Goal: Task Accomplishment & Management: Manage account settings

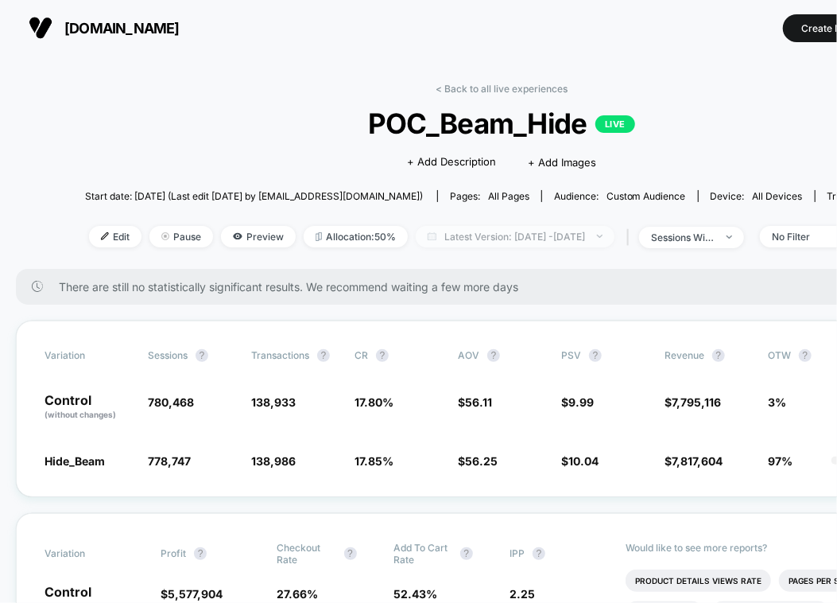
click at [541, 233] on span "Latest Version: [DATE] - [DATE]" at bounding box center [515, 236] width 199 height 21
select select "*"
select select "****"
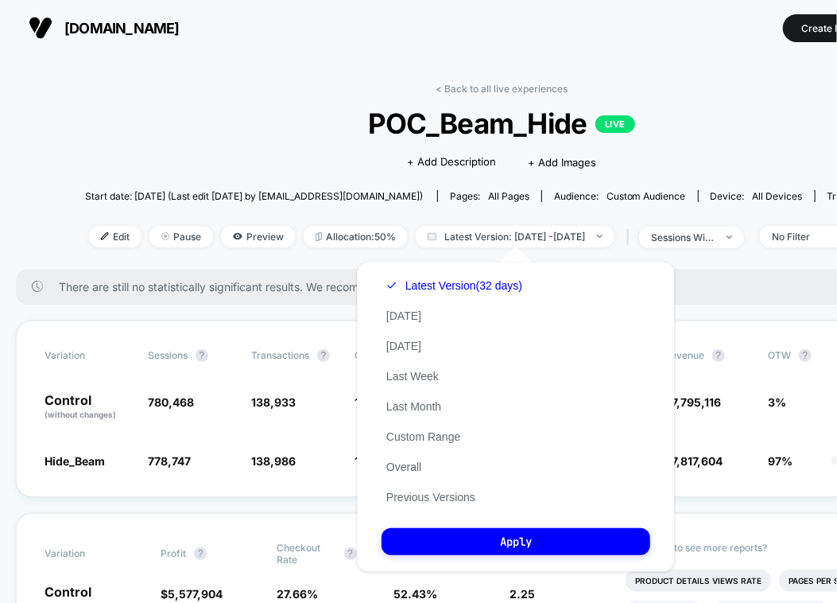
click at [424, 446] on div "Latest Version (32 days) [DATE] [DATE] Last Week Last Month Custom Range Overal…" at bounding box center [454, 391] width 145 height 242
click at [417, 435] on button "Custom Range" at bounding box center [423, 436] width 83 height 14
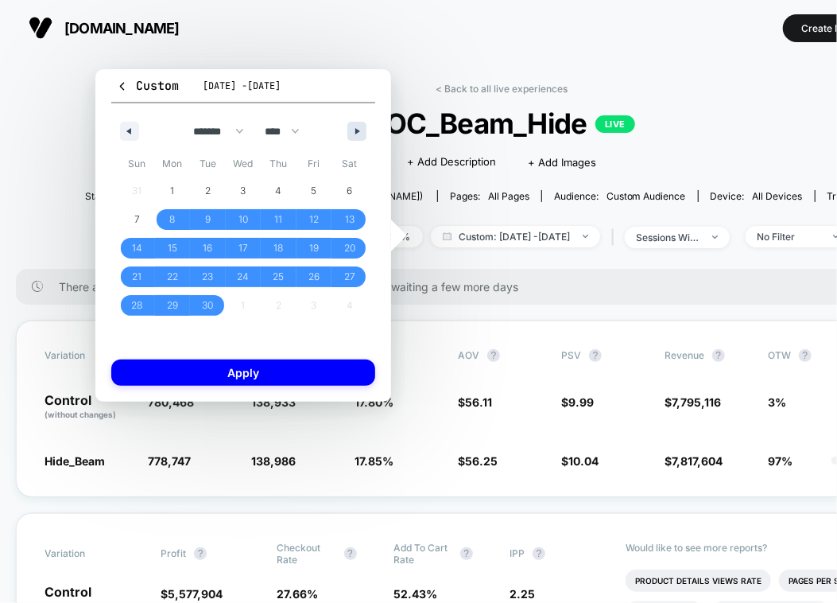
click at [355, 133] on button "button" at bounding box center [356, 131] width 19 height 19
select select "*"
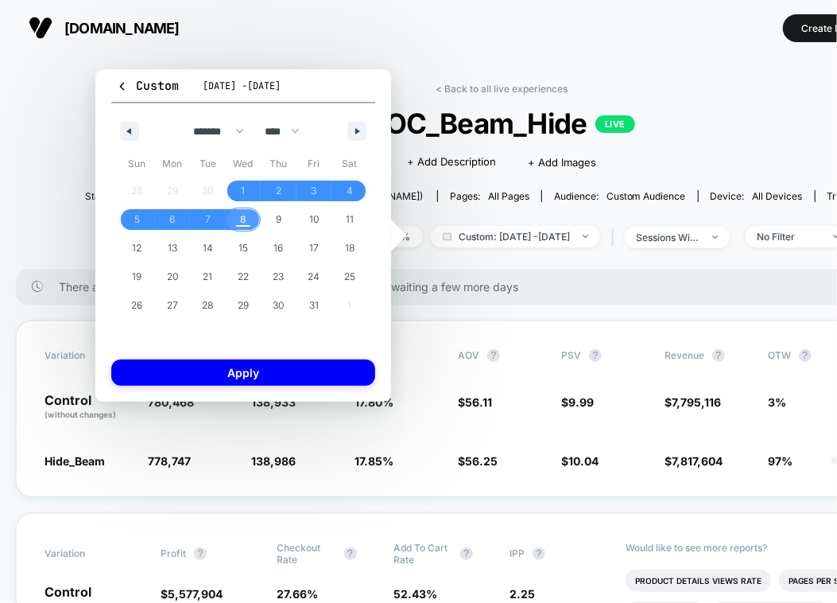
click at [237, 219] on span "8" at bounding box center [244, 219] width 36 height 21
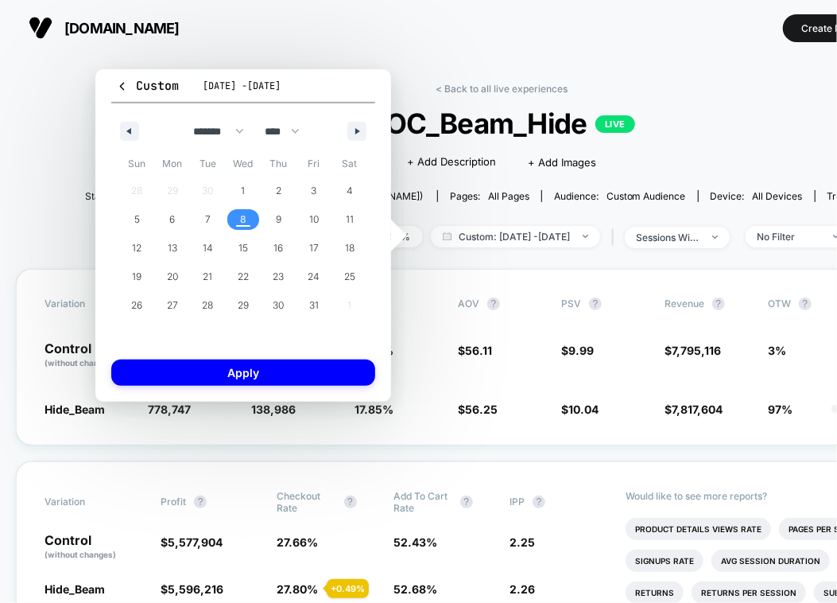
click at [237, 219] on span "8" at bounding box center [244, 219] width 36 height 21
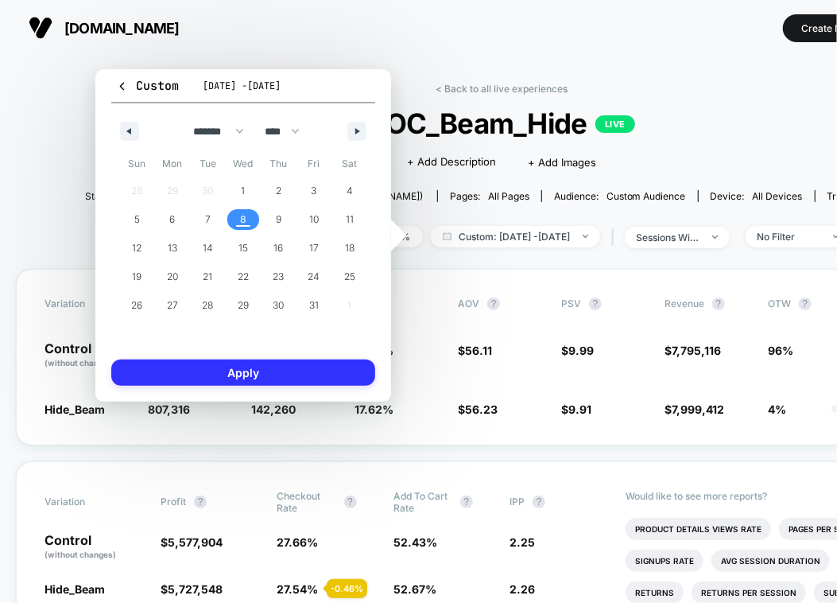
click at [234, 367] on button "Apply" at bounding box center [243, 372] width 264 height 26
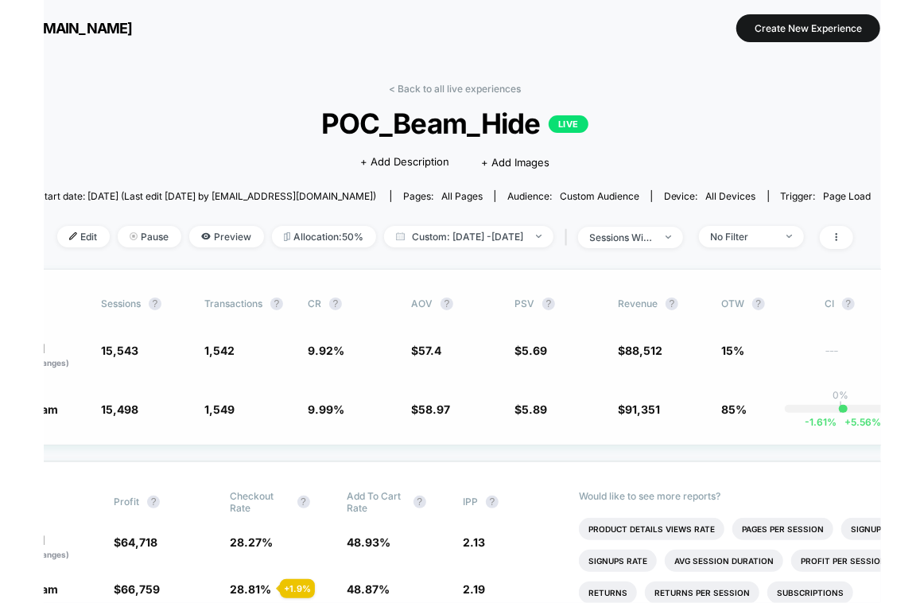
scroll to position [0, 91]
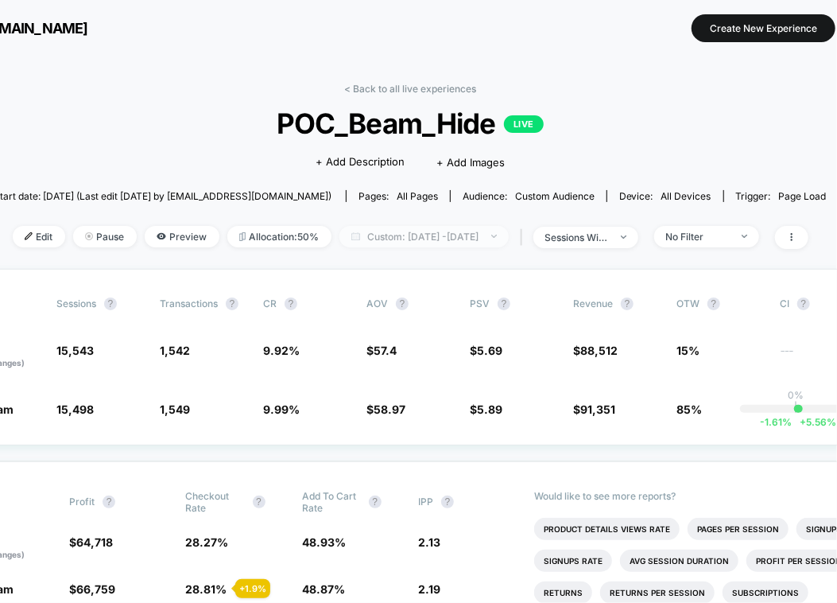
click at [406, 226] on span "Custom: [DATE] - [DATE]" at bounding box center [423, 236] width 169 height 21
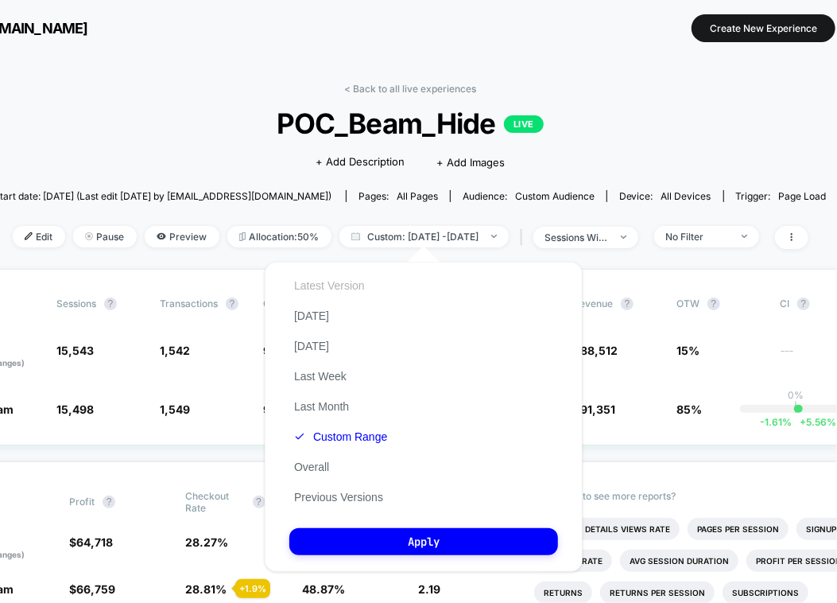
click at [308, 286] on button "Latest Version" at bounding box center [329, 285] width 80 height 14
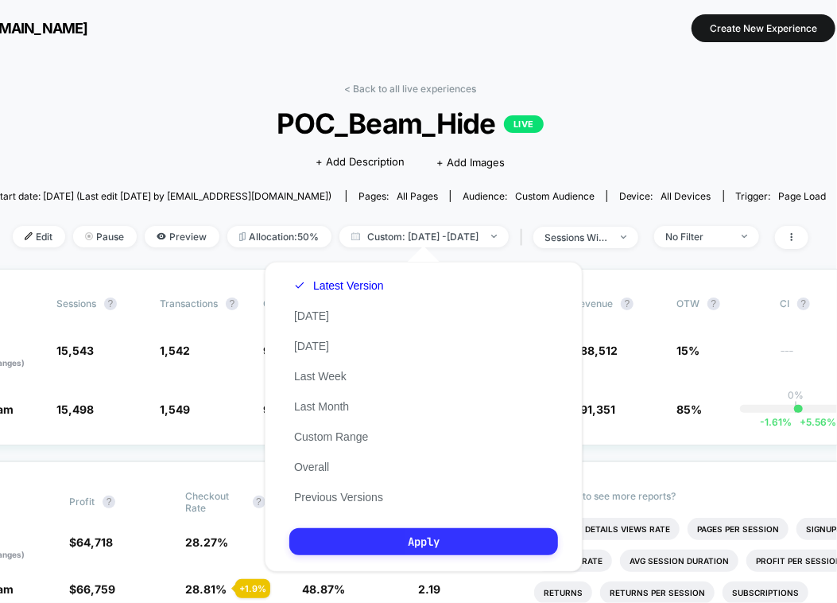
click at [339, 537] on button "Apply" at bounding box center [423, 541] width 269 height 27
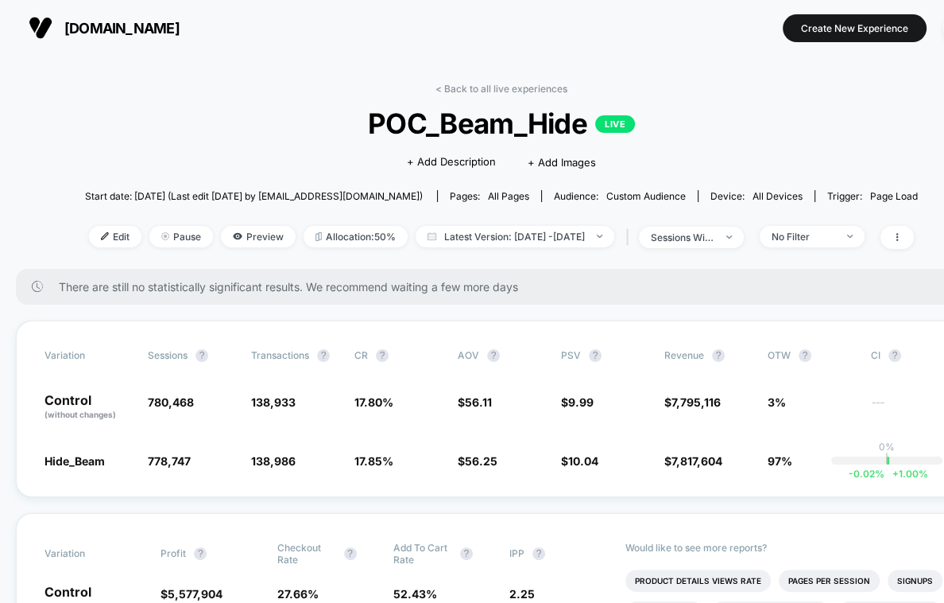
click at [731, 226] on div "| sessions with impression" at bounding box center [683, 237] width 122 height 23
click at [715, 235] on div "sessions with impression" at bounding box center [683, 237] width 64 height 12
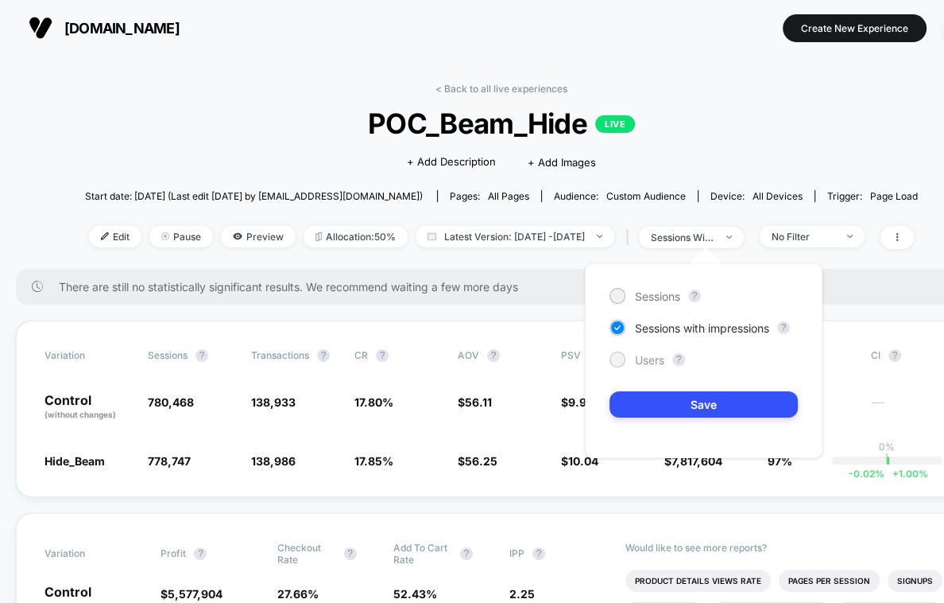
click at [641, 361] on span "Users" at bounding box center [649, 360] width 29 height 14
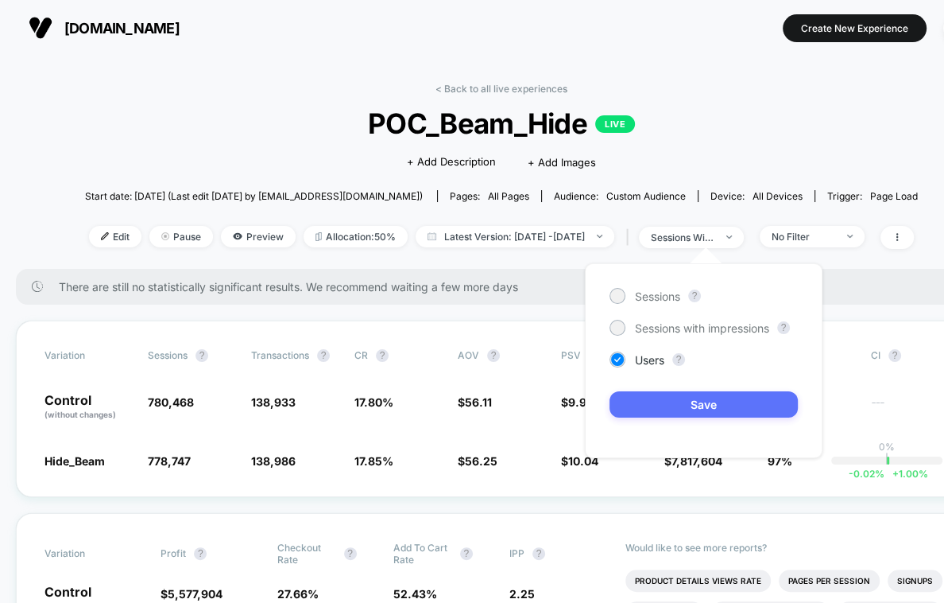
click at [664, 398] on button "Save" at bounding box center [704, 404] width 188 height 26
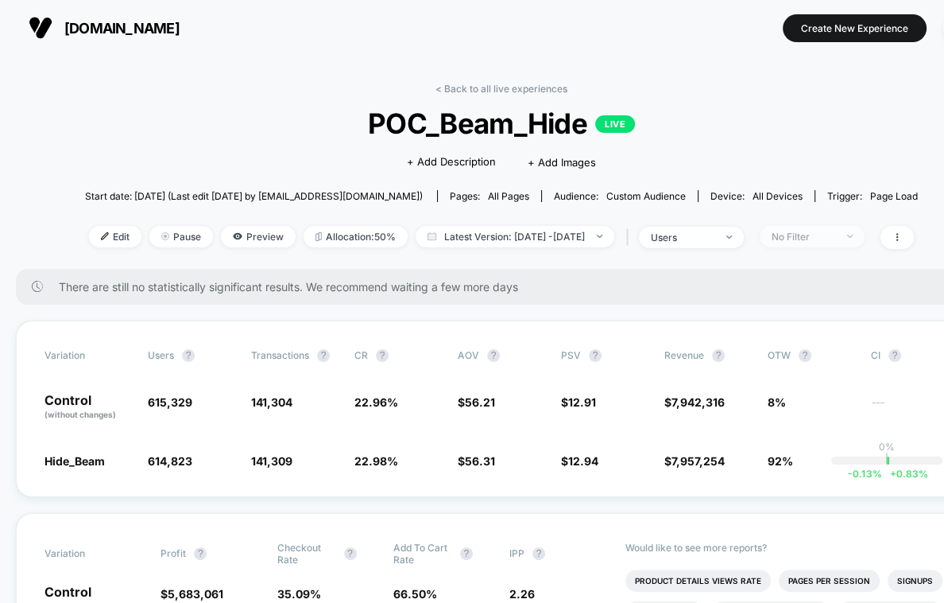
click at [836, 235] on div "No Filter" at bounding box center [804, 237] width 64 height 12
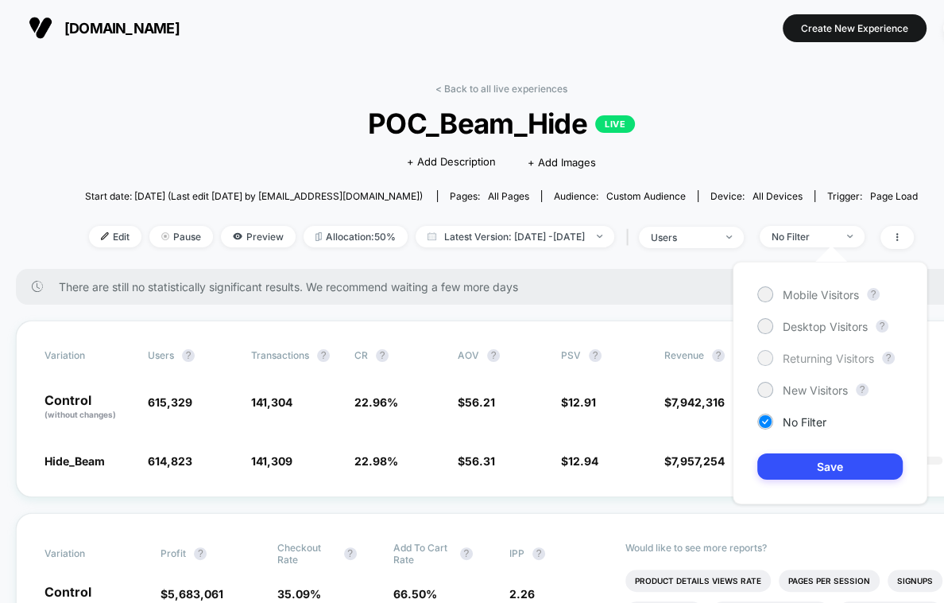
click at [785, 361] on span "Returning Visitors" at bounding box center [828, 358] width 91 height 14
click at [799, 462] on button "Save" at bounding box center [830, 466] width 145 height 26
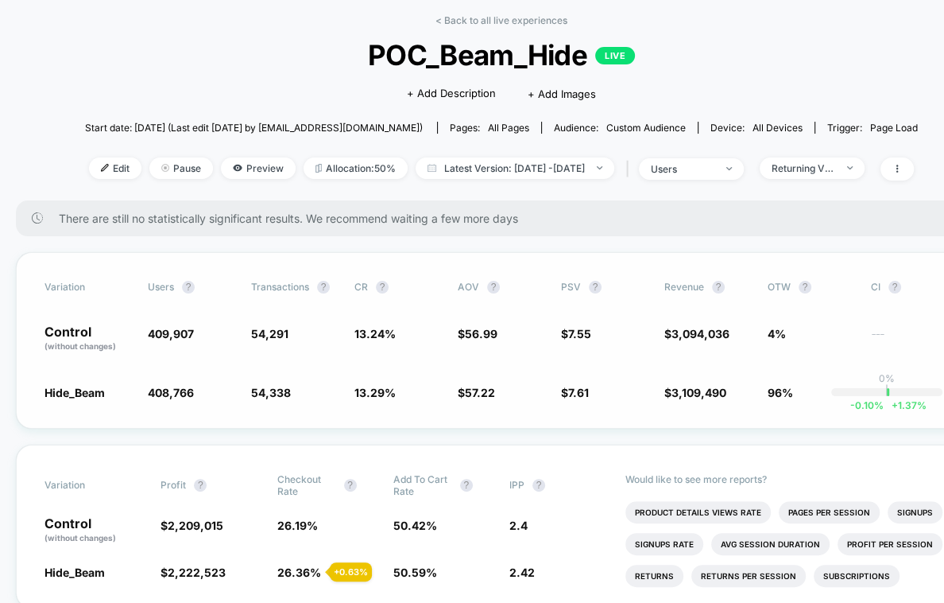
scroll to position [72, 0]
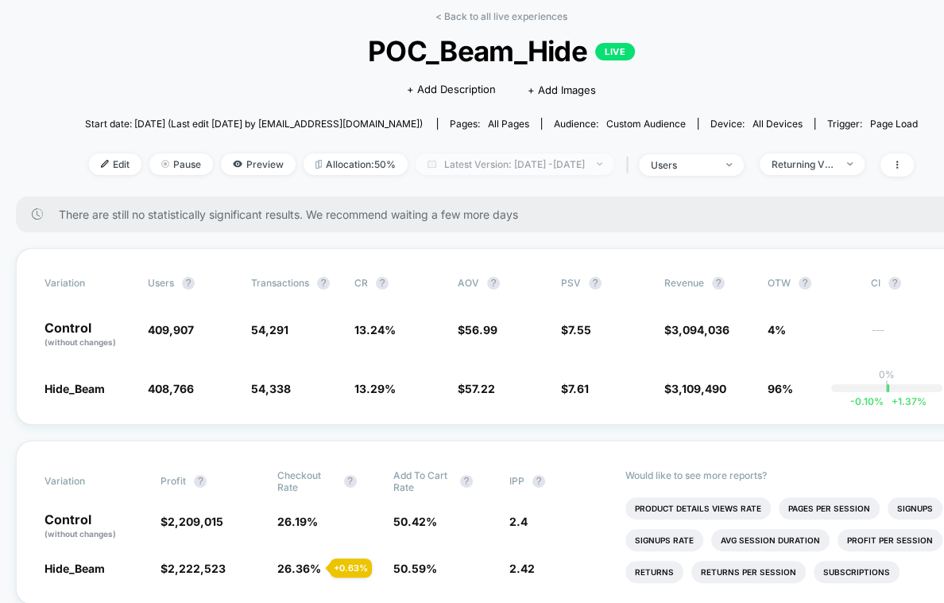
click at [599, 169] on span "Latest Version: [DATE] - [DATE]" at bounding box center [515, 163] width 199 height 21
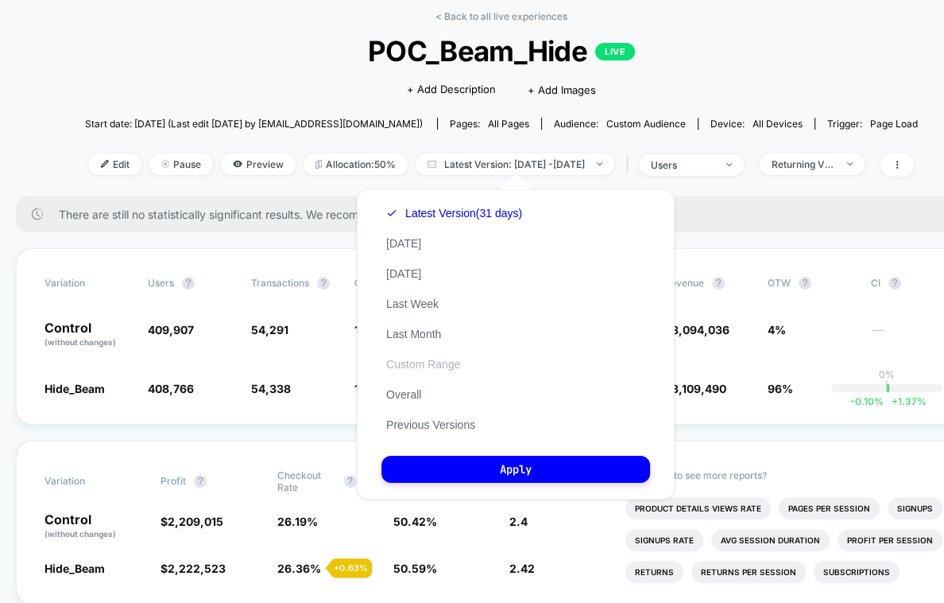
click at [460, 363] on button "Custom Range" at bounding box center [423, 364] width 83 height 14
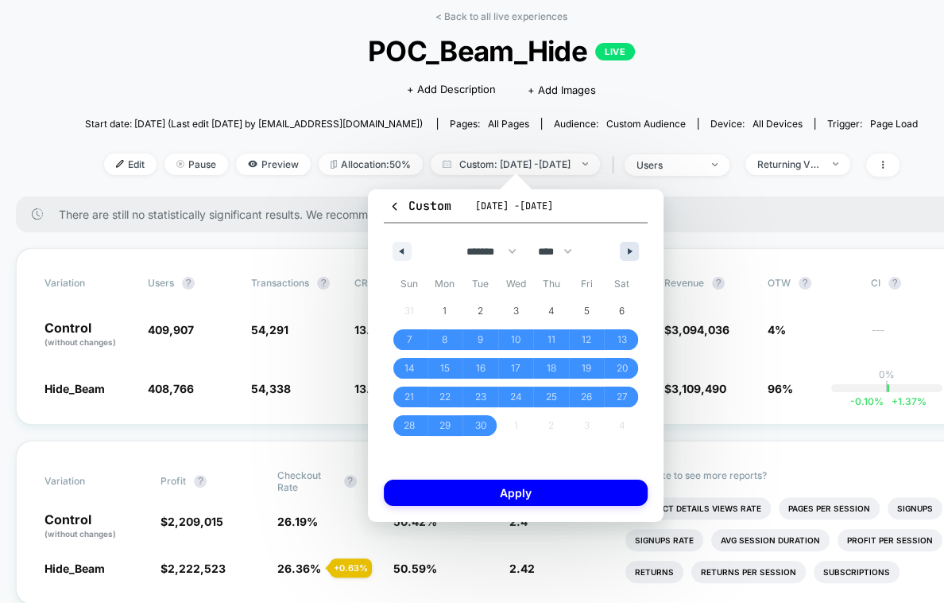
click at [632, 258] on button "button" at bounding box center [629, 251] width 19 height 19
select select "*"
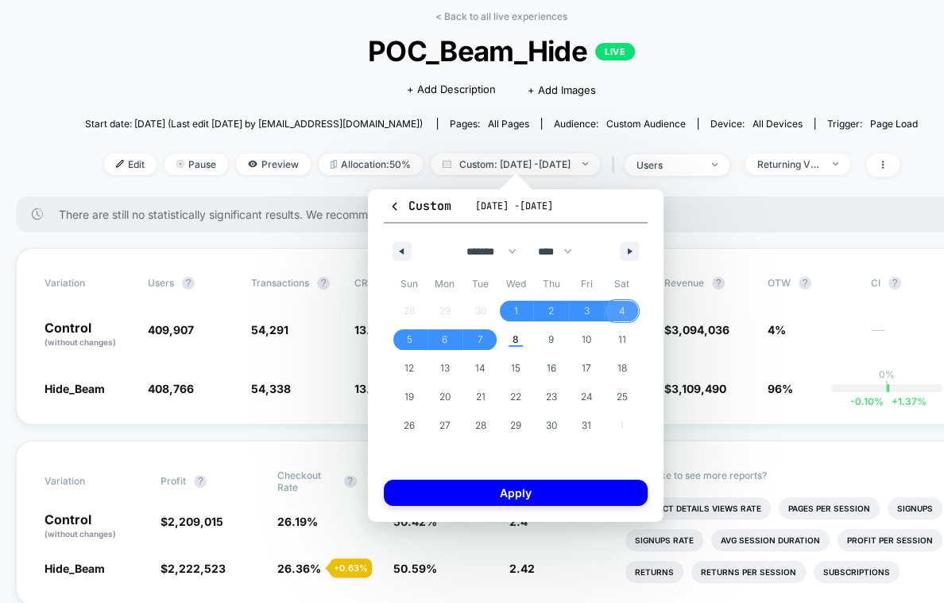
click at [634, 308] on span "4" at bounding box center [622, 311] width 36 height 21
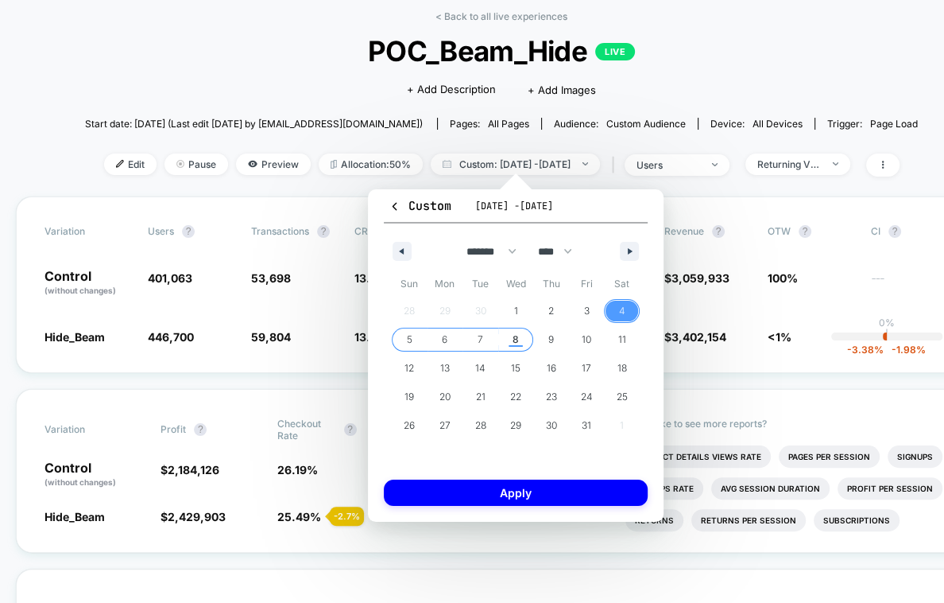
click at [520, 336] on span "8" at bounding box center [516, 339] width 36 height 21
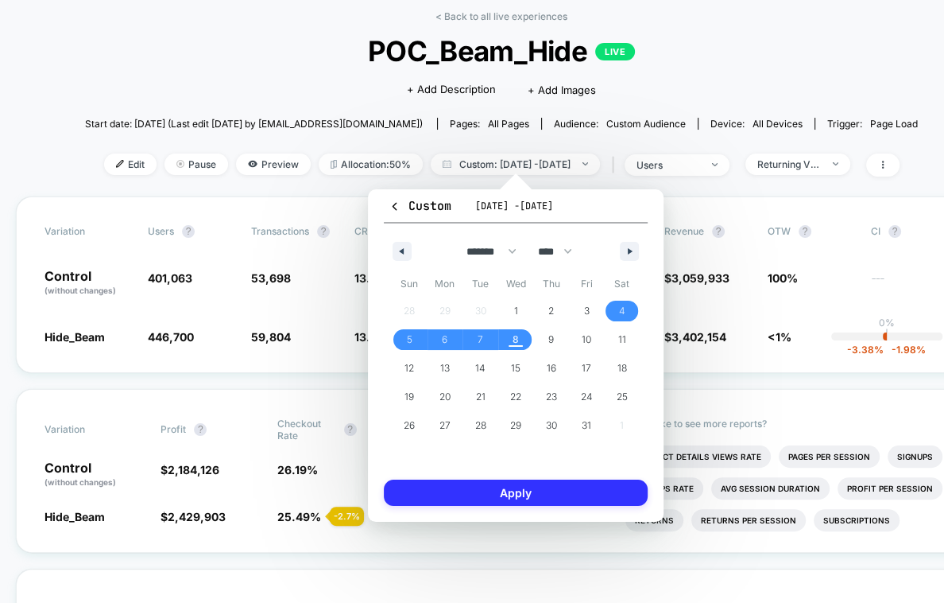
click at [615, 487] on button "Apply" at bounding box center [516, 492] width 264 height 26
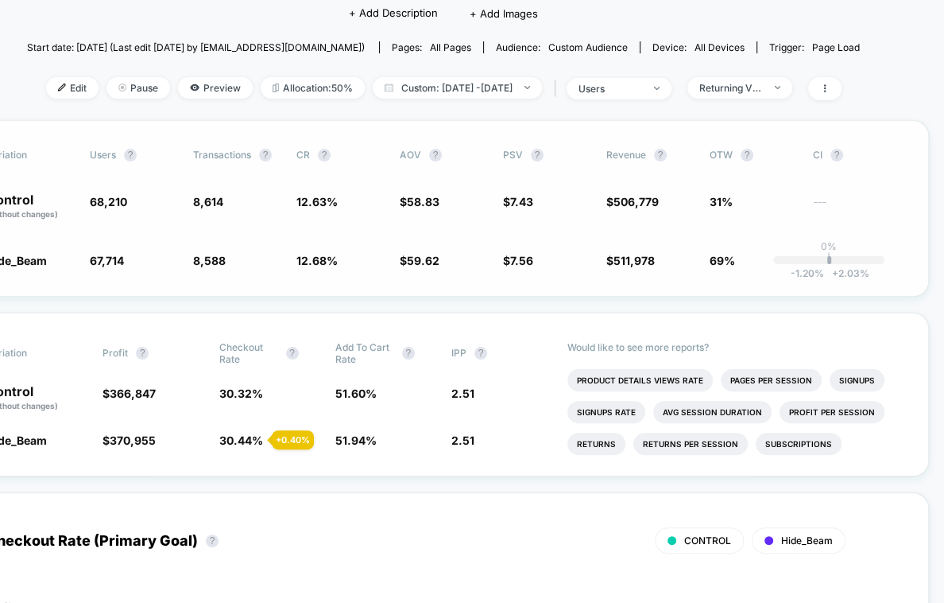
scroll to position [152, 58]
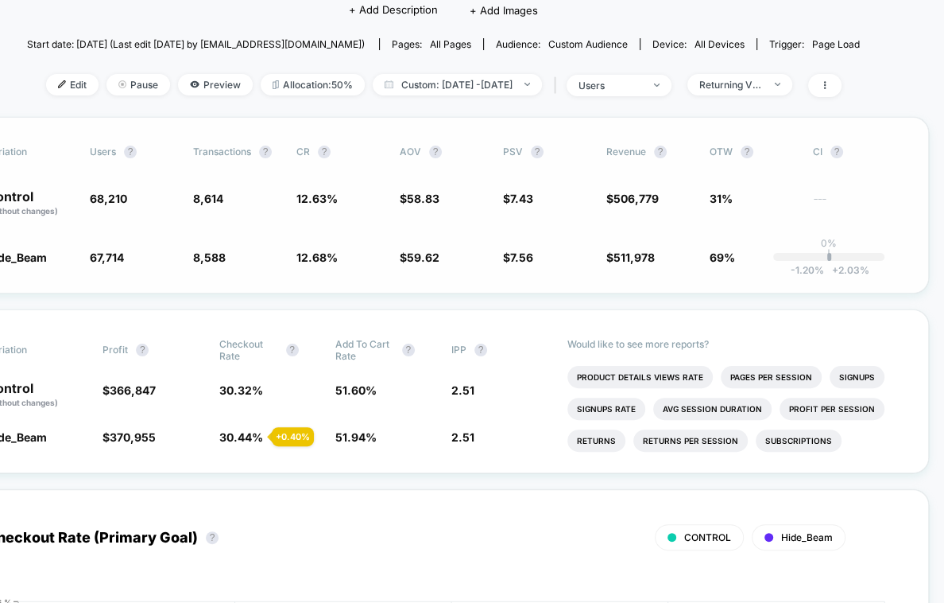
click at [68, 210] on p "Control (without changes)" at bounding box center [29, 203] width 87 height 27
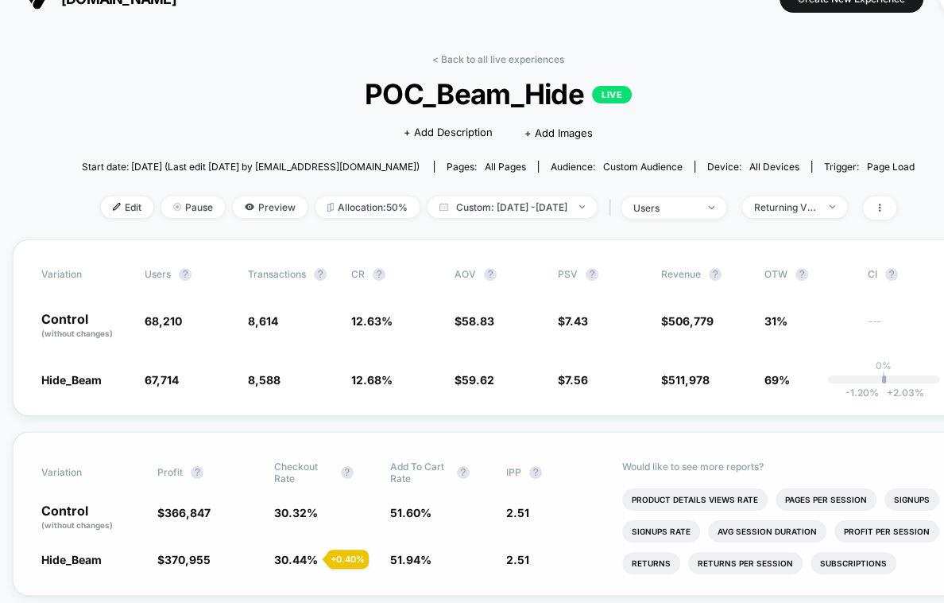
scroll to position [0, 3]
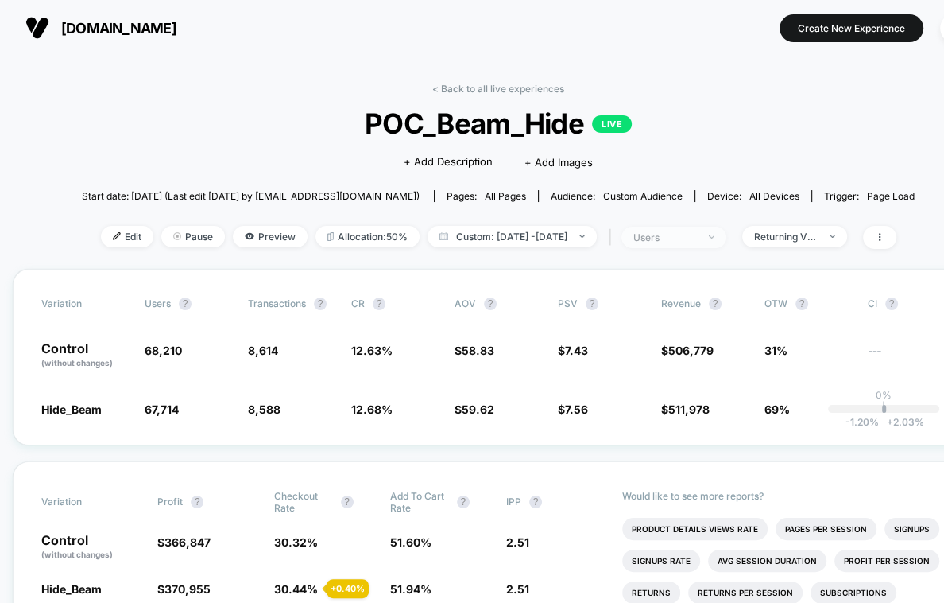
click at [652, 242] on span "users" at bounding box center [674, 237] width 105 height 21
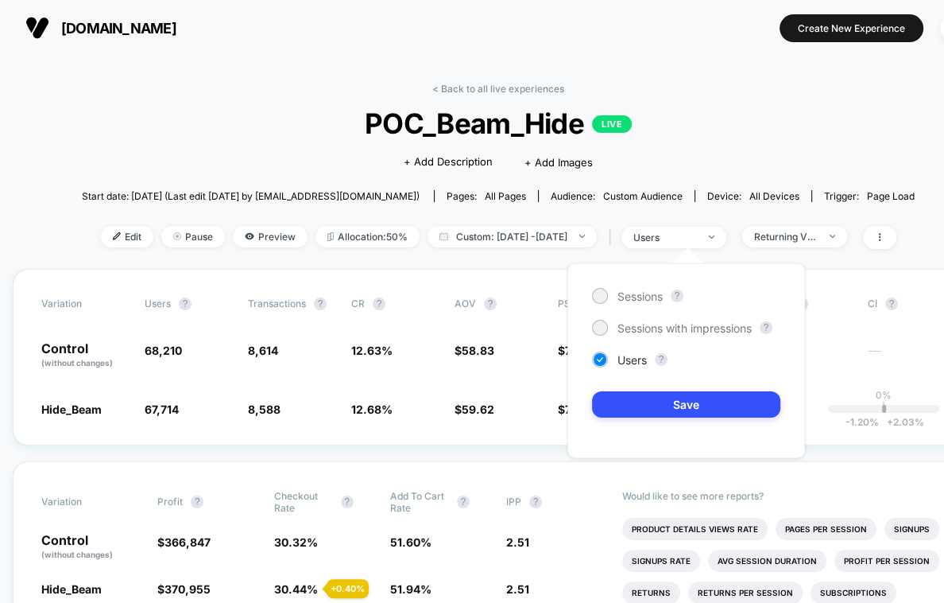
click at [748, 217] on div "< Back to all live experiences POC_Beam_Hide LIVE Click to edit experience deta…" at bounding box center [498, 176] width 833 height 186
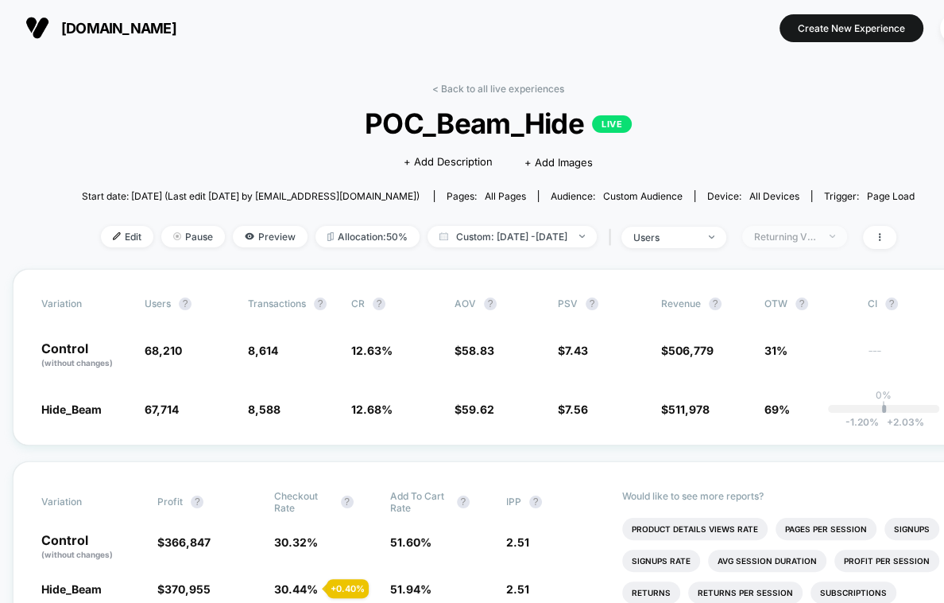
click at [802, 231] on div "Returning Visitors" at bounding box center [786, 237] width 64 height 12
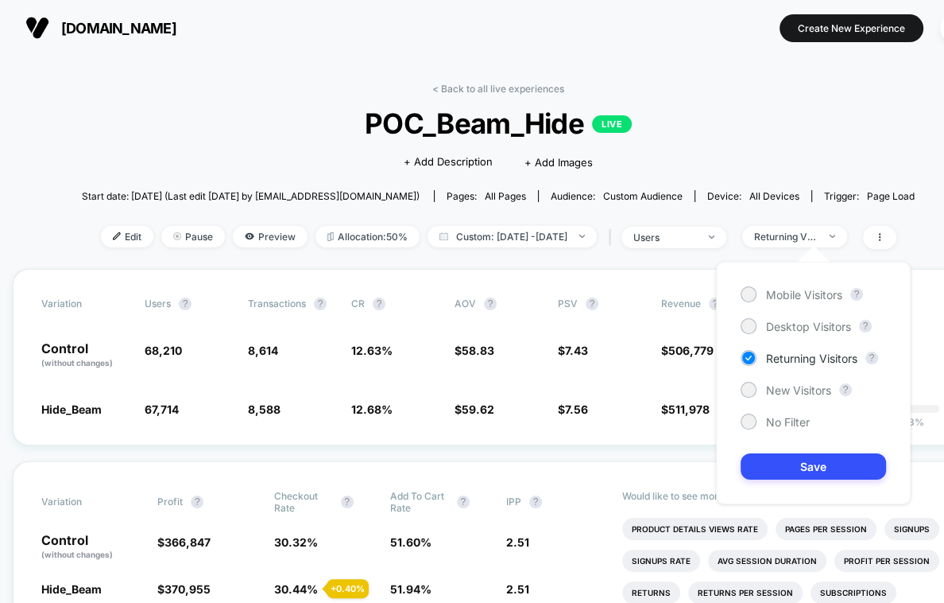
click at [778, 202] on div "Start date: [DATE] (Last edit [DATE] by [EMAIL_ADDRESS][DOMAIN_NAME]) Pages: al…" at bounding box center [498, 196] width 833 height 28
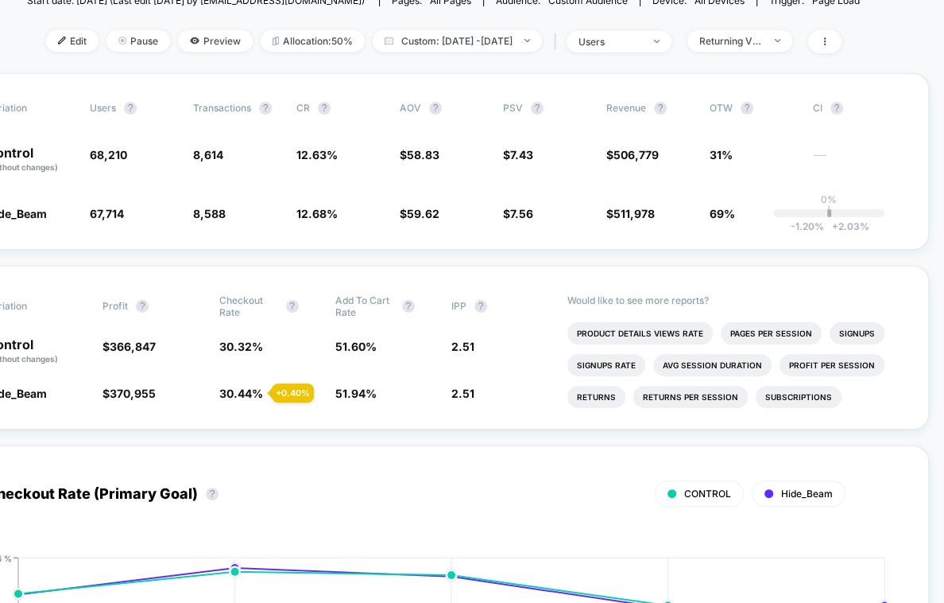
scroll to position [0, 58]
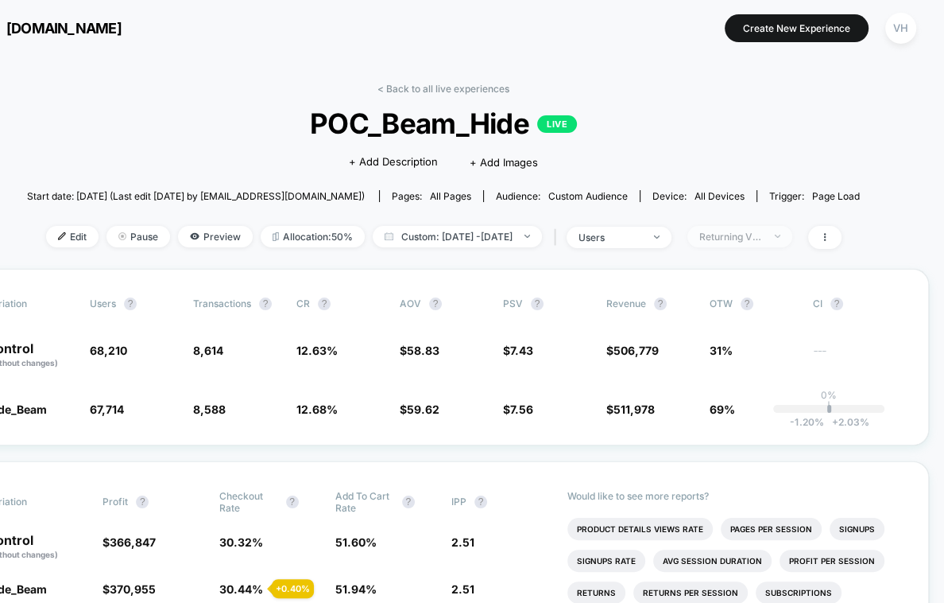
click at [752, 235] on div "Returning Visitors" at bounding box center [732, 237] width 64 height 12
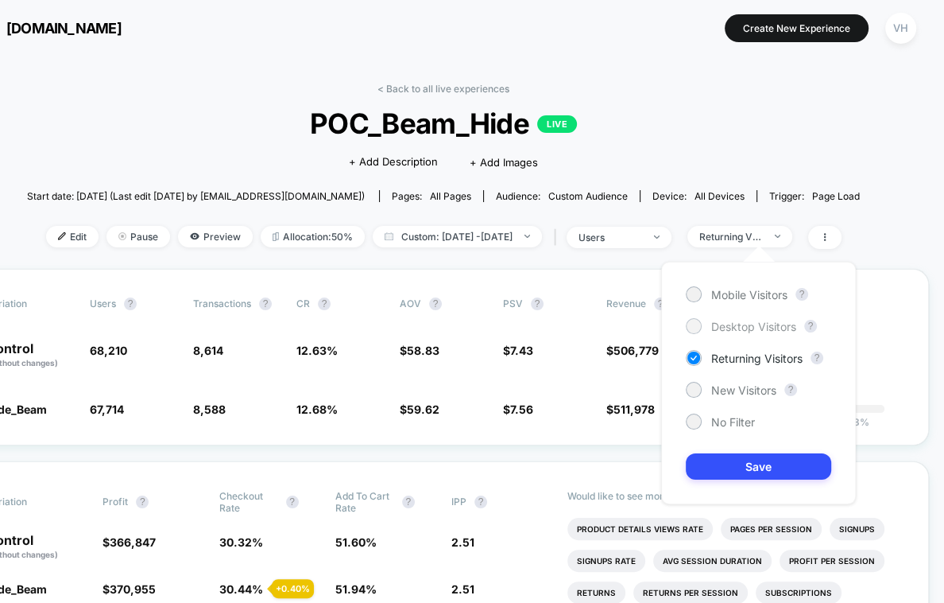
click at [712, 322] on span "Desktop Visitors" at bounding box center [754, 327] width 85 height 14
click at [724, 468] on button "Save" at bounding box center [758, 466] width 145 height 26
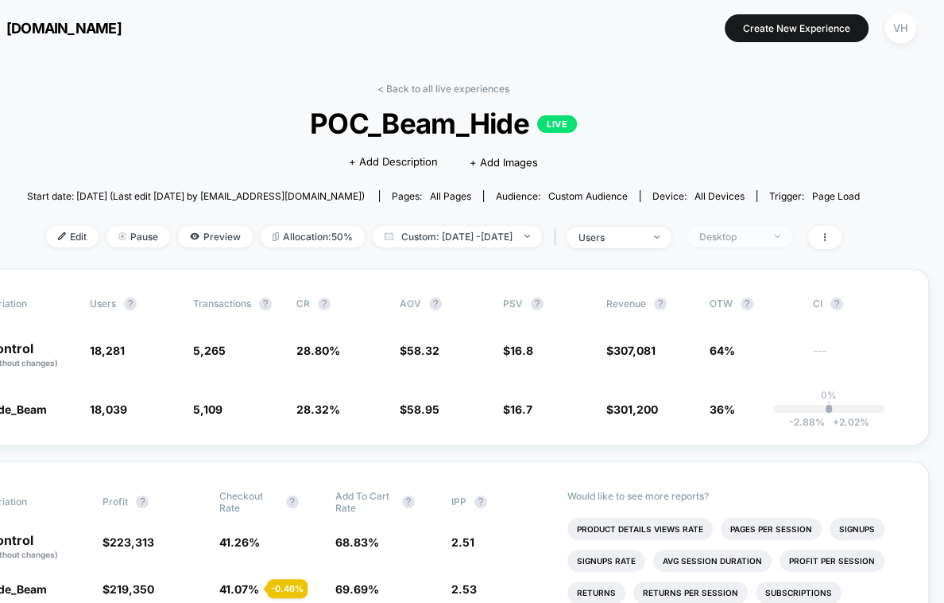
click at [754, 231] on div "Desktop" at bounding box center [732, 237] width 64 height 12
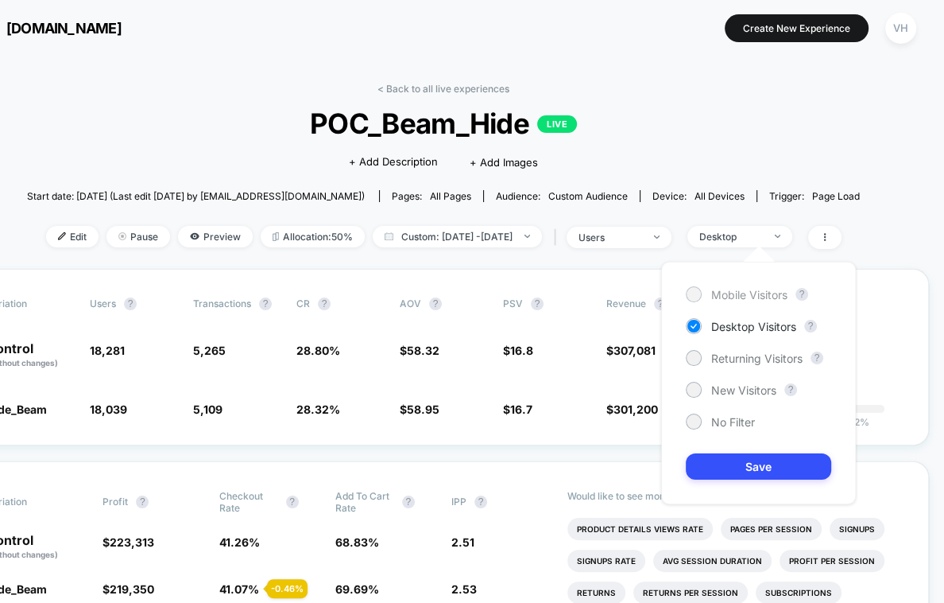
click at [700, 296] on div at bounding box center [694, 294] width 16 height 16
click at [740, 468] on button "Save" at bounding box center [758, 466] width 145 height 26
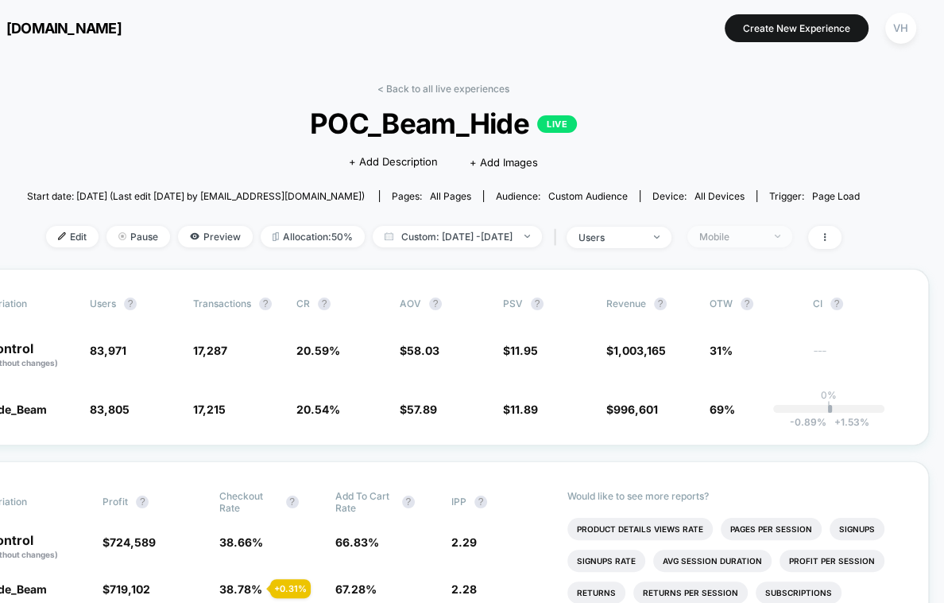
click at [756, 235] on div "Mobile" at bounding box center [732, 237] width 64 height 12
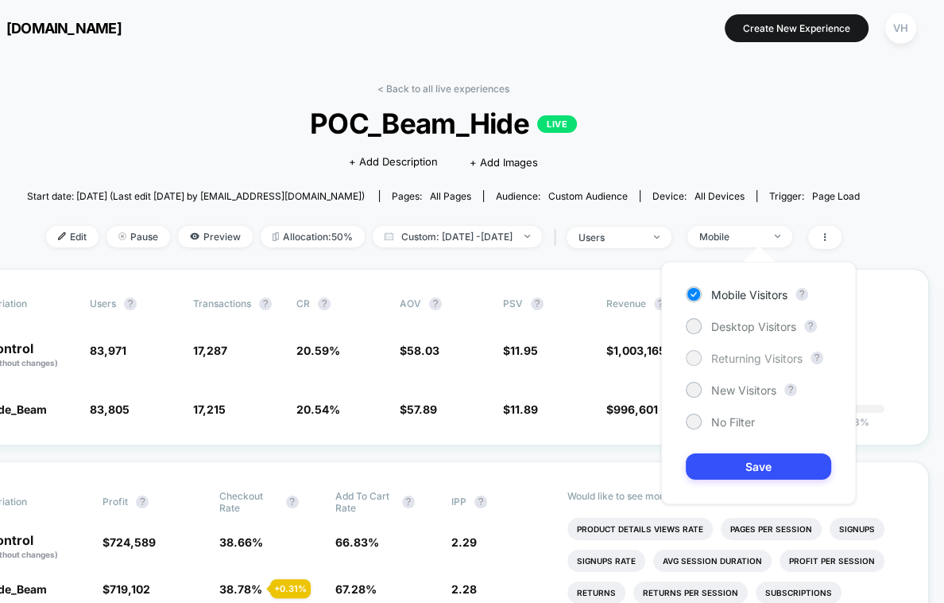
click at [744, 350] on div "Returning Visitors" at bounding box center [744, 358] width 117 height 16
click at [727, 465] on button "Save" at bounding box center [758, 466] width 145 height 26
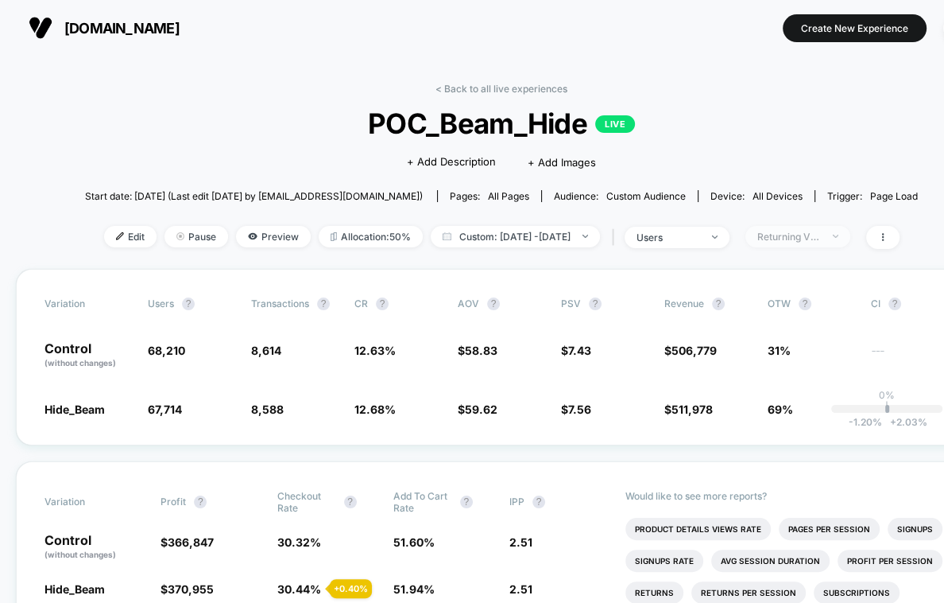
click at [821, 236] on div "Returning Visitors" at bounding box center [790, 237] width 64 height 12
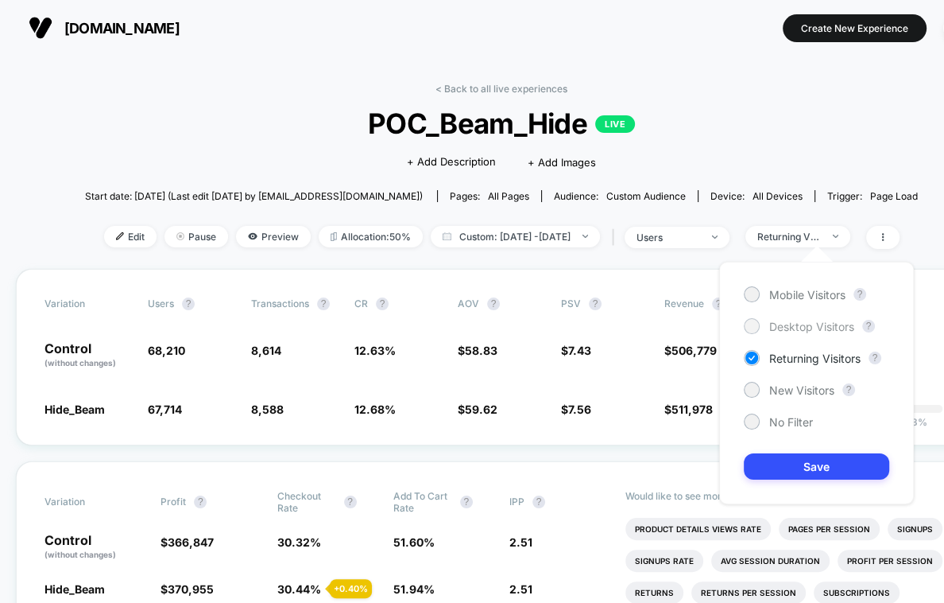
click at [789, 324] on span "Desktop Visitors" at bounding box center [812, 327] width 85 height 14
click at [789, 459] on button "Save" at bounding box center [816, 466] width 145 height 26
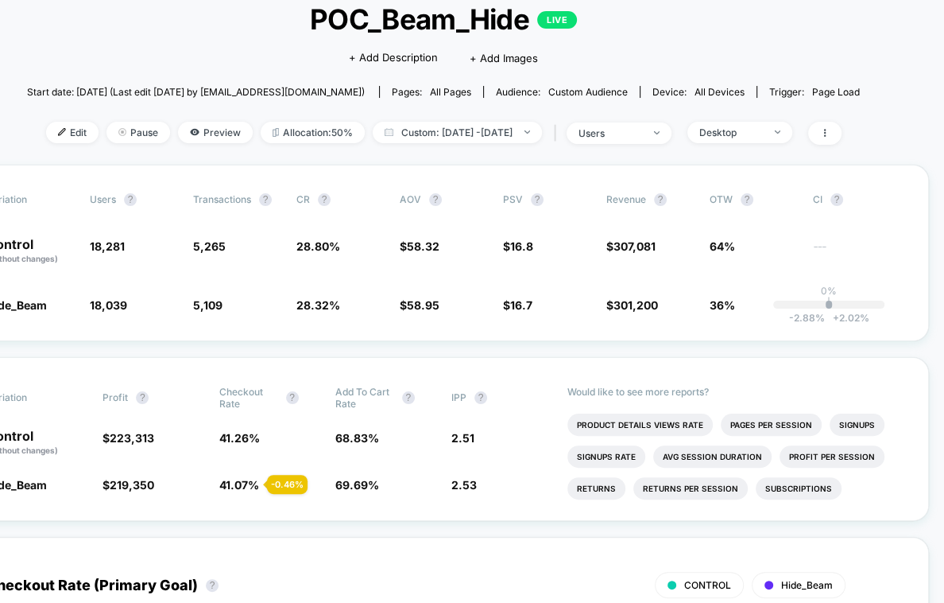
scroll to position [9, 58]
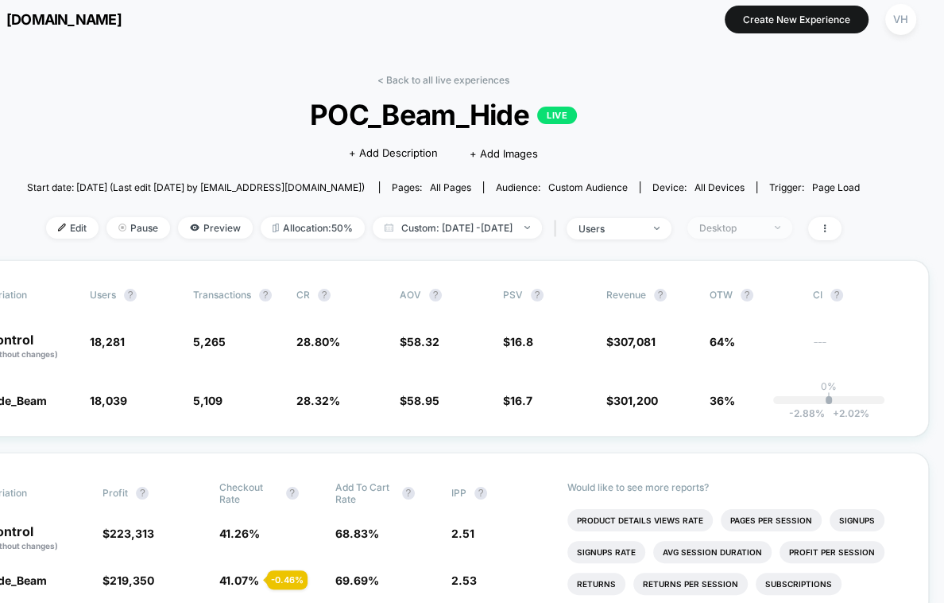
click at [750, 228] on div "Desktop" at bounding box center [732, 228] width 64 height 12
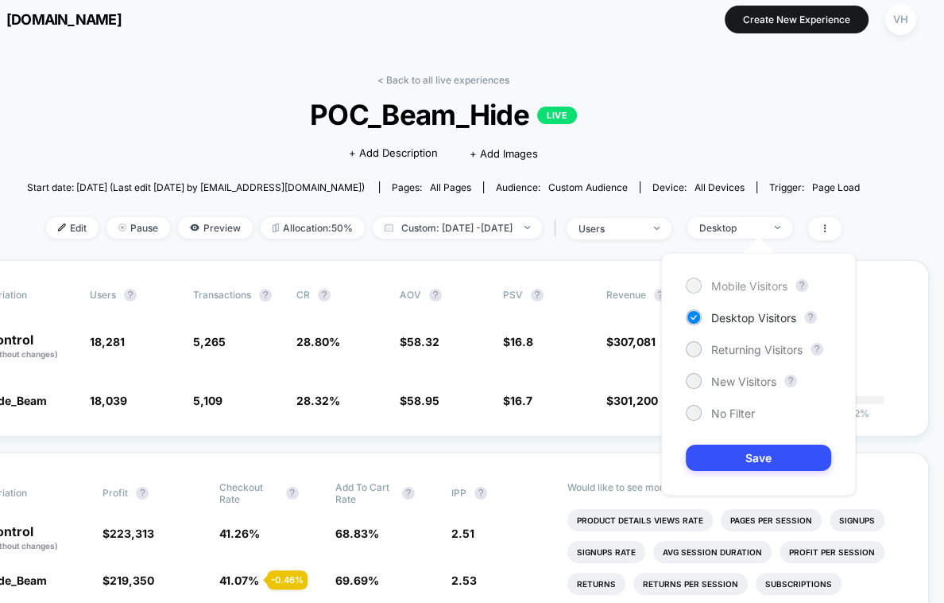
click at [731, 287] on span "Mobile Visitors" at bounding box center [750, 286] width 76 height 14
click at [727, 461] on button "Save" at bounding box center [758, 457] width 145 height 26
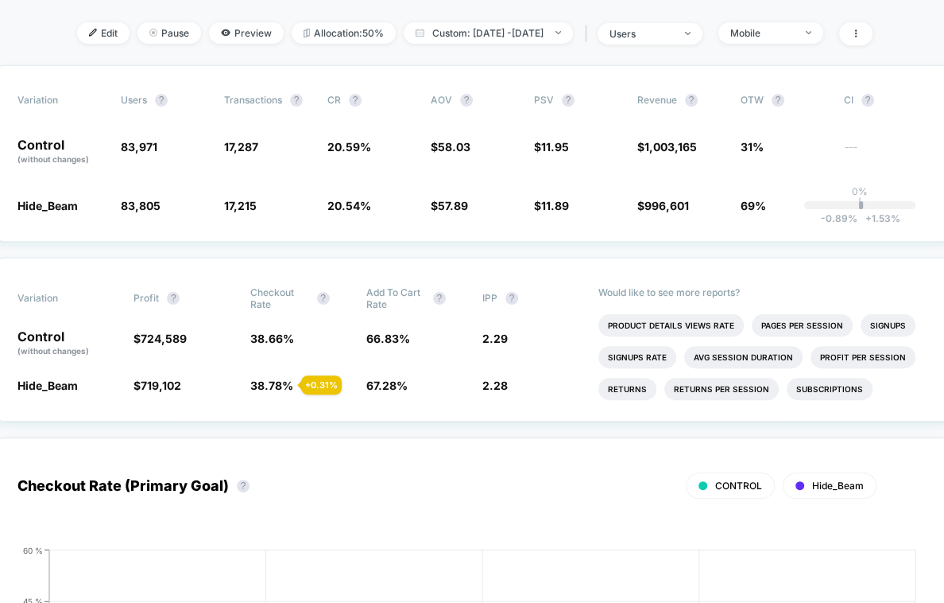
scroll to position [0, 27]
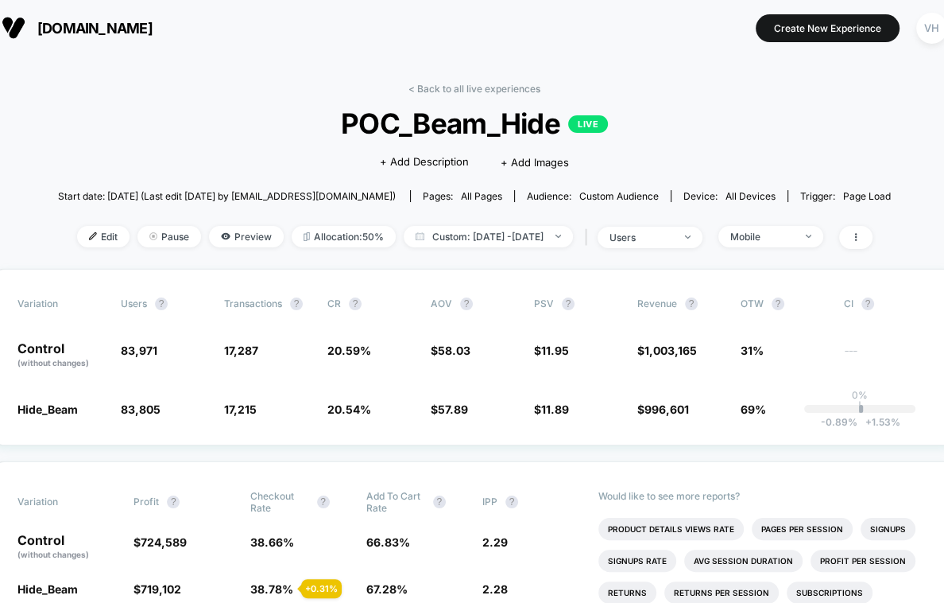
click at [801, 223] on div "< Back to all live experiences POC_Beam_Hide LIVE Click to edit experience deta…" at bounding box center [474, 176] width 833 height 186
click at [793, 235] on div "Mobile" at bounding box center [763, 237] width 64 height 12
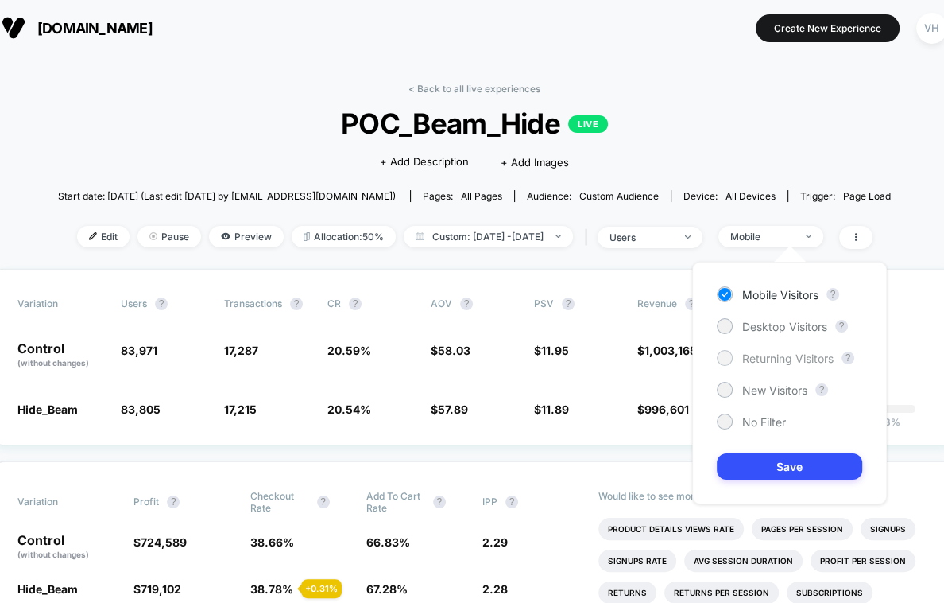
click at [730, 355] on div at bounding box center [725, 357] width 12 height 12
click at [744, 469] on button "Save" at bounding box center [789, 466] width 145 height 26
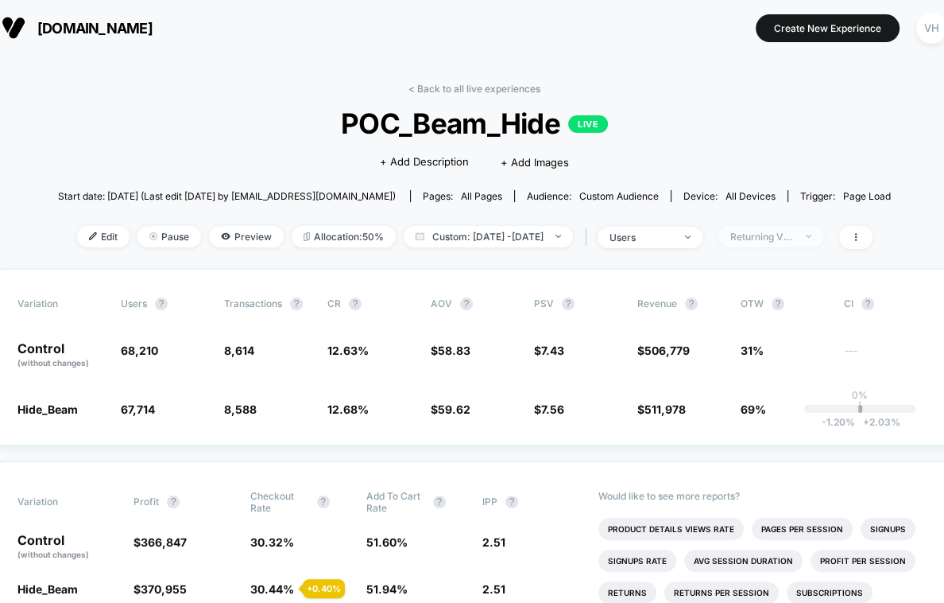
click at [783, 243] on span "Returning Visitors" at bounding box center [771, 236] width 105 height 21
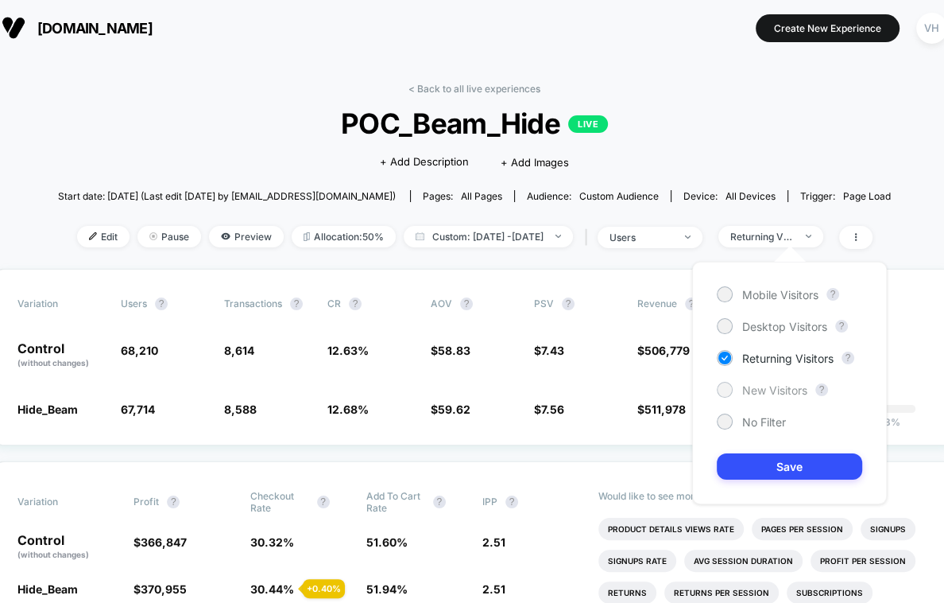
click at [752, 387] on span "New Visitors" at bounding box center [775, 390] width 65 height 14
click at [742, 467] on button "Save" at bounding box center [789, 466] width 145 height 26
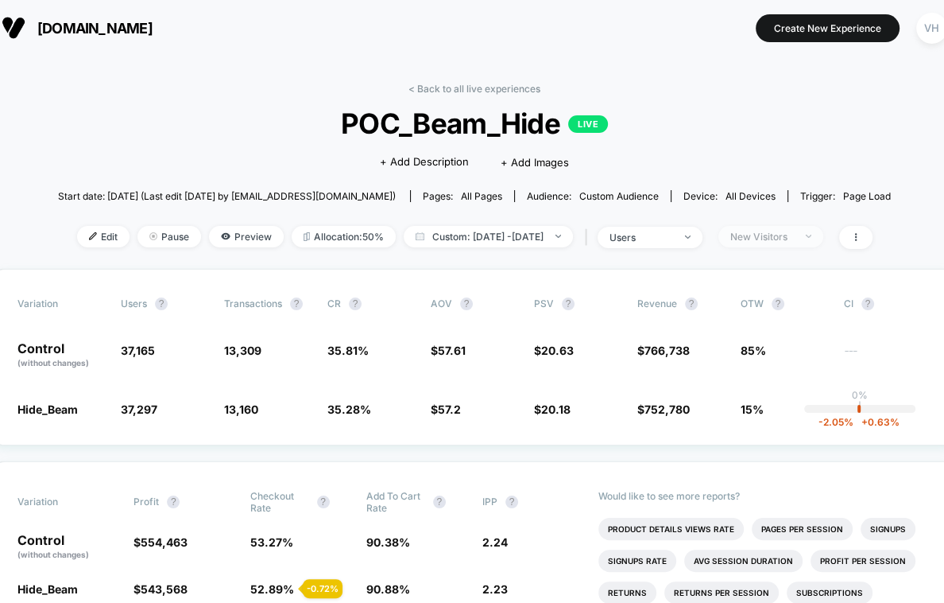
click at [794, 231] on div "New Visitors" at bounding box center [763, 237] width 64 height 12
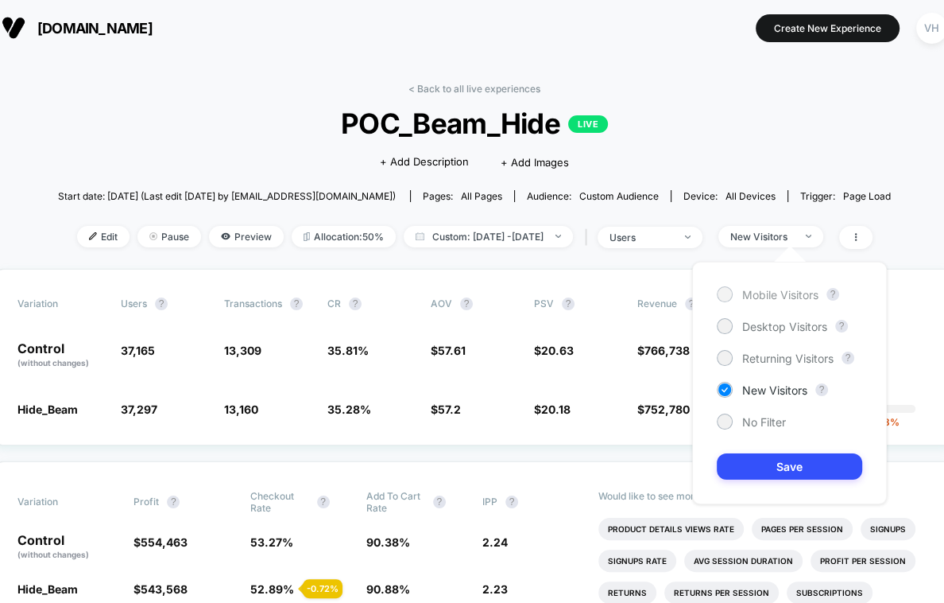
click at [737, 288] on div "Mobile Visitors" at bounding box center [768, 294] width 102 height 16
click at [771, 468] on button "Save" at bounding box center [789, 466] width 145 height 26
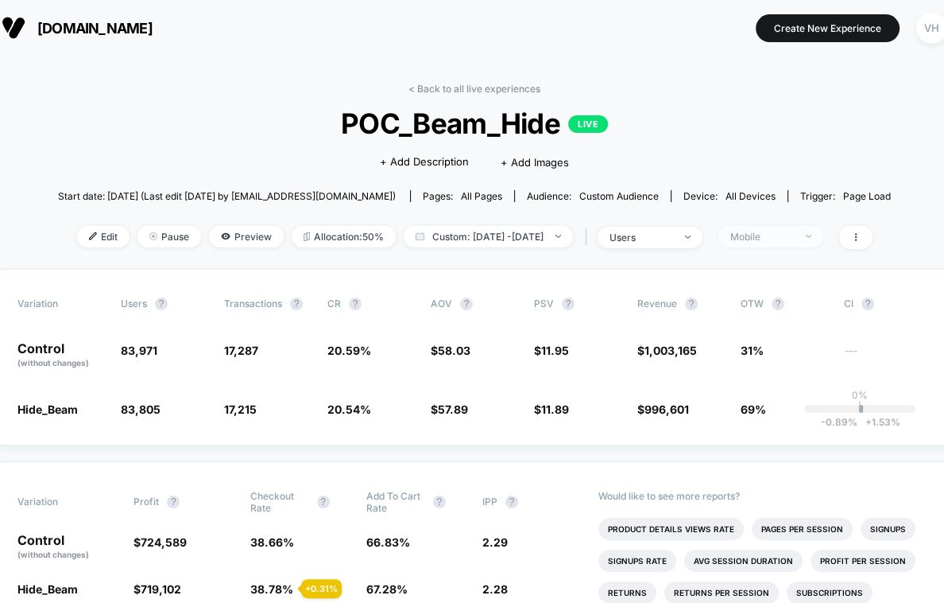
click at [764, 239] on div "Mobile" at bounding box center [763, 237] width 64 height 12
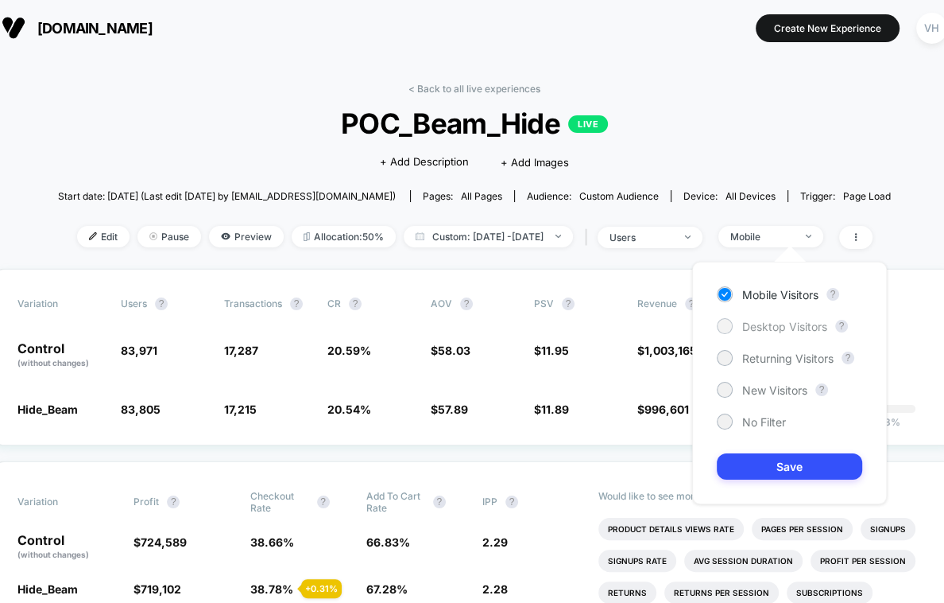
click at [726, 324] on div at bounding box center [725, 326] width 12 height 12
click at [754, 467] on button "Save" at bounding box center [789, 466] width 145 height 26
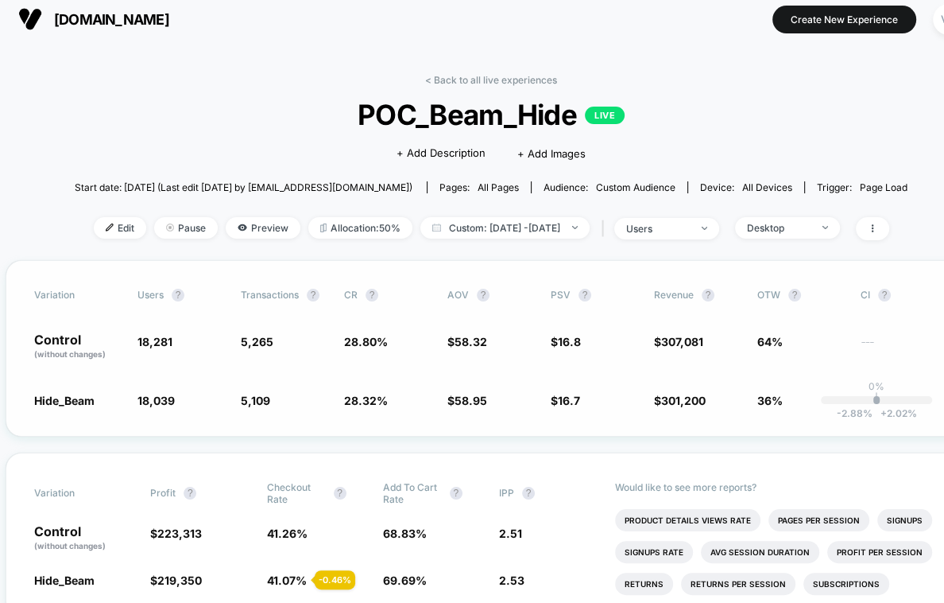
scroll to position [9, 8]
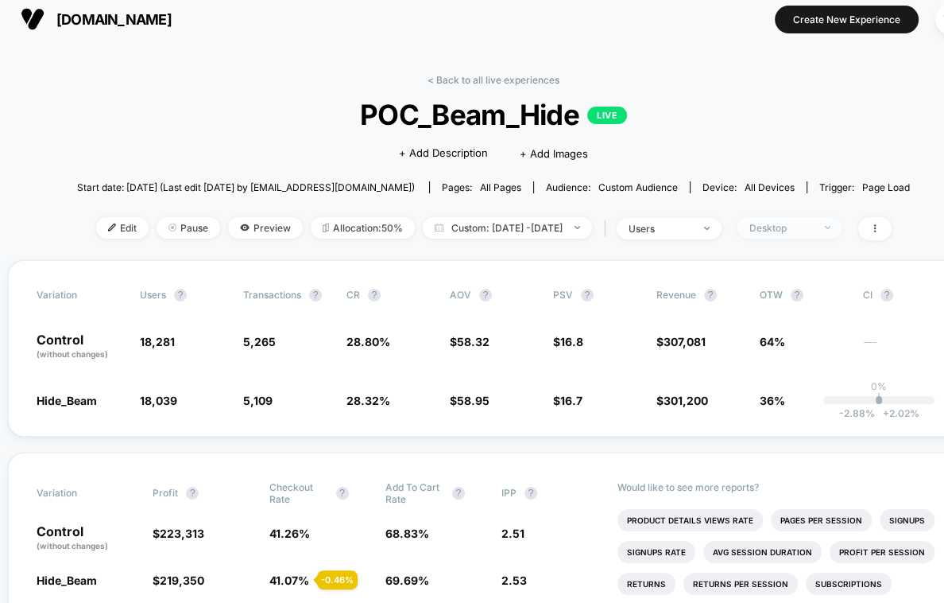
click at [816, 235] on span "Desktop" at bounding box center [790, 227] width 105 height 21
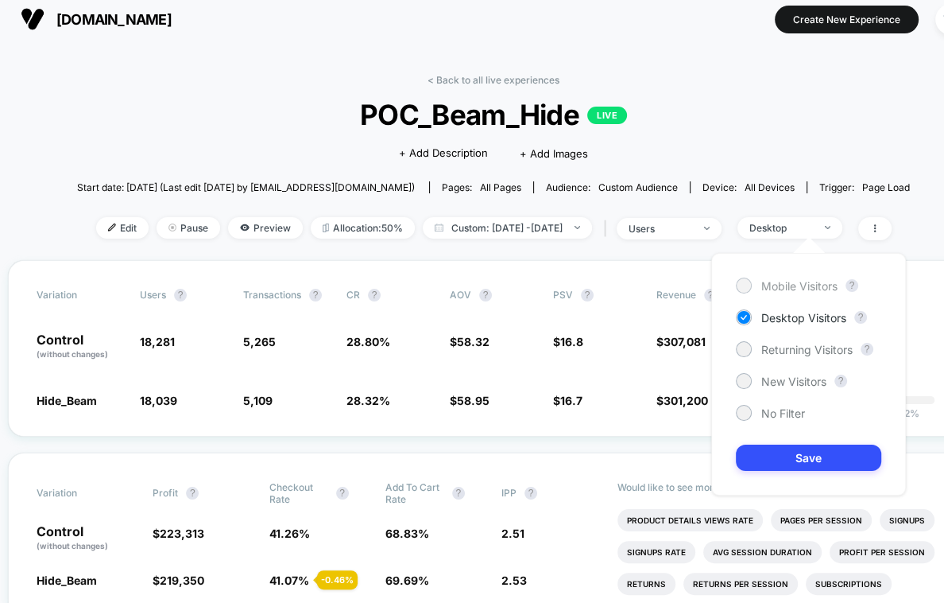
click at [779, 289] on span "Mobile Visitors" at bounding box center [800, 286] width 76 height 14
click at [769, 444] on button "Save" at bounding box center [808, 457] width 145 height 26
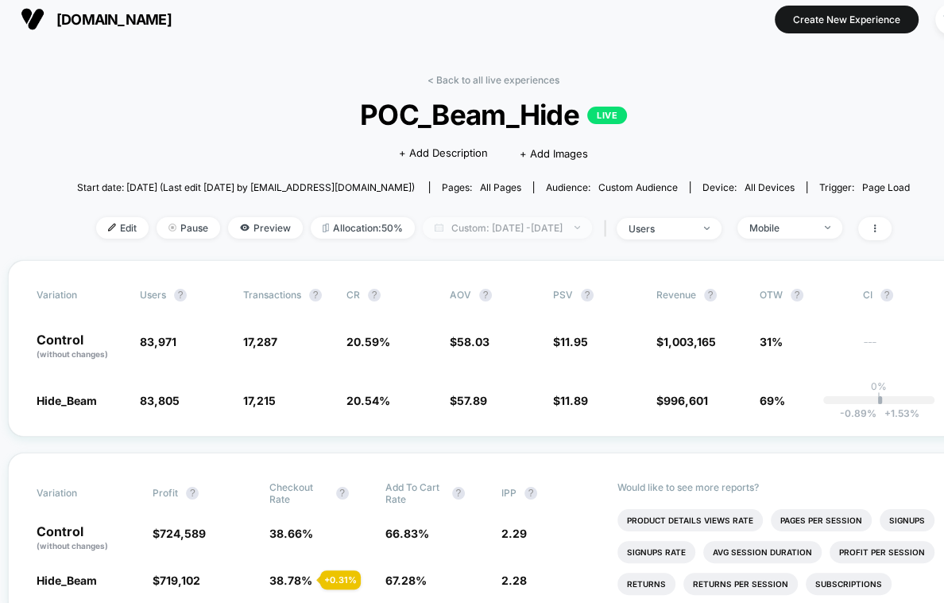
click at [487, 235] on span "Custom: [DATE] - [DATE]" at bounding box center [507, 227] width 169 height 21
select select "*"
select select "****"
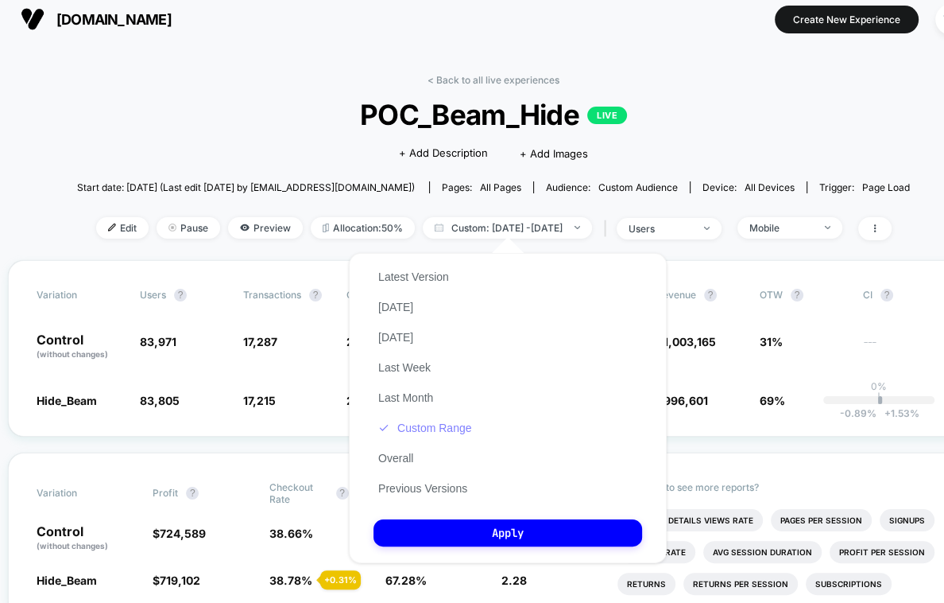
click at [422, 425] on button "Custom Range" at bounding box center [425, 428] width 103 height 14
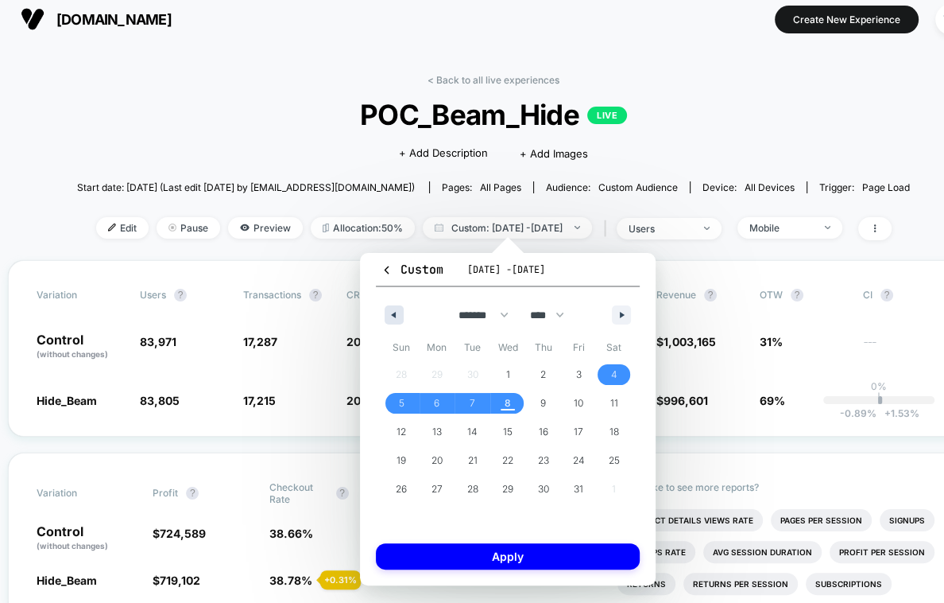
click at [396, 314] on button "button" at bounding box center [394, 314] width 19 height 19
select select "*"
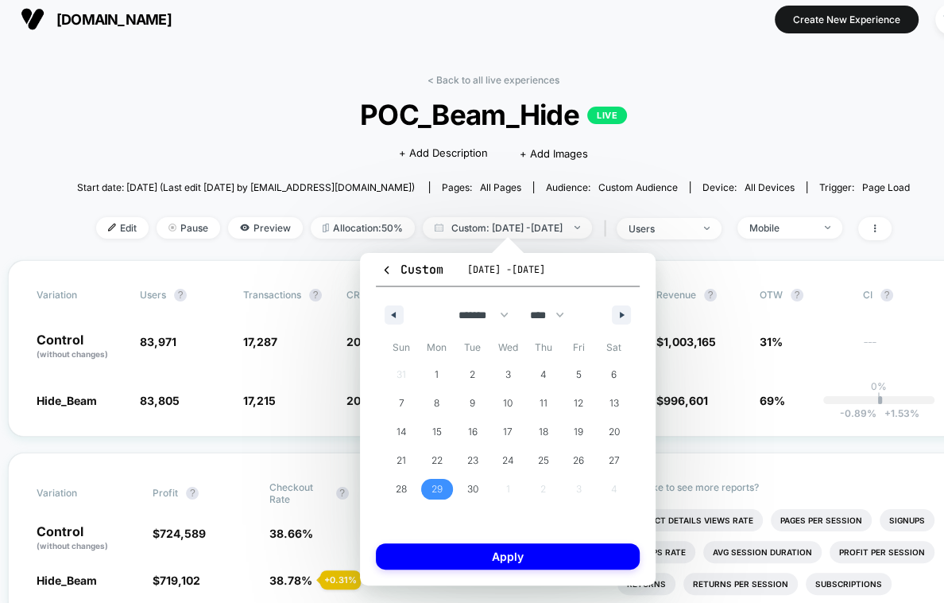
click at [430, 489] on span "29" at bounding box center [438, 489] width 36 height 21
click at [467, 489] on span "30" at bounding box center [472, 489] width 11 height 29
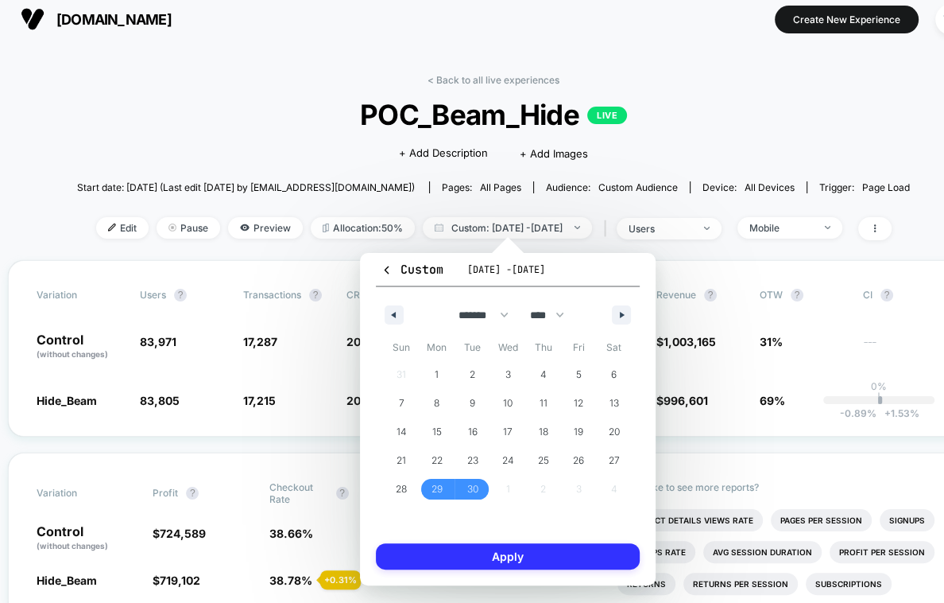
click at [462, 561] on button "Apply" at bounding box center [508, 556] width 264 height 26
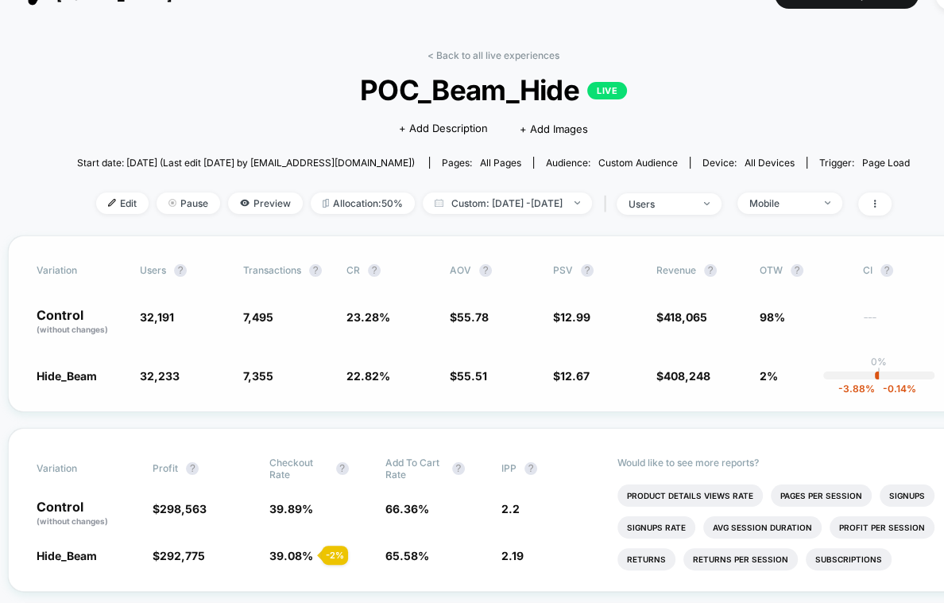
scroll to position [34, 8]
click at [832, 218] on div "< Back to all live experiences POC_Beam_Hide LIVE Click to edit experience deta…" at bounding box center [493, 141] width 833 height 186
click at [813, 200] on div "Mobile" at bounding box center [782, 202] width 64 height 12
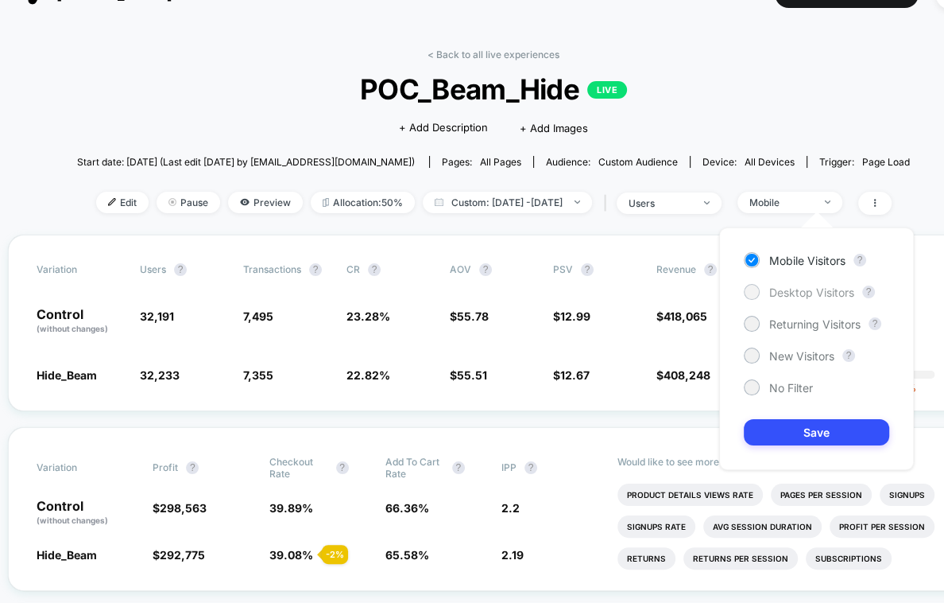
click at [789, 289] on span "Desktop Visitors" at bounding box center [812, 292] width 85 height 14
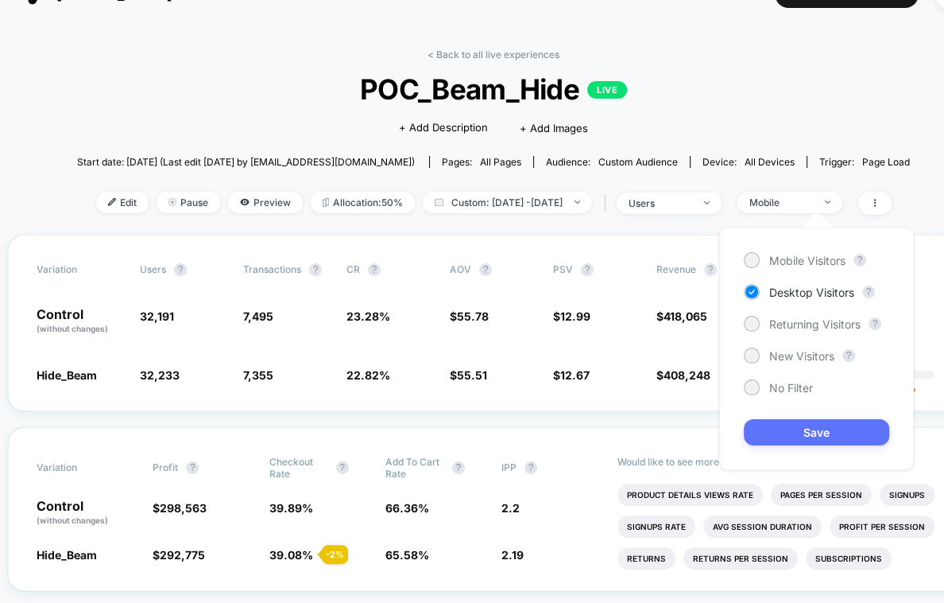
click at [781, 428] on button "Save" at bounding box center [816, 432] width 145 height 26
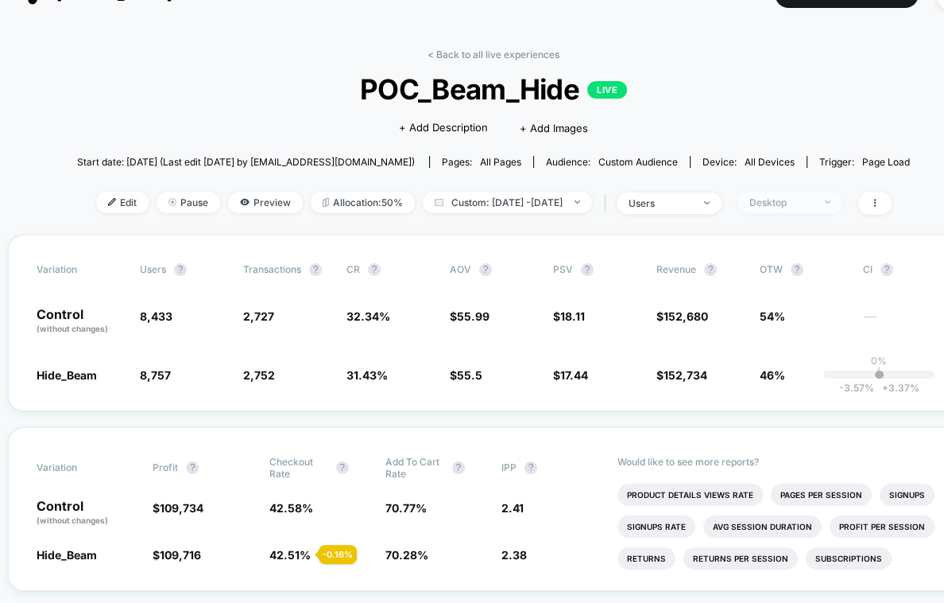
click at [836, 210] on span "Desktop" at bounding box center [790, 202] width 105 height 21
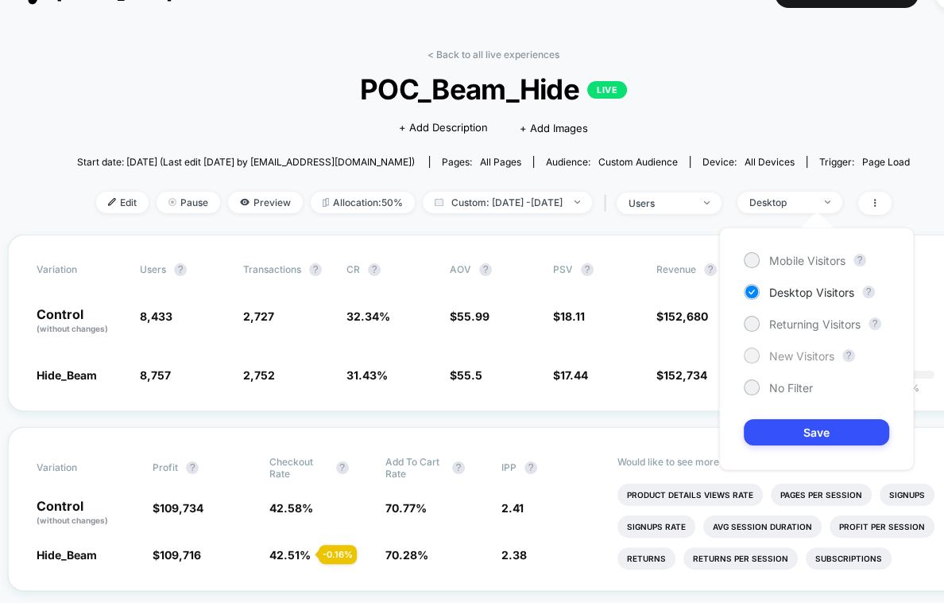
click at [789, 351] on span "New Visitors" at bounding box center [802, 356] width 65 height 14
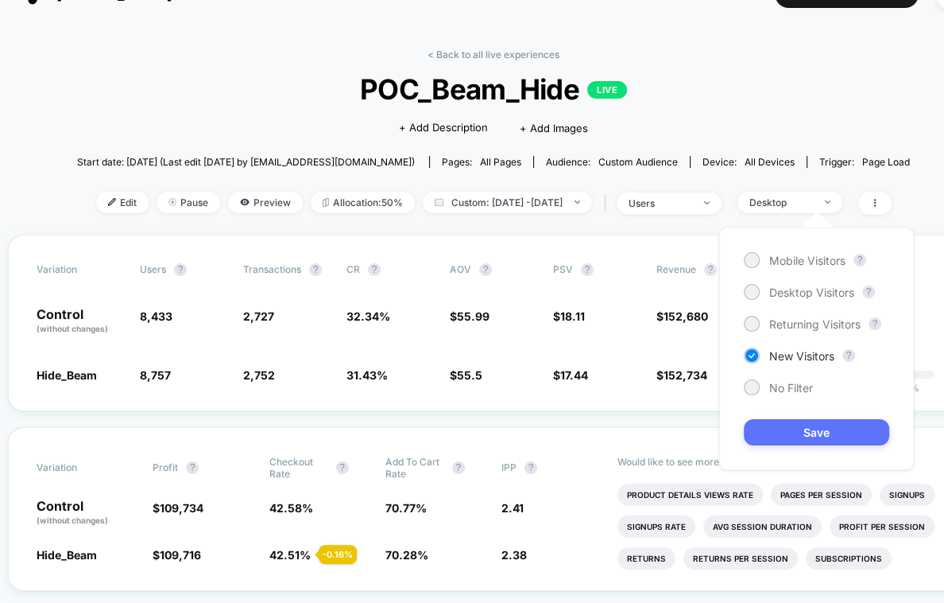
click at [802, 437] on button "Save" at bounding box center [816, 432] width 145 height 26
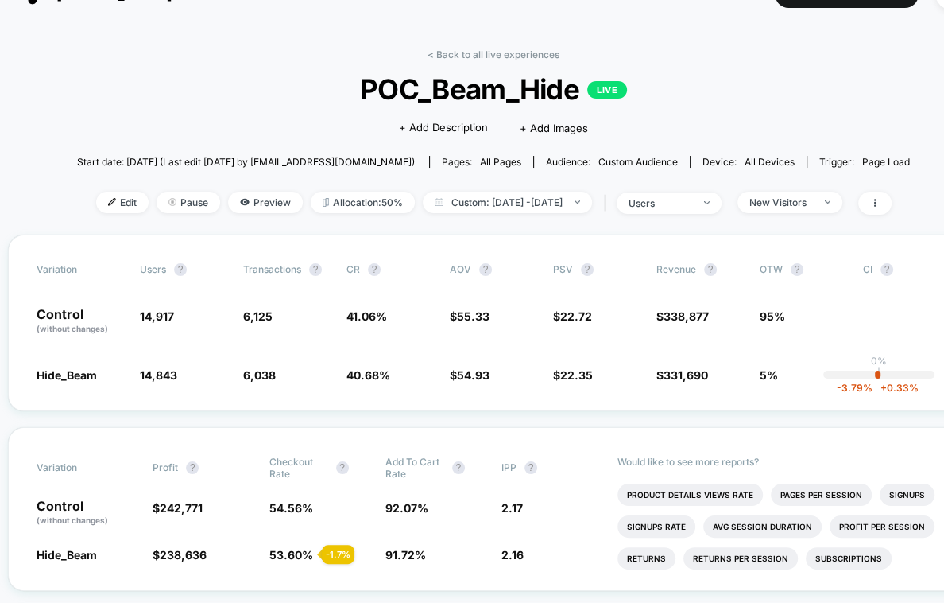
click at [836, 192] on div at bounding box center [871, 203] width 41 height 23
click at [836, 192] on span "New Visitors" at bounding box center [790, 202] width 105 height 21
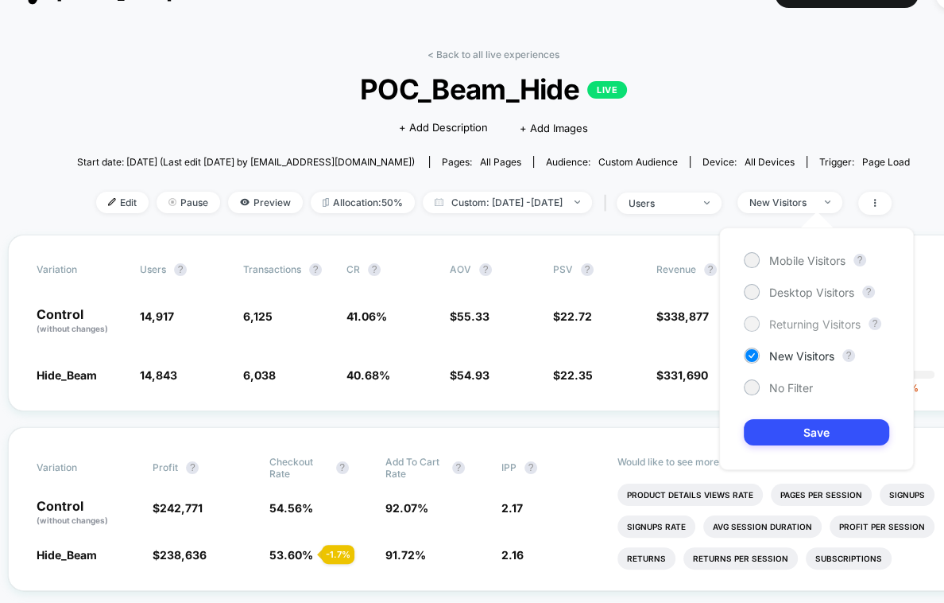
click at [826, 331] on div "Returning Visitors" at bounding box center [802, 324] width 117 height 16
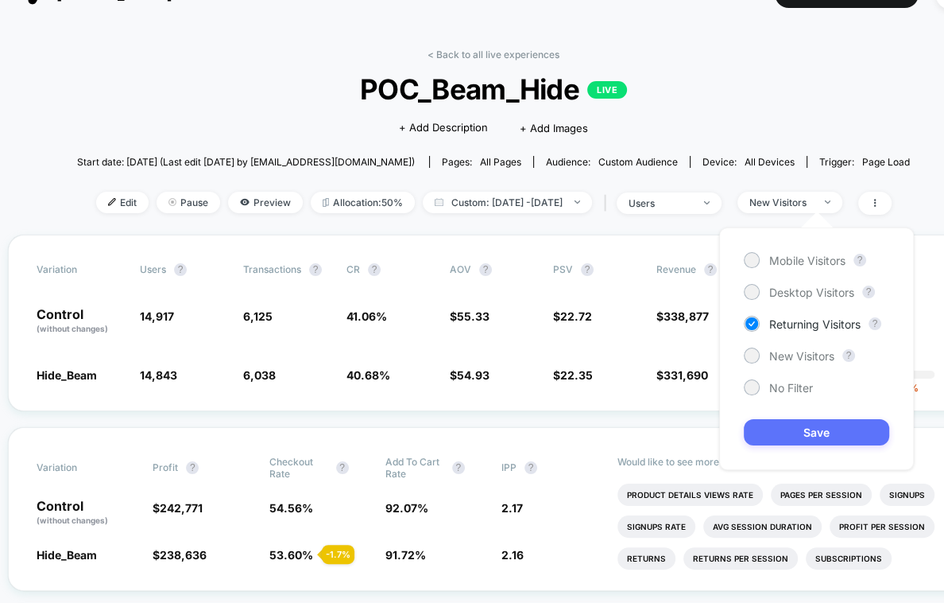
click at [819, 429] on button "Save" at bounding box center [816, 432] width 145 height 26
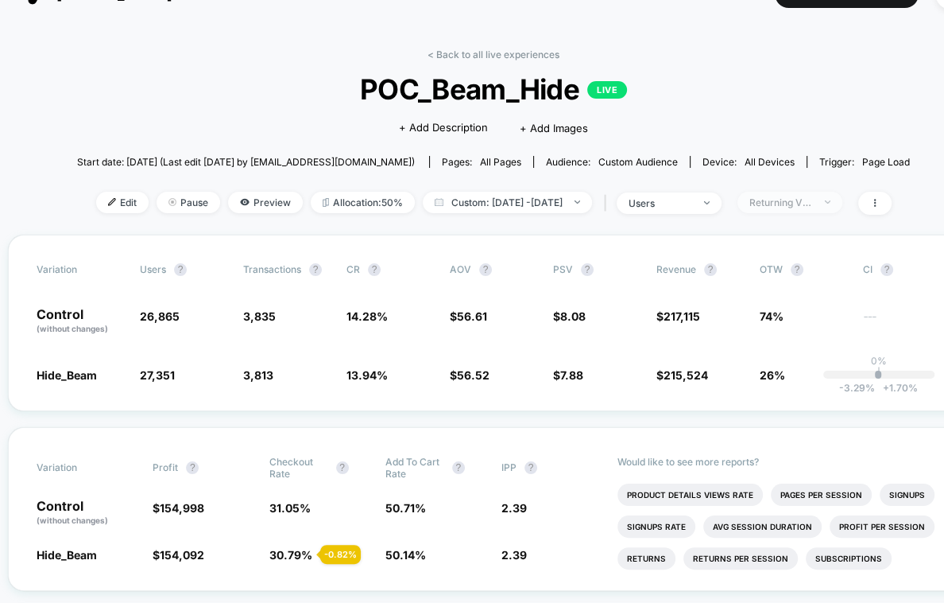
click at [813, 211] on span "Returning Visitors" at bounding box center [790, 202] width 105 height 21
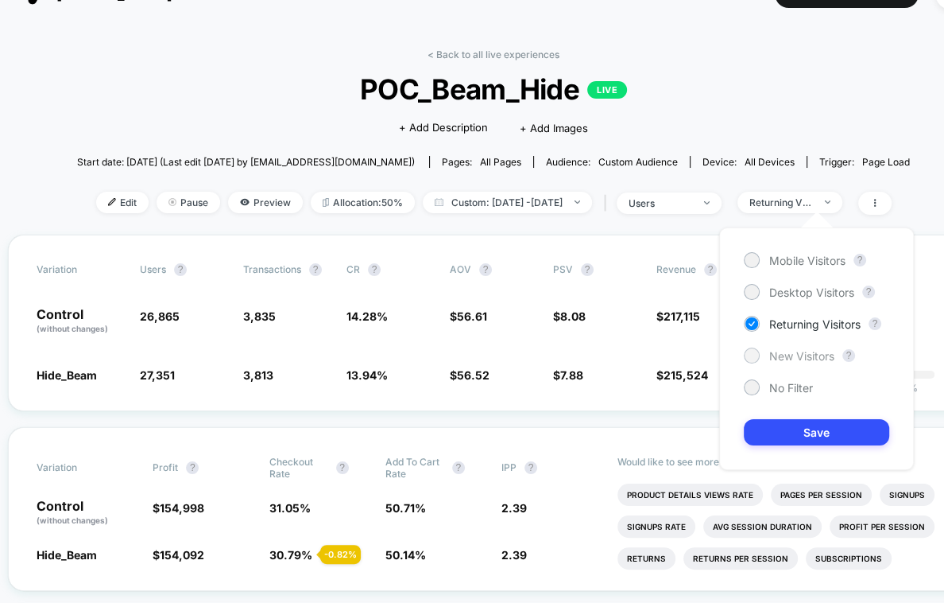
click at [793, 355] on span "New Visitors" at bounding box center [802, 356] width 65 height 14
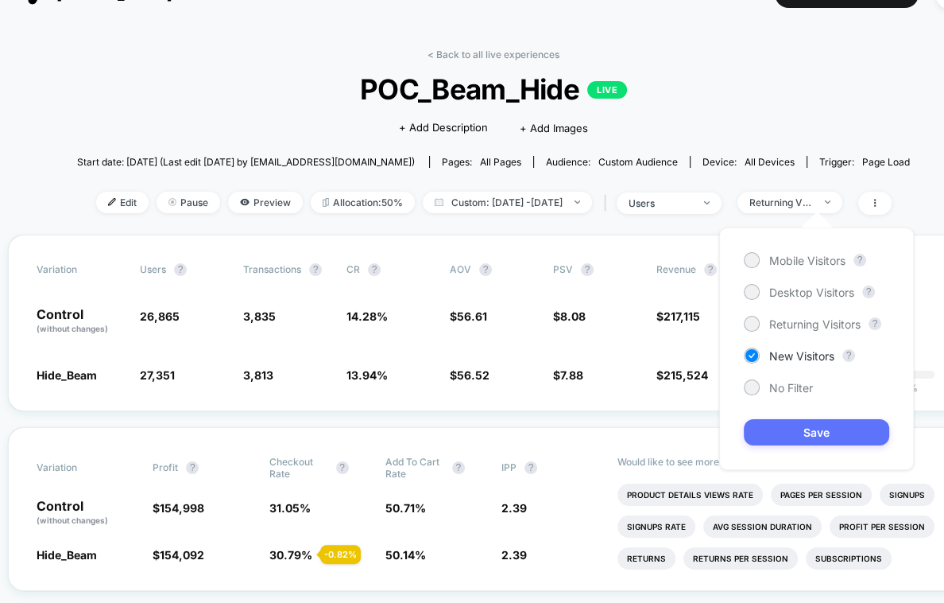
click at [783, 439] on button "Save" at bounding box center [816, 432] width 145 height 26
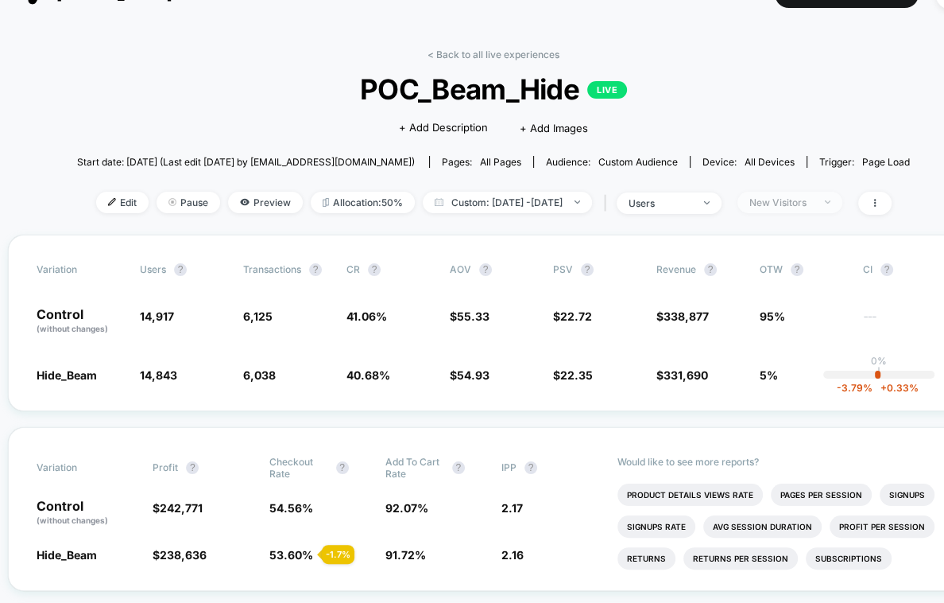
click at [817, 192] on span "New Visitors" at bounding box center [790, 202] width 105 height 21
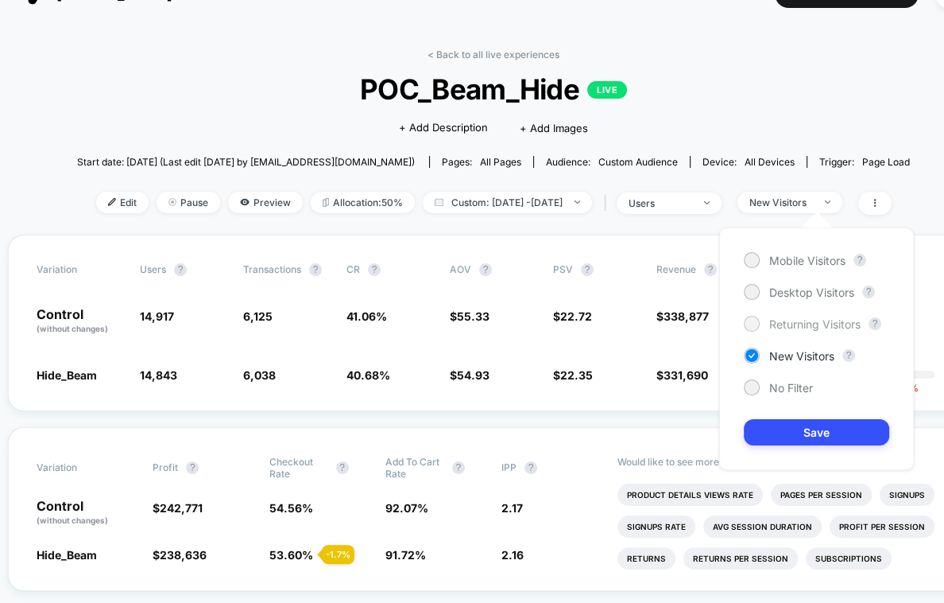
click at [767, 327] on div "Returning Visitors" at bounding box center [802, 324] width 117 height 16
click at [769, 414] on div "Mobile Visitors ? Desktop Visitors ? Returning Visitors ? New Visitors ? No Fil…" at bounding box center [816, 348] width 195 height 242
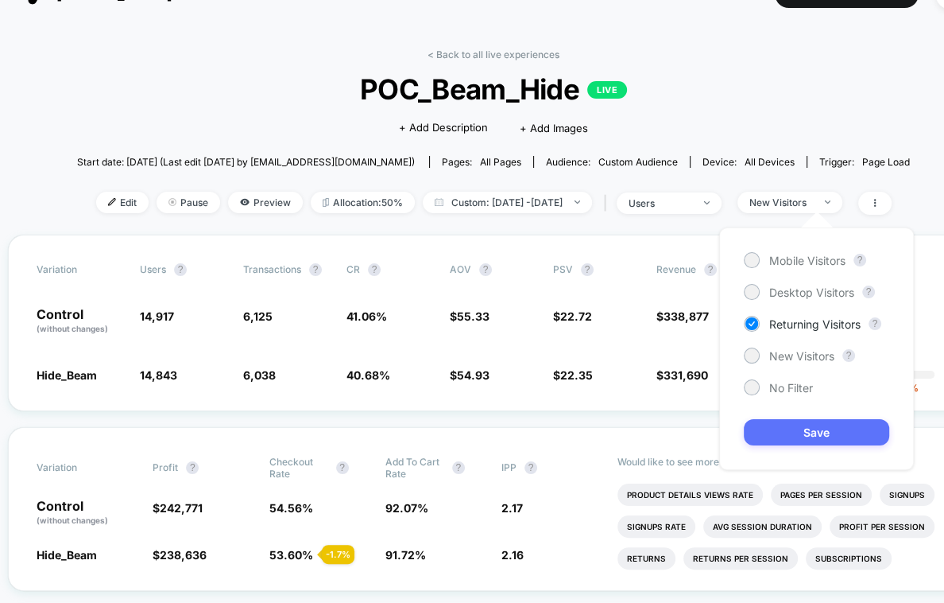
click at [769, 426] on button "Save" at bounding box center [816, 432] width 145 height 26
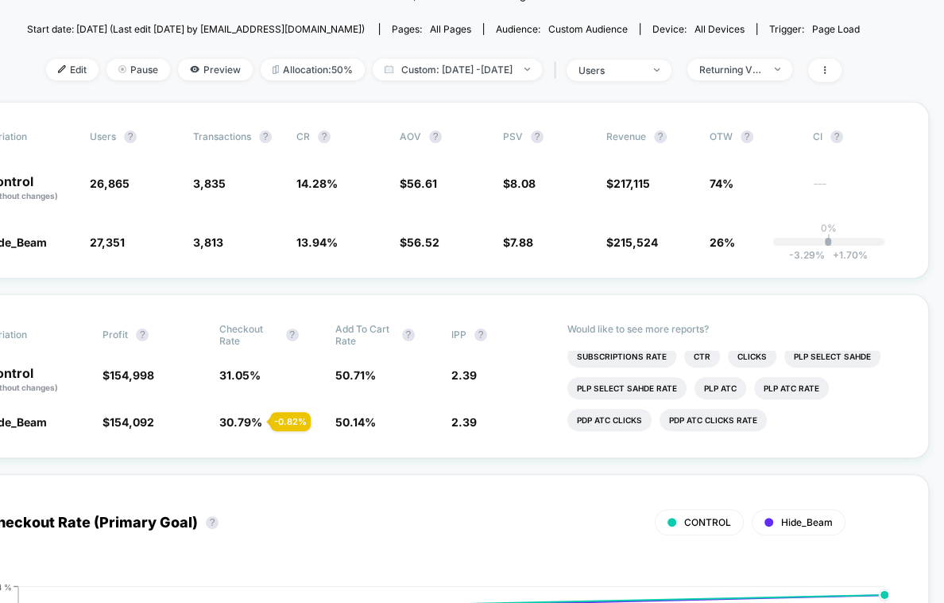
scroll to position [0, 58]
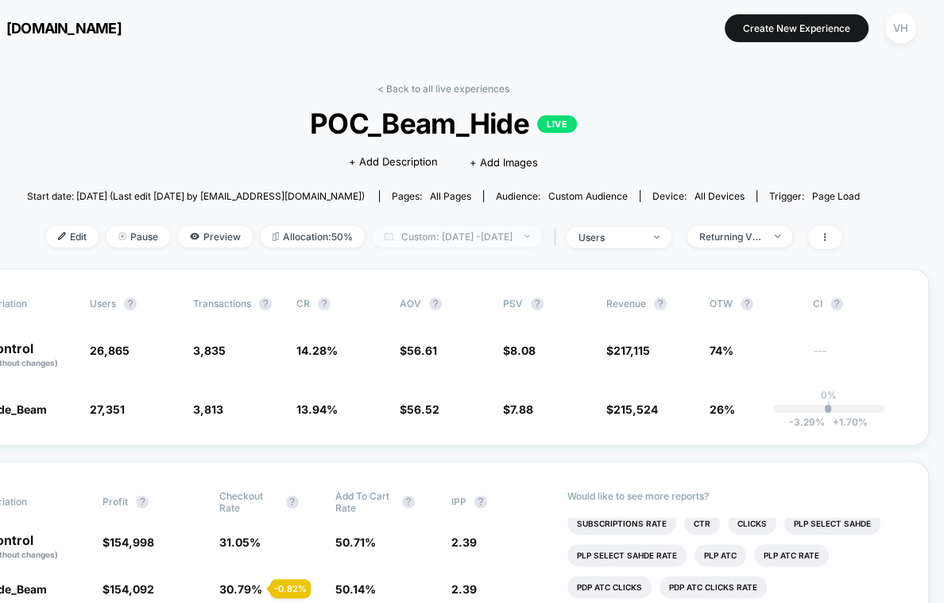
click at [478, 238] on span "Custom: [DATE] - [DATE]" at bounding box center [457, 236] width 169 height 21
select select "*"
select select "****"
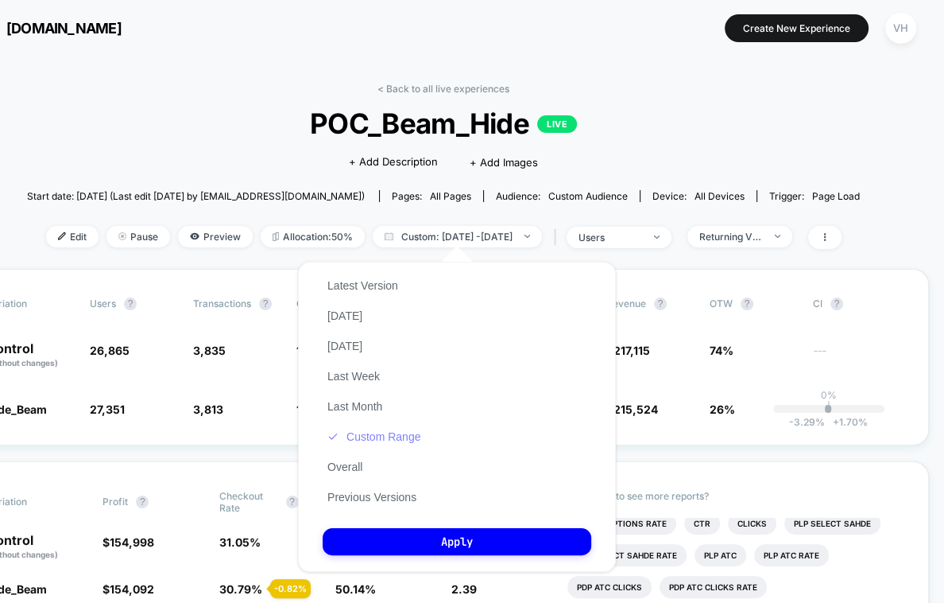
click at [393, 443] on button "Custom Range" at bounding box center [374, 436] width 103 height 14
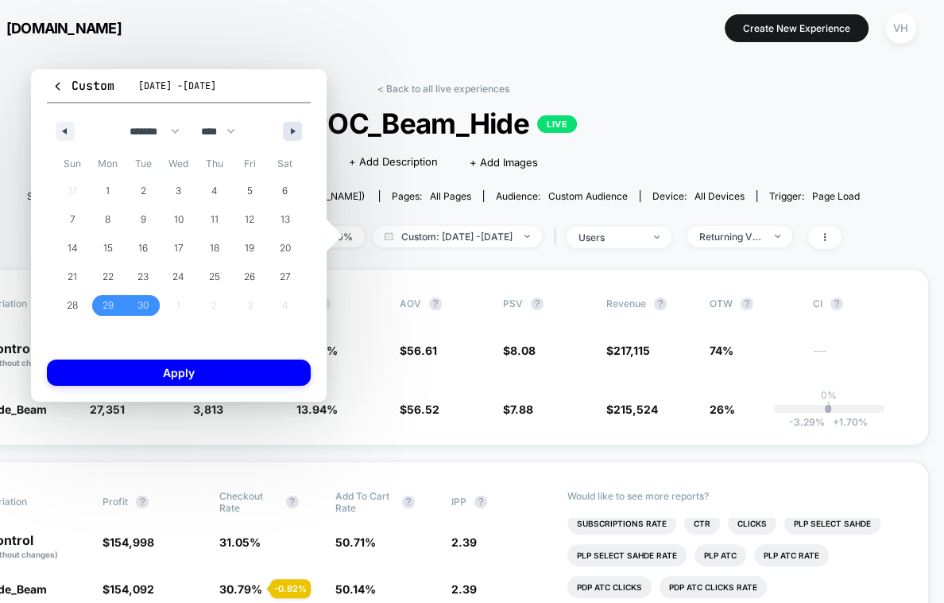
click at [286, 130] on button "button" at bounding box center [292, 131] width 19 height 19
select select "*"
click at [174, 189] on span "1" at bounding box center [179, 190] width 36 height 21
click at [175, 189] on span "1" at bounding box center [179, 190] width 36 height 21
click at [281, 195] on span "4" at bounding box center [285, 190] width 36 height 21
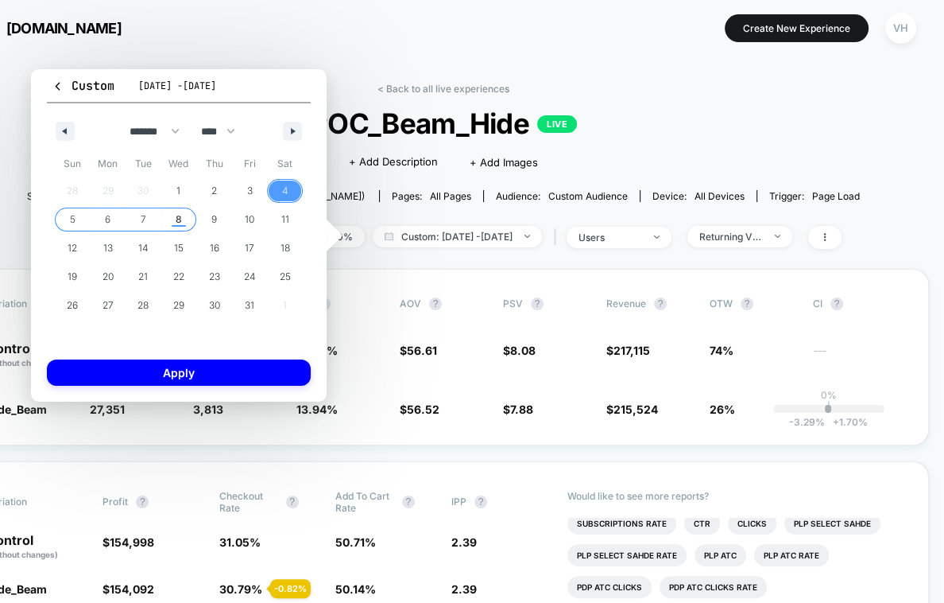
click at [171, 221] on span "8" at bounding box center [179, 219] width 36 height 21
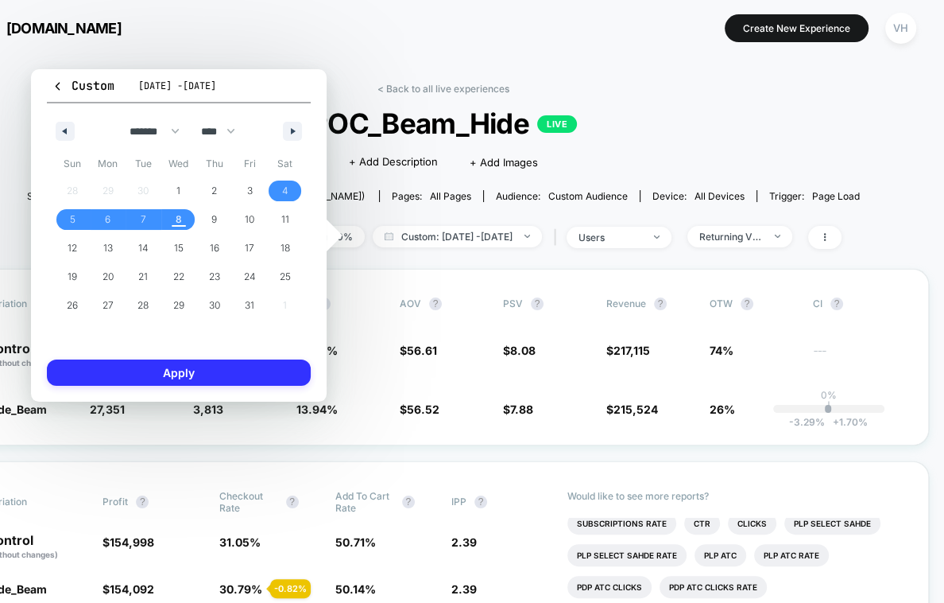
click at [178, 366] on button "Apply" at bounding box center [179, 372] width 264 height 26
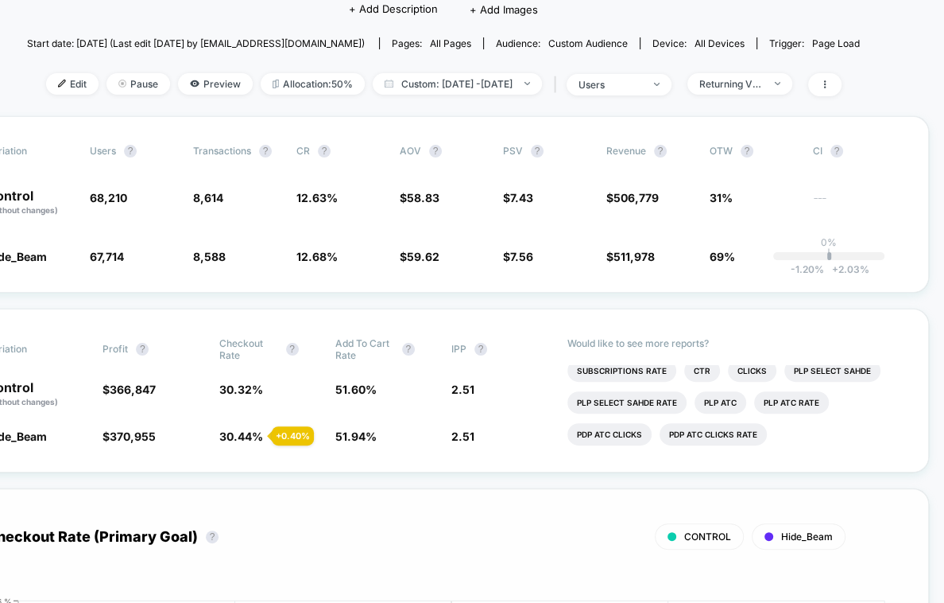
scroll to position [0, 58]
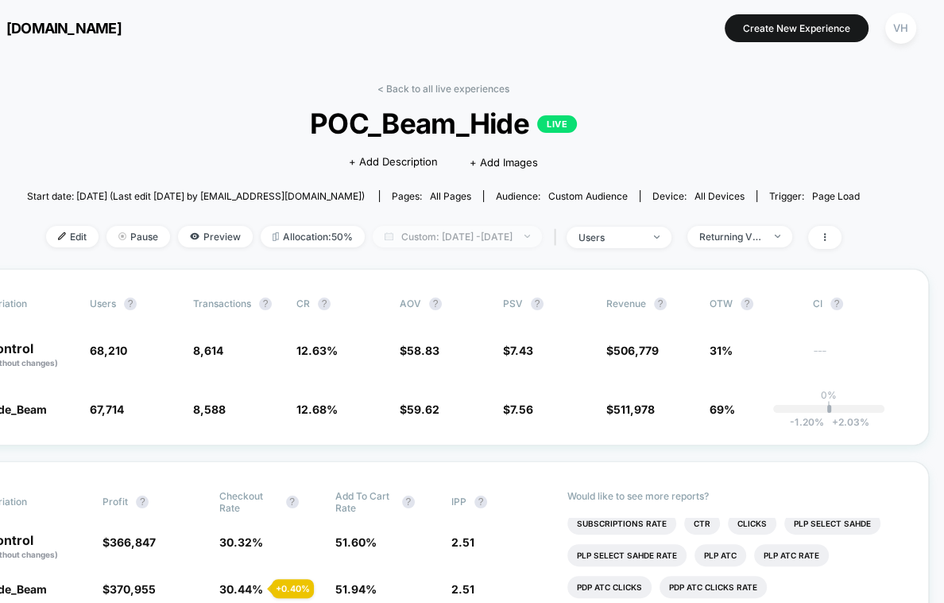
click at [409, 227] on span "Custom: [DATE] - [DATE]" at bounding box center [457, 236] width 169 height 21
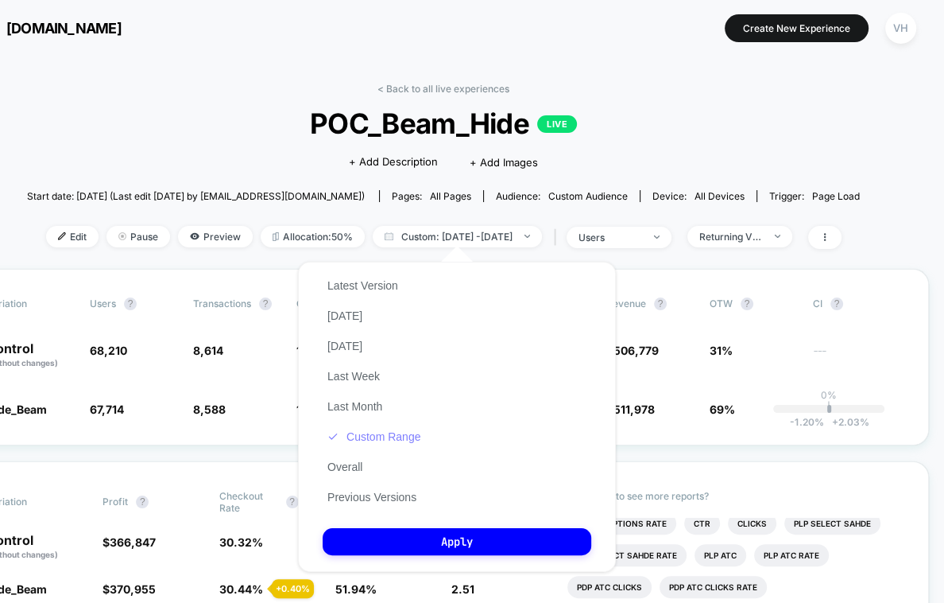
click at [390, 443] on button "Custom Range" at bounding box center [374, 436] width 103 height 14
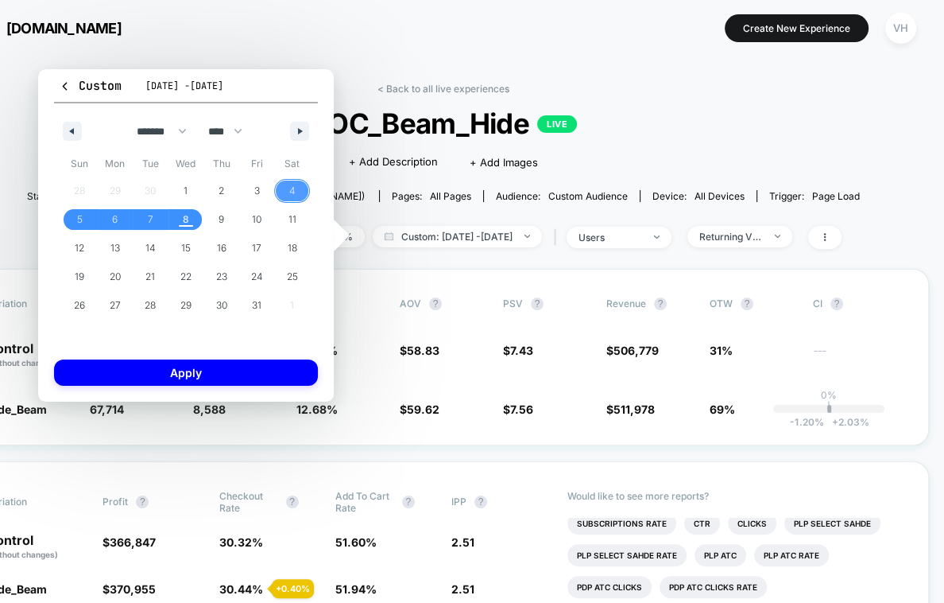
click at [291, 191] on span "4" at bounding box center [292, 190] width 6 height 29
click at [150, 221] on span "7" at bounding box center [151, 219] width 6 height 29
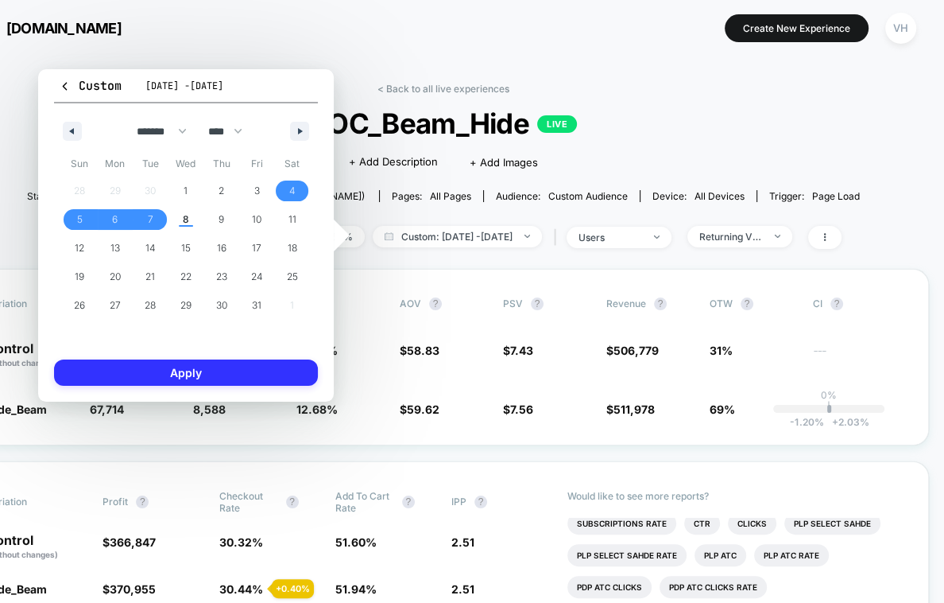
click at [158, 367] on button "Apply" at bounding box center [186, 372] width 264 height 26
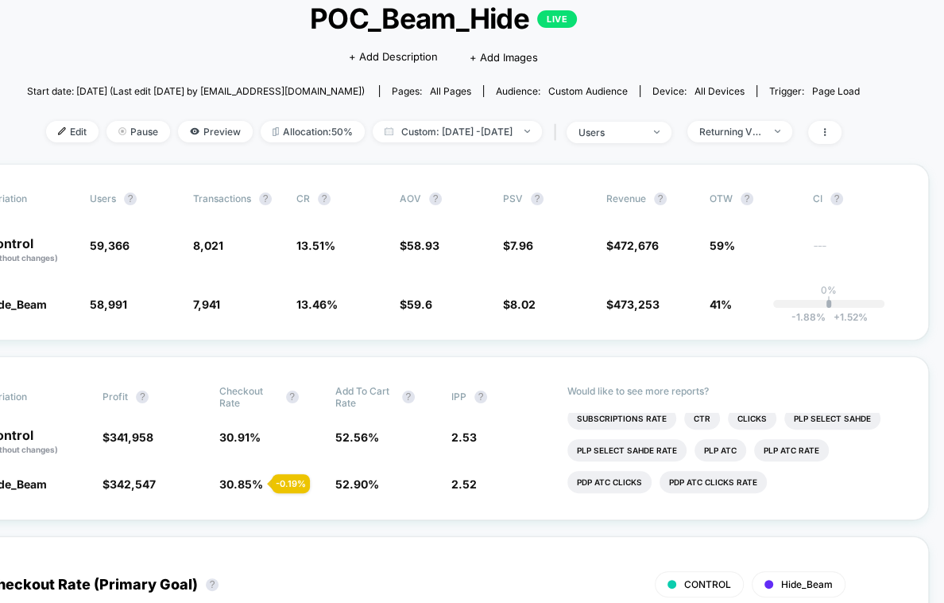
scroll to position [0, 58]
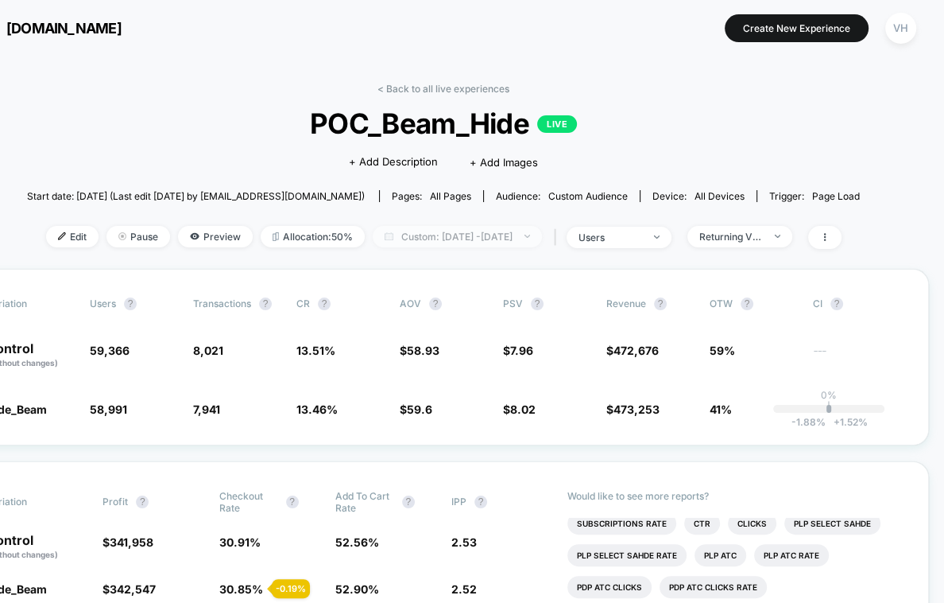
click at [538, 237] on span "Custom: [DATE] - [DATE]" at bounding box center [457, 236] width 169 height 21
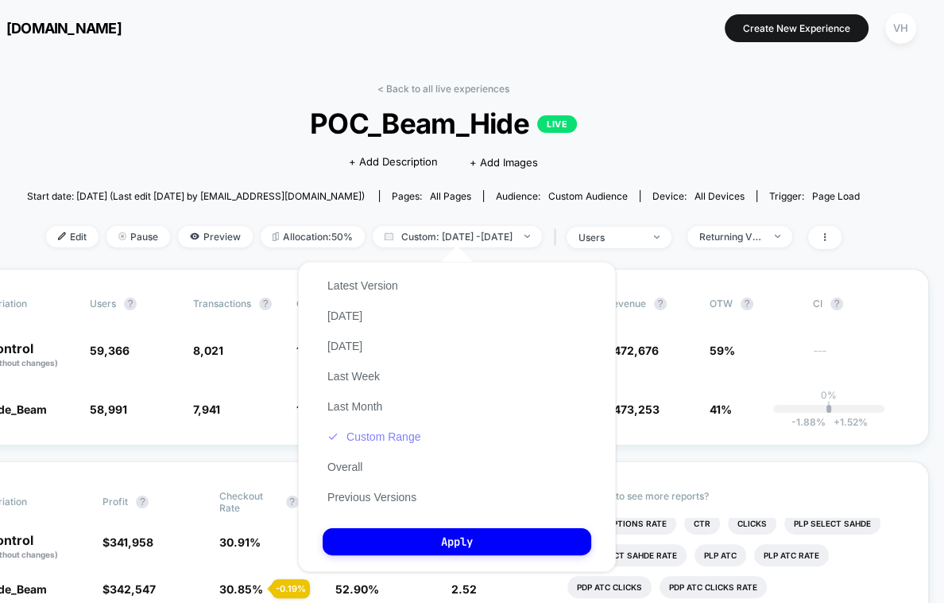
click at [398, 439] on button "Custom Range" at bounding box center [374, 436] width 103 height 14
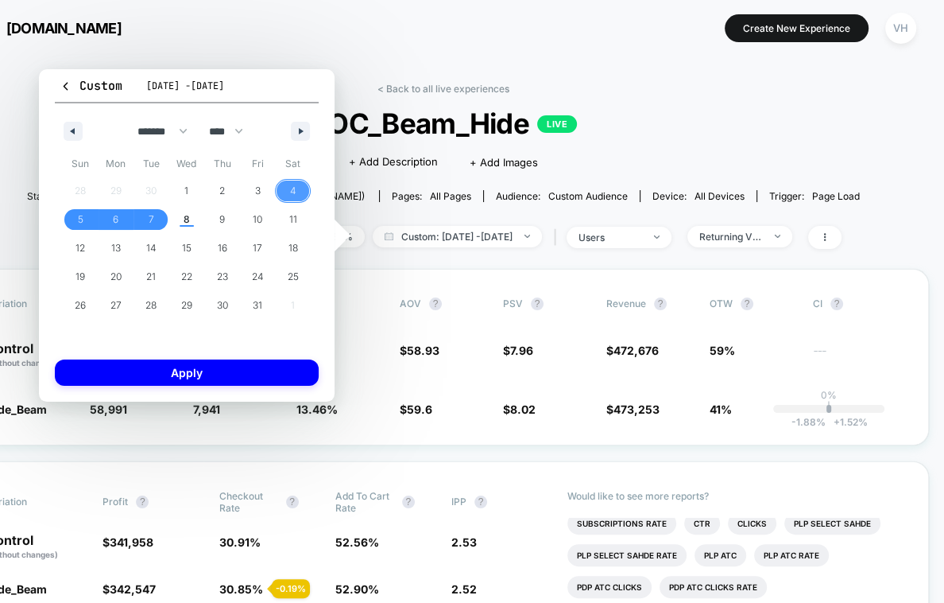
click at [293, 181] on span "4" at bounding box center [293, 190] width 6 height 29
click at [193, 219] on span "8" at bounding box center [187, 219] width 36 height 21
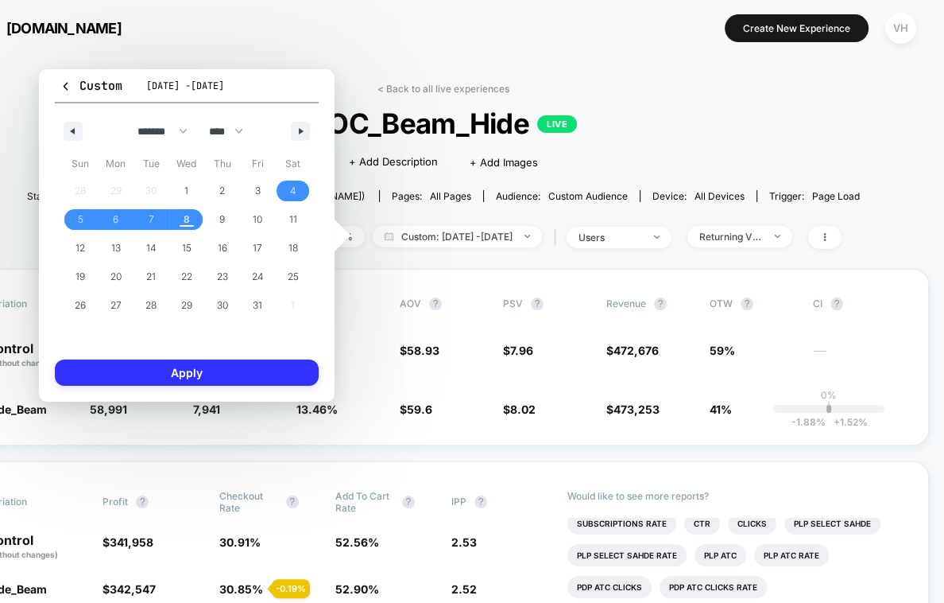
click at [193, 375] on button "Apply" at bounding box center [187, 372] width 264 height 26
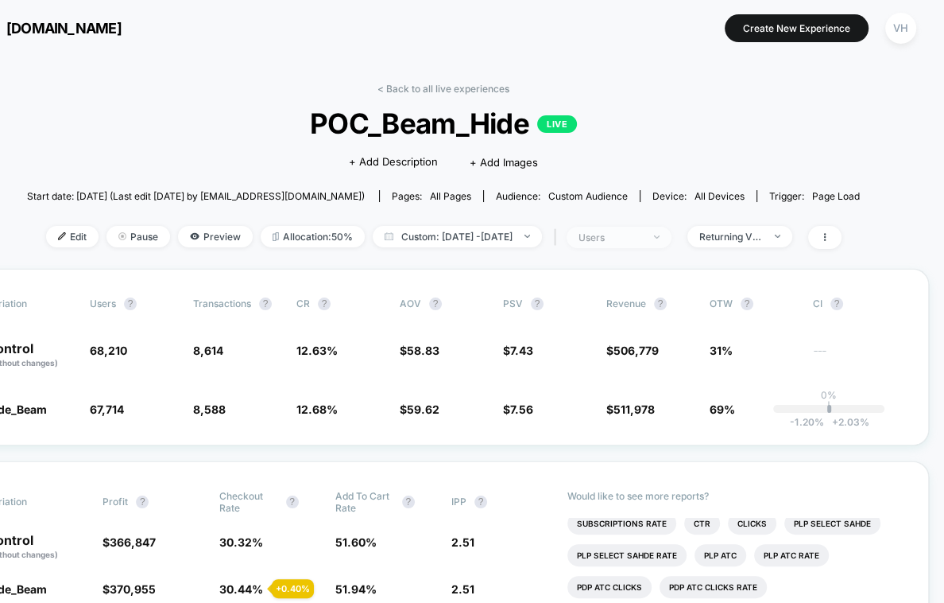
click at [626, 242] on span "users" at bounding box center [619, 237] width 105 height 21
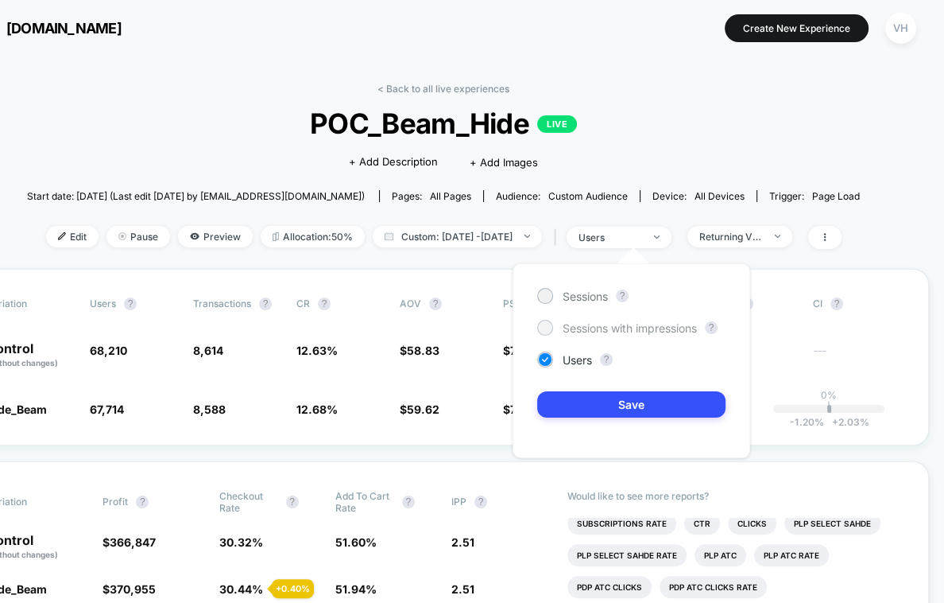
click at [585, 331] on span "Sessions with impressions" at bounding box center [630, 328] width 134 height 14
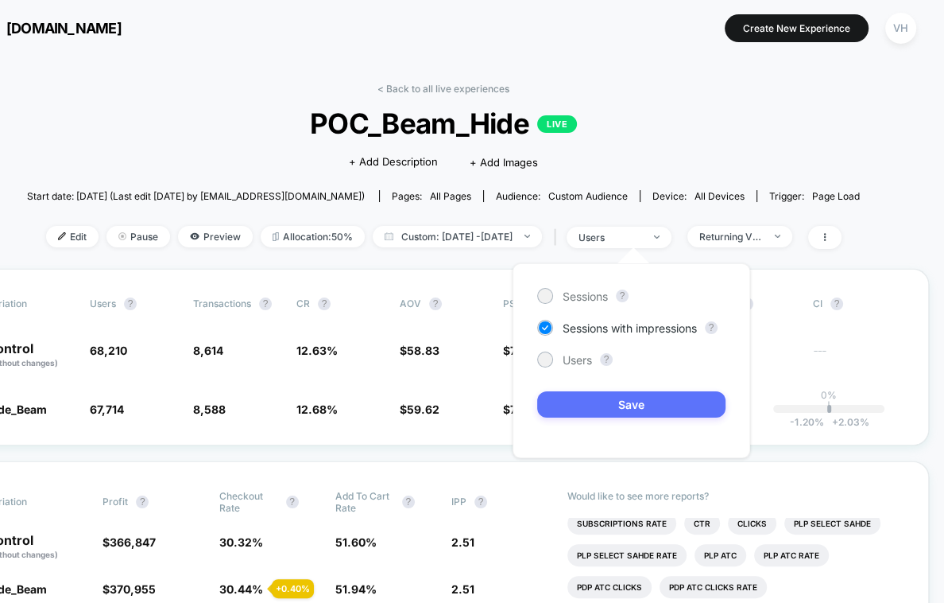
click at [580, 394] on button "Save" at bounding box center [631, 404] width 188 height 26
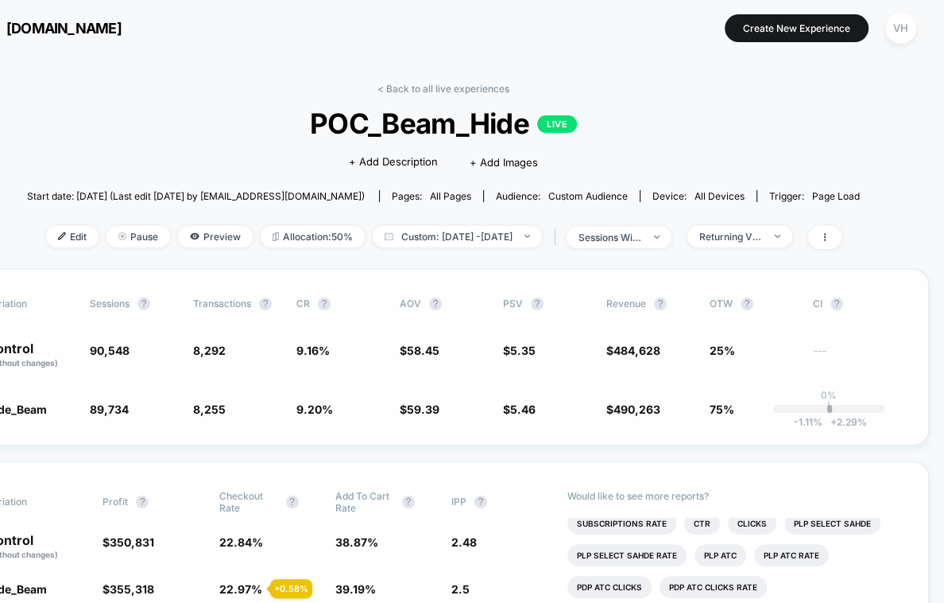
scroll to position [1, 58]
click at [757, 230] on div "Returning Visitors" at bounding box center [732, 236] width 64 height 12
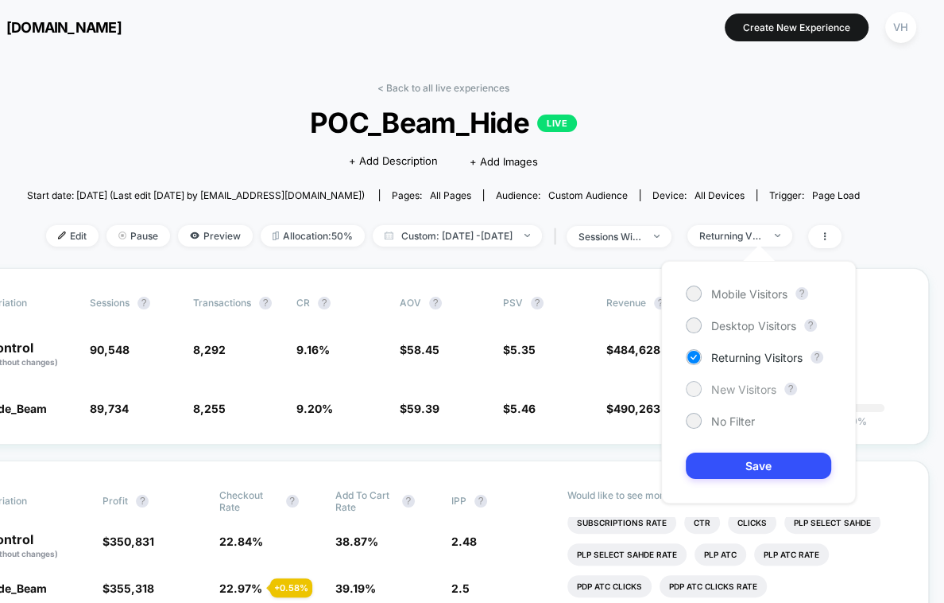
click at [706, 387] on div "New Visitors" at bounding box center [731, 389] width 91 height 16
click at [708, 471] on button "Save" at bounding box center [758, 465] width 145 height 26
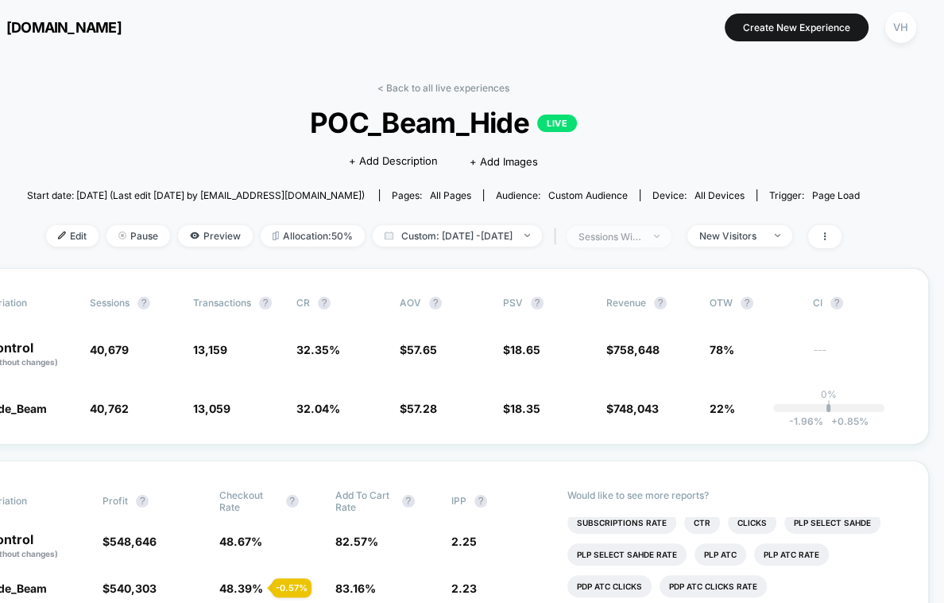
click at [642, 239] on div "sessions with impression" at bounding box center [611, 237] width 64 height 12
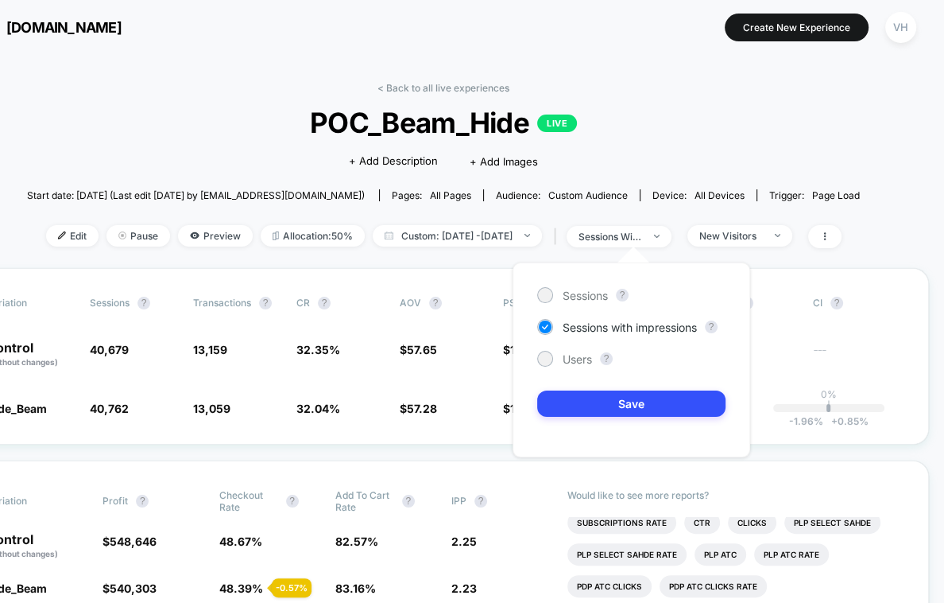
click at [579, 348] on div "Sessions ? Sessions with impressions ? Users ? Save" at bounding box center [632, 359] width 238 height 195
click at [576, 359] on span "Users" at bounding box center [577, 359] width 29 height 14
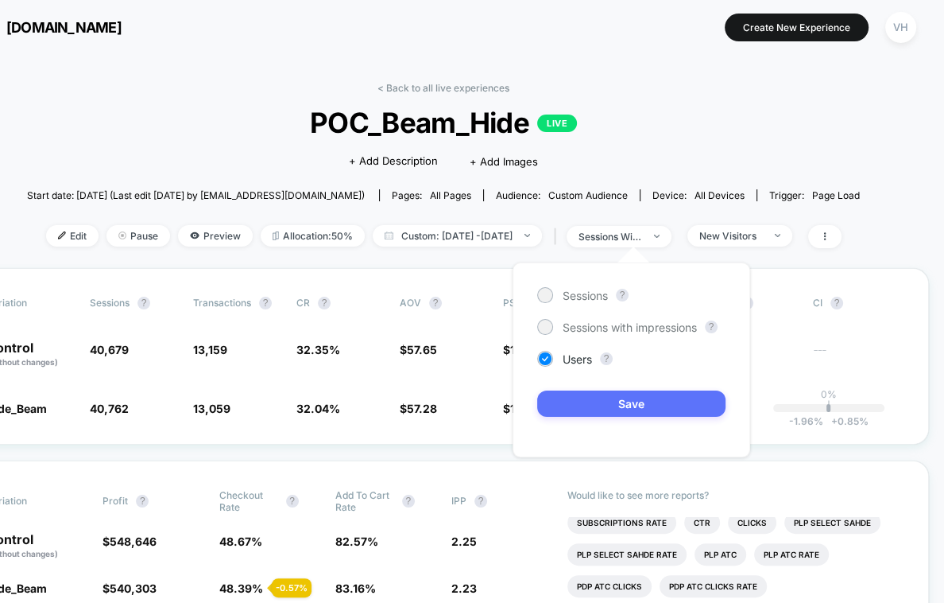
click at [565, 401] on button "Save" at bounding box center [631, 403] width 188 height 26
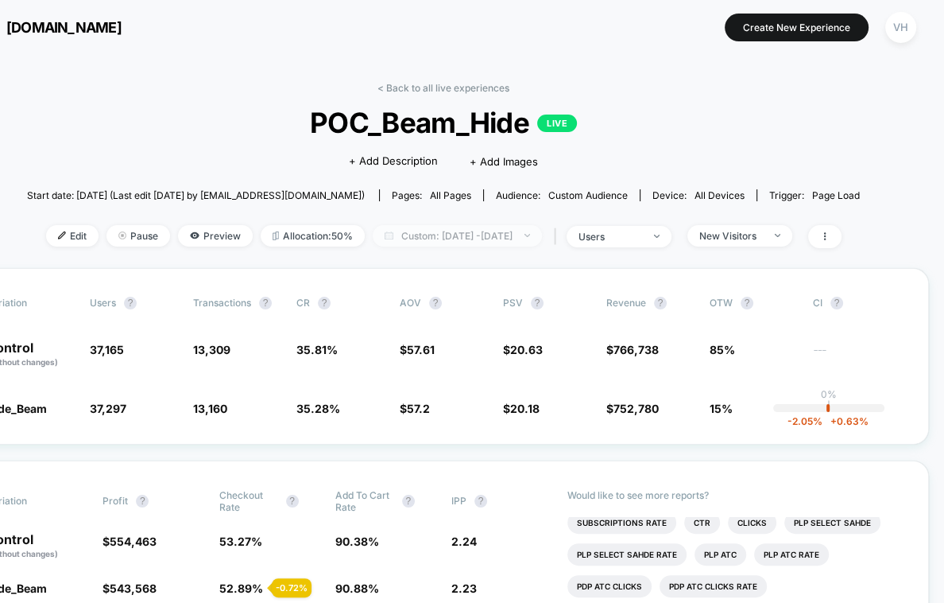
click at [483, 238] on span "Custom: [DATE] - [DATE]" at bounding box center [457, 235] width 169 height 21
select select "*"
select select "****"
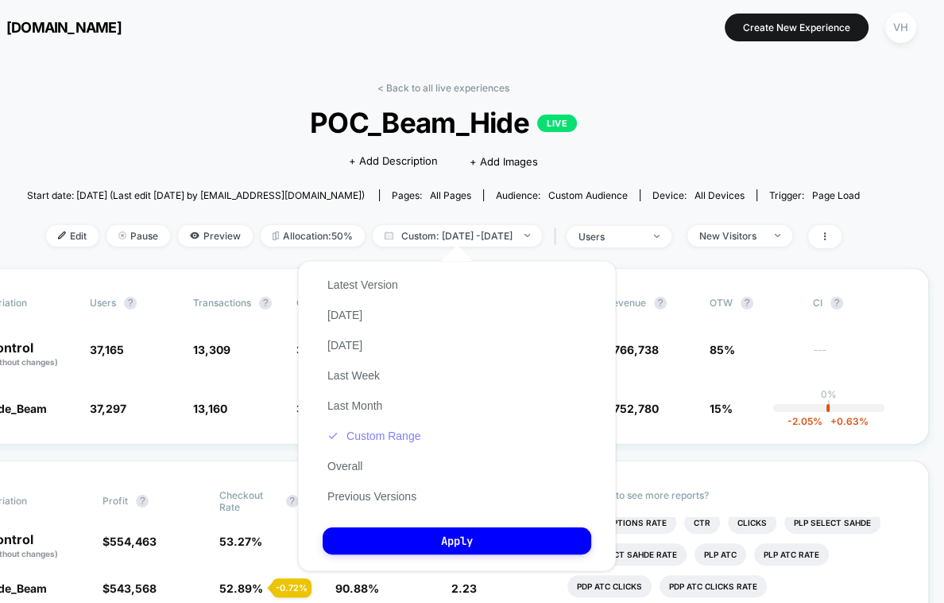
click at [359, 440] on button "Custom Range" at bounding box center [374, 436] width 103 height 14
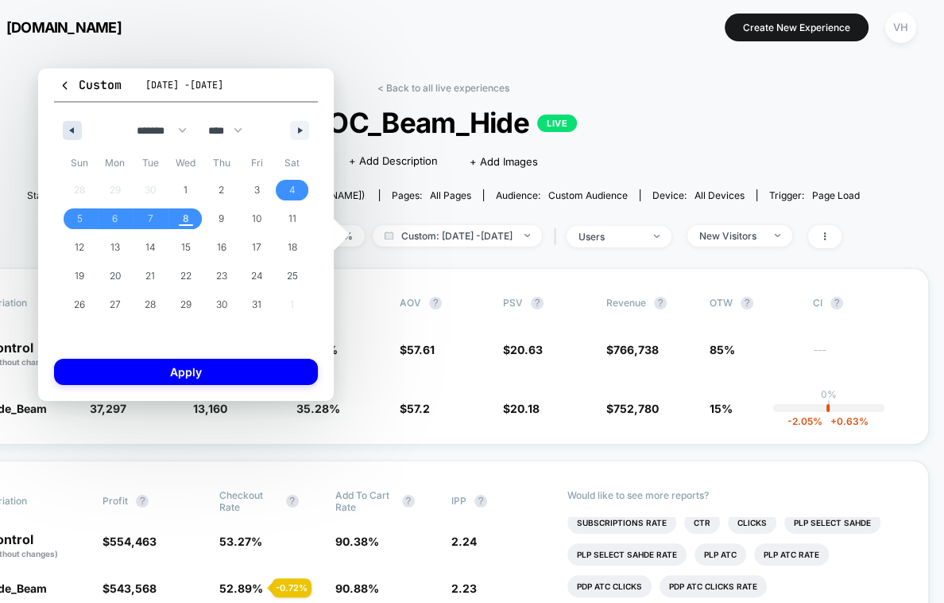
click at [76, 134] on button "button" at bounding box center [72, 130] width 19 height 19
select select "*"
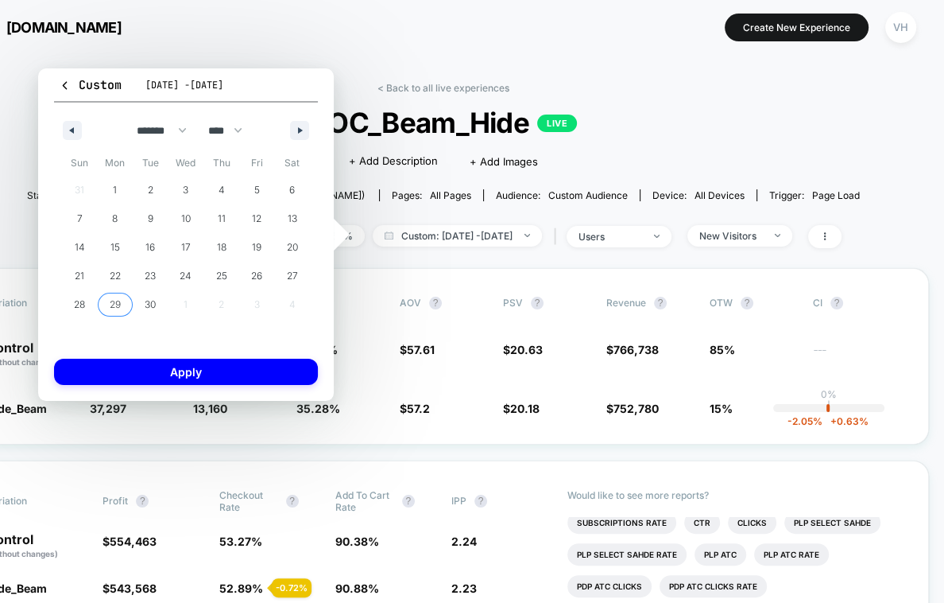
click at [121, 299] on span "29" at bounding box center [115, 304] width 11 height 29
click at [145, 299] on span "30" at bounding box center [150, 304] width 11 height 29
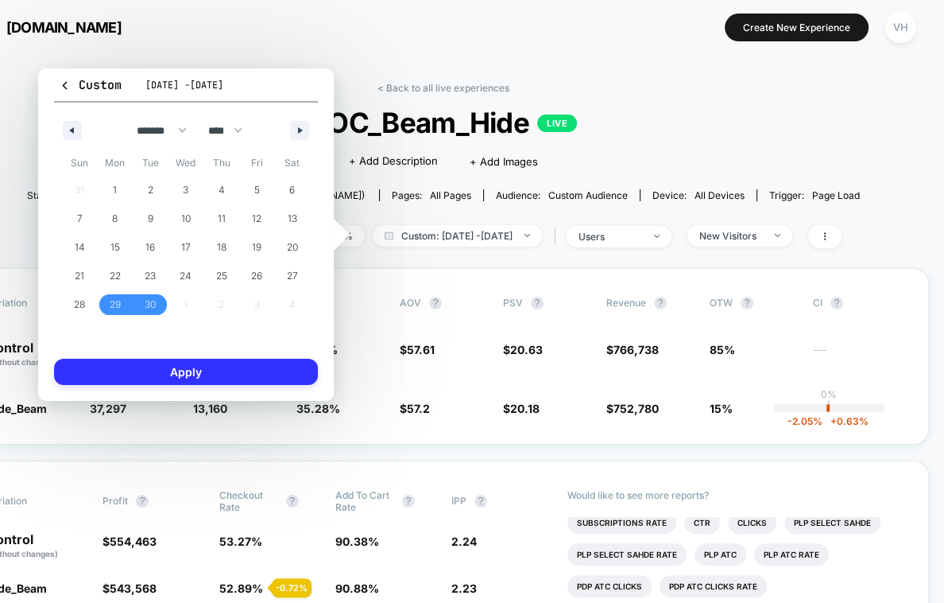
click at [141, 375] on button "Apply" at bounding box center [186, 372] width 264 height 26
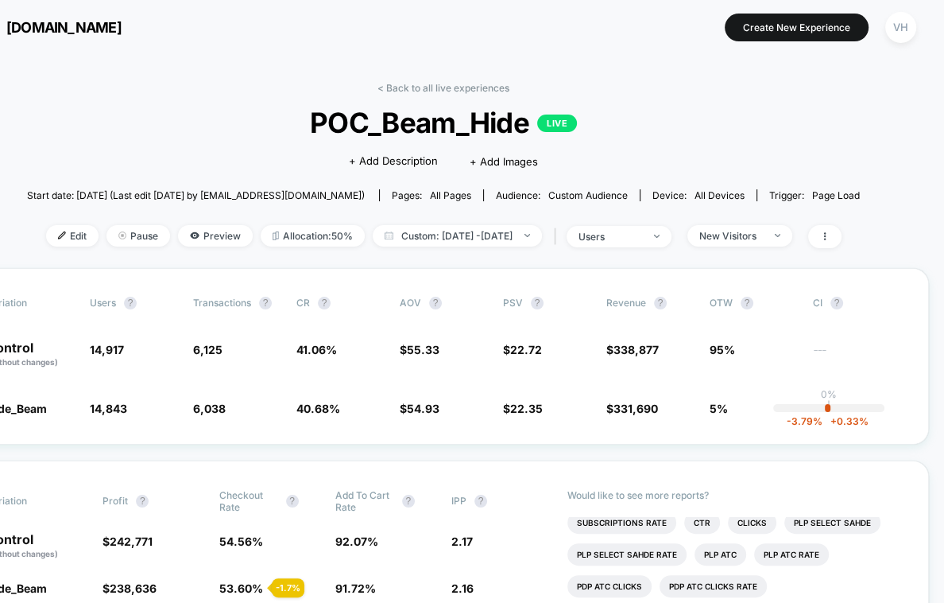
scroll to position [4, 58]
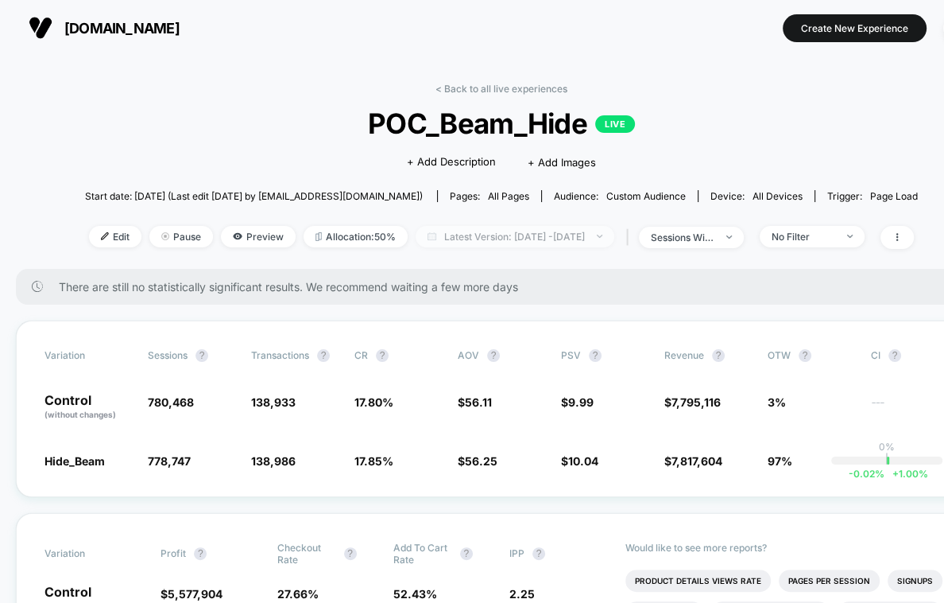
click at [549, 241] on span "Latest Version: Sep 8, 2025 - Sep 9, 2025" at bounding box center [515, 236] width 199 height 21
select select "*"
select select "****"
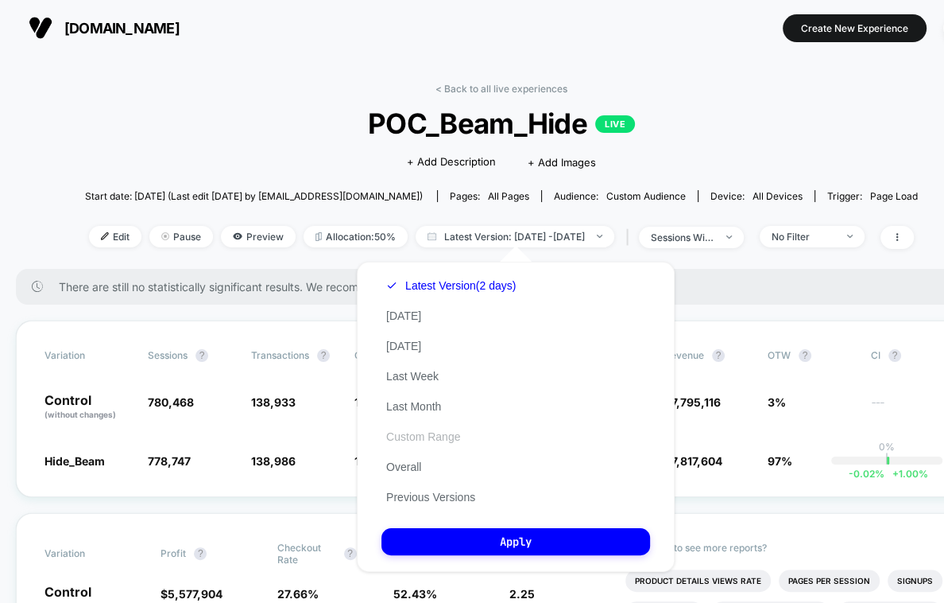
click at [436, 443] on button "Custom Range" at bounding box center [423, 436] width 83 height 14
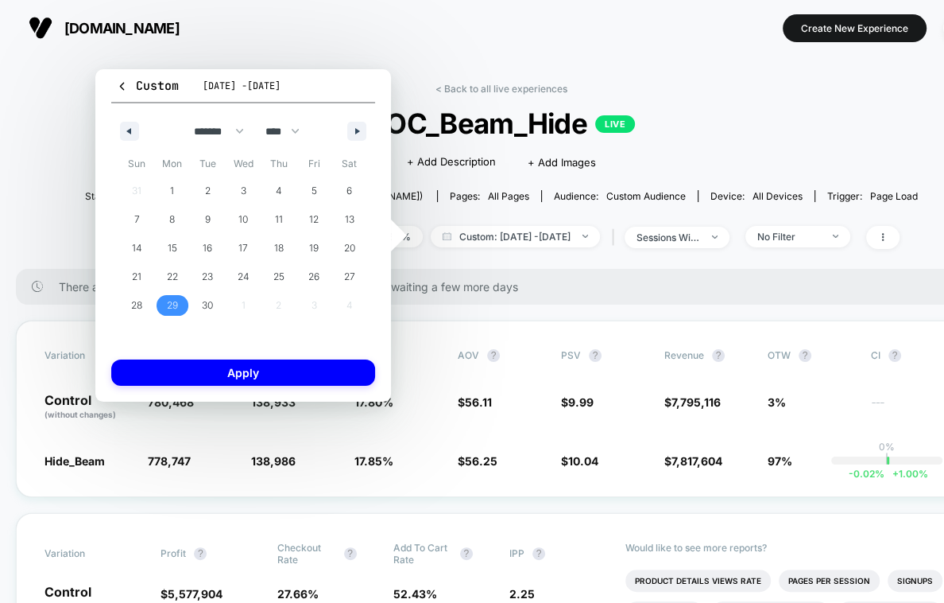
click at [169, 309] on span "29" at bounding box center [172, 305] width 11 height 29
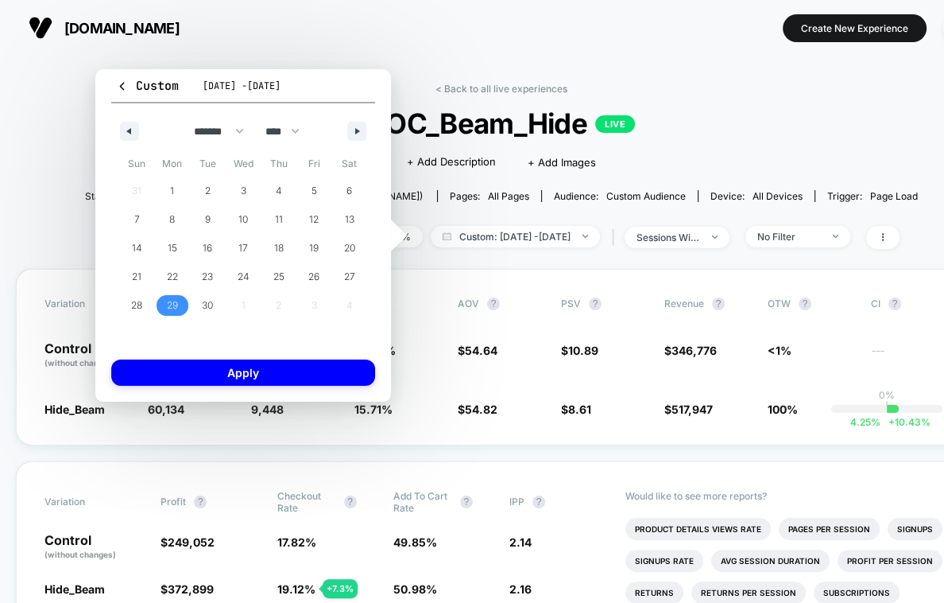
click at [325, 135] on span "******* ******** ***** ***** *** **** **** ****** ********* ******* ******** **…" at bounding box center [243, 131] width 191 height 26
click at [353, 134] on button "button" at bounding box center [356, 131] width 19 height 19
click at [242, 215] on span "8" at bounding box center [243, 219] width 6 height 29
select select "*"
click at [250, 358] on div "Custom Sep 8, 2025 - Sep 9, 2025 ******* ******** ***** ***** *** **** **** ***…" at bounding box center [243, 235] width 296 height 332
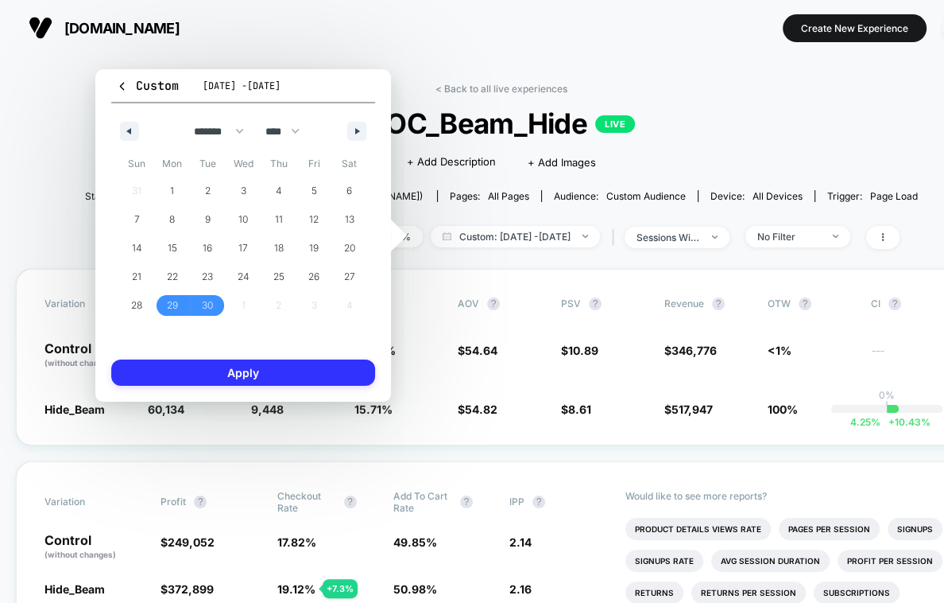
click at [250, 367] on button "Apply" at bounding box center [243, 372] width 264 height 26
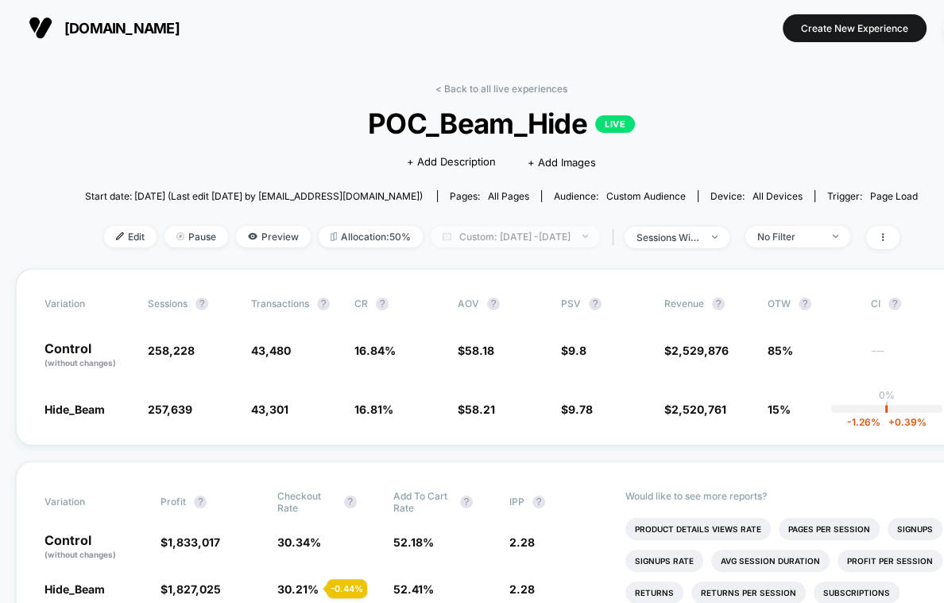
click at [583, 238] on span "Custom: Sep 29, 2025 - Oct 8, 2025" at bounding box center [515, 236] width 169 height 21
select select "*"
select select "****"
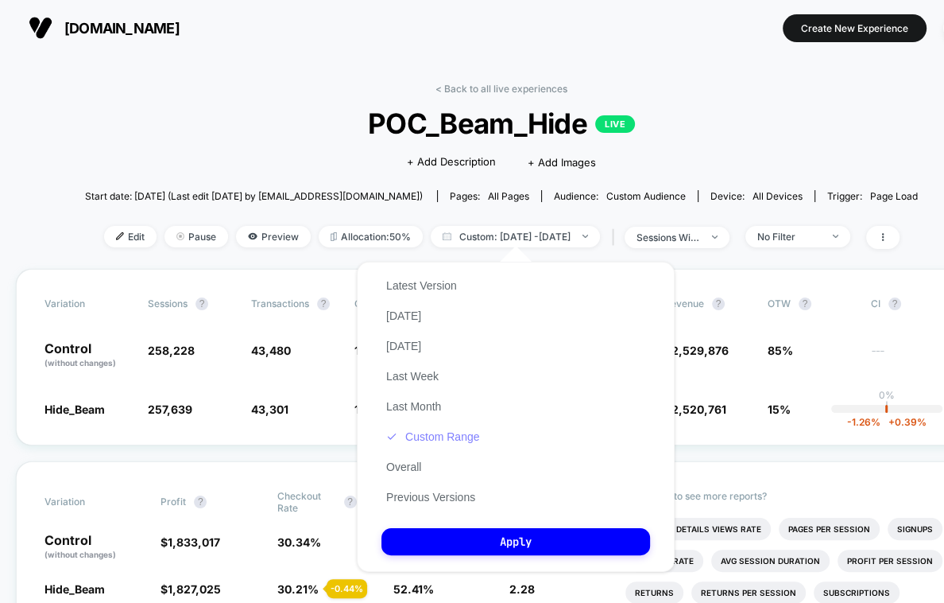
click at [453, 436] on button "Custom Range" at bounding box center [433, 436] width 103 height 14
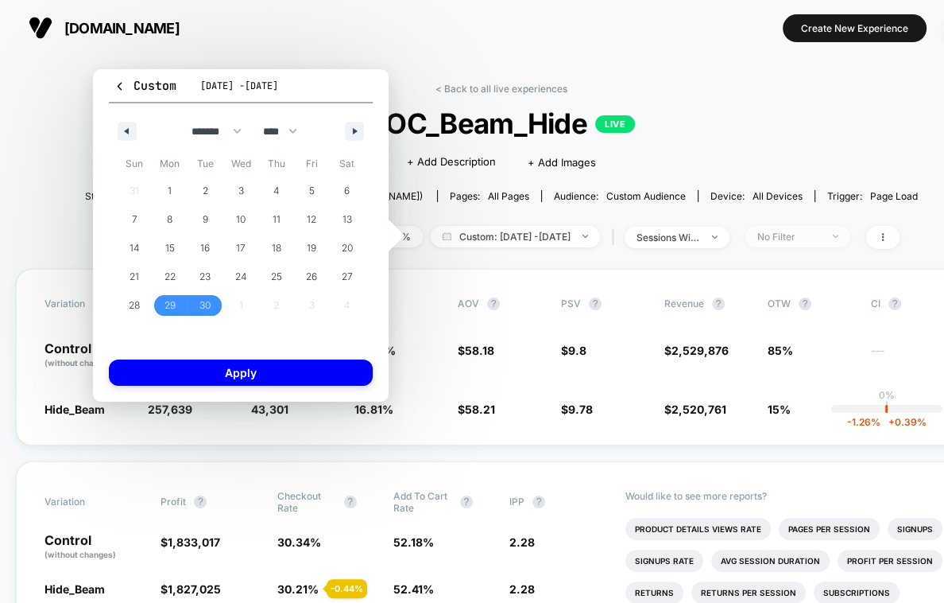
click at [828, 241] on span "No Filter" at bounding box center [798, 236] width 105 height 21
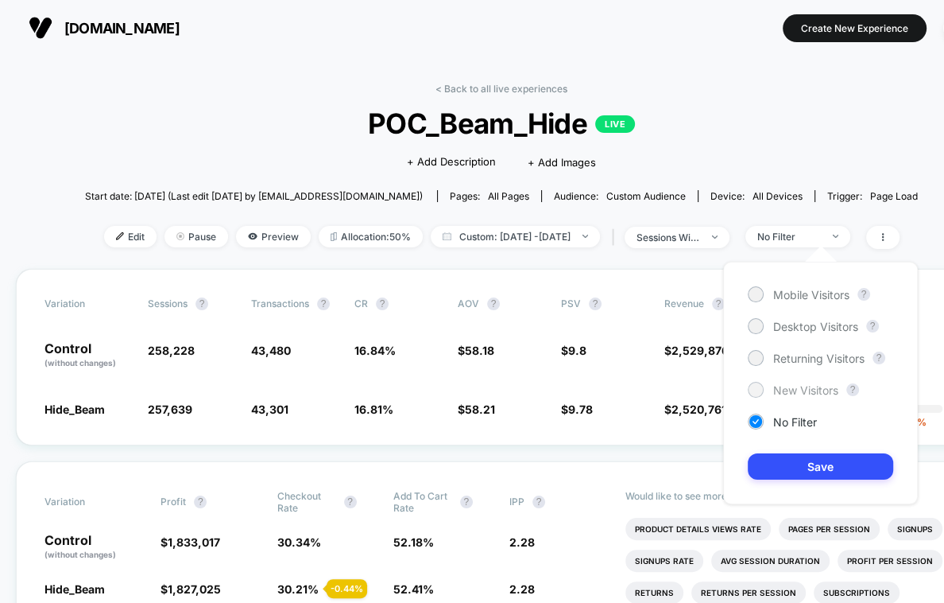
click at [778, 389] on span "New Visitors" at bounding box center [806, 390] width 65 height 14
click at [795, 484] on div "Mobile Visitors ? Desktop Visitors ? Returning Visitors ? New Visitors ? No Fil…" at bounding box center [820, 383] width 195 height 242
click at [793, 472] on button "Save" at bounding box center [820, 466] width 145 height 26
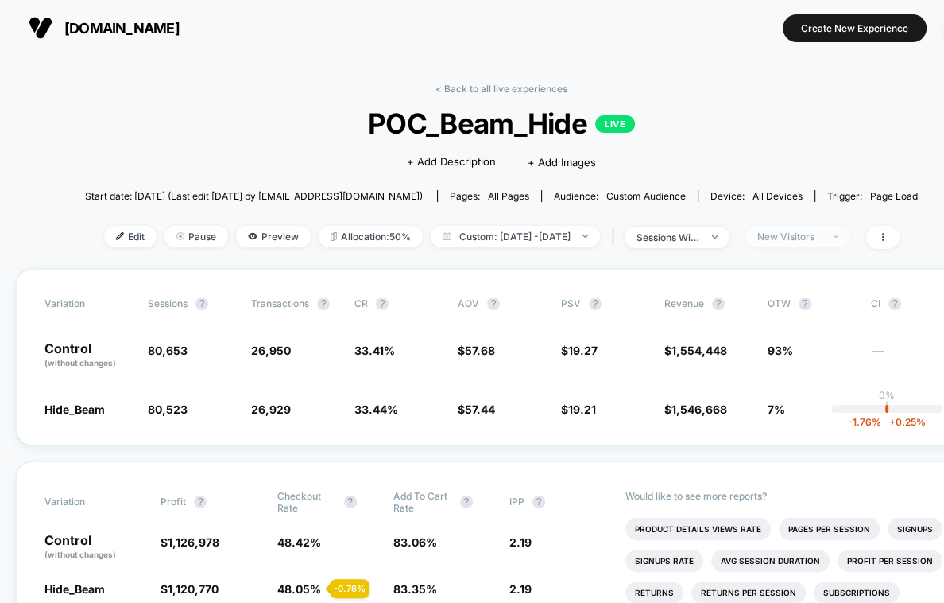
click at [817, 234] on div "New Visitors" at bounding box center [790, 237] width 64 height 12
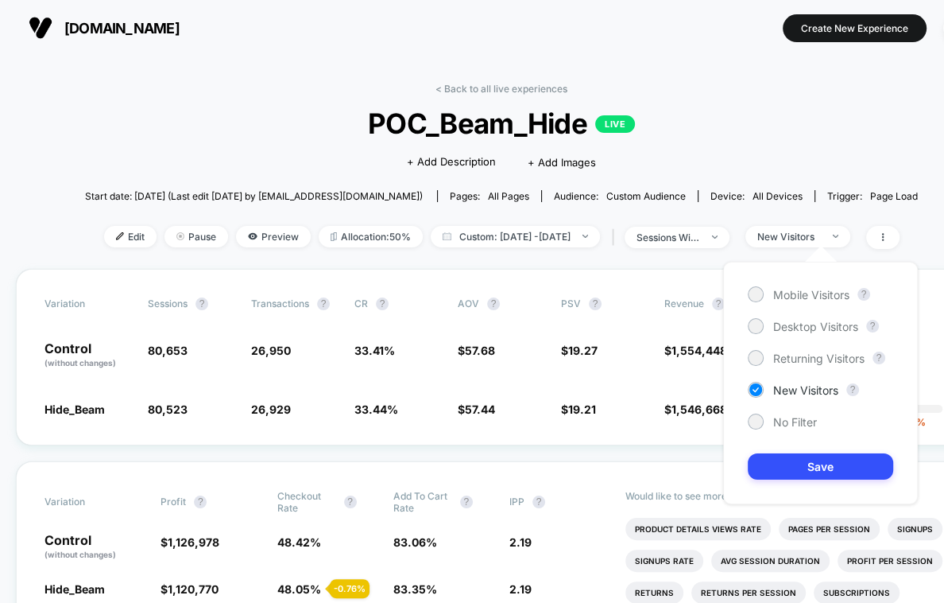
drag, startPoint x: 781, startPoint y: 358, endPoint x: 785, endPoint y: 412, distance: 54.2
click at [781, 373] on div "Mobile Visitors ? Desktop Visitors ? Returning Visitors ? New Visitors ? No Fil…" at bounding box center [820, 383] width 195 height 242
click at [793, 453] on button "Save" at bounding box center [820, 466] width 145 height 26
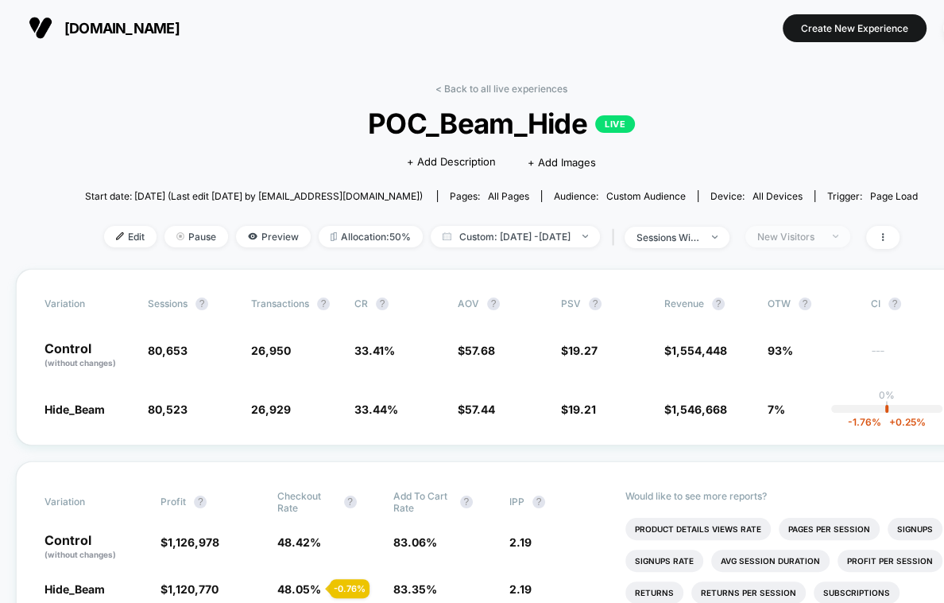
click at [813, 228] on span "New Visitors" at bounding box center [798, 236] width 105 height 21
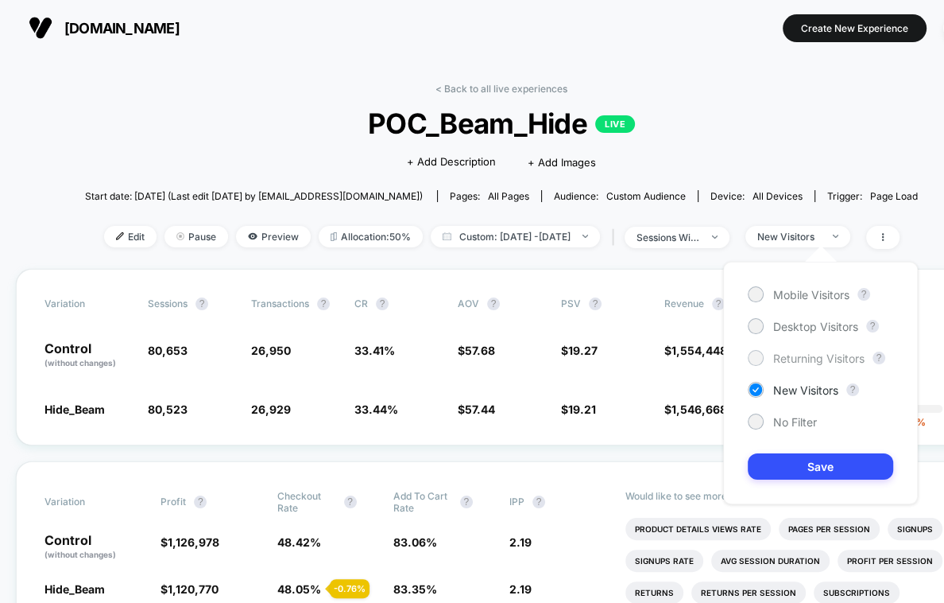
click at [803, 359] on span "Returning Visitors" at bounding box center [819, 358] width 91 height 14
click at [802, 463] on button "Save" at bounding box center [820, 466] width 145 height 26
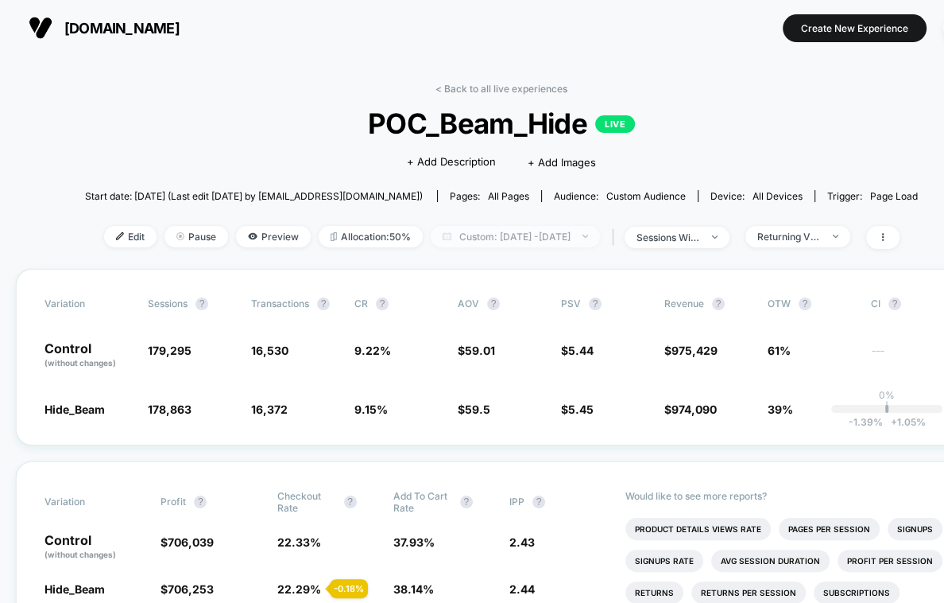
click at [583, 236] on div at bounding box center [577, 236] width 12 height 1
select select "*"
select select "****"
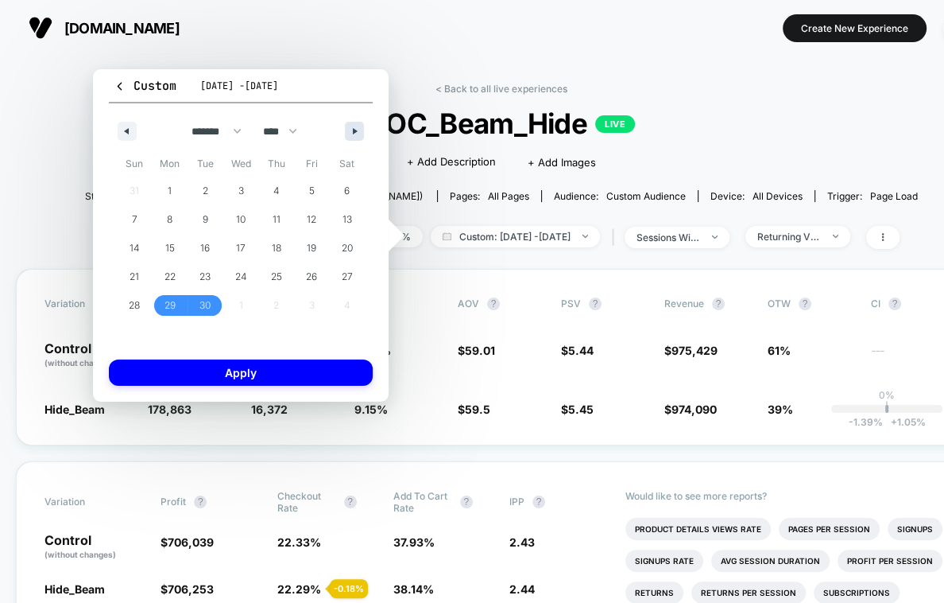
click at [355, 134] on button "button" at bounding box center [354, 131] width 19 height 19
select select "*"
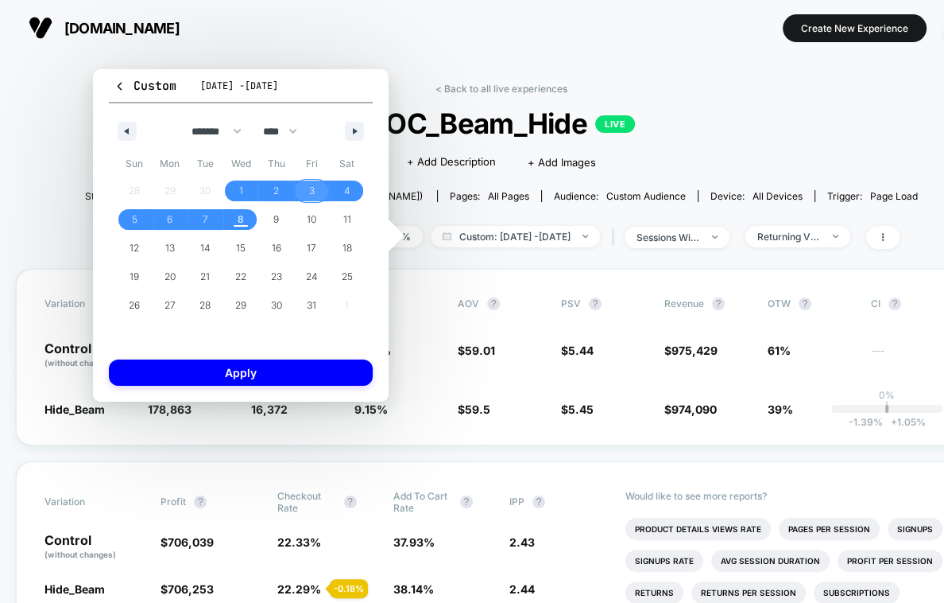
click at [311, 184] on span "3" at bounding box center [312, 190] width 6 height 29
click at [245, 219] on span "8" at bounding box center [241, 219] width 36 height 21
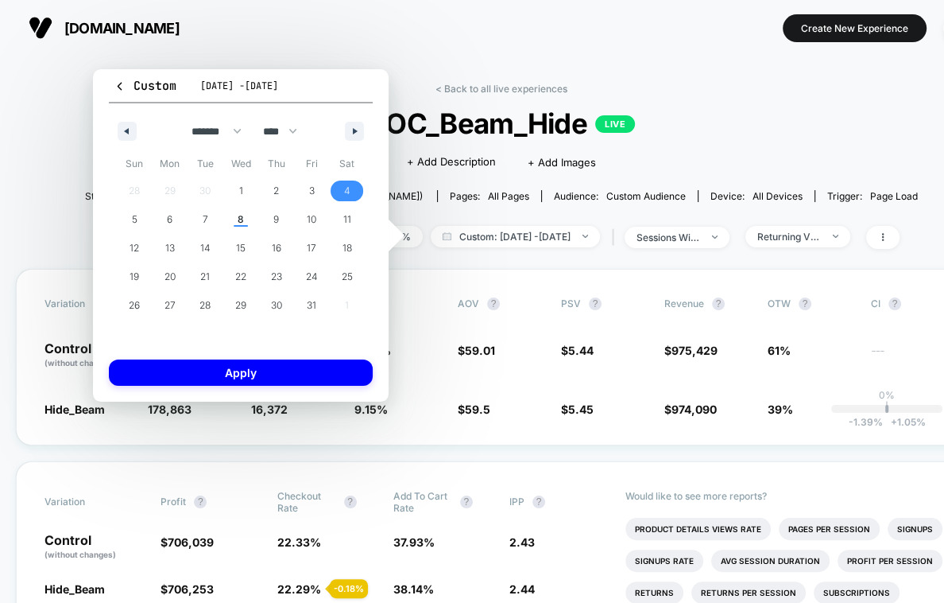
click at [349, 185] on span "4" at bounding box center [347, 190] width 6 height 29
click at [242, 215] on span "8" at bounding box center [241, 219] width 6 height 29
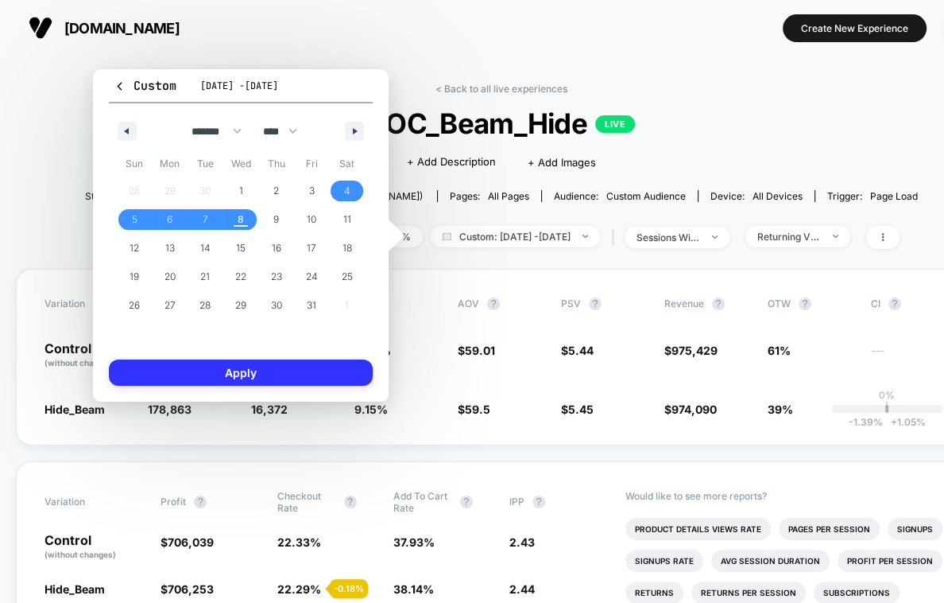
click at [229, 380] on button "Apply" at bounding box center [241, 372] width 264 height 26
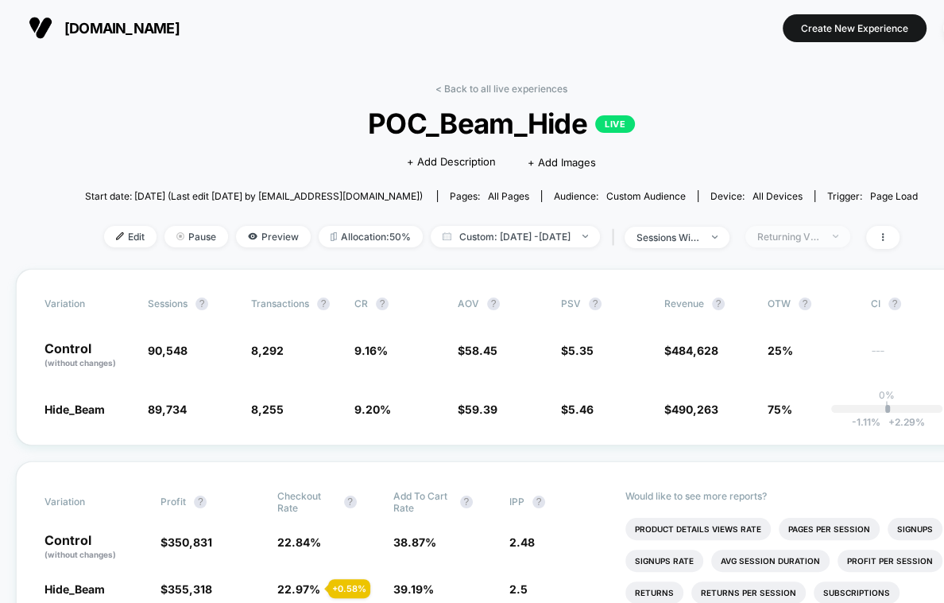
click at [815, 241] on span "Returning Visitors" at bounding box center [798, 236] width 105 height 21
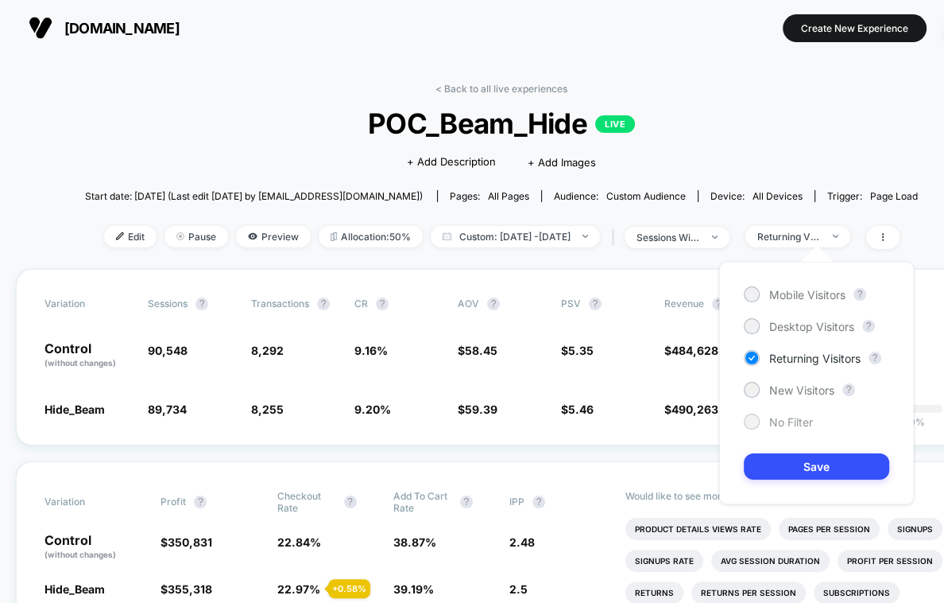
click at [785, 418] on span "No Filter" at bounding box center [792, 422] width 44 height 14
click at [785, 468] on button "Save" at bounding box center [816, 466] width 145 height 26
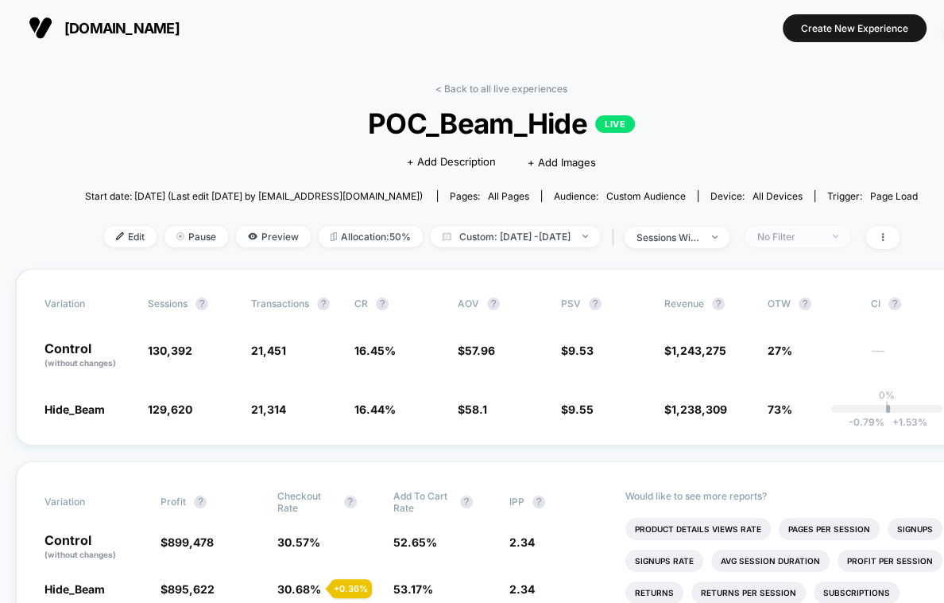
click at [813, 244] on span "No Filter" at bounding box center [798, 236] width 105 height 21
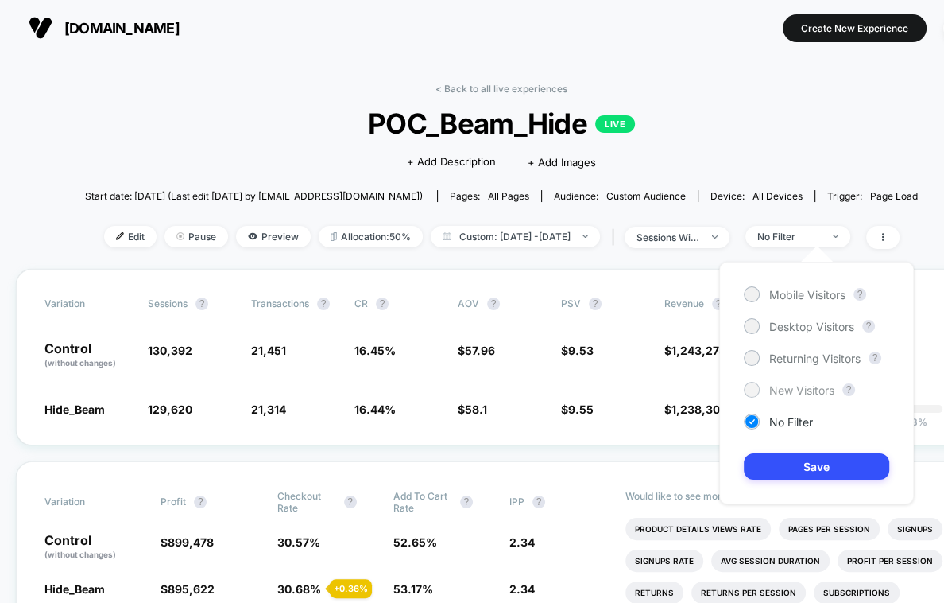
click at [770, 396] on div "New Visitors" at bounding box center [789, 390] width 91 height 16
click at [768, 470] on button "Save" at bounding box center [816, 466] width 145 height 26
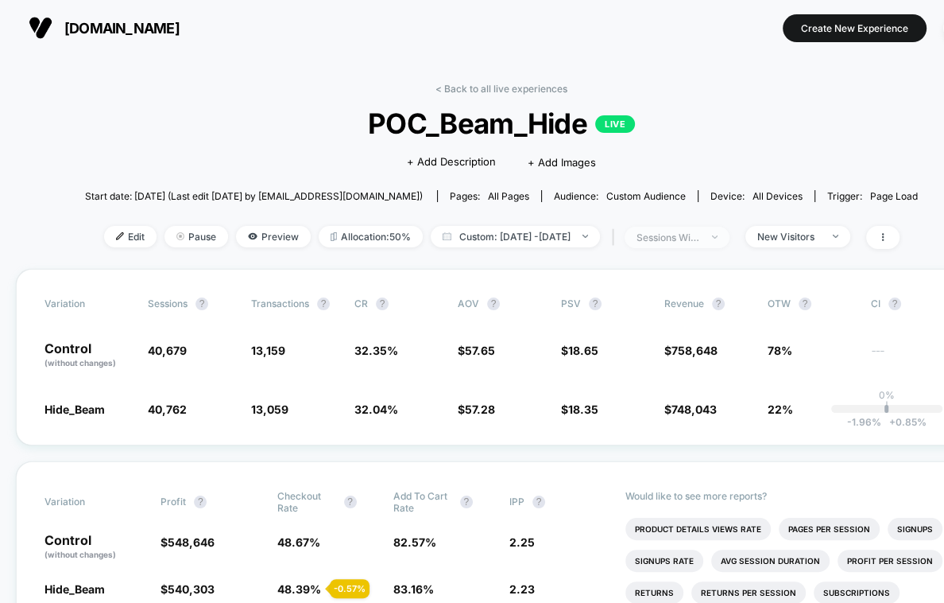
click at [728, 243] on span "sessions with impression" at bounding box center [677, 237] width 105 height 21
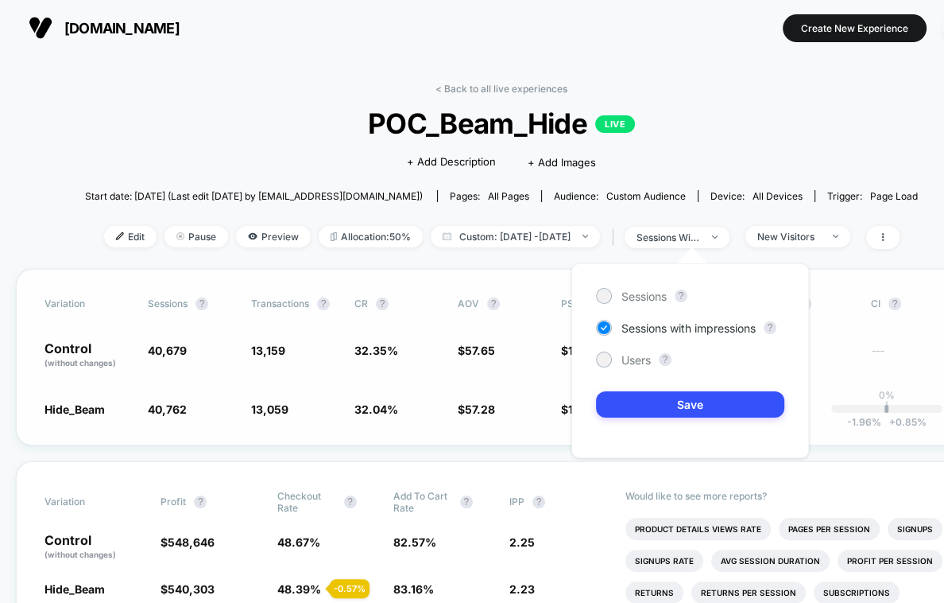
click at [513, 374] on div "Variation Sessions ? Transactions ? CR ? AOV ? PSV ? Revenue ? OTW ? CI ? Contr…" at bounding box center [502, 357] width 972 height 176
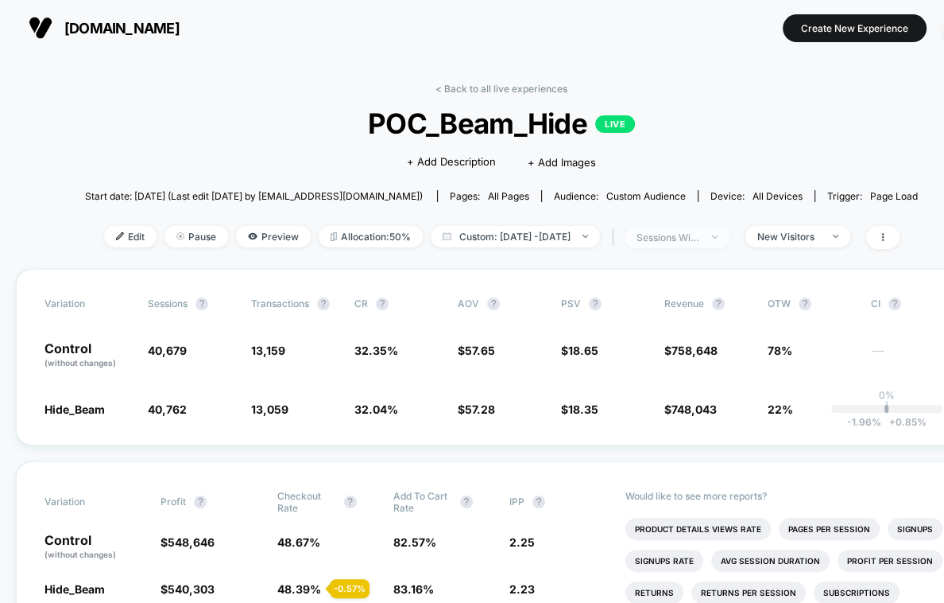
click at [692, 239] on div "sessions with impression" at bounding box center [669, 237] width 64 height 12
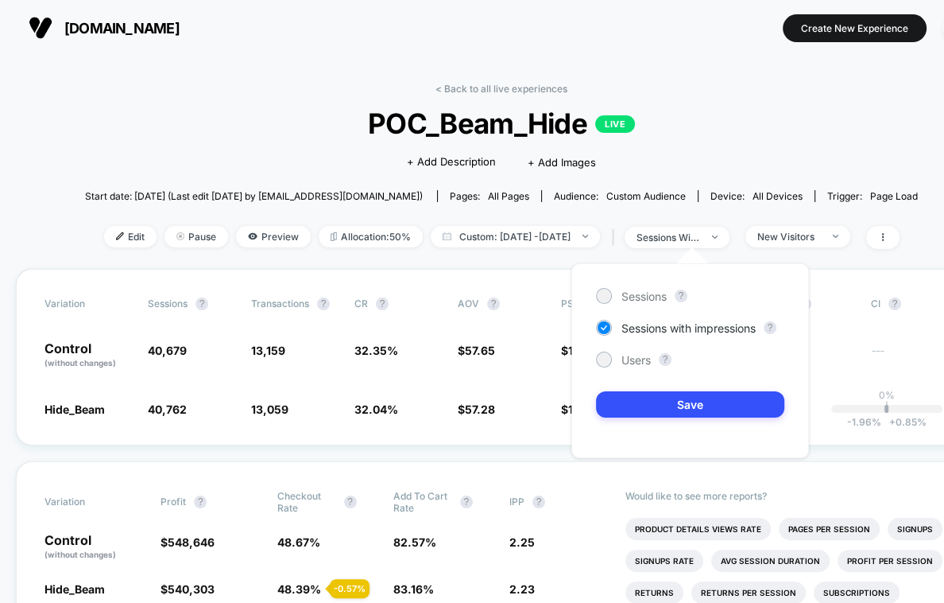
drag, startPoint x: 642, startPoint y: 356, endPoint x: 642, endPoint y: 373, distance: 16.7
click at [642, 356] on span "Users" at bounding box center [636, 360] width 29 height 14
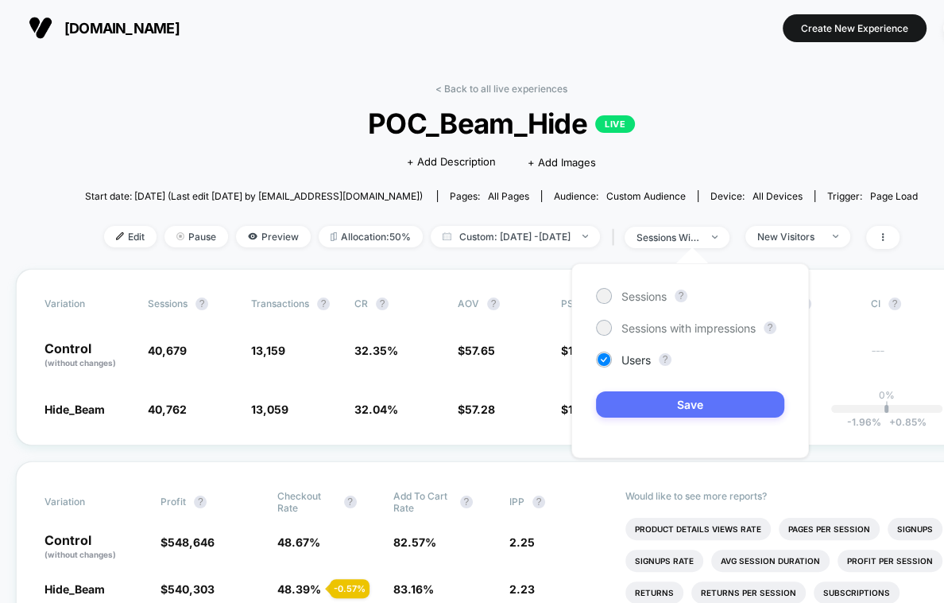
click at [645, 394] on button "Save" at bounding box center [690, 404] width 188 height 26
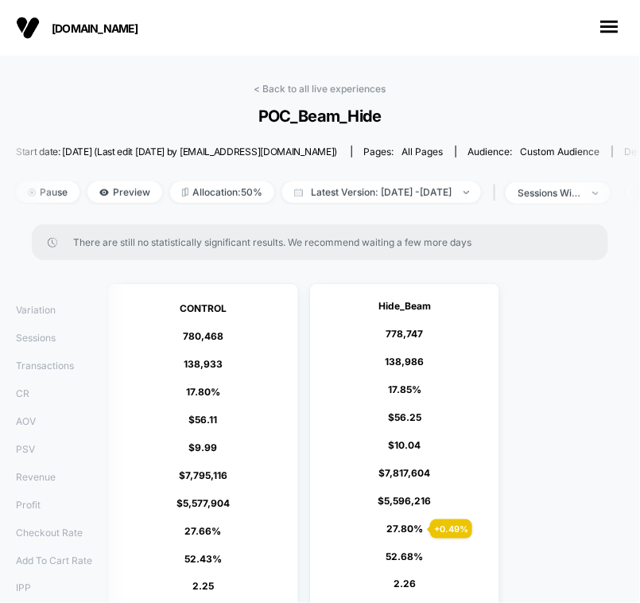
click at [636, 323] on div "CONTROL 780,468 138,933 17.80 % $ 56.11 $ 9.99 $ 7,795,116 $ 5,577,904 27.66 % …" at bounding box center [370, 476] width 540 height 401
click at [637, 328] on div "CONTROL 780,468 138,933 17.80 % $ 56.11 $ 9.99 $ 7,795,116 $ 5,577,904 27.66 % …" at bounding box center [370, 476] width 540 height 401
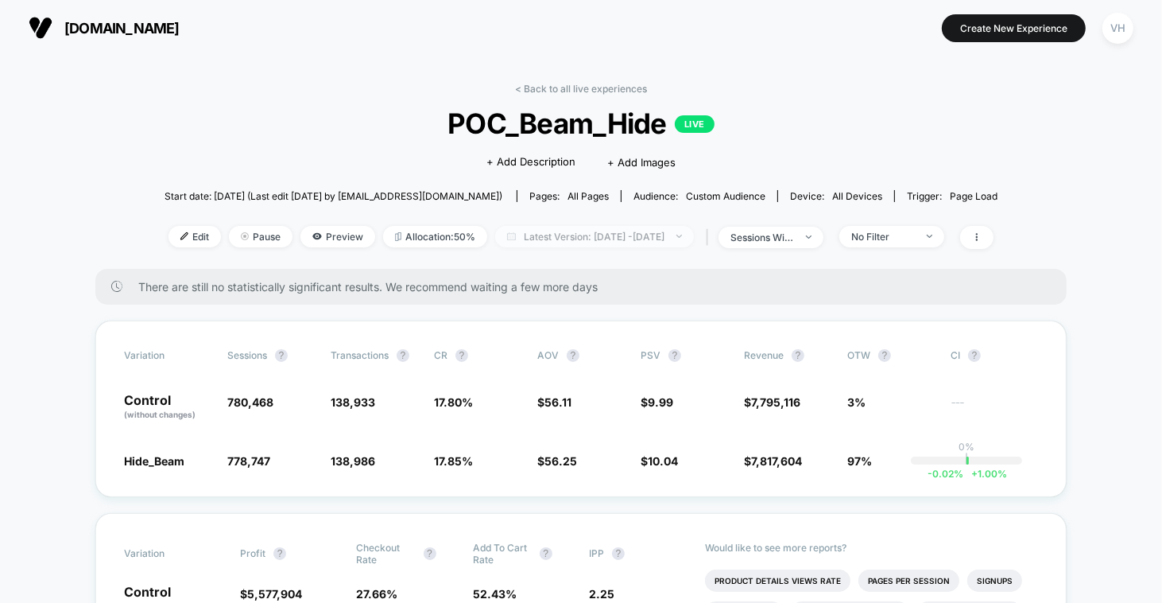
click at [575, 237] on span "Latest Version: [DATE] - [DATE]" at bounding box center [594, 236] width 199 height 21
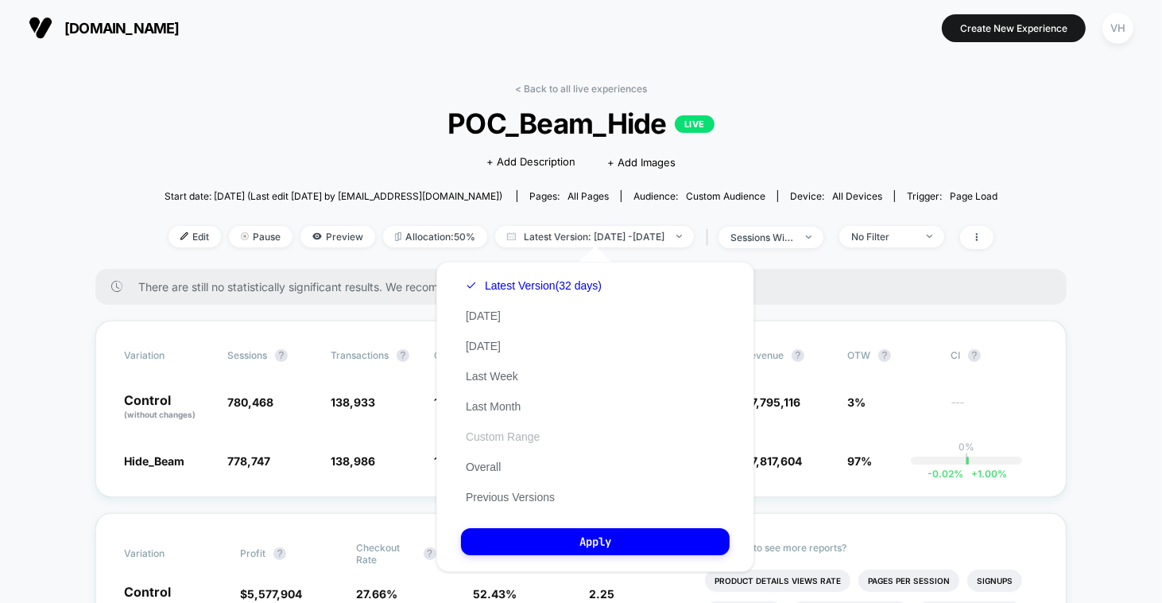
click at [528, 430] on button "Custom Range" at bounding box center [502, 436] width 83 height 14
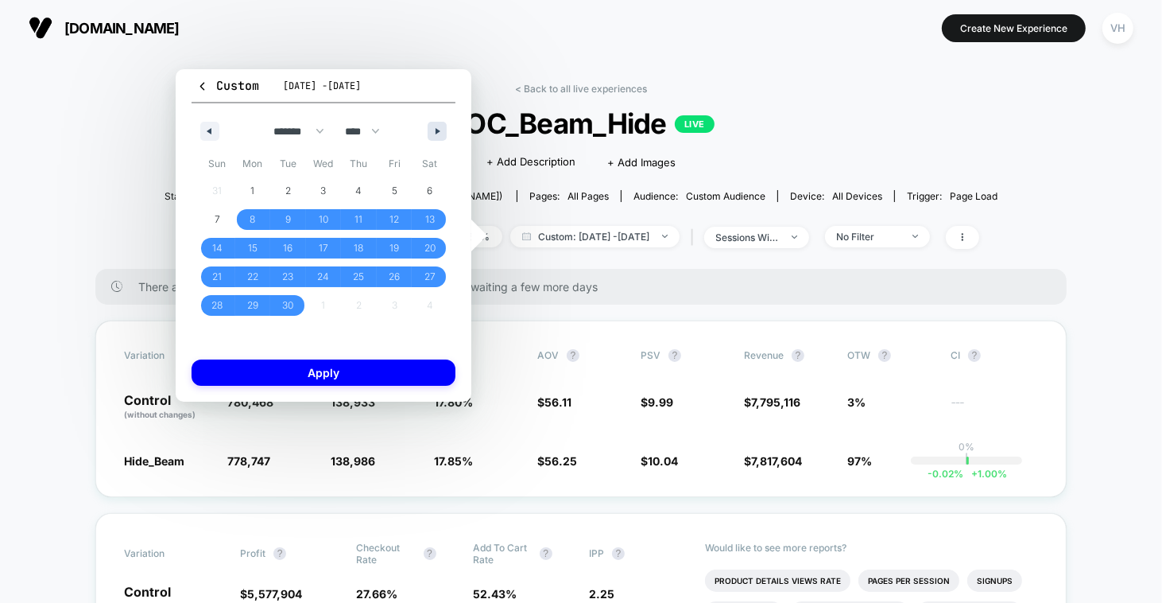
click at [440, 130] on icon "button" at bounding box center [440, 131] width 8 height 6
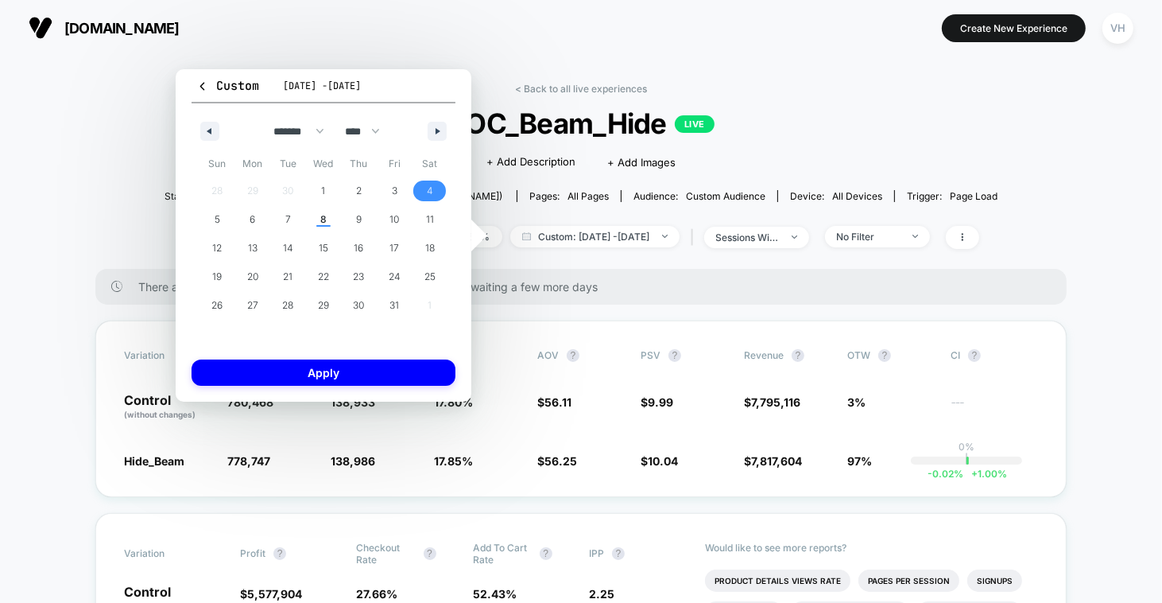
click at [422, 180] on span "4" at bounding box center [430, 190] width 36 height 21
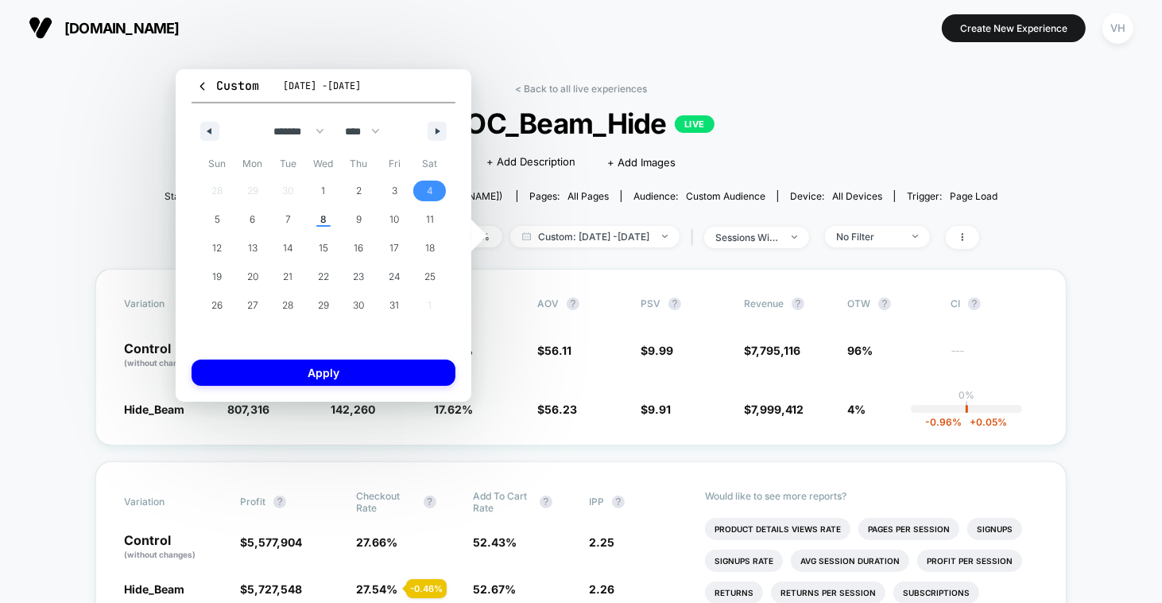
click at [189, 135] on div "Custom Sep 8, 2025 - Oct 8, 2025 ******* ******** ***** ***** *** **** **** ***…" at bounding box center [324, 235] width 296 height 332
click at [215, 119] on div "******* ******** ***** ***** *** **** **** ****** ********* ******* ******** **…" at bounding box center [324, 127] width 264 height 48
click at [212, 134] on button "button" at bounding box center [209, 131] width 19 height 19
select select "*"
click at [255, 316] on span "29" at bounding box center [252, 305] width 11 height 29
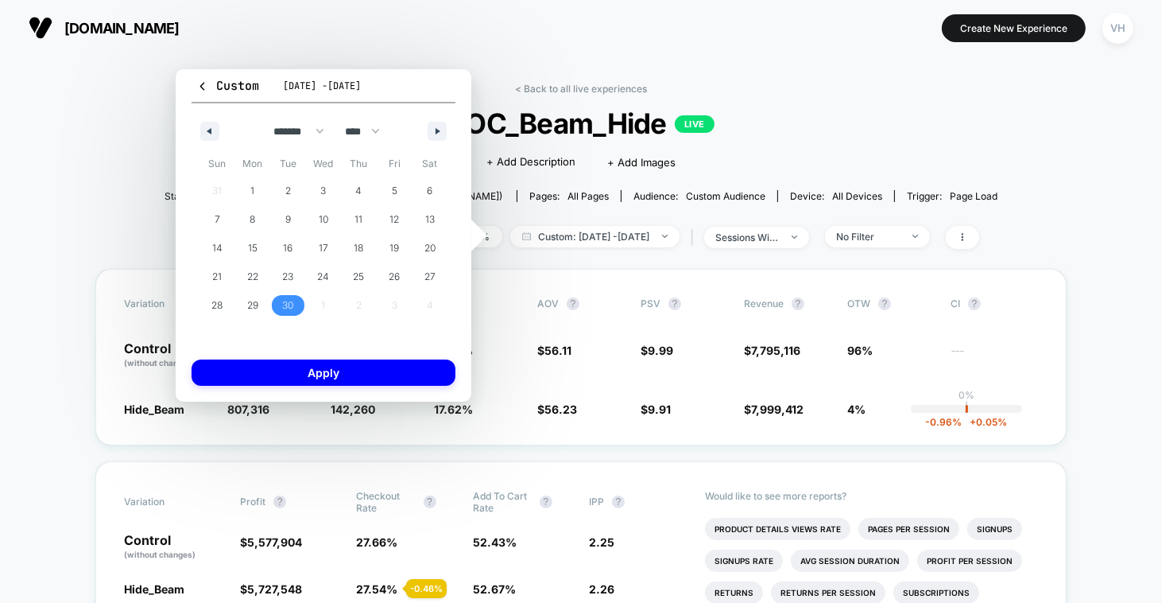
click at [282, 316] on span "30" at bounding box center [287, 305] width 11 height 29
click at [258, 298] on span "29" at bounding box center [253, 305] width 36 height 21
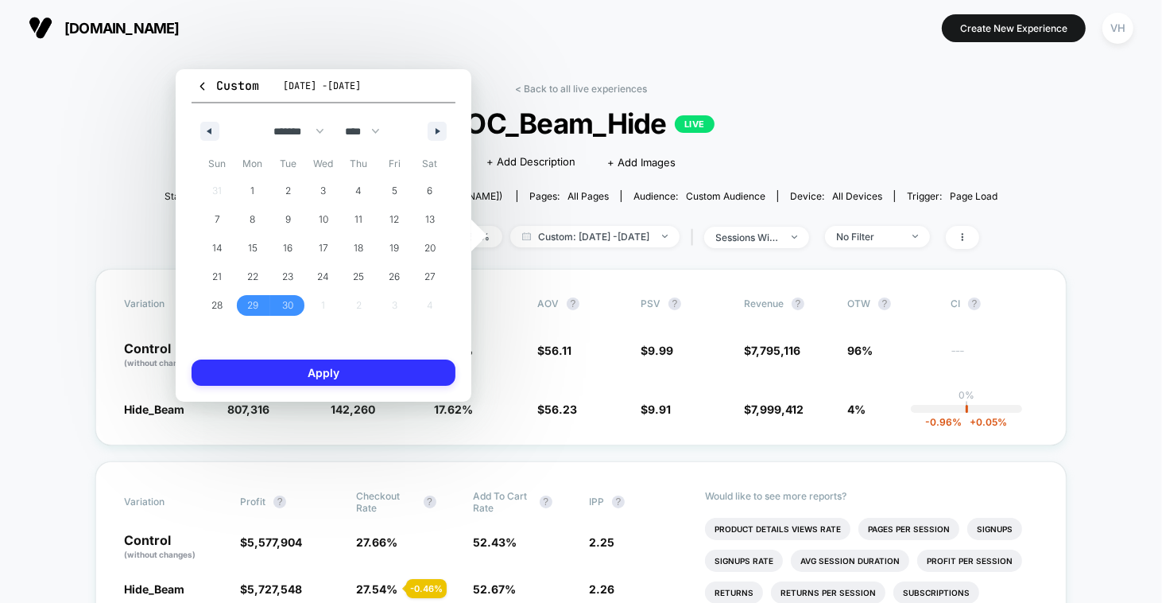
click at [344, 380] on button "Apply" at bounding box center [324, 372] width 264 height 26
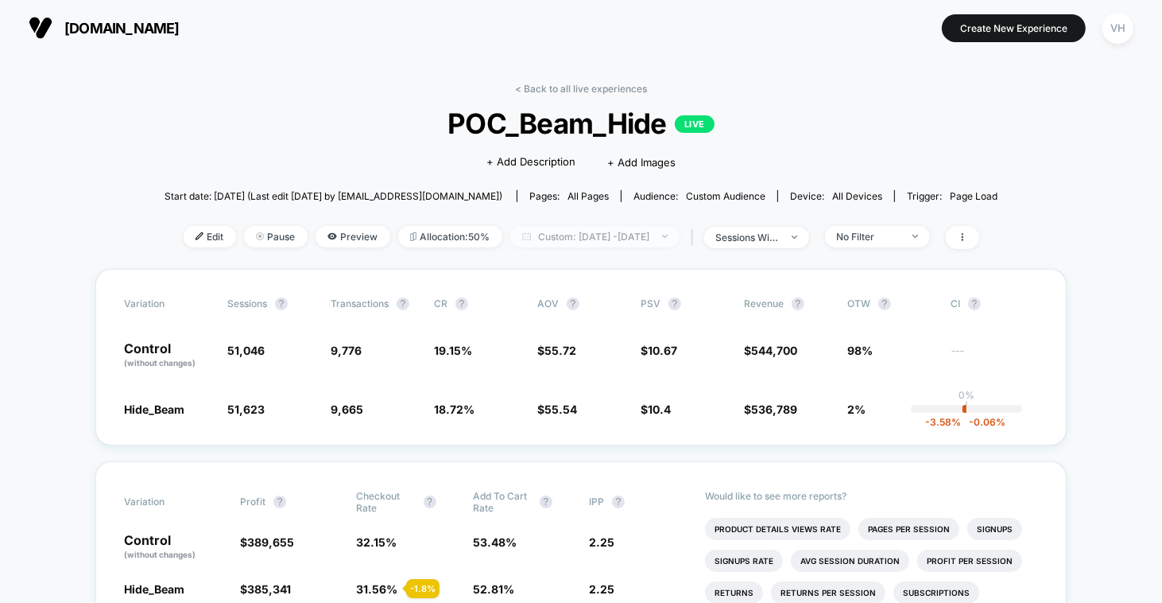
click at [633, 231] on span "Custom: [DATE] - [DATE]" at bounding box center [594, 236] width 169 height 21
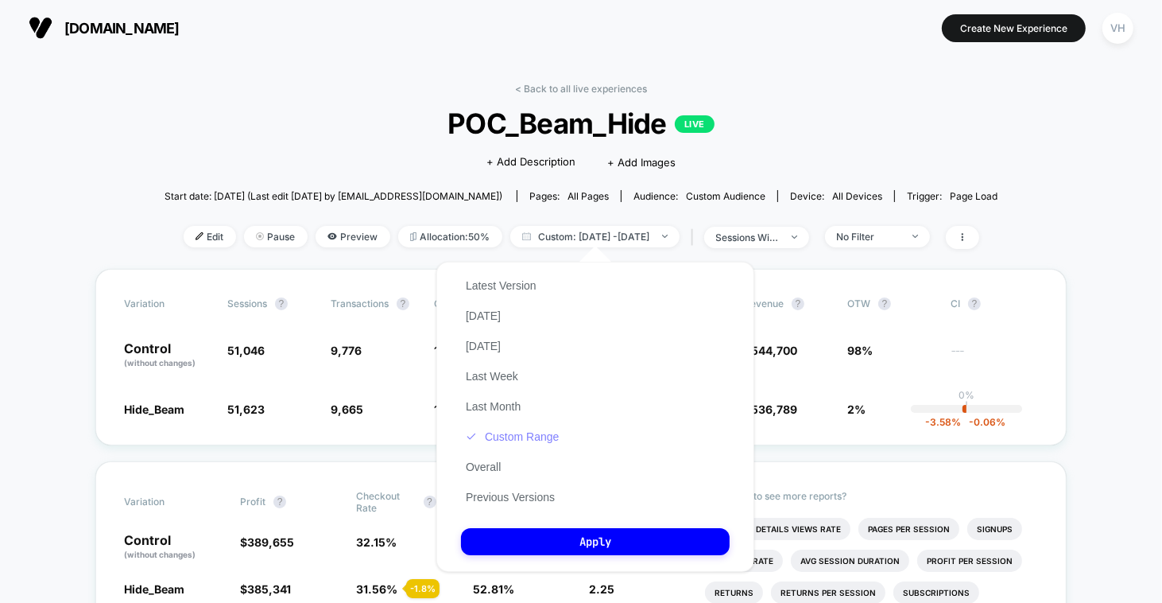
click at [541, 436] on button "Custom Range" at bounding box center [512, 436] width 103 height 14
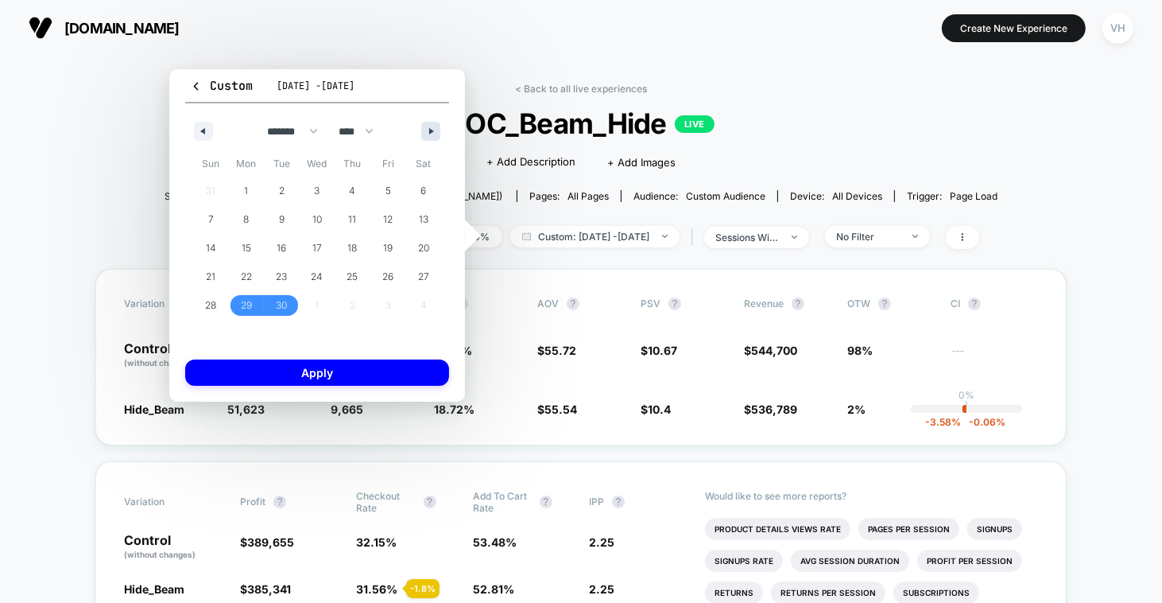
click at [432, 131] on icon "button" at bounding box center [433, 131] width 8 height 6
select select "*"
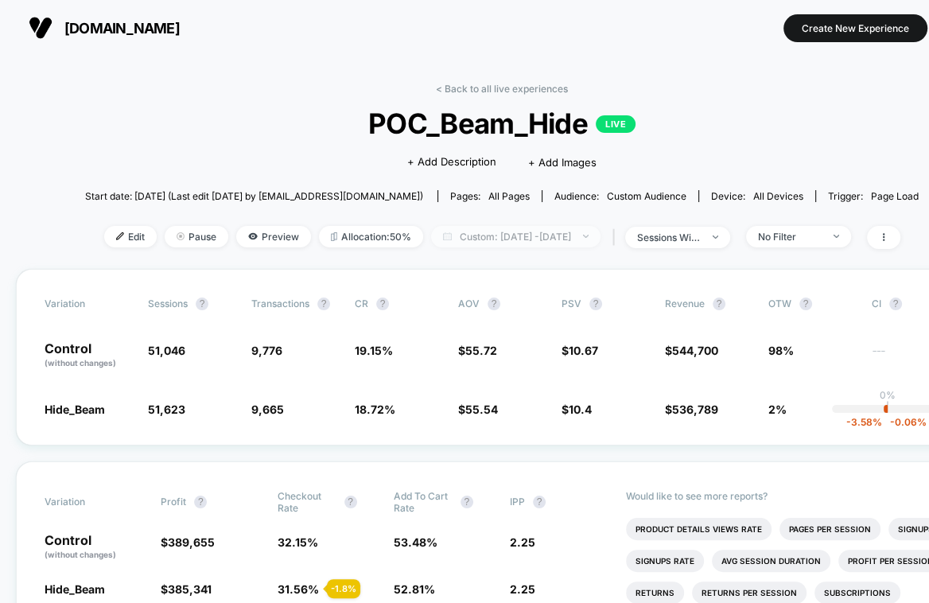
click at [487, 234] on span "Custom: [DATE] - [DATE]" at bounding box center [515, 236] width 169 height 21
select select "*"
select select "****"
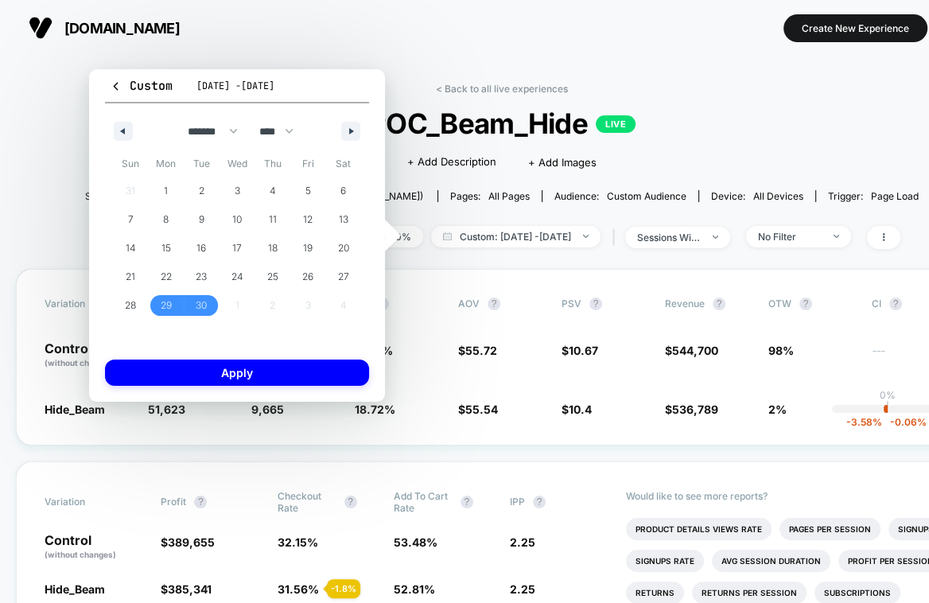
click at [725, 137] on span "POC_Beam_Hide LIVE" at bounding box center [502, 123] width 750 height 33
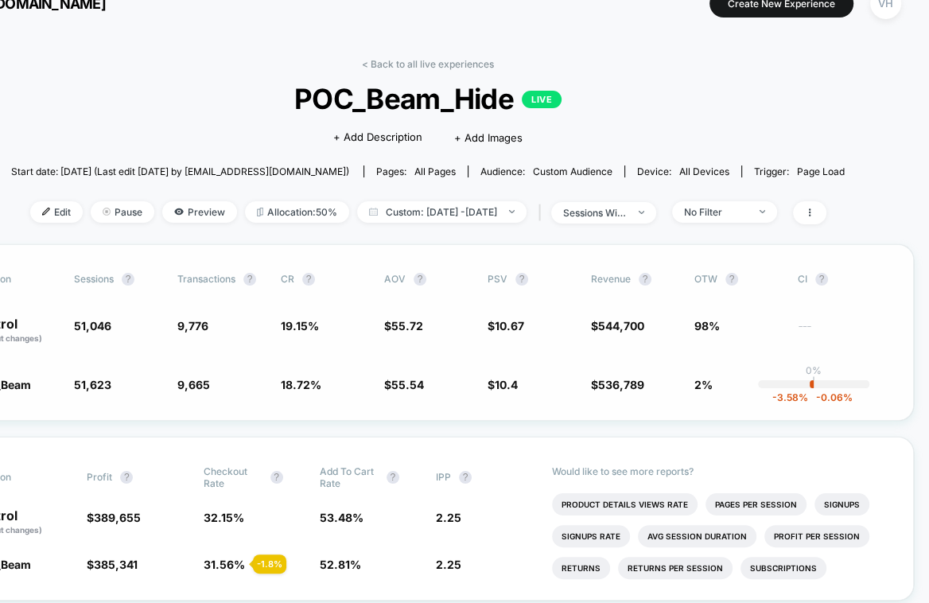
scroll to position [18, 74]
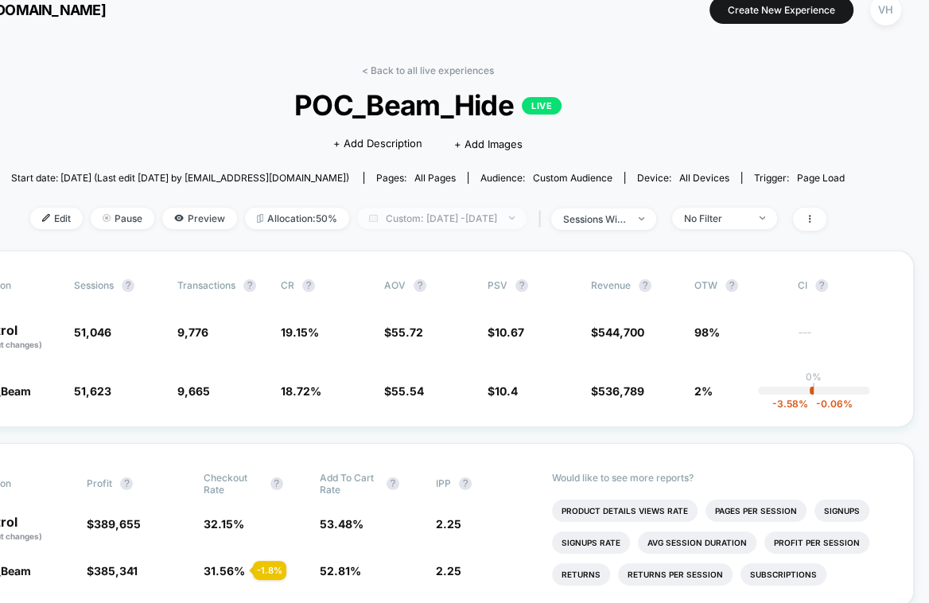
click at [526, 221] on span "Custom: [DATE] - [DATE]" at bounding box center [441, 217] width 169 height 21
select select "*"
select select "****"
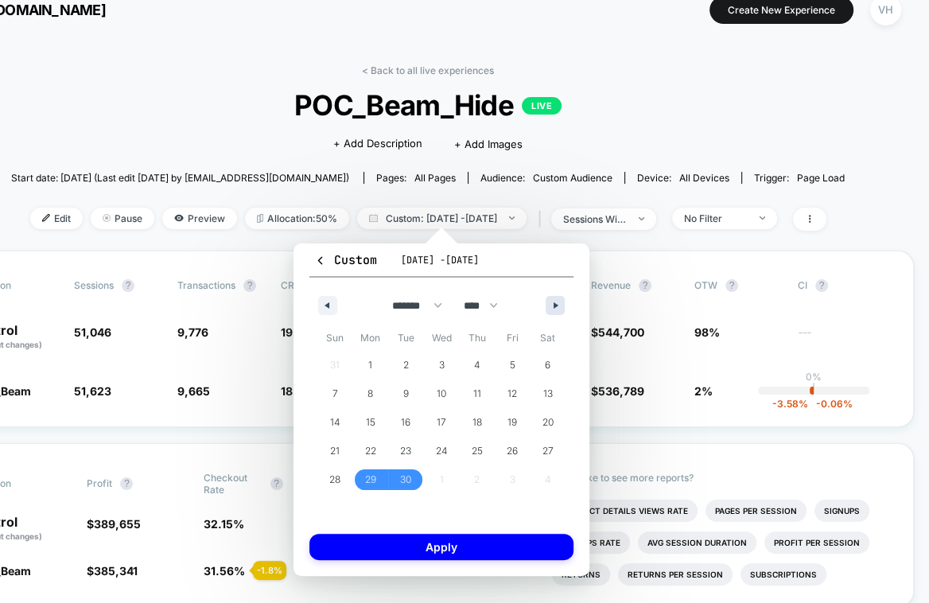
click at [548, 312] on button "button" at bounding box center [554, 305] width 19 height 19
select select "*"
click at [422, 388] on span "7" at bounding box center [406, 393] width 36 height 21
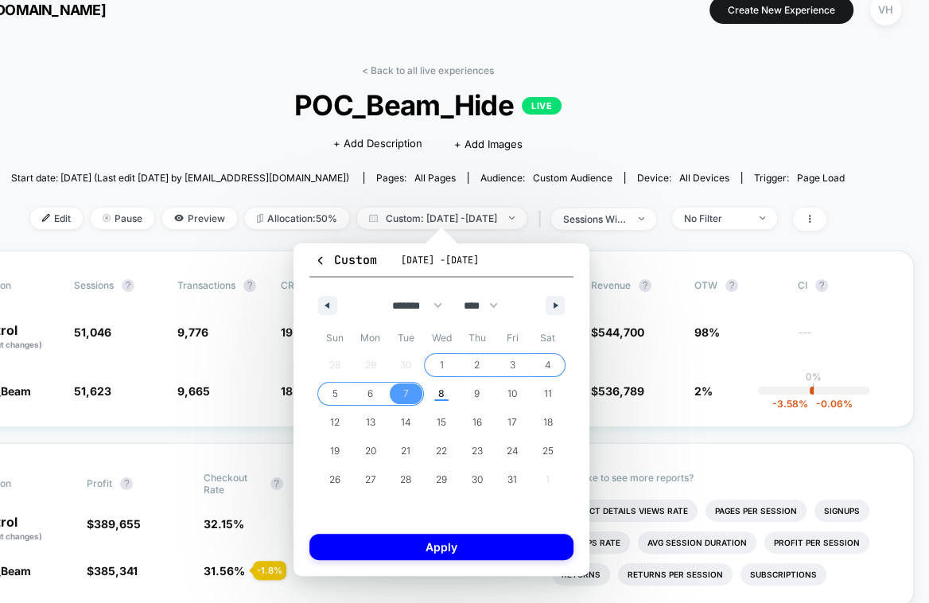
click at [442, 359] on span "1" at bounding box center [441, 365] width 4 height 29
click at [471, 360] on span "2" at bounding box center [477, 365] width 36 height 21
click at [429, 361] on span "1" at bounding box center [442, 365] width 36 height 21
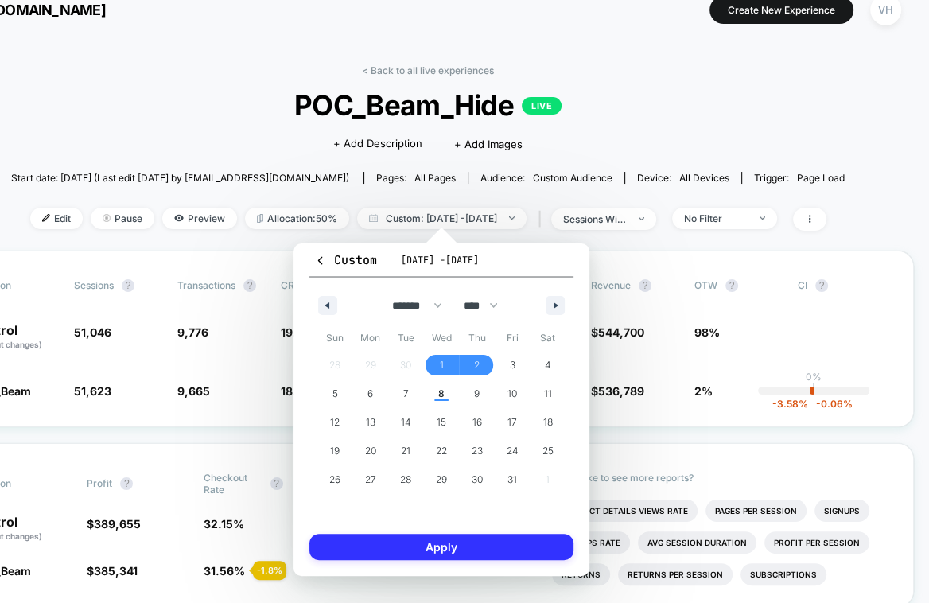
click at [460, 542] on button "Apply" at bounding box center [441, 546] width 264 height 26
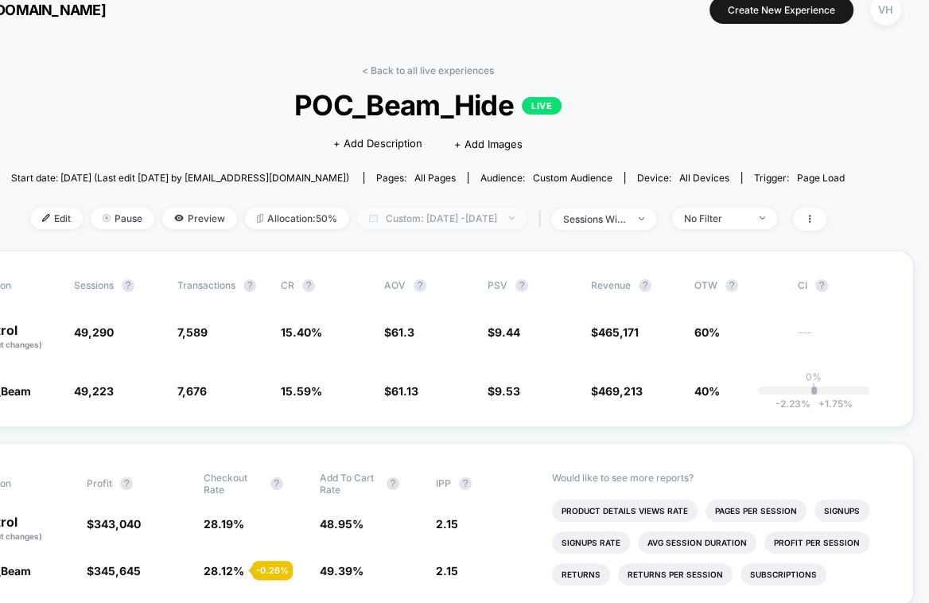
click at [494, 216] on span "Custom: Oct 1, 2025 - Oct 2, 2025" at bounding box center [441, 217] width 169 height 21
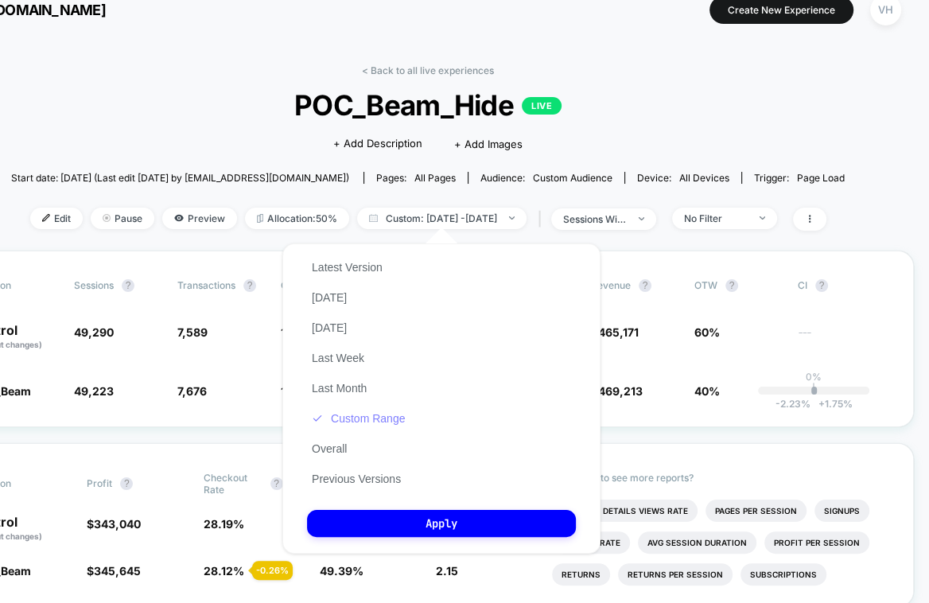
click at [398, 421] on button "Custom Range" at bounding box center [358, 418] width 103 height 14
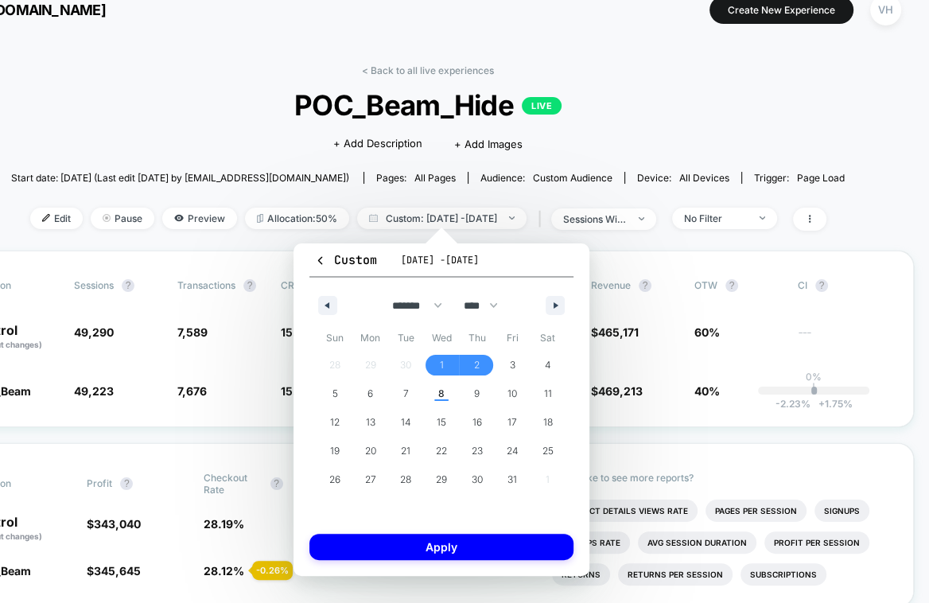
click at [628, 152] on div "Click to edit experience details + Add Description + Add Images" at bounding box center [428, 143] width 500 height 42
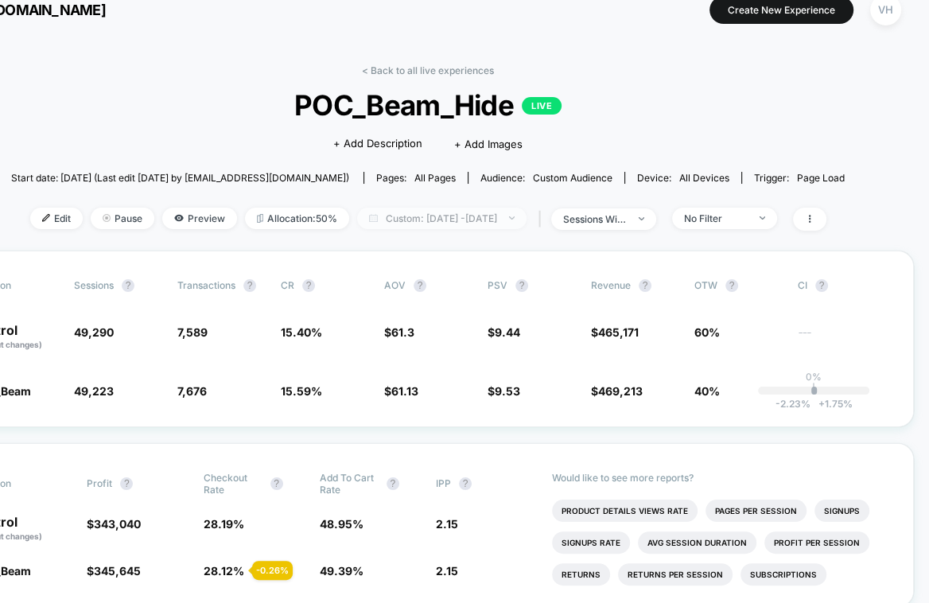
click at [490, 217] on span "Custom: Oct 1, 2025 - Oct 2, 2025" at bounding box center [441, 217] width 169 height 21
select select "*"
select select "****"
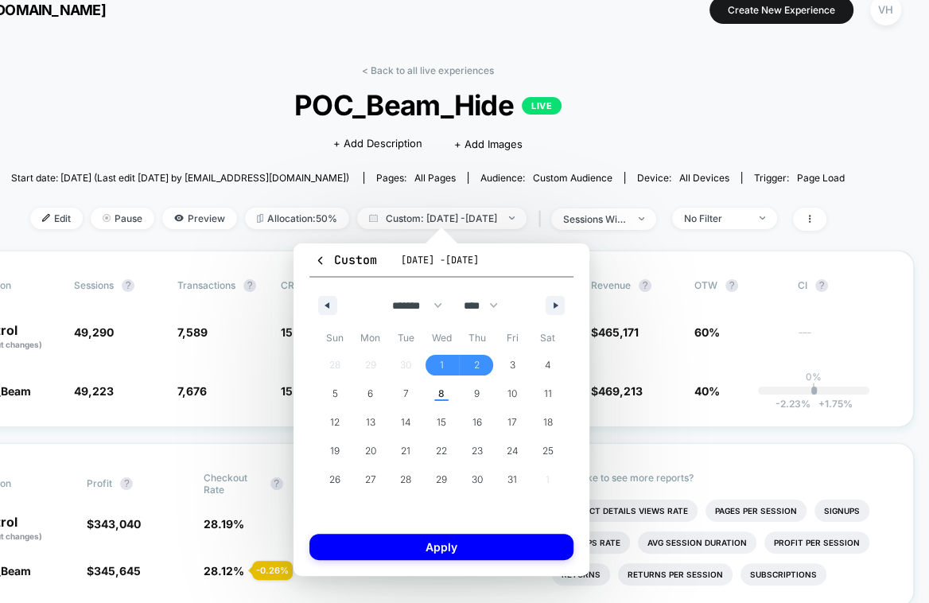
click at [588, 143] on div "Click to edit experience details + Add Description + Add Images" at bounding box center [428, 143] width 500 height 42
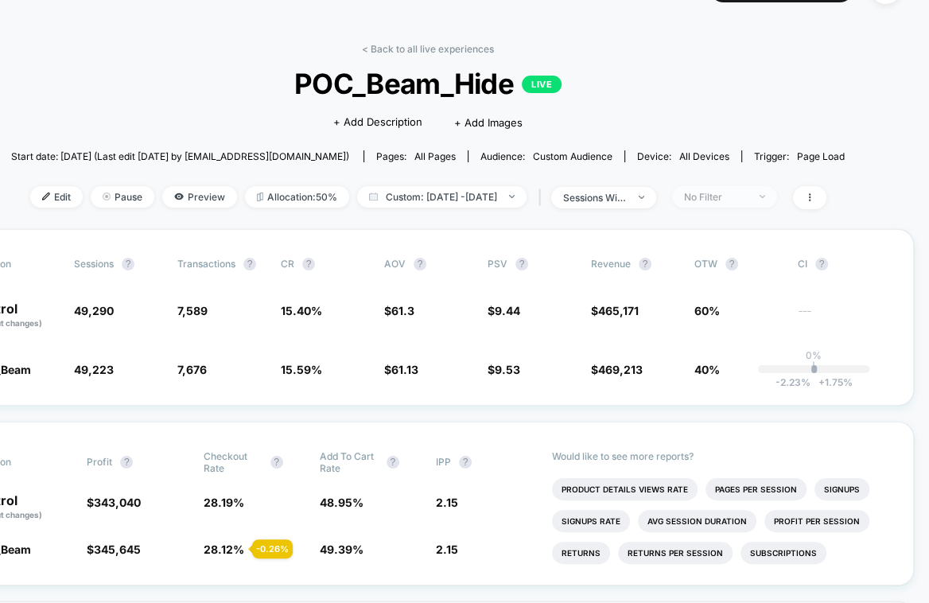
scroll to position [43, 74]
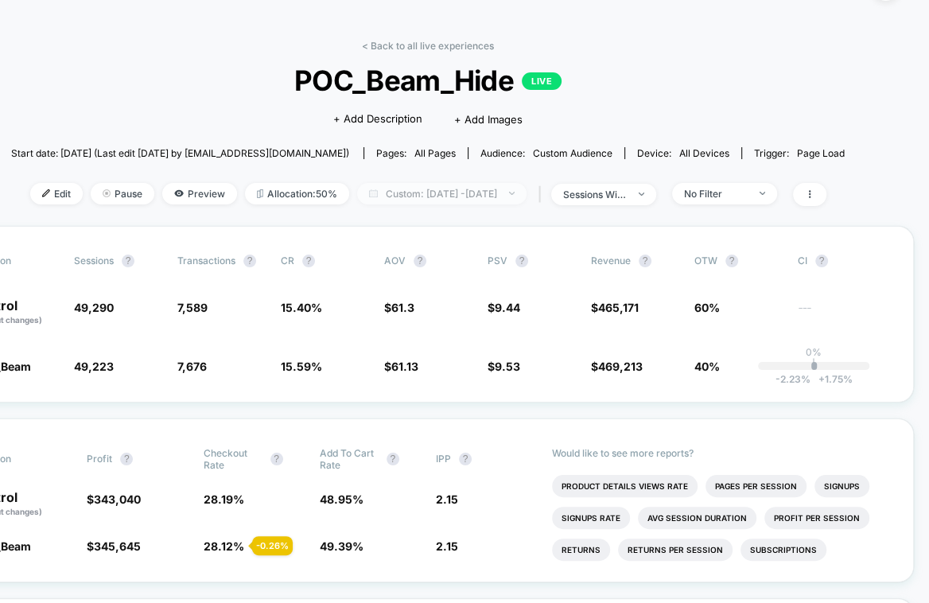
click at [526, 192] on span "Custom: Oct 1, 2025 - Oct 2, 2025" at bounding box center [441, 193] width 169 height 21
select select "*"
select select "****"
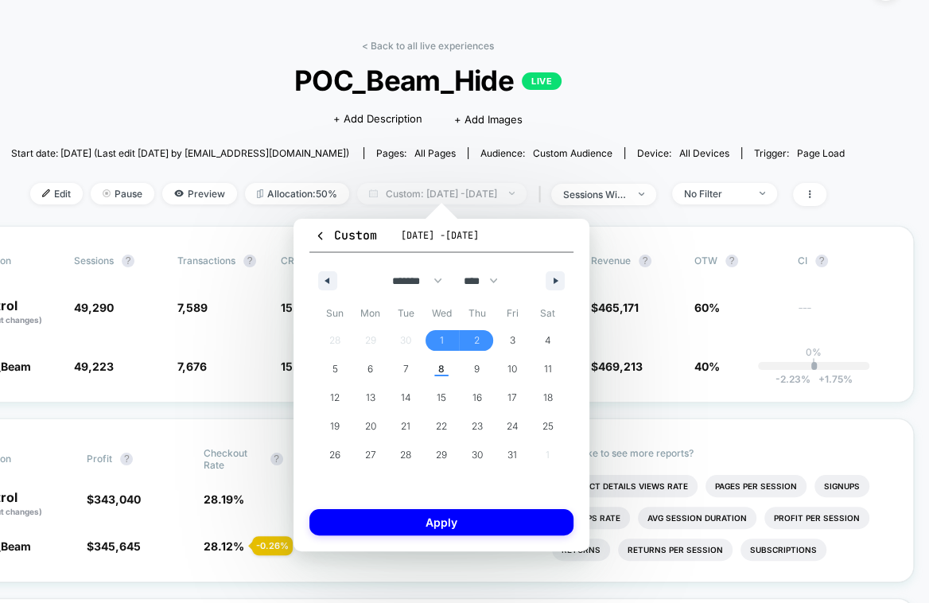
click at [514, 194] on span "Custom: Oct 1, 2025 - Oct 2, 2025" at bounding box center [441, 193] width 169 height 21
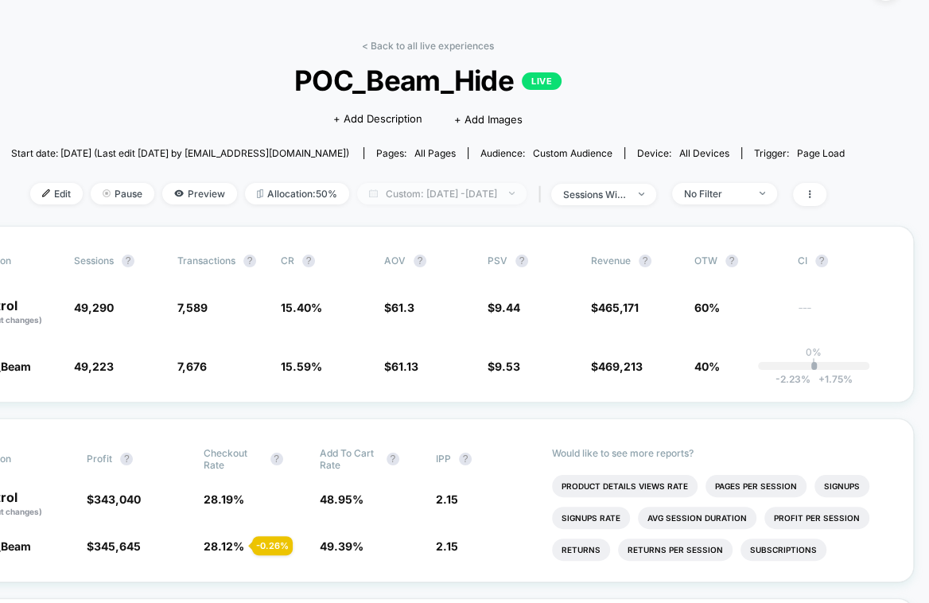
click at [514, 194] on span "Custom: Oct 1, 2025 - Oct 2, 2025" at bounding box center [441, 193] width 169 height 21
select select "*"
select select "****"
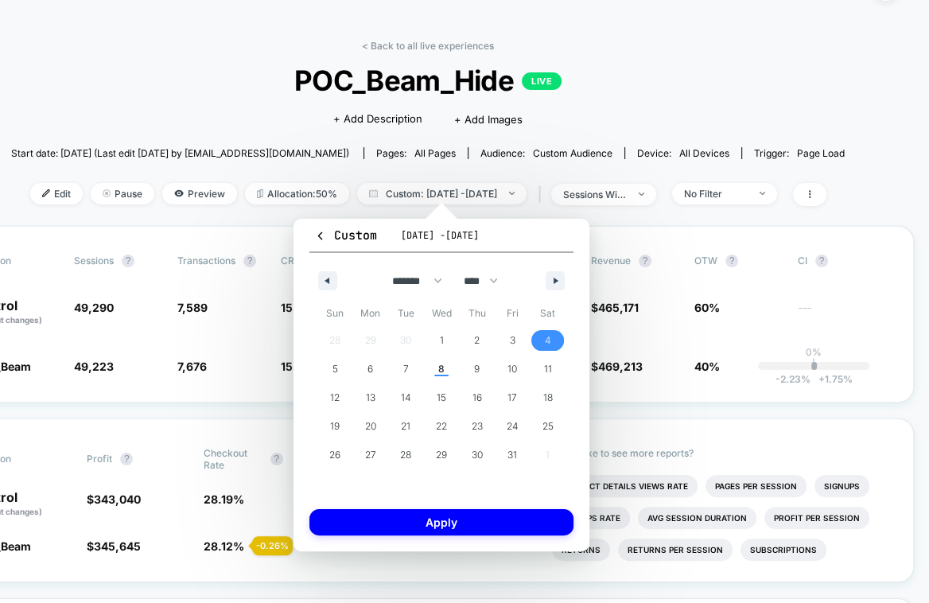
click at [545, 335] on span "4" at bounding box center [548, 340] width 6 height 29
click at [425, 372] on span "8" at bounding box center [442, 369] width 36 height 21
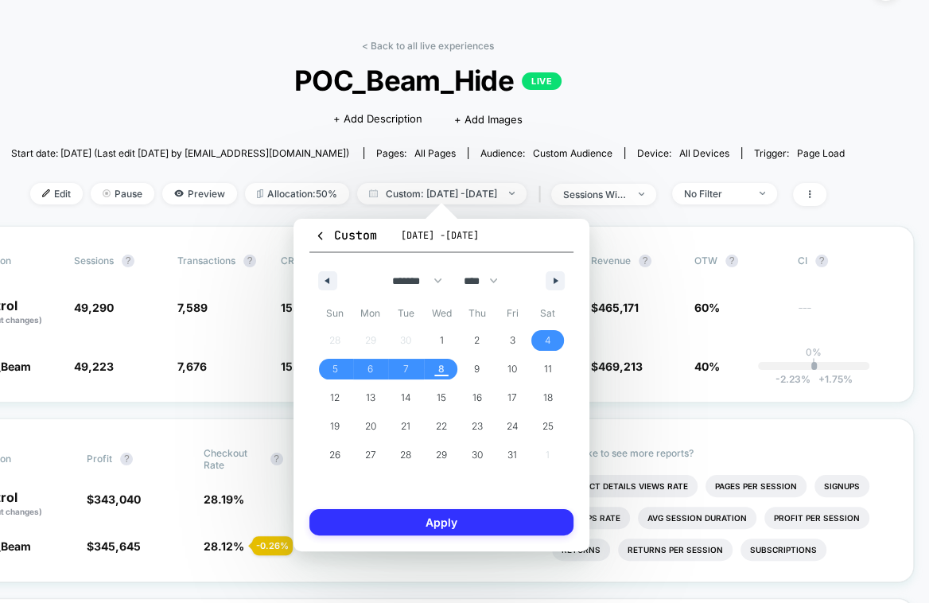
click at [443, 526] on button "Apply" at bounding box center [441, 522] width 264 height 26
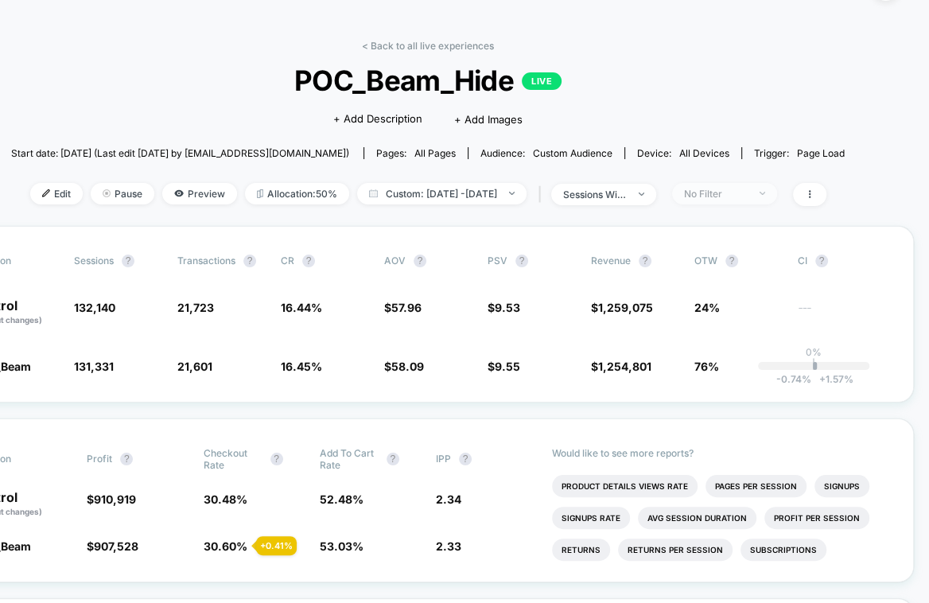
click at [745, 188] on div "No Filter" at bounding box center [716, 194] width 64 height 12
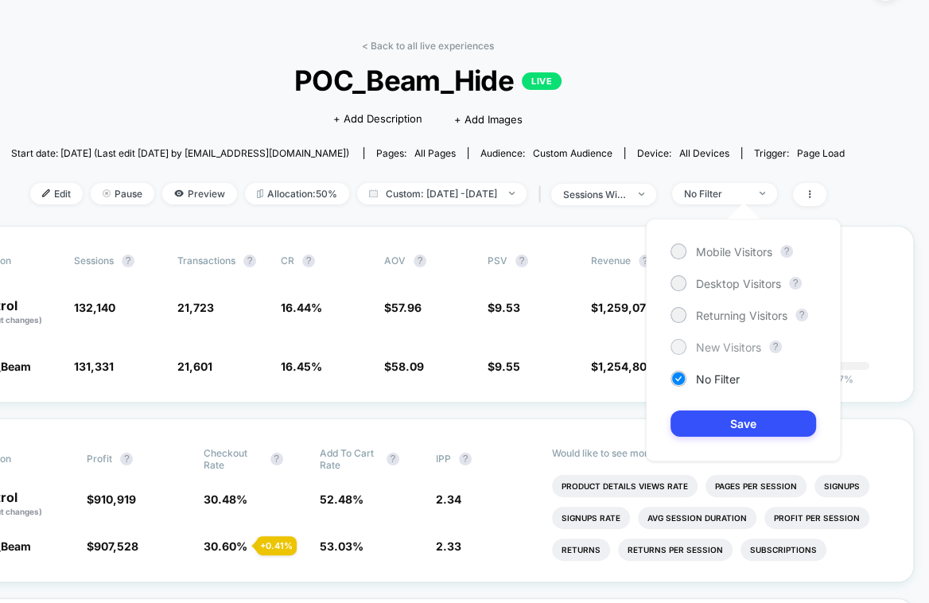
click at [679, 346] on div at bounding box center [678, 346] width 12 height 12
click at [704, 423] on button "Save" at bounding box center [742, 423] width 145 height 26
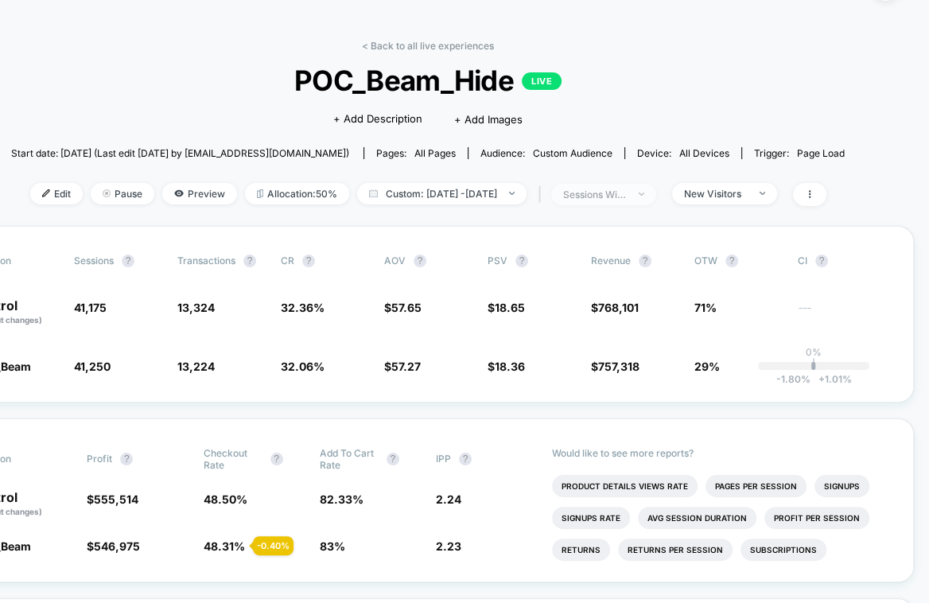
click at [626, 192] on div "sessions with impression" at bounding box center [595, 194] width 64 height 12
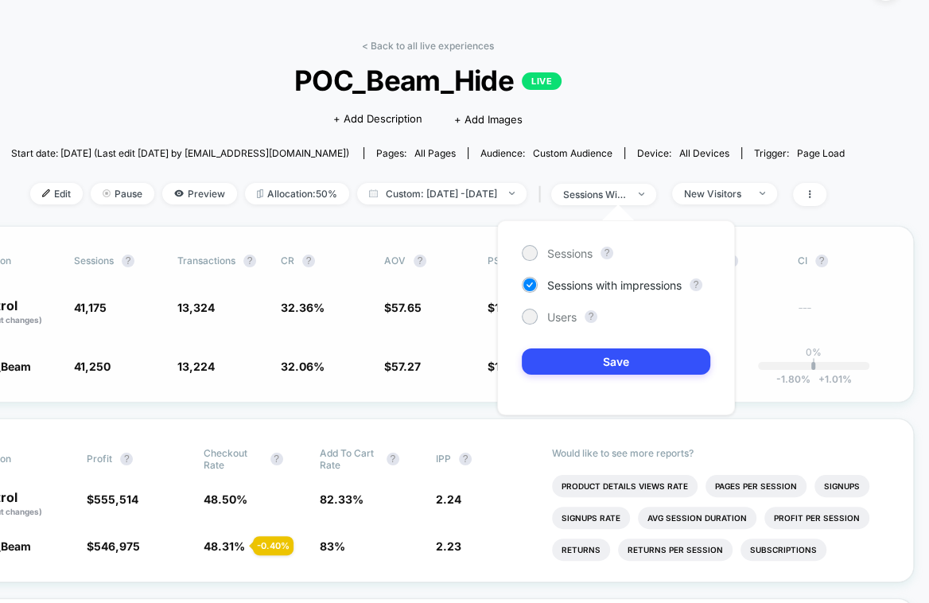
click at [443, 299] on span "$ 57.65" at bounding box center [427, 312] width 87 height 27
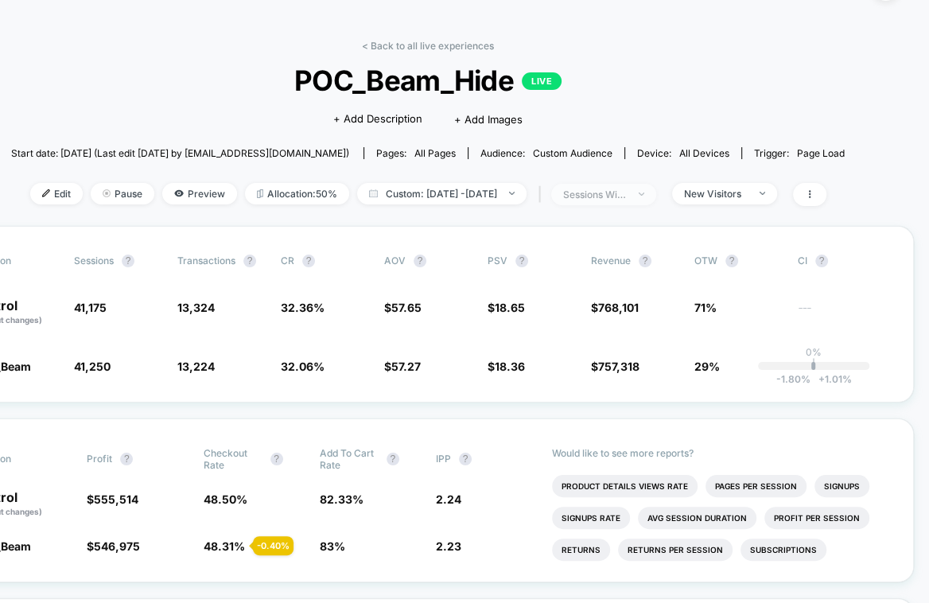
click at [626, 188] on div "sessions with impression" at bounding box center [595, 194] width 64 height 12
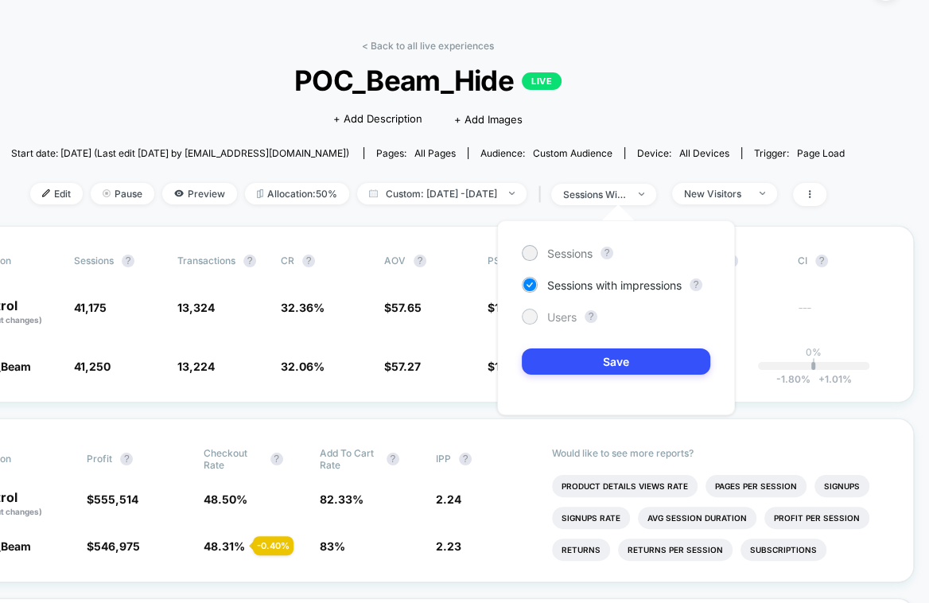
click at [551, 320] on span "Users" at bounding box center [561, 317] width 29 height 14
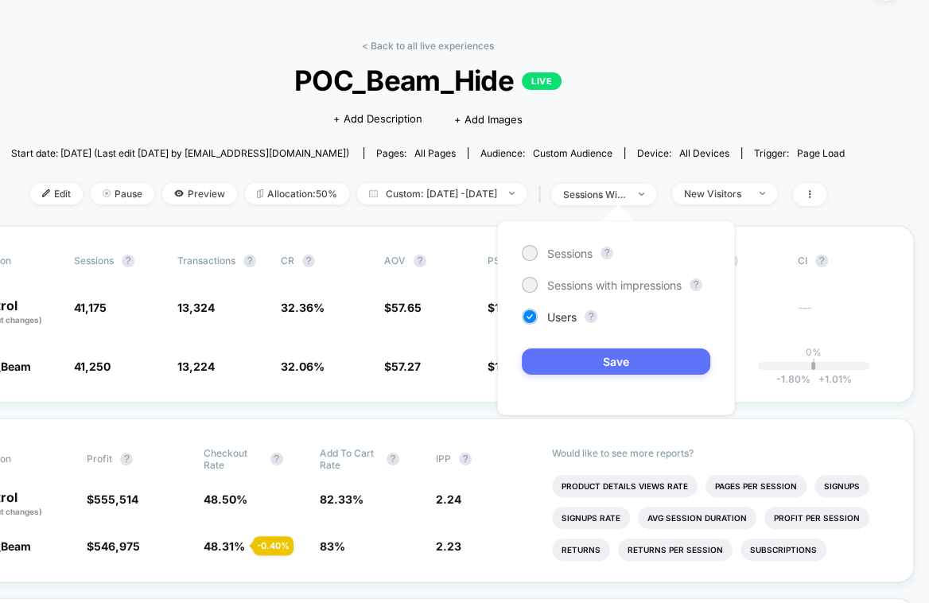
click at [563, 355] on button "Save" at bounding box center [616, 361] width 188 height 26
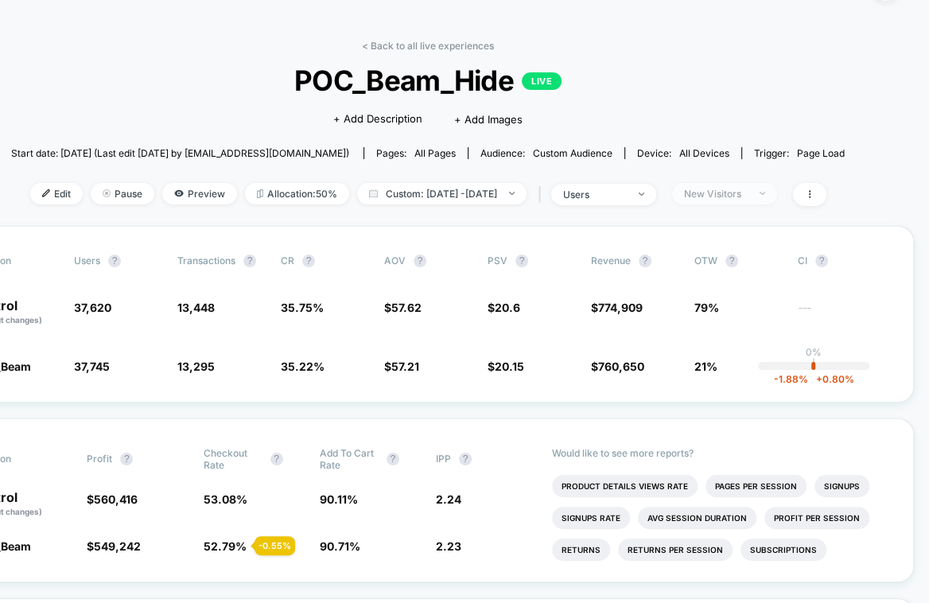
click at [746, 195] on div "New Visitors" at bounding box center [716, 194] width 64 height 12
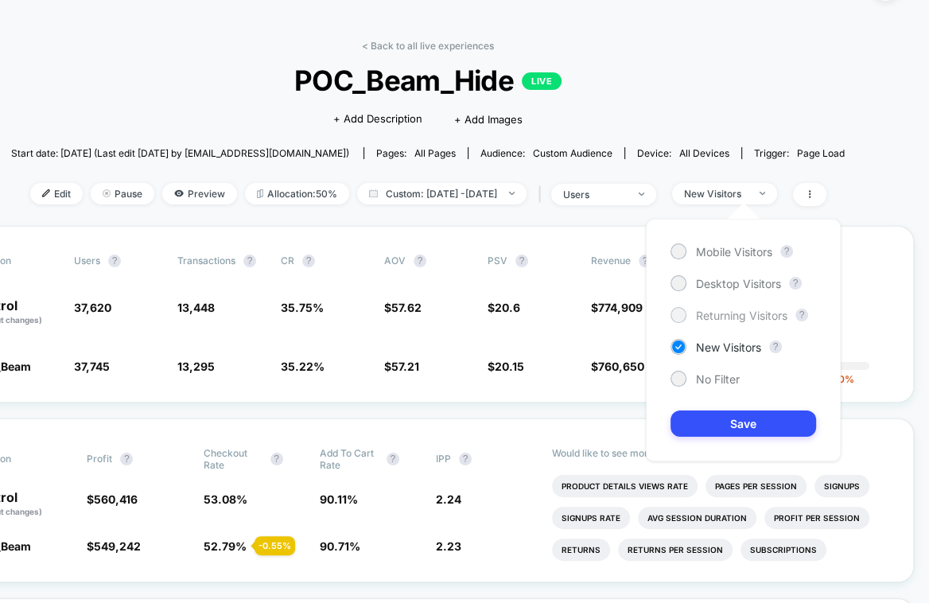
click at [719, 313] on span "Returning Visitors" at bounding box center [741, 315] width 91 height 14
click at [506, 304] on span "20.6" at bounding box center [506, 308] width 25 height 14
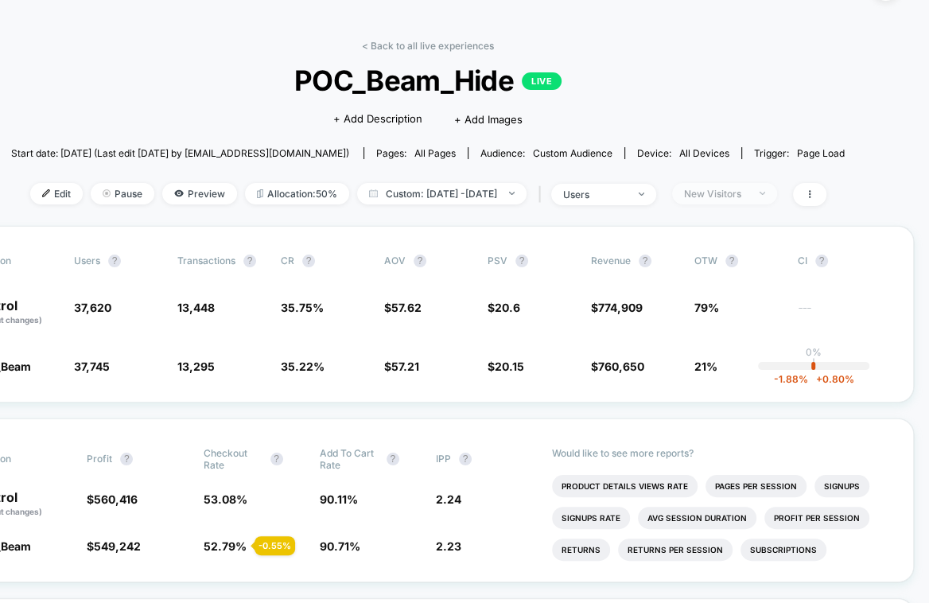
click at [776, 196] on span "New Visitors" at bounding box center [724, 193] width 105 height 21
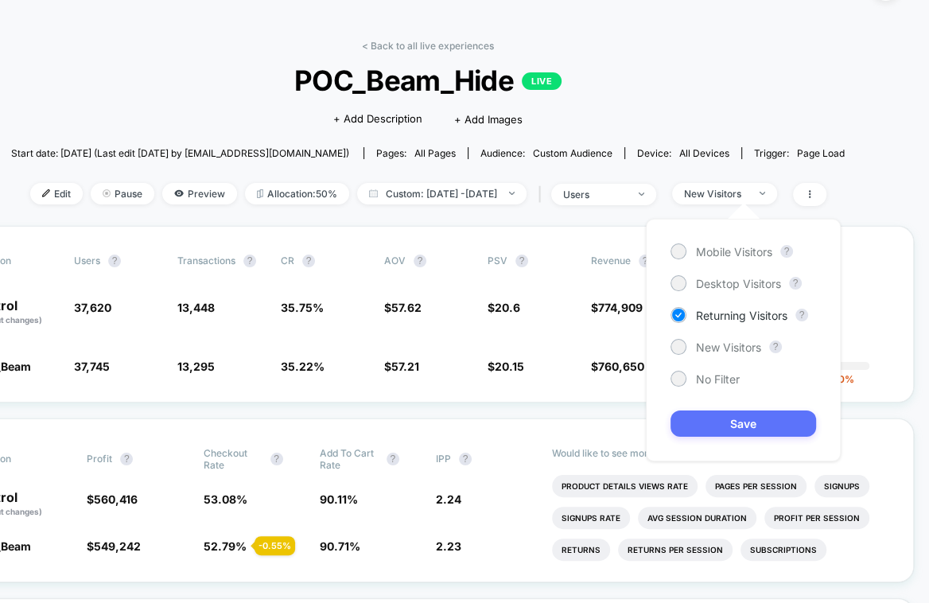
click at [704, 413] on button "Save" at bounding box center [742, 423] width 145 height 26
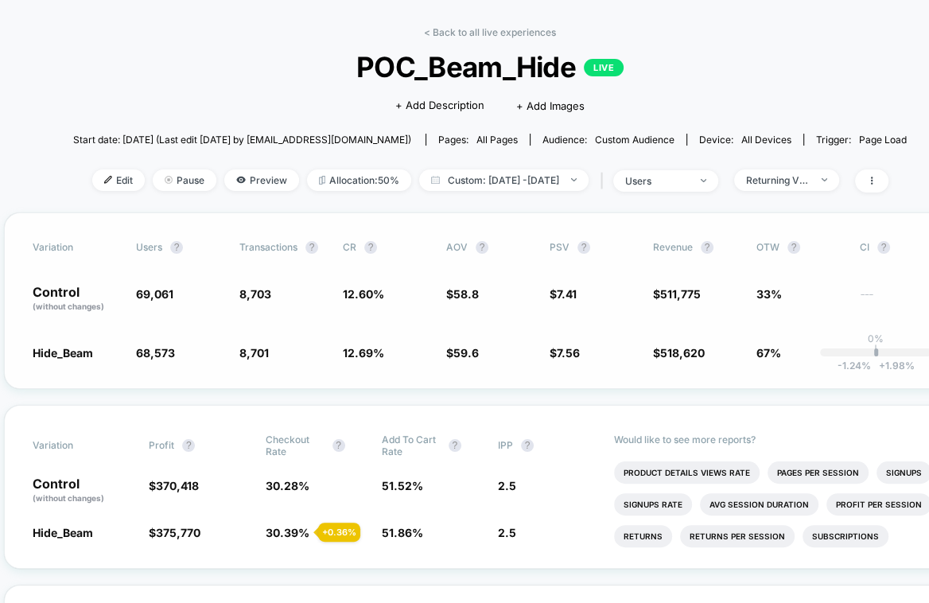
scroll to position [56, 10]
click at [692, 173] on span "users" at bounding box center [667, 180] width 105 height 21
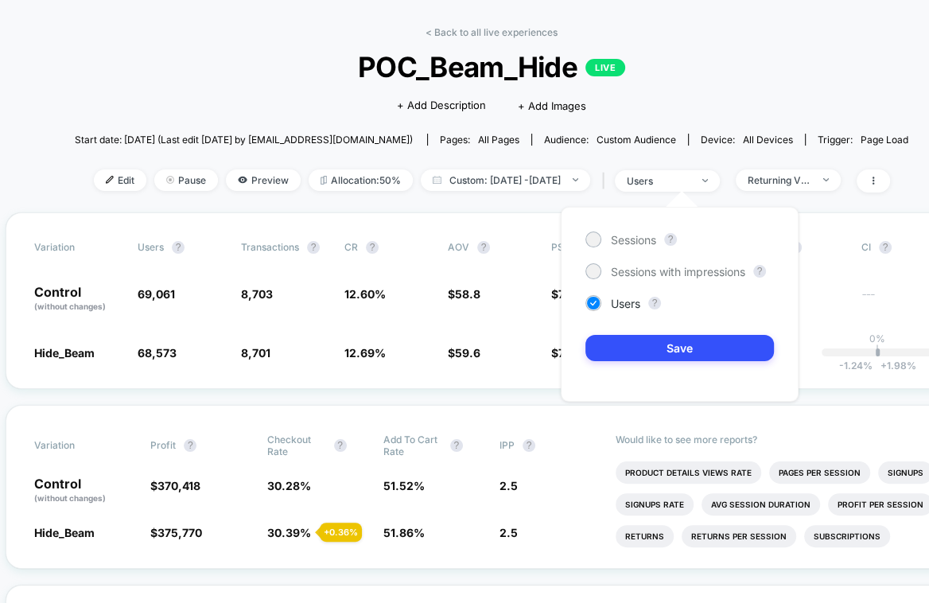
click at [714, 128] on div "Start date: [DATE] (Last edit [DATE] by [EMAIL_ADDRESS][DOMAIN_NAME]) Pages: al…" at bounding box center [491, 140] width 833 height 28
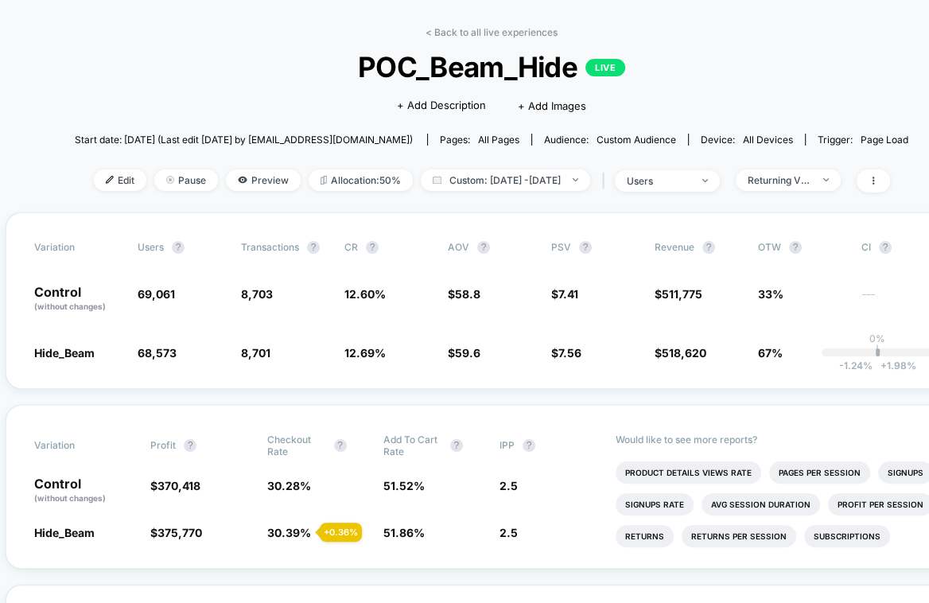
click at [790, 189] on div "Edit Pause Preview Allocation: 50% Custom: Oct 4, 2025 - Oct 8, 2025 | users Re…" at bounding box center [491, 180] width 833 height 23
click at [791, 179] on div "Returning Visitors" at bounding box center [779, 180] width 64 height 12
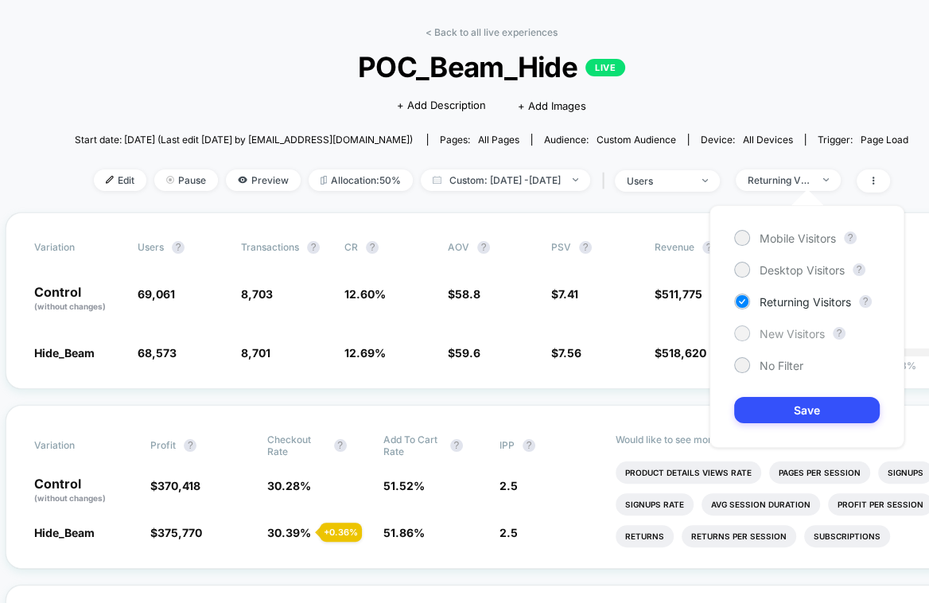
click at [747, 338] on div "New Visitors" at bounding box center [779, 333] width 91 height 16
click at [770, 403] on button "Save" at bounding box center [806, 410] width 145 height 26
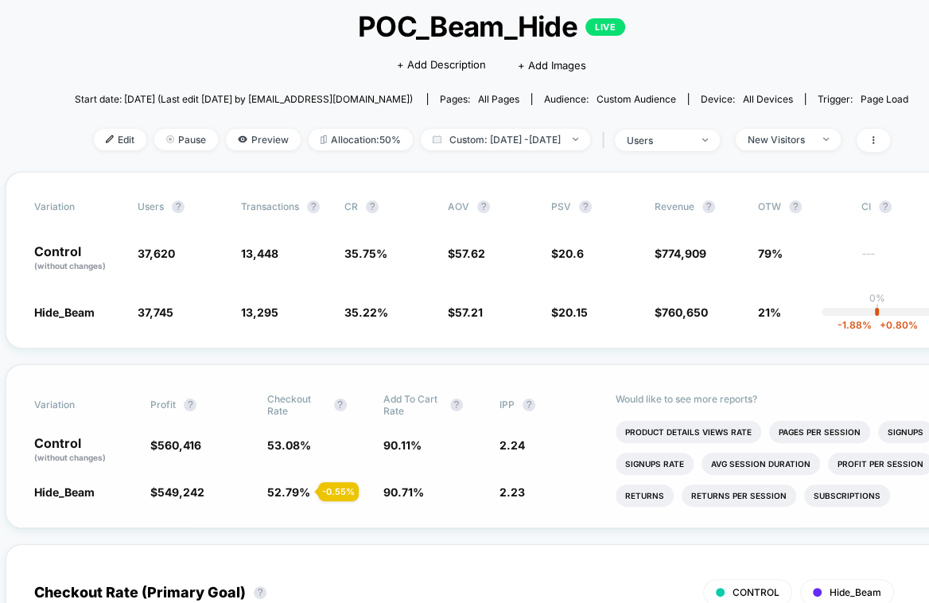
scroll to position [87, 10]
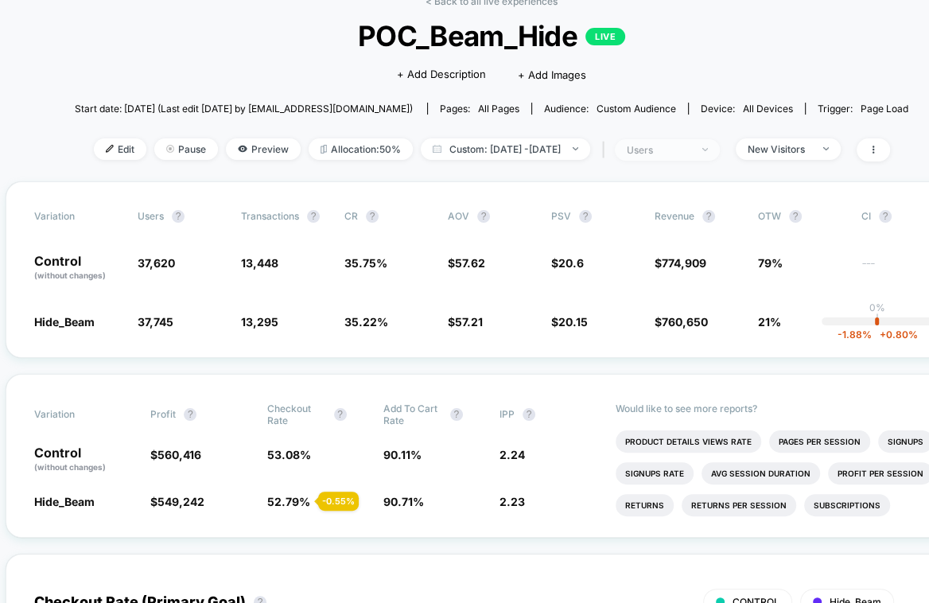
click at [674, 144] on div "users" at bounding box center [658, 150] width 64 height 12
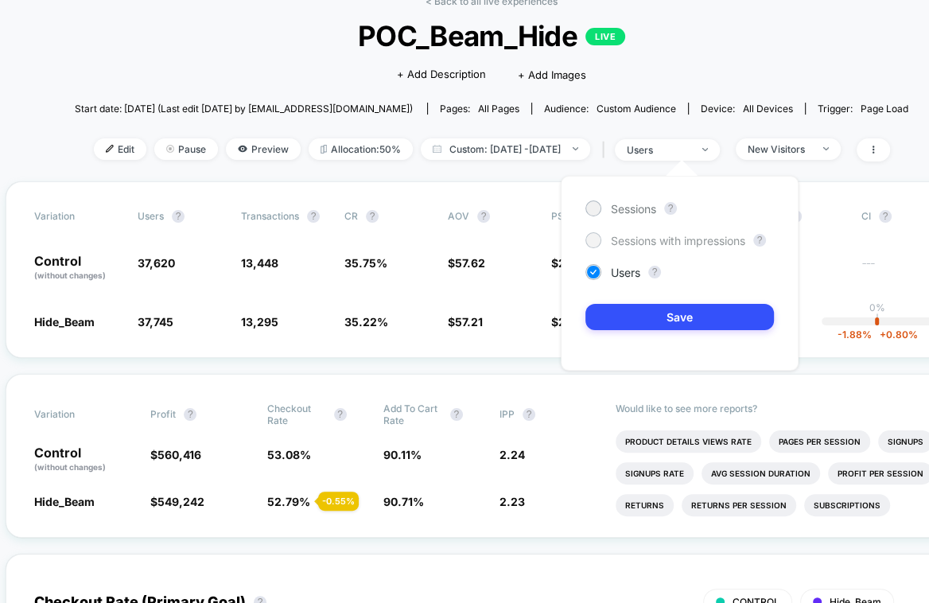
click at [646, 237] on span "Sessions with impressions" at bounding box center [678, 241] width 134 height 14
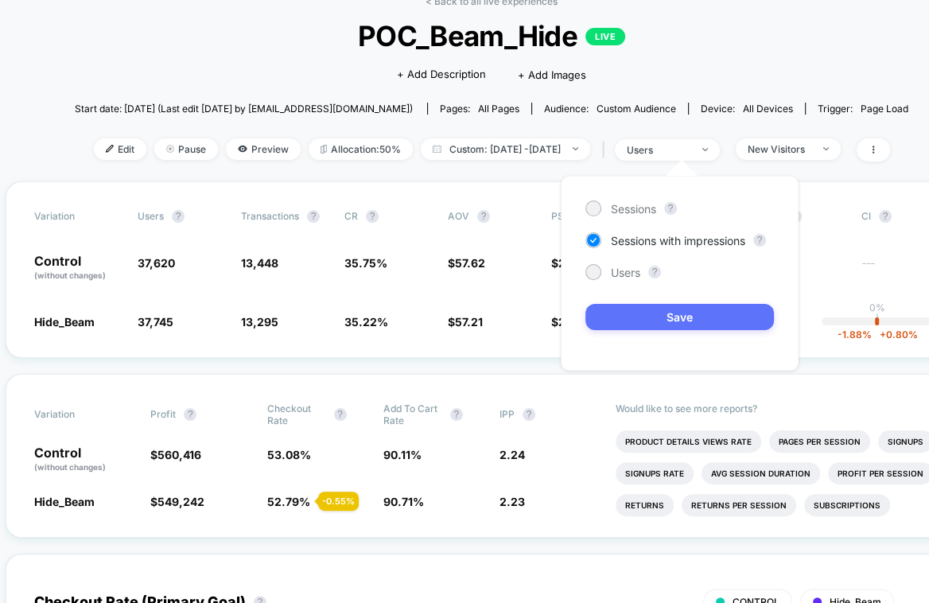
click at [611, 313] on button "Save" at bounding box center [679, 317] width 188 height 26
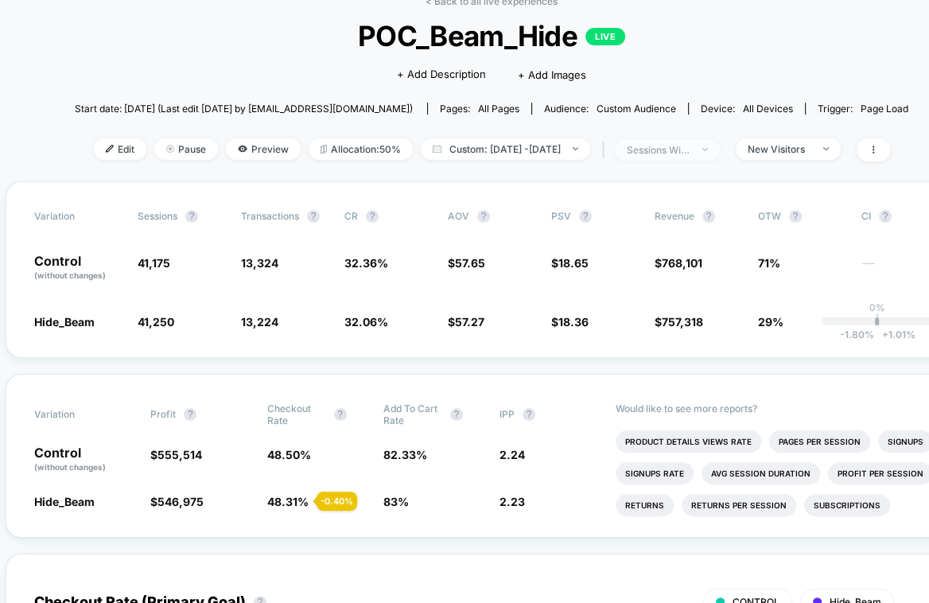
click at [704, 155] on span "sessions with impression" at bounding box center [667, 149] width 105 height 21
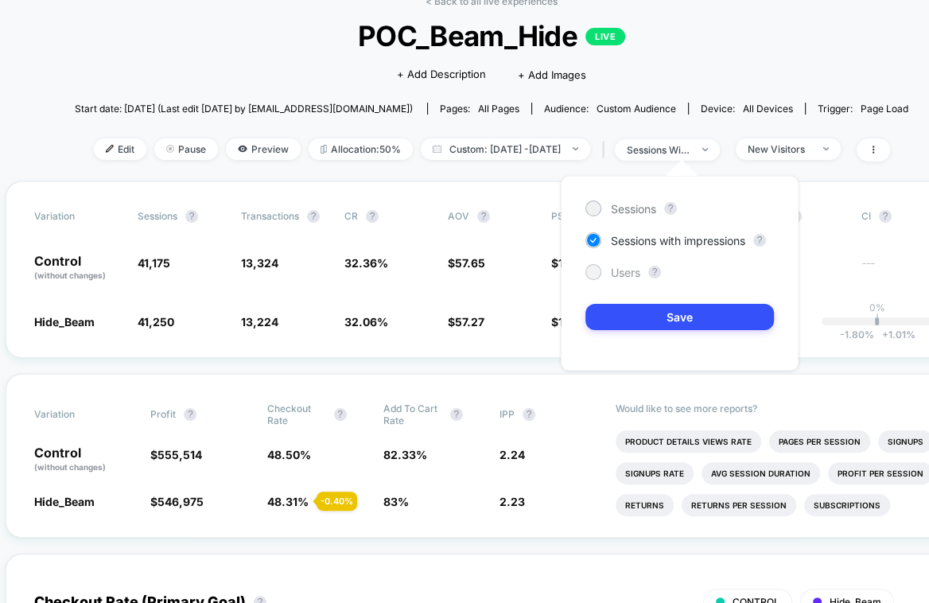
click at [611, 273] on span "Users" at bounding box center [625, 273] width 29 height 14
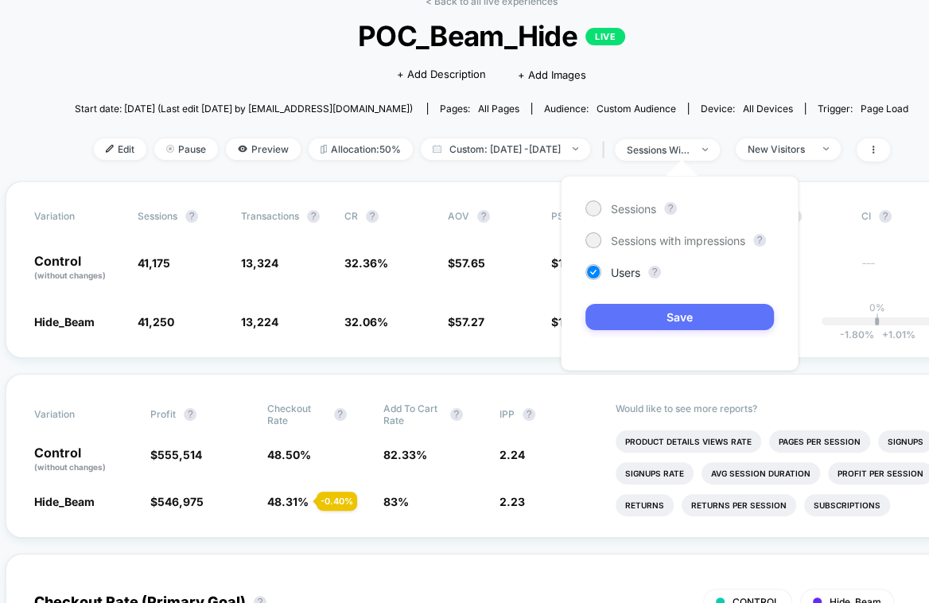
click at [614, 308] on button "Save" at bounding box center [679, 317] width 188 height 26
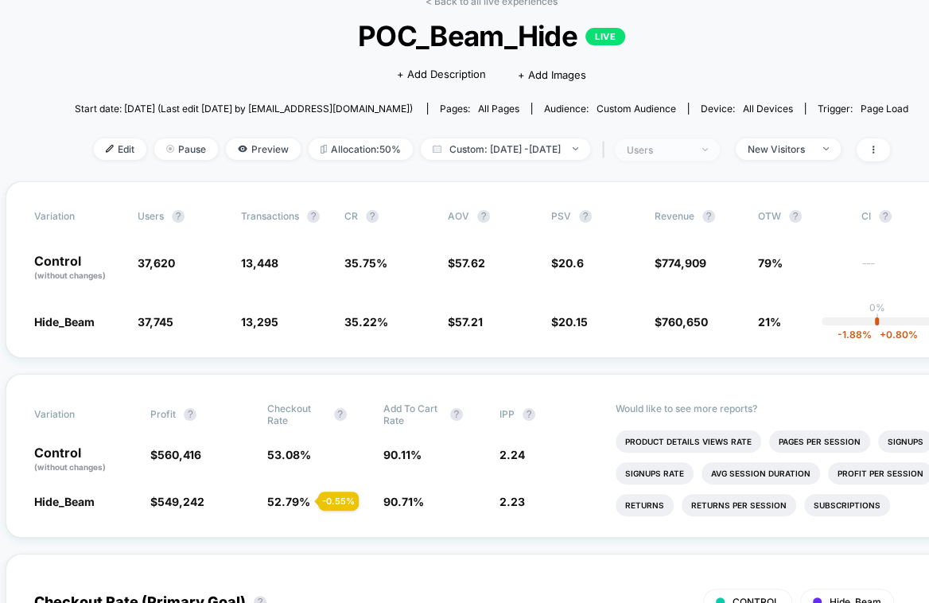
click at [686, 154] on span "users" at bounding box center [667, 149] width 105 height 21
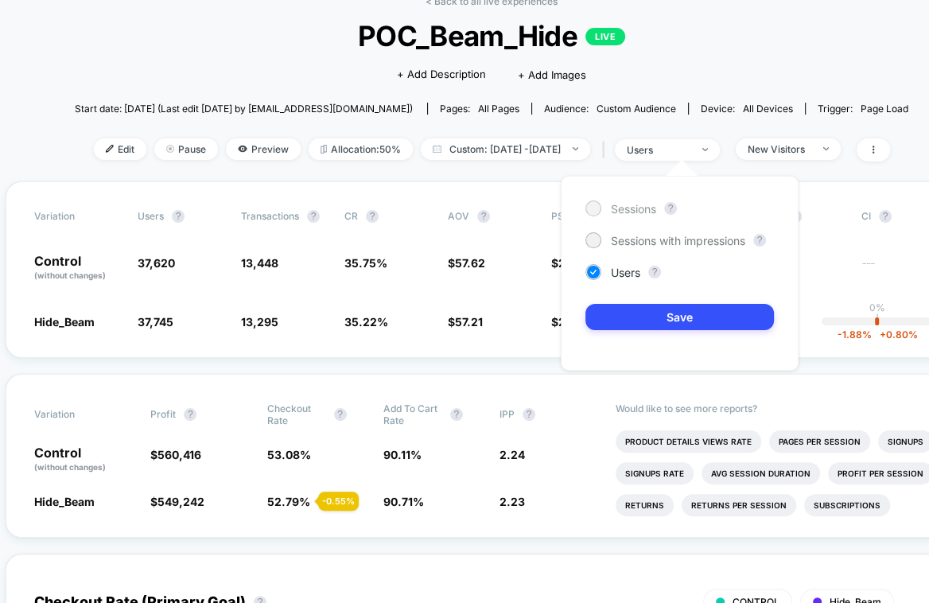
click at [631, 207] on span "Sessions" at bounding box center [633, 209] width 45 height 14
click at [620, 314] on button "Save" at bounding box center [679, 317] width 188 height 26
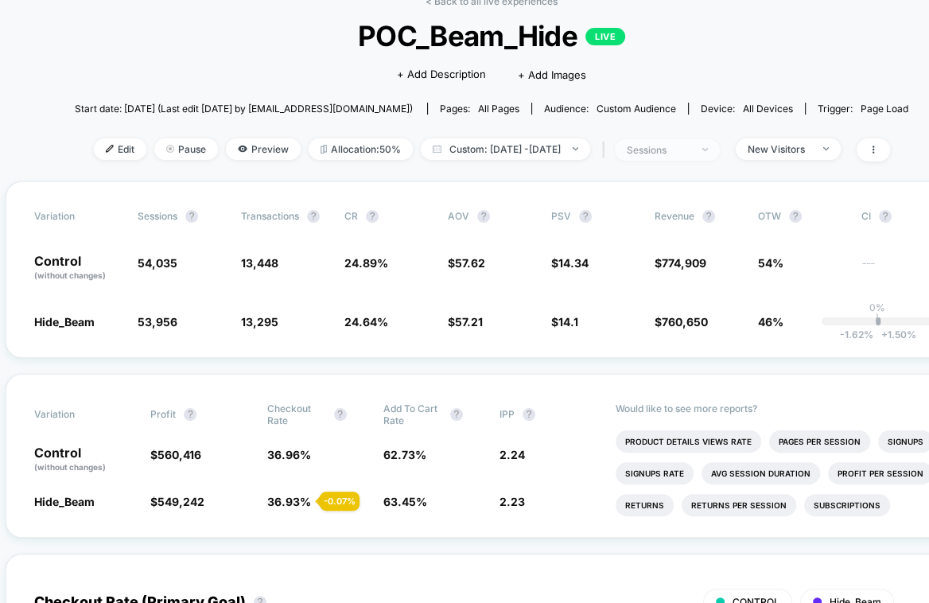
click at [690, 149] on div "sessions" at bounding box center [658, 150] width 64 height 12
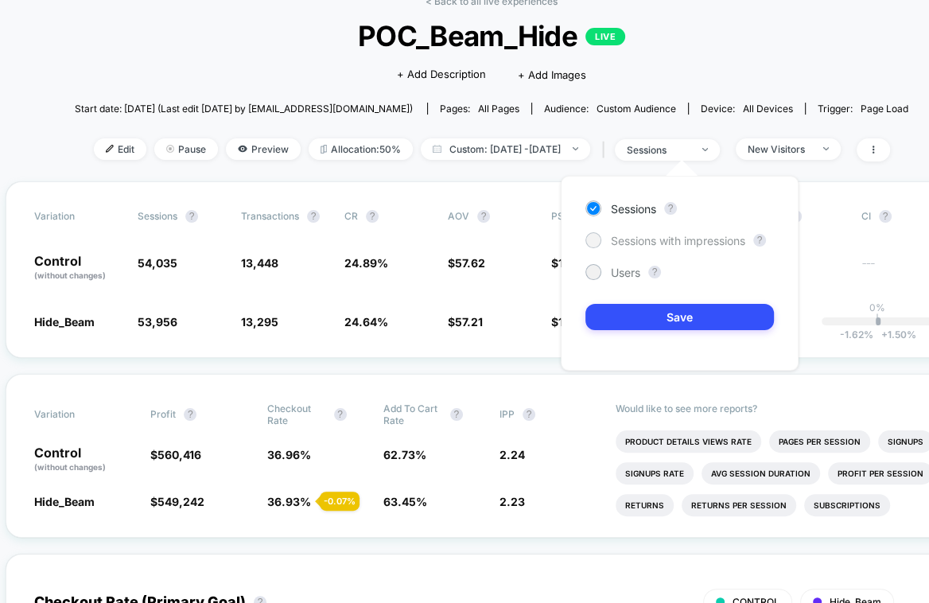
click at [632, 240] on span "Sessions with impressions" at bounding box center [678, 241] width 134 height 14
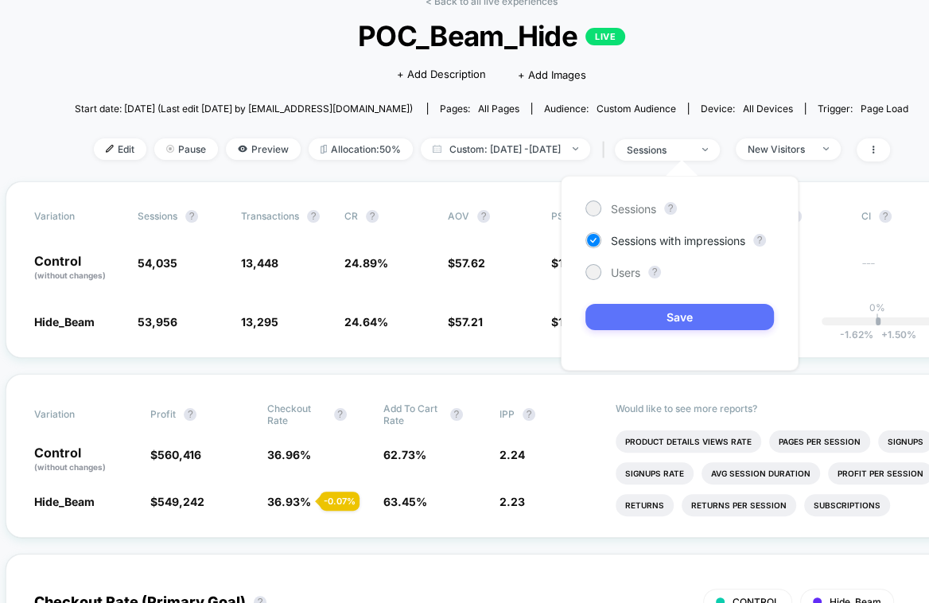
click at [615, 319] on button "Save" at bounding box center [679, 317] width 188 height 26
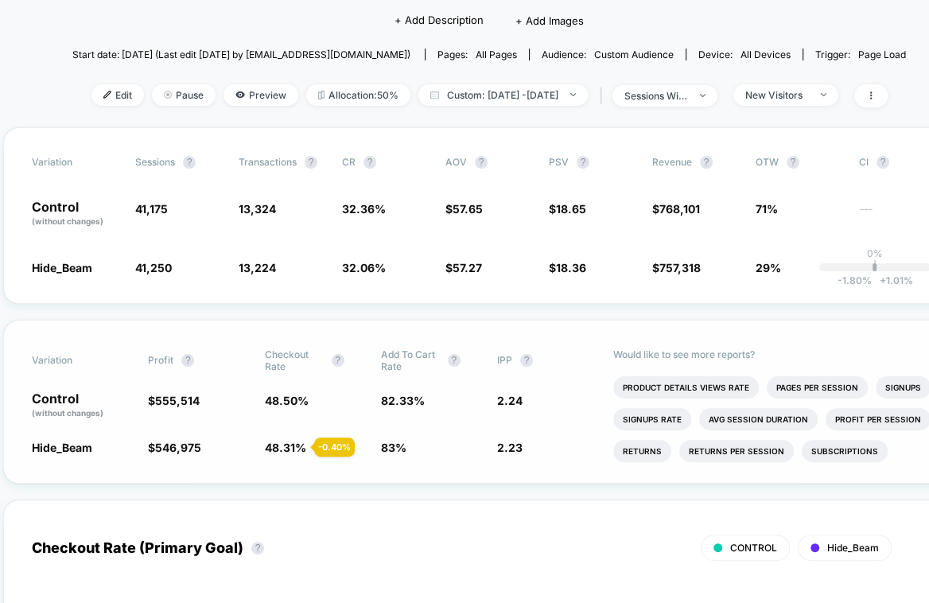
scroll to position [147, 13]
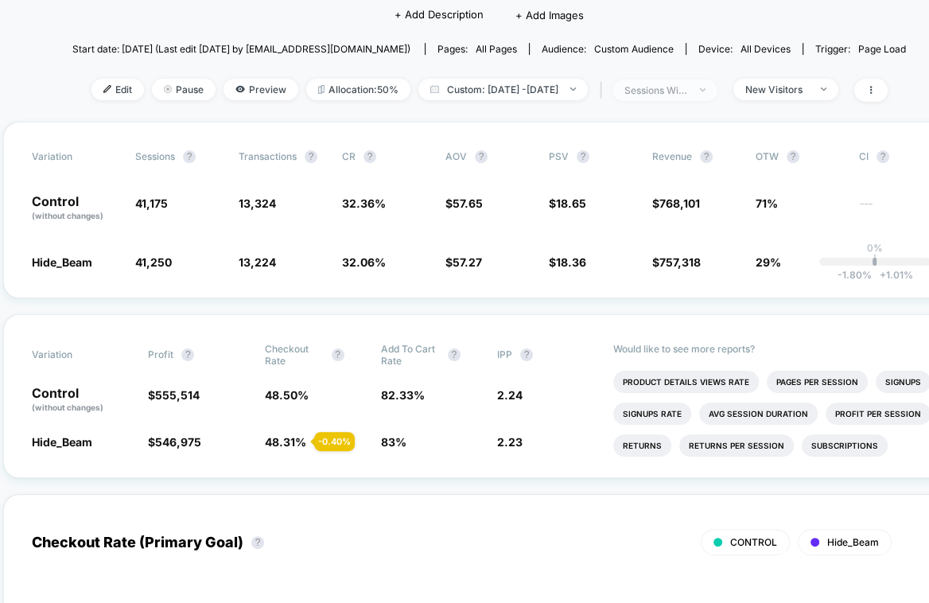
click at [688, 87] on div "sessions with impression" at bounding box center [656, 90] width 64 height 12
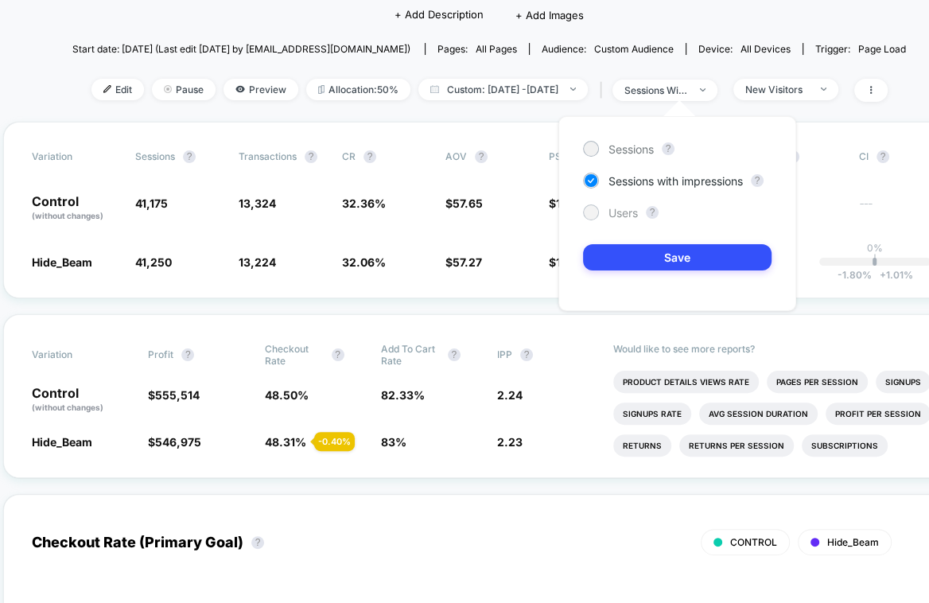
click at [614, 210] on span "Users" at bounding box center [622, 213] width 29 height 14
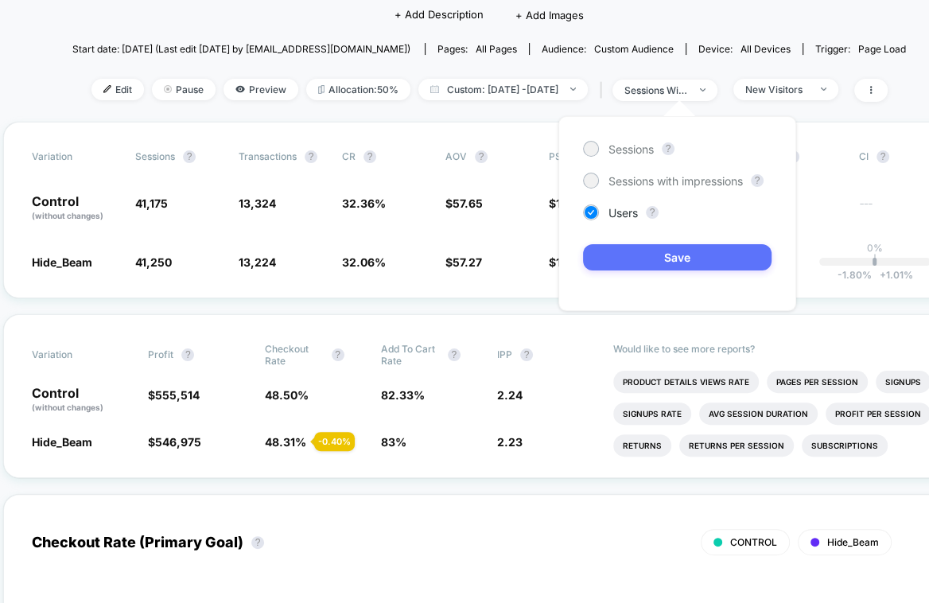
click at [619, 251] on button "Save" at bounding box center [677, 257] width 188 height 26
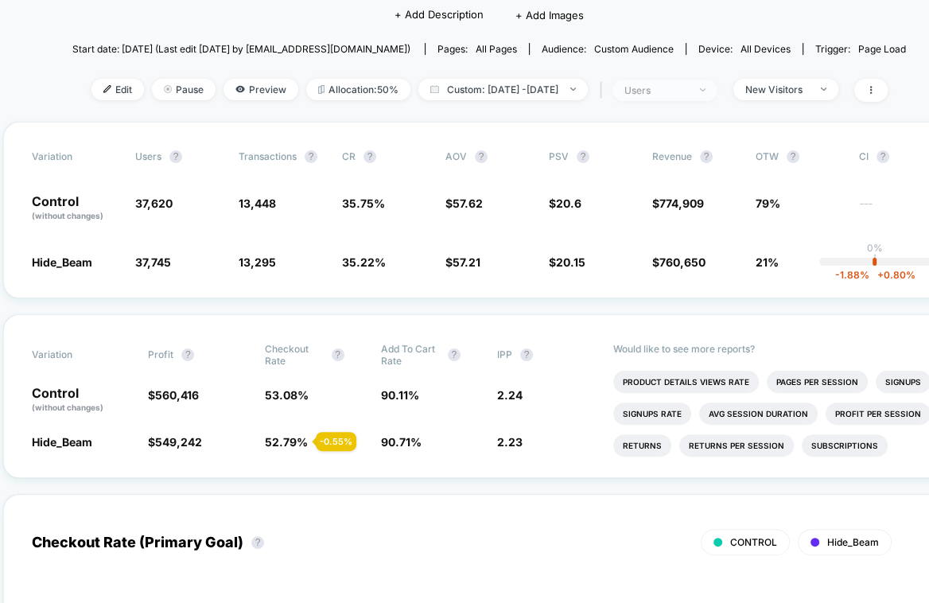
click at [668, 91] on div "users" at bounding box center [656, 90] width 64 height 12
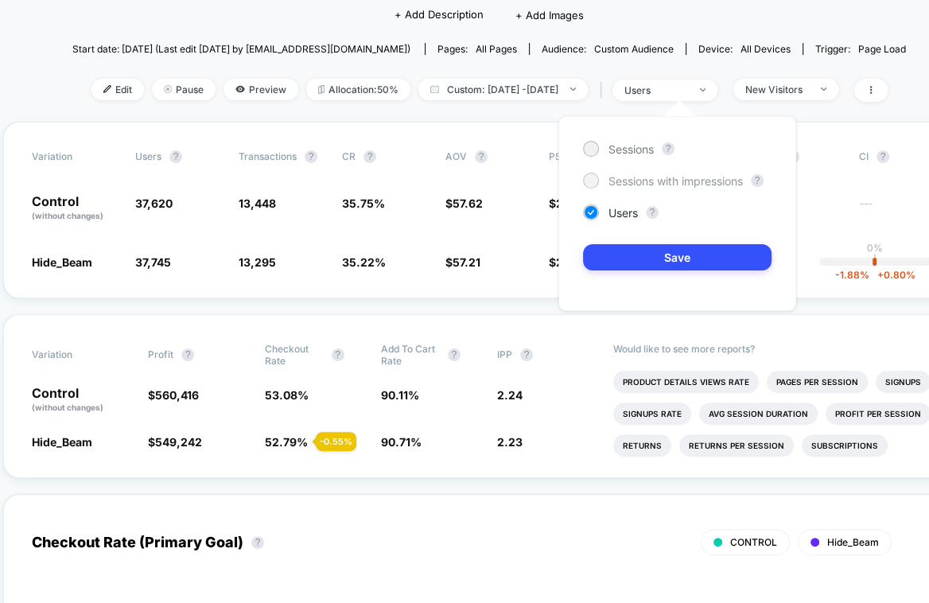
click at [665, 179] on span "Sessions with impressions" at bounding box center [675, 181] width 134 height 14
click at [662, 258] on button "Save" at bounding box center [677, 257] width 188 height 26
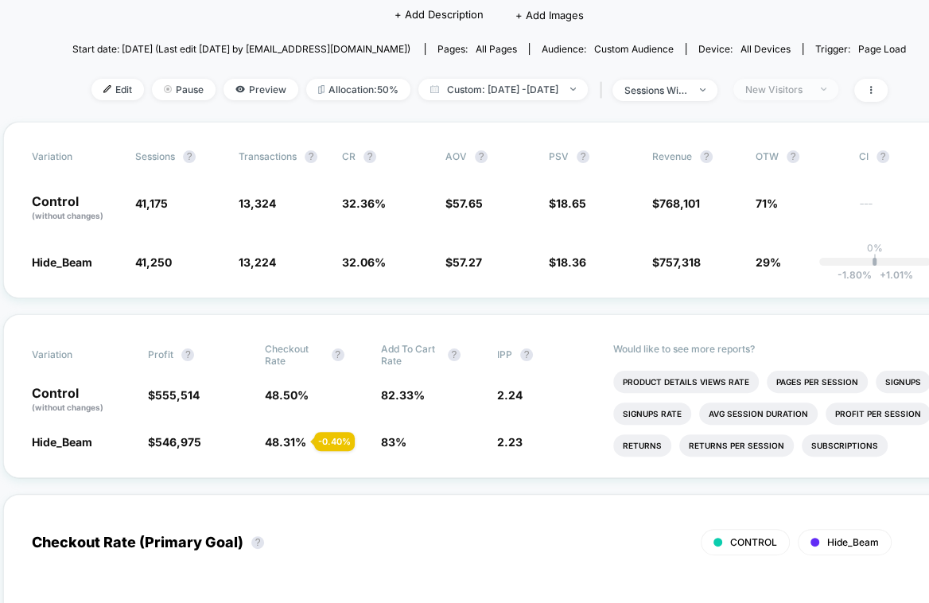
click at [838, 79] on span "New Visitors" at bounding box center [785, 89] width 105 height 21
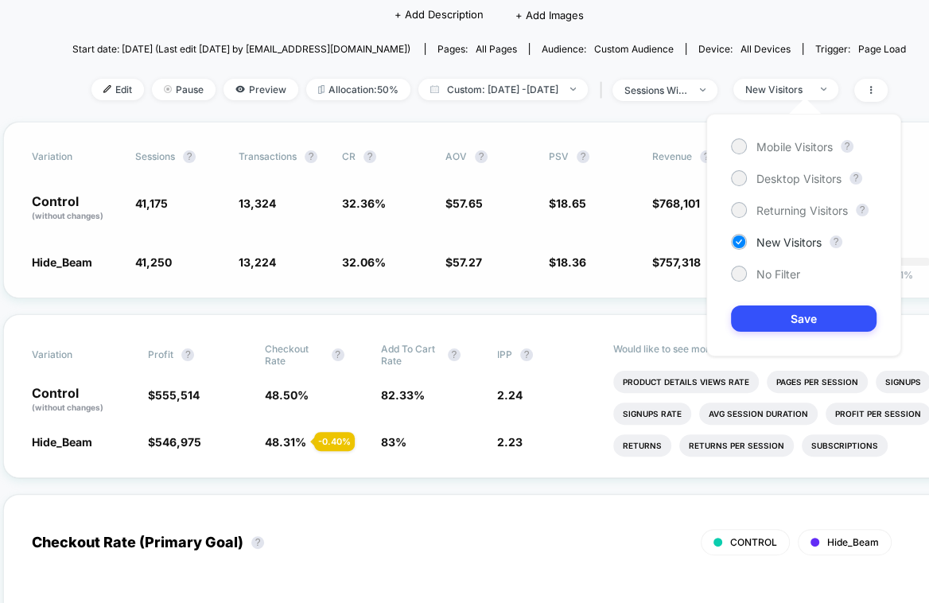
click at [661, 155] on span "Revenue" at bounding box center [672, 156] width 40 height 12
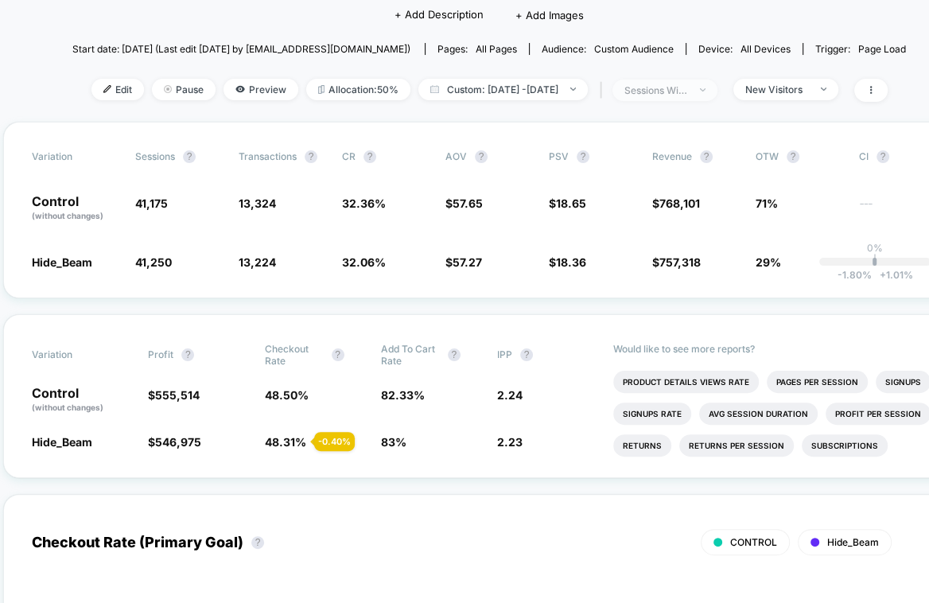
click at [697, 95] on span "sessions with impression" at bounding box center [664, 90] width 105 height 21
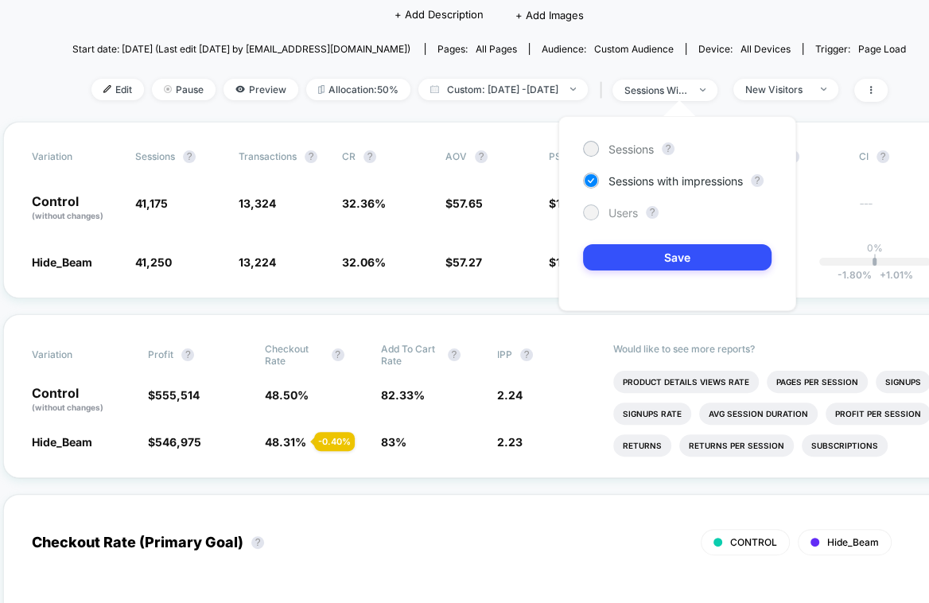
click at [617, 213] on span "Users" at bounding box center [622, 213] width 29 height 14
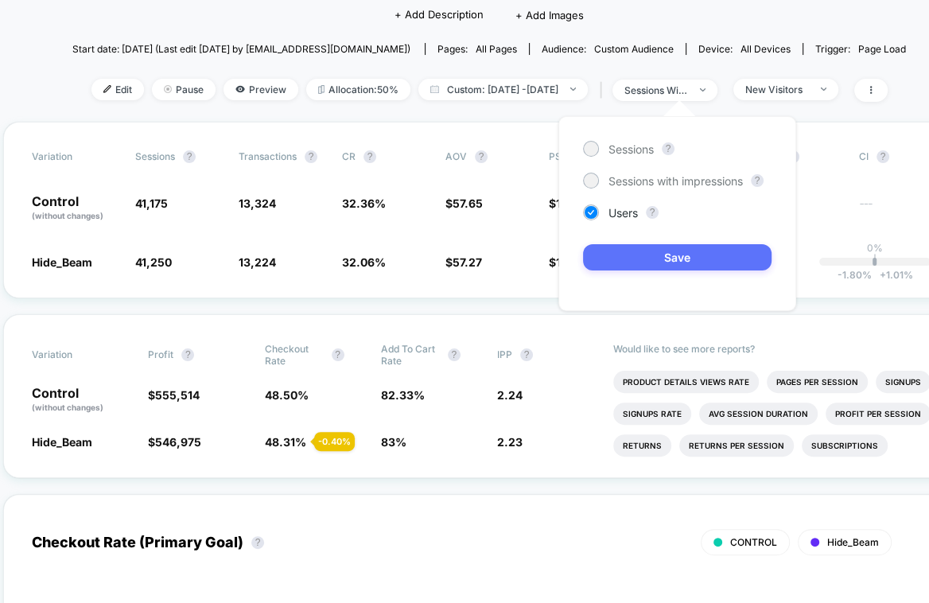
click at [622, 266] on button "Save" at bounding box center [677, 257] width 188 height 26
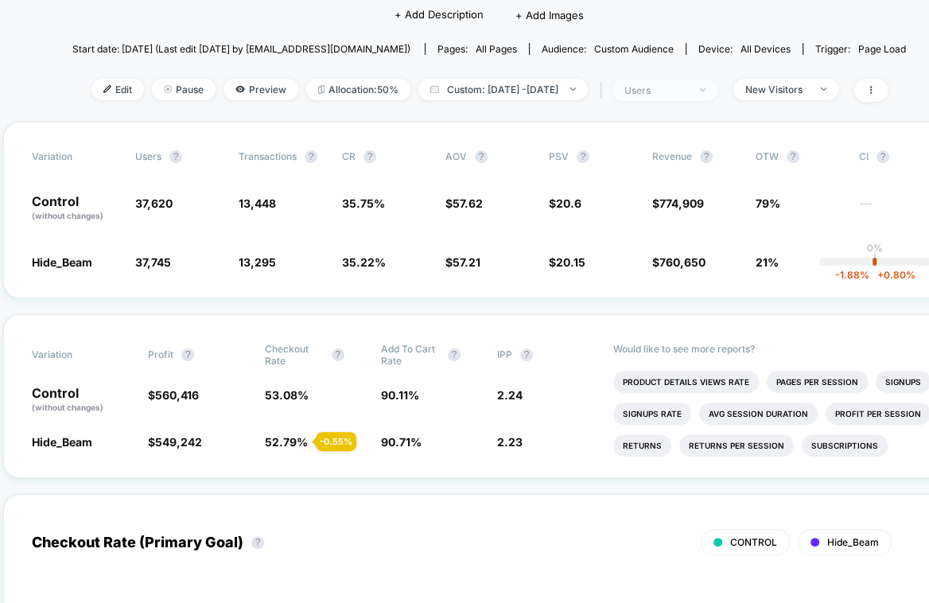
click at [677, 95] on span "users" at bounding box center [664, 90] width 105 height 21
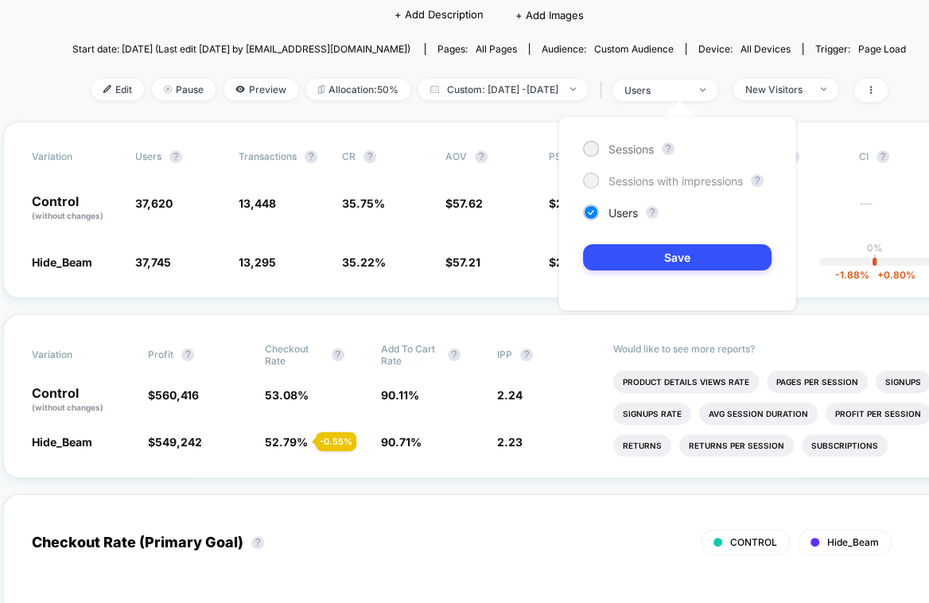
click at [677, 177] on span "Sessions with impressions" at bounding box center [675, 181] width 134 height 14
click at [650, 247] on button "Save" at bounding box center [677, 257] width 188 height 26
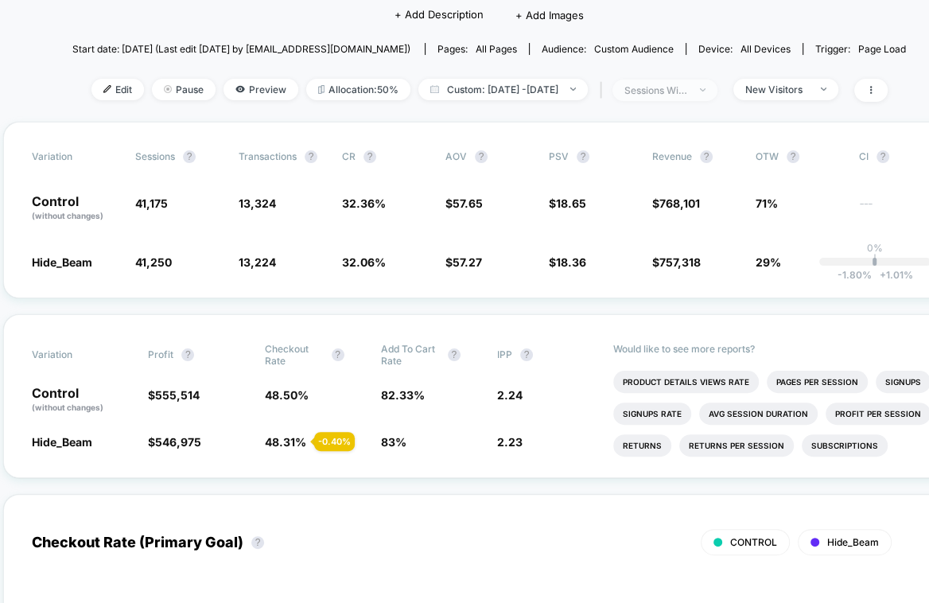
click at [715, 95] on span "sessions with impression" at bounding box center [664, 90] width 105 height 21
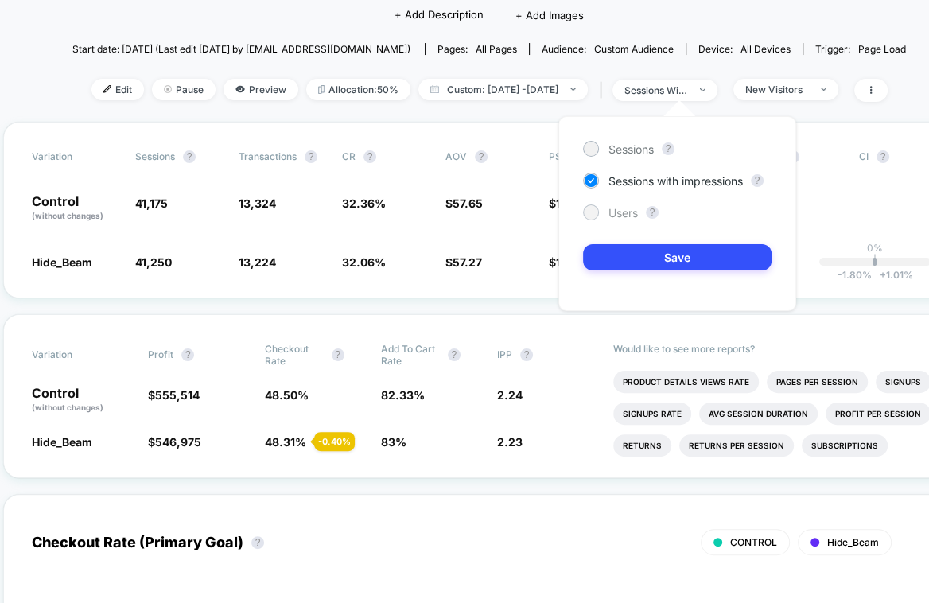
click at [595, 217] on div at bounding box center [591, 212] width 16 height 16
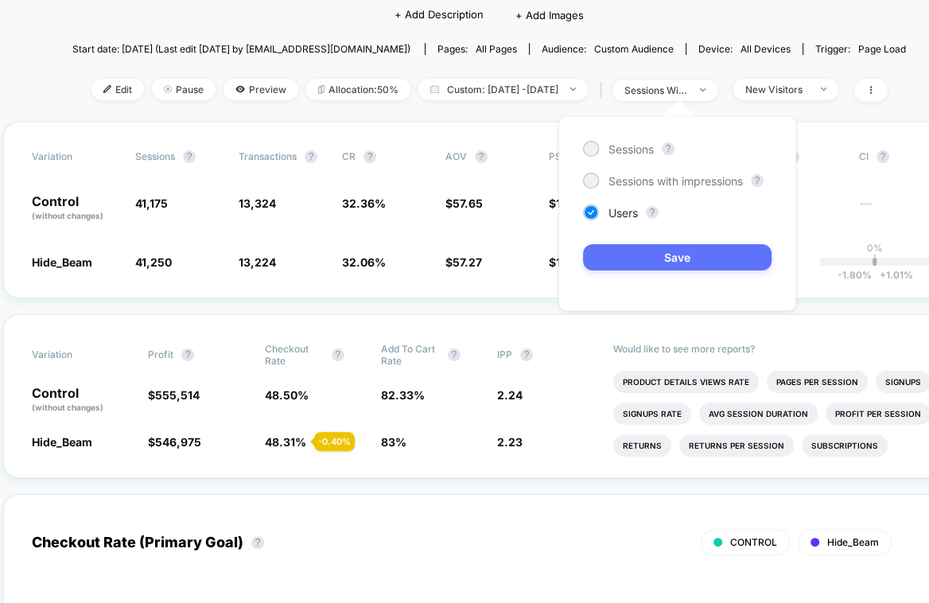
click at [617, 257] on button "Save" at bounding box center [677, 257] width 188 height 26
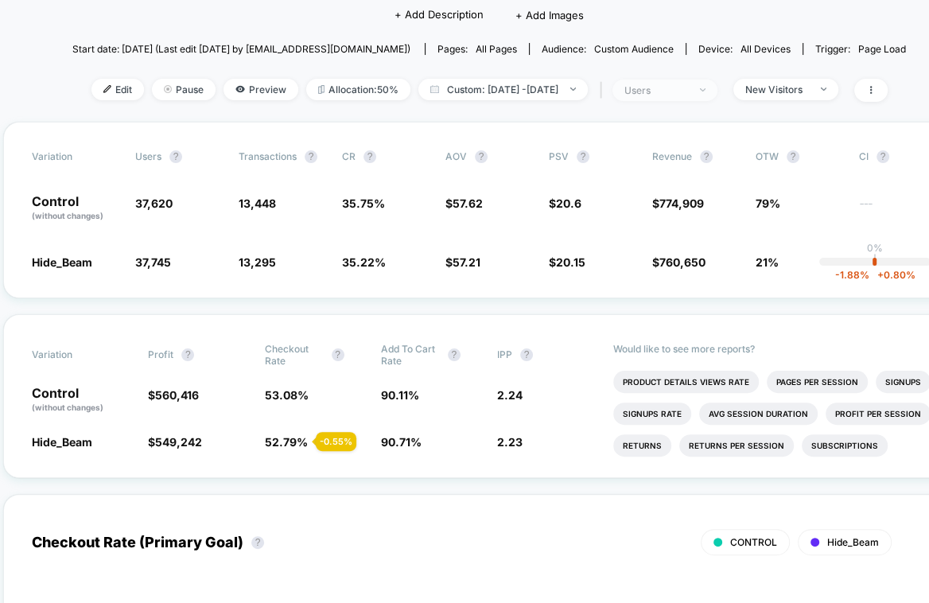
click at [688, 87] on div "users" at bounding box center [656, 90] width 64 height 12
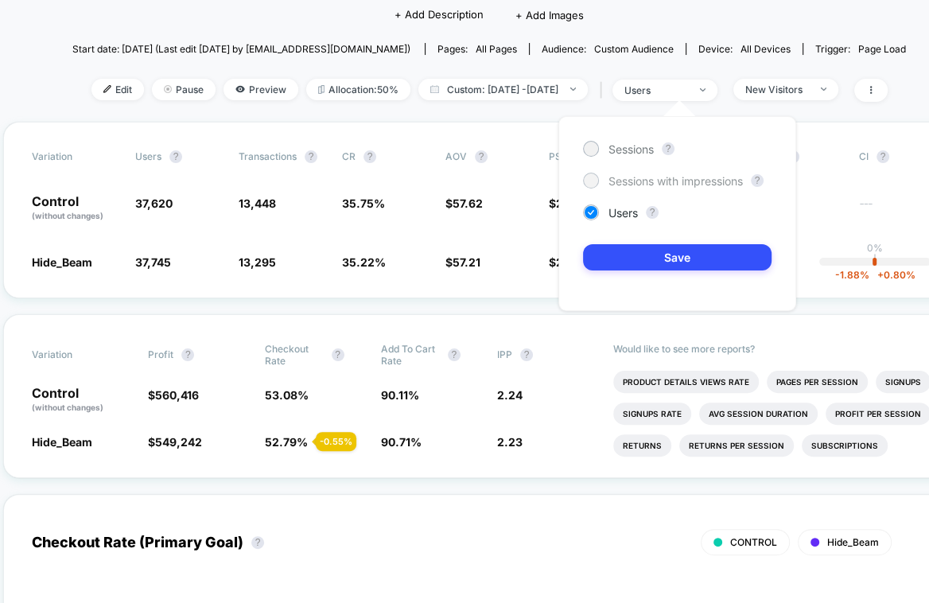
click at [622, 181] on span "Sessions with impressions" at bounding box center [675, 181] width 134 height 14
click at [621, 249] on button "Save" at bounding box center [677, 257] width 188 height 26
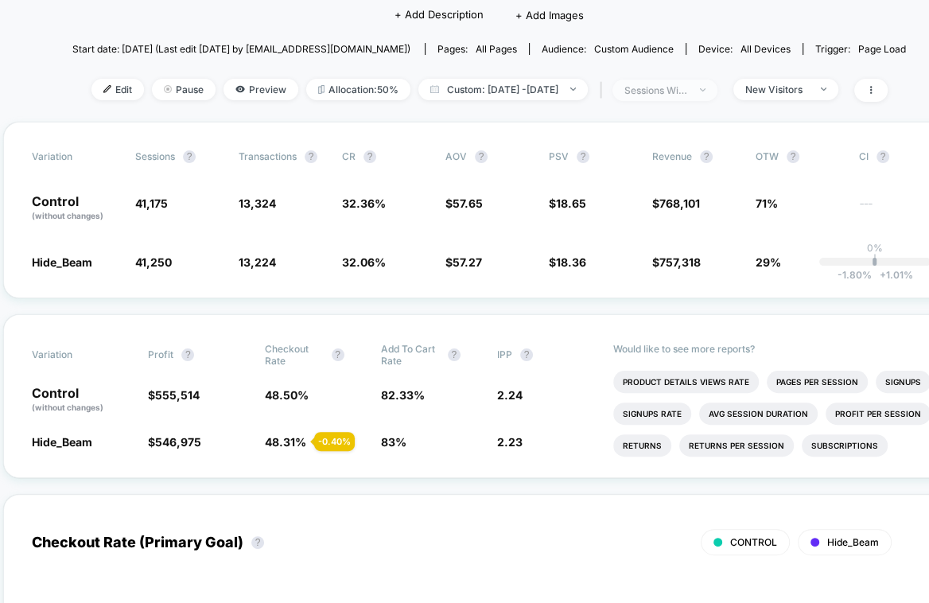
click at [688, 88] on div "sessions with impression" at bounding box center [656, 90] width 64 height 12
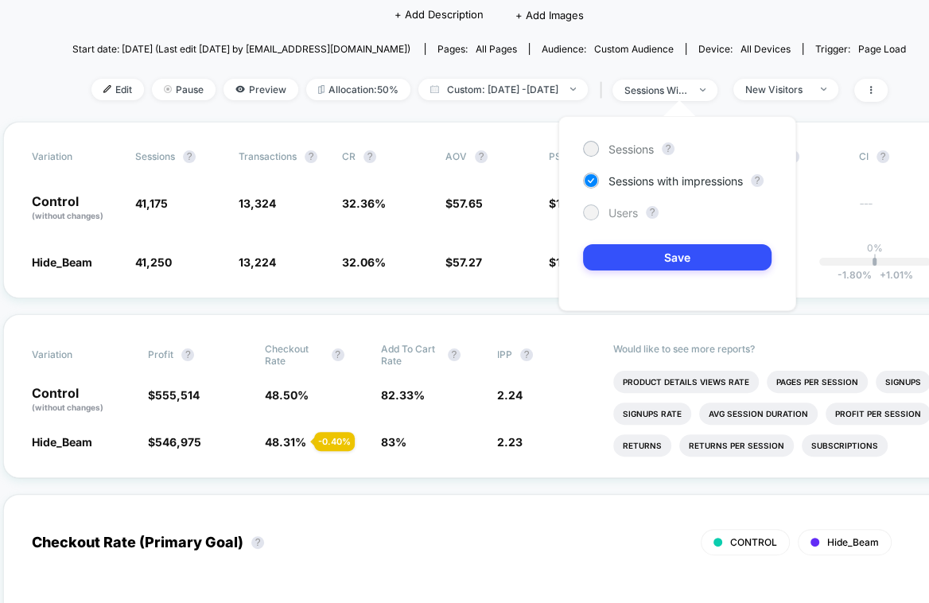
click at [622, 214] on span "Users" at bounding box center [622, 213] width 29 height 14
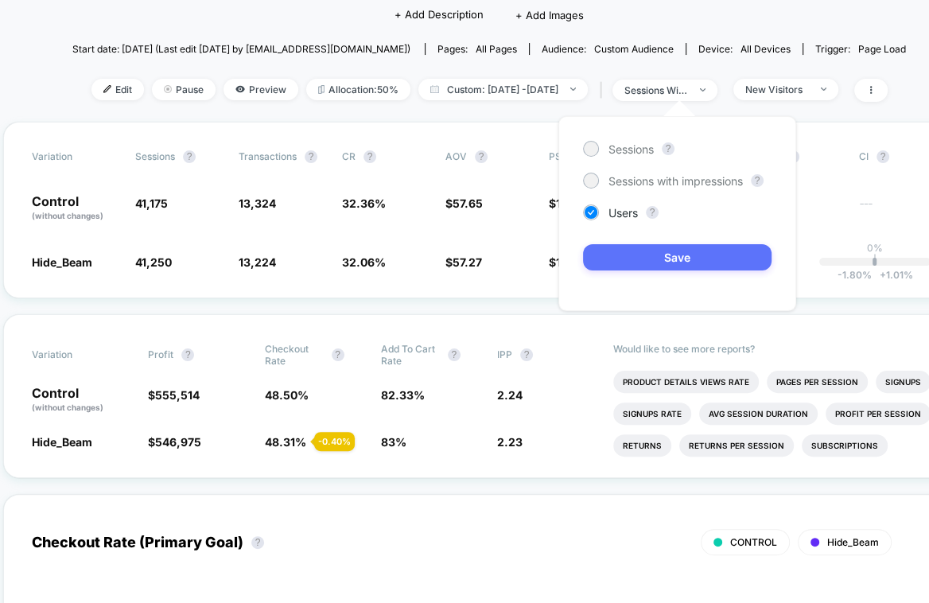
click at [622, 254] on button "Save" at bounding box center [677, 257] width 188 height 26
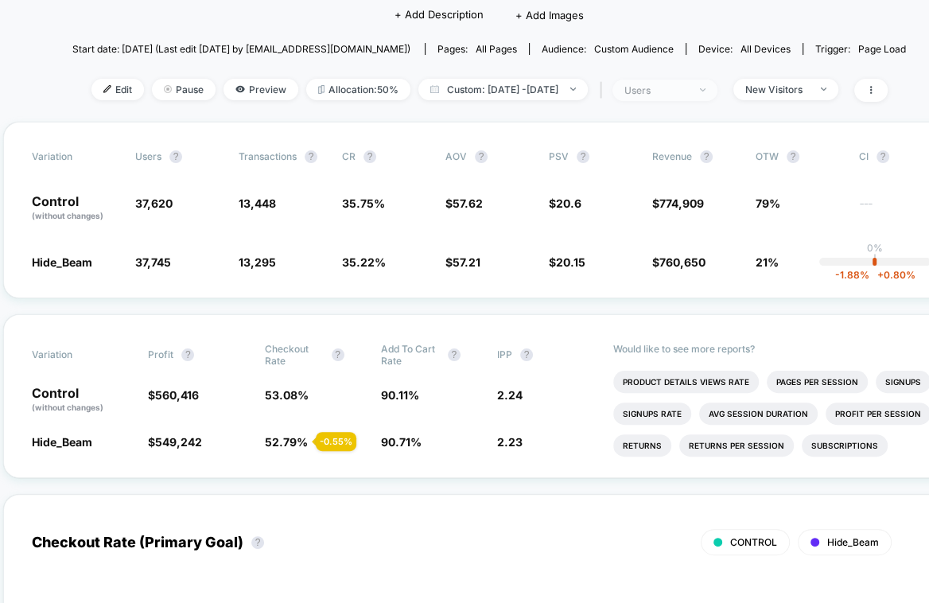
click at [688, 91] on div "users" at bounding box center [656, 90] width 64 height 12
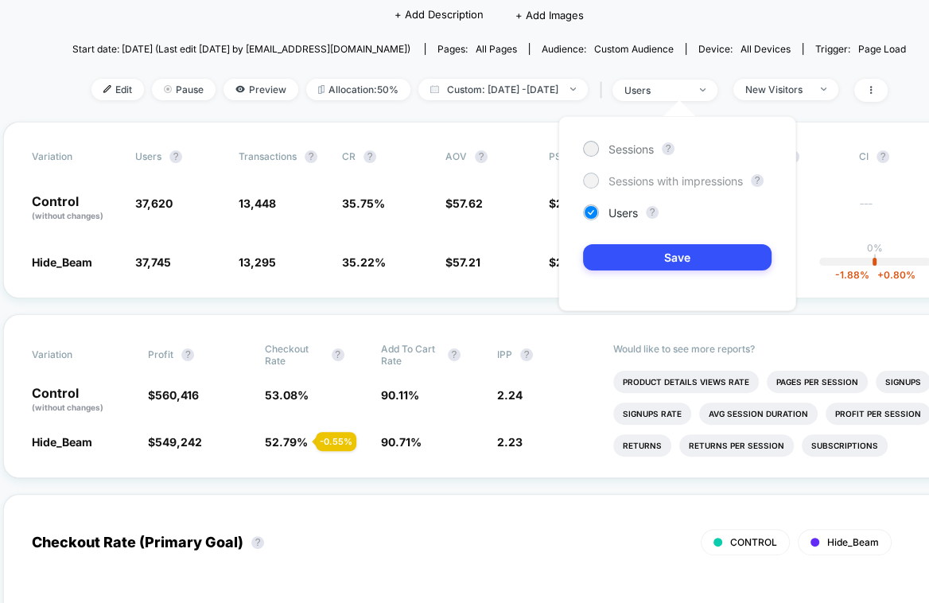
click at [646, 179] on span "Sessions with impressions" at bounding box center [675, 181] width 134 height 14
click at [666, 263] on button "Save" at bounding box center [677, 257] width 188 height 26
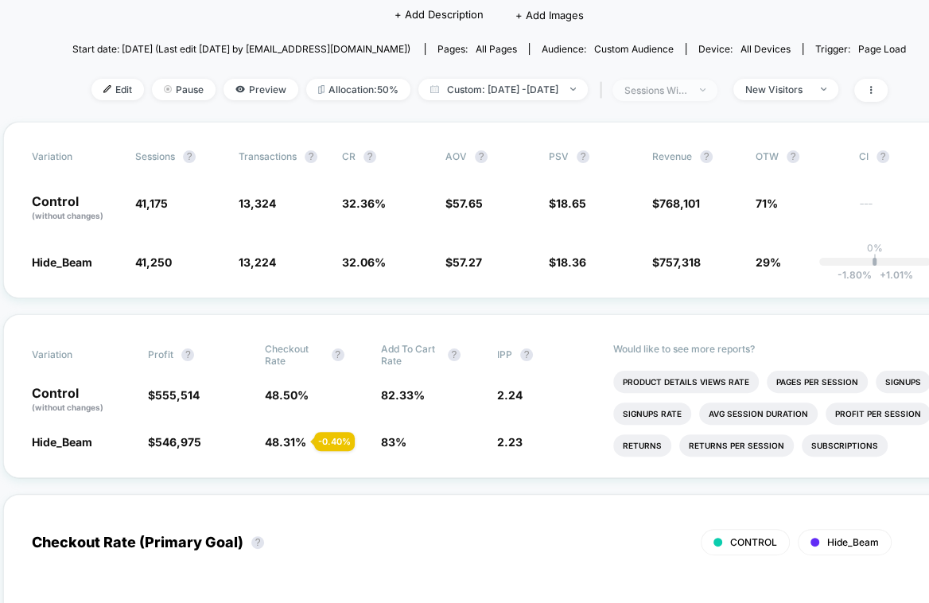
click at [688, 89] on div "sessions with impression" at bounding box center [656, 90] width 64 height 12
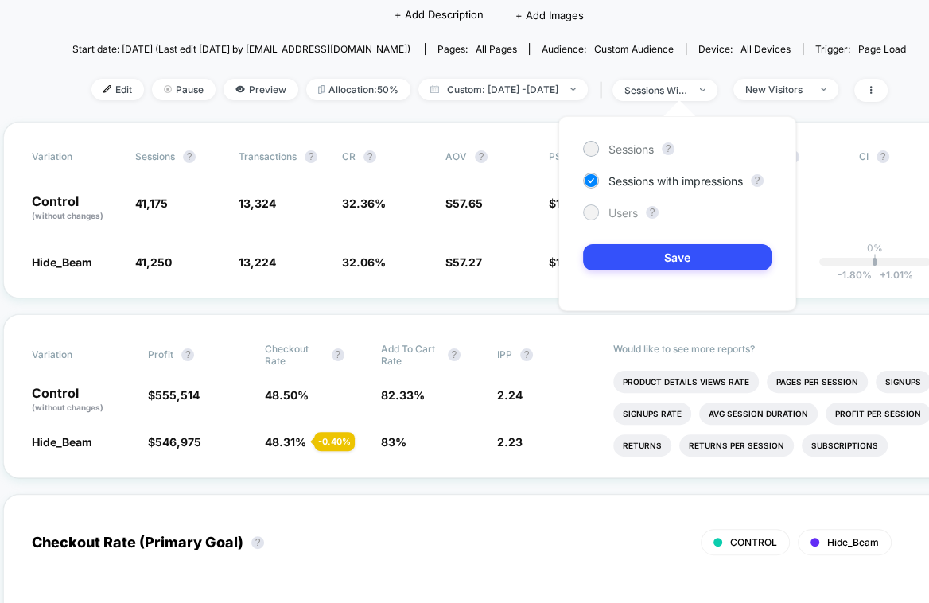
click at [619, 215] on span "Users" at bounding box center [622, 213] width 29 height 14
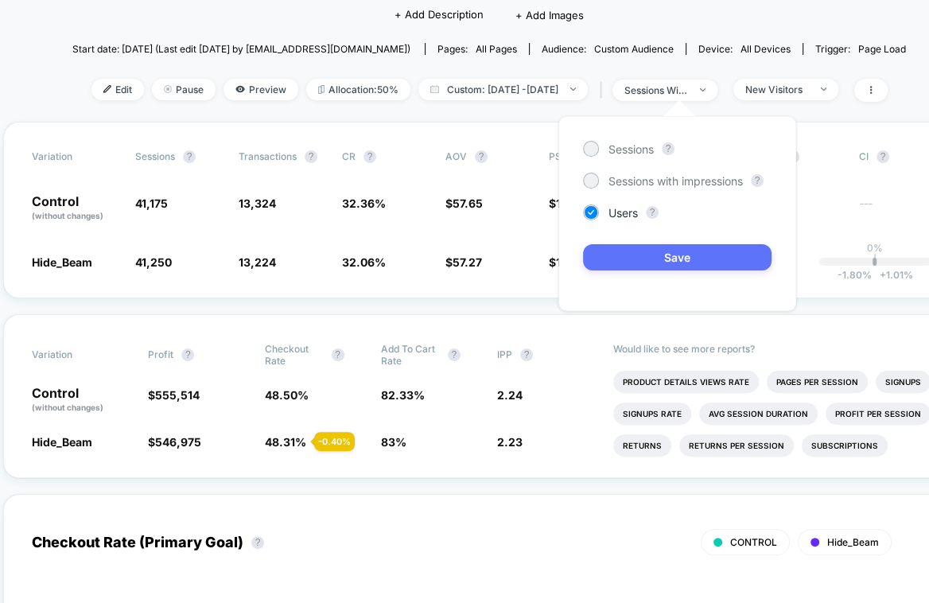
click at [665, 262] on button "Save" at bounding box center [677, 257] width 188 height 26
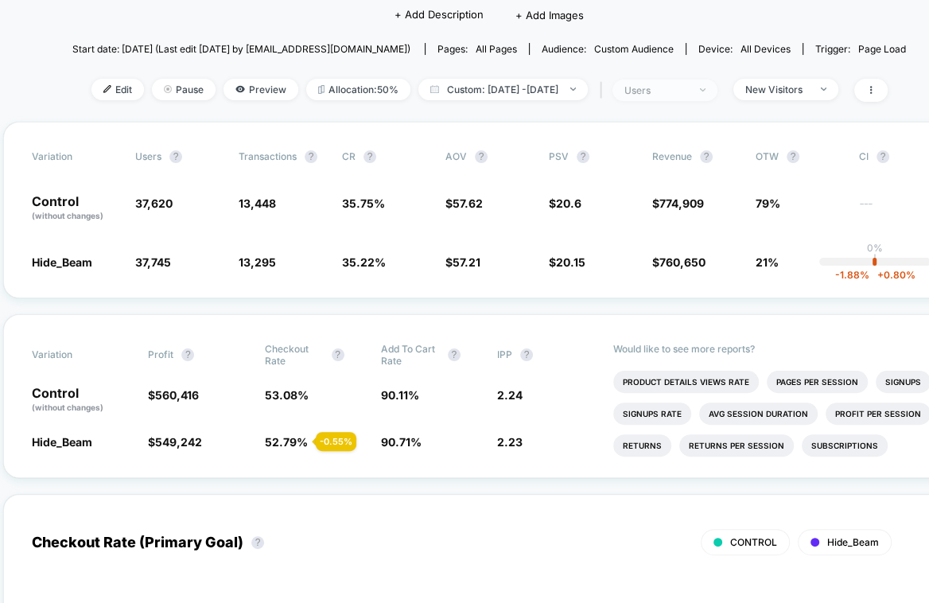
click at [688, 88] on div "users" at bounding box center [656, 90] width 64 height 12
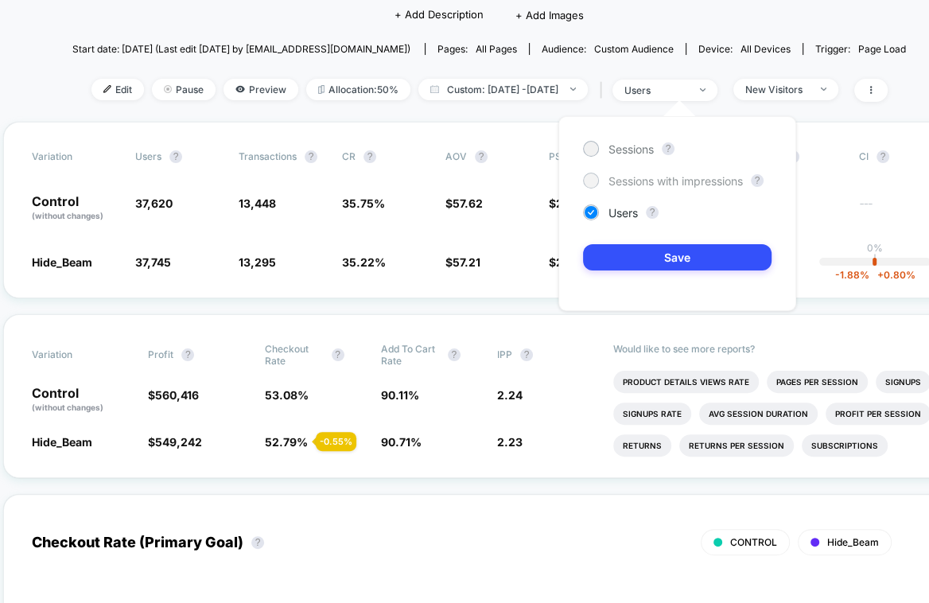
click at [674, 178] on span "Sessions with impressions" at bounding box center [675, 181] width 134 height 14
click at [674, 262] on button "Save" at bounding box center [677, 257] width 188 height 26
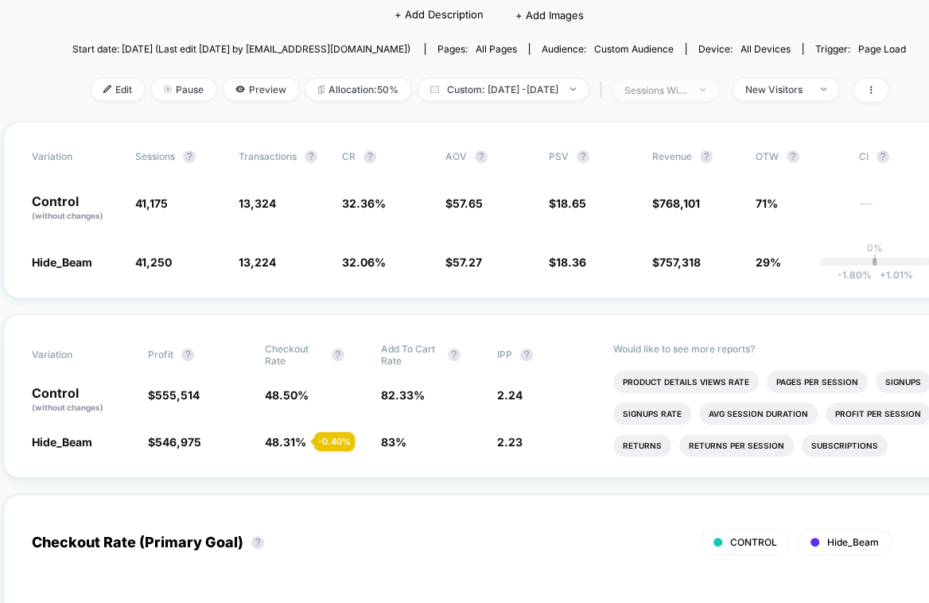
click at [710, 91] on span "sessions with impression" at bounding box center [664, 90] width 105 height 21
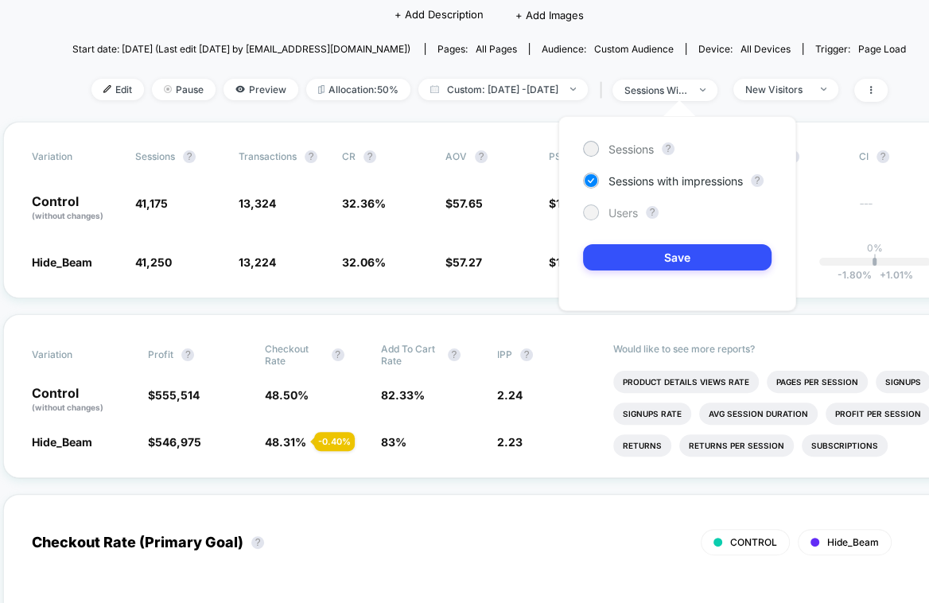
click at [604, 213] on div "Users" at bounding box center [610, 212] width 55 height 16
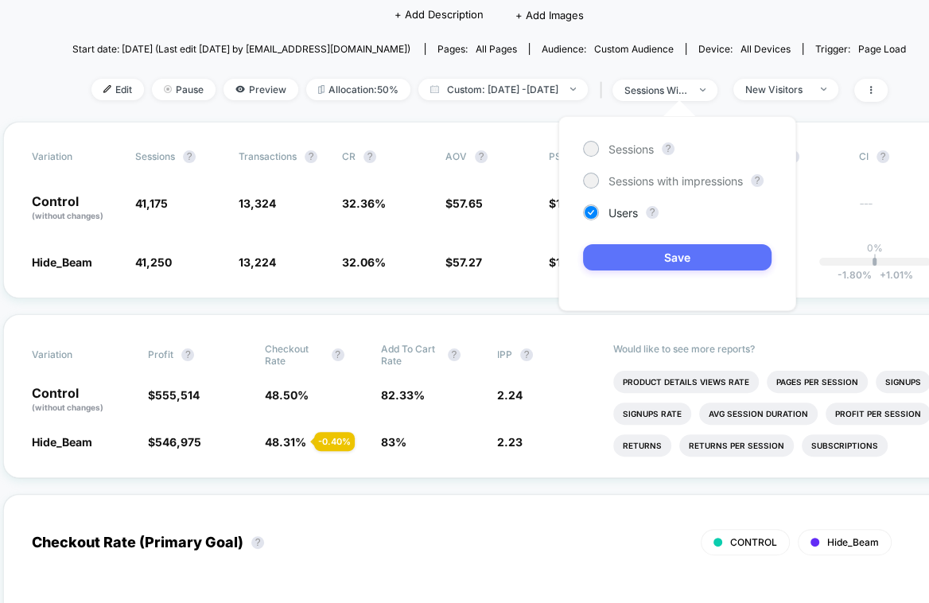
click at [612, 254] on button "Save" at bounding box center [677, 257] width 188 height 26
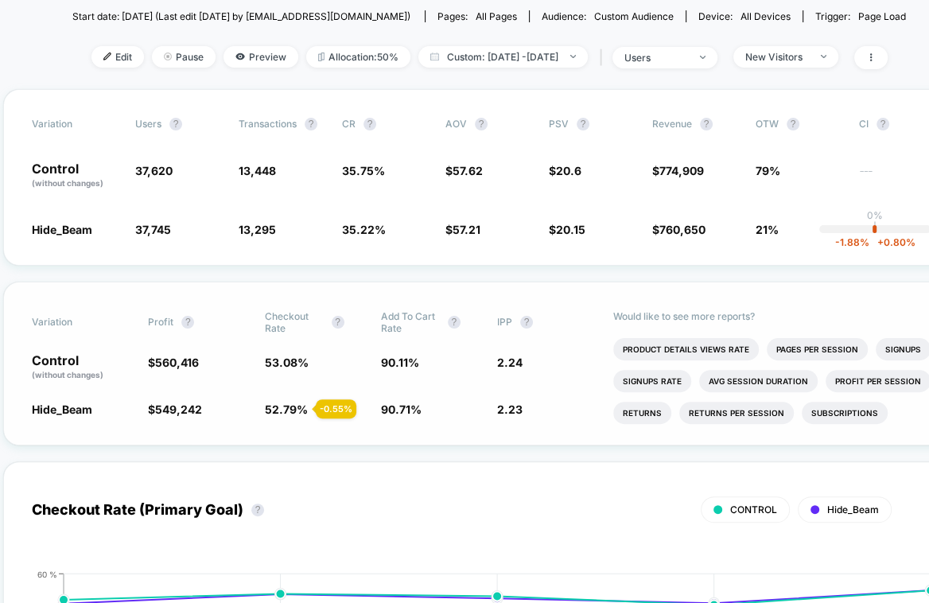
scroll to position [179, 13]
click at [809, 52] on div "New Visitors" at bounding box center [777, 58] width 64 height 12
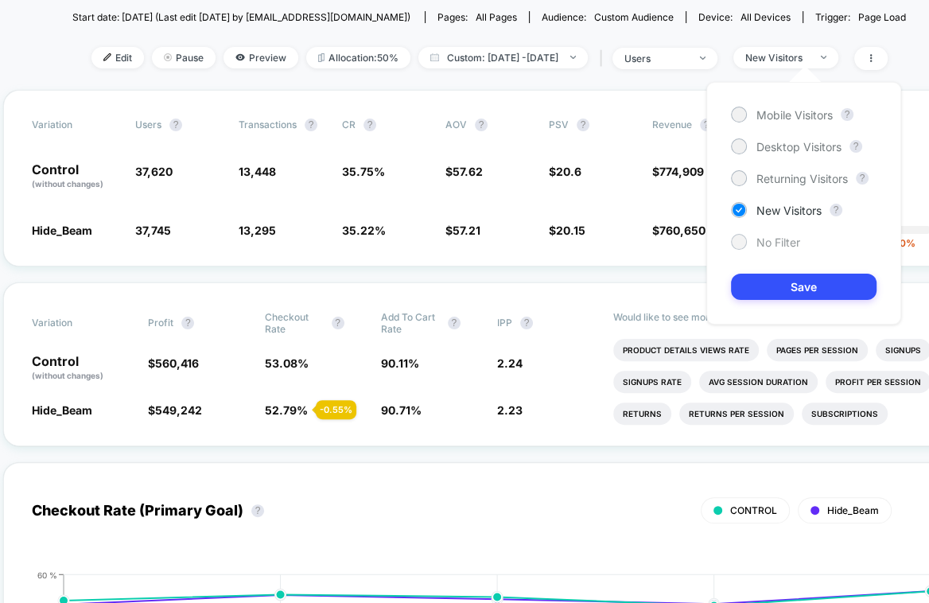
click at [758, 235] on span "No Filter" at bounding box center [778, 242] width 44 height 14
click at [772, 273] on button "Save" at bounding box center [803, 286] width 145 height 26
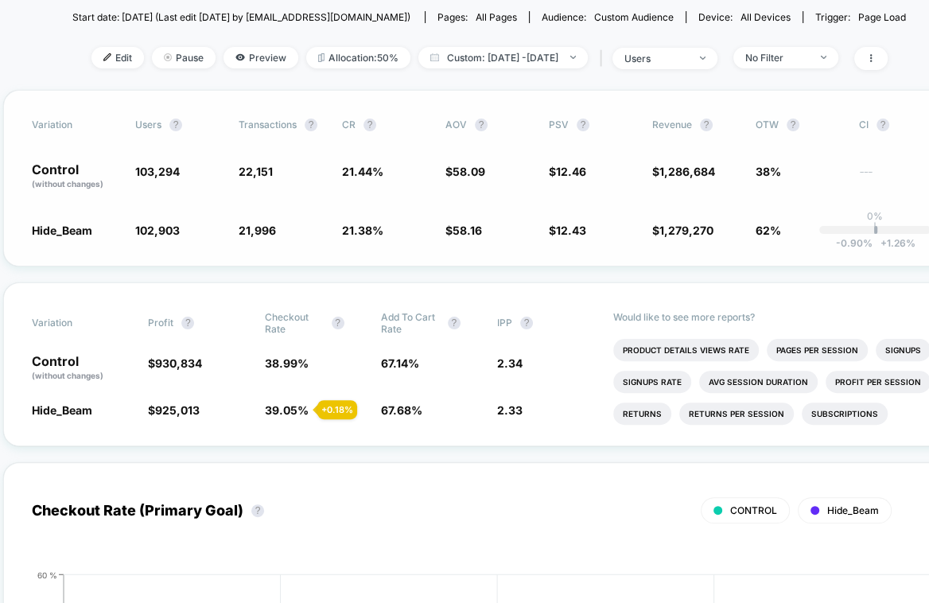
scroll to position [160, 13]
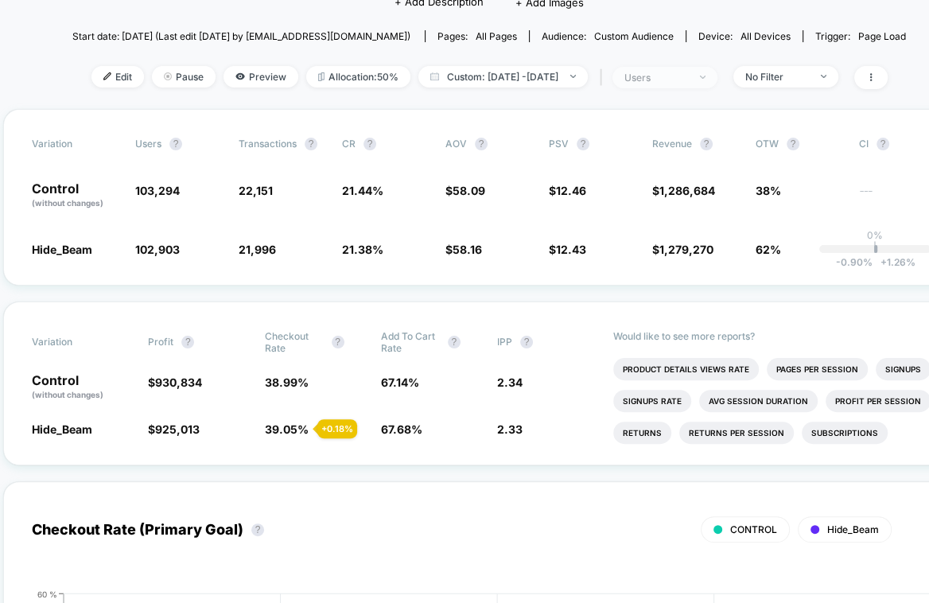
click at [688, 80] on div "users" at bounding box center [656, 78] width 64 height 12
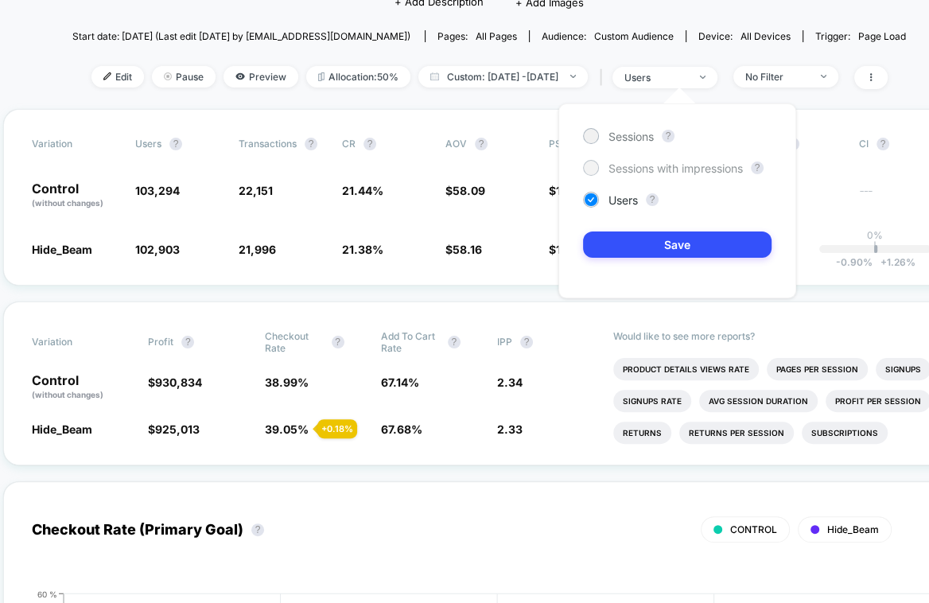
click at [661, 166] on span "Sessions with impressions" at bounding box center [675, 168] width 134 height 14
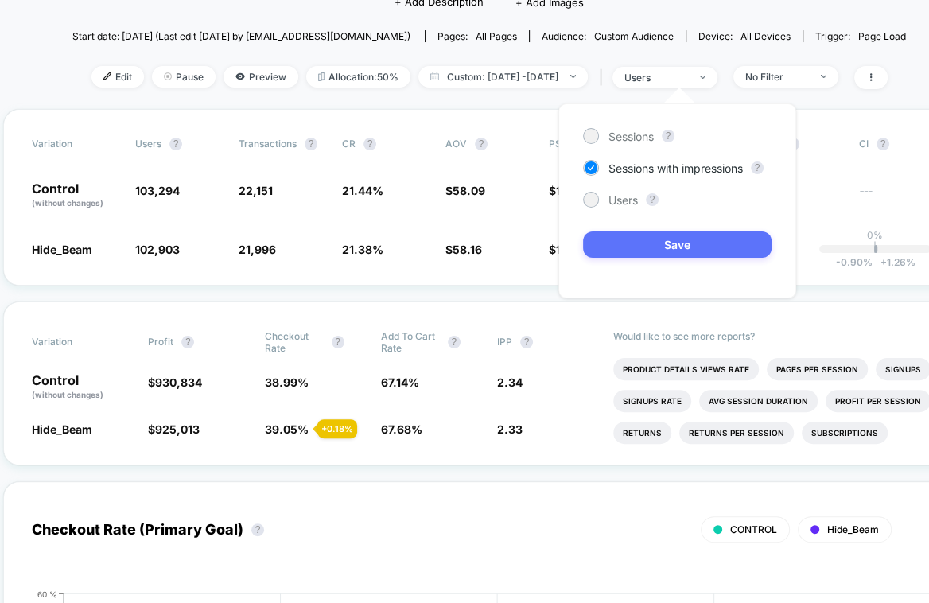
click at [672, 250] on button "Save" at bounding box center [677, 244] width 188 height 26
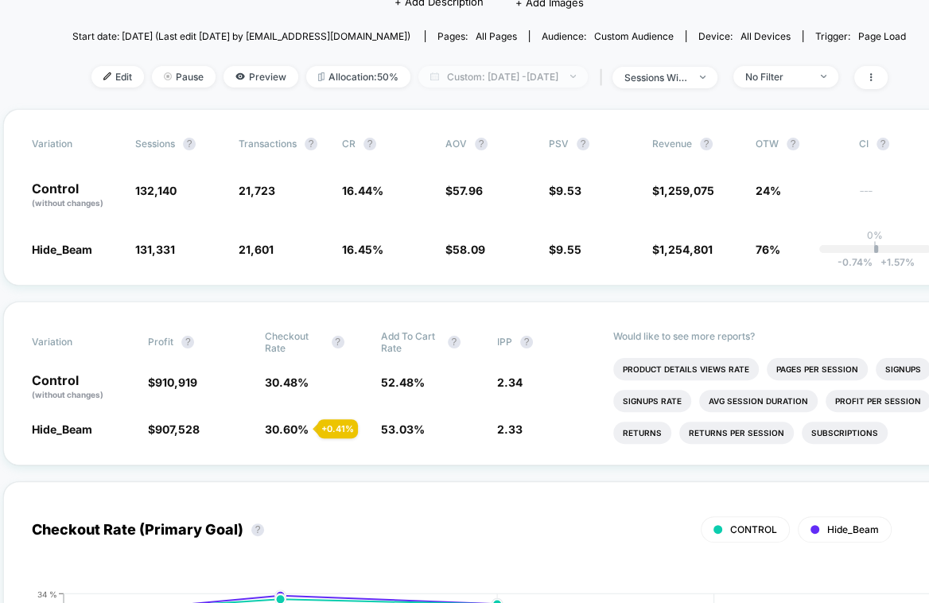
click at [567, 76] on span "Custom: [DATE] - [DATE]" at bounding box center [502, 76] width 169 height 21
select select "*"
select select "****"
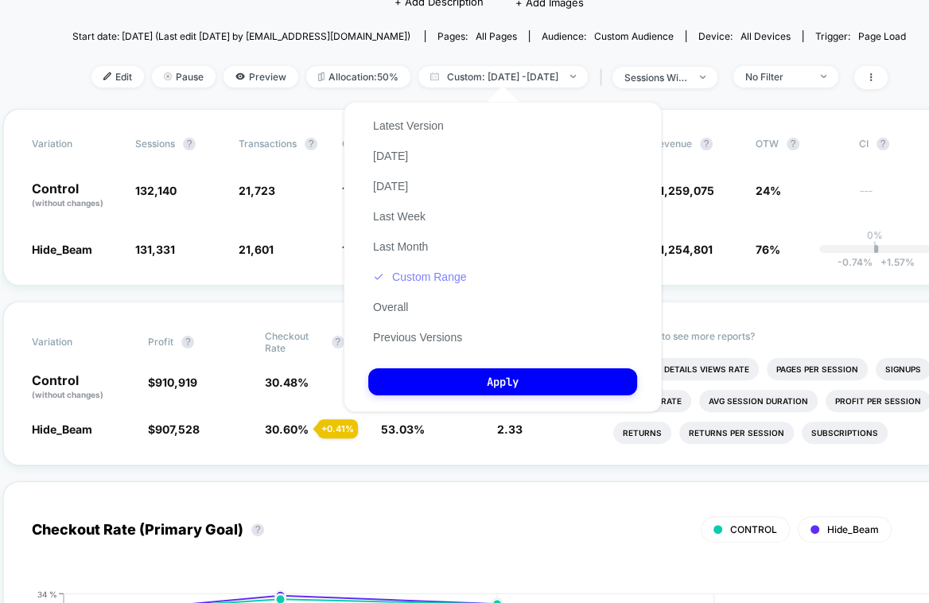
click at [456, 274] on button "Custom Range" at bounding box center [419, 277] width 103 height 14
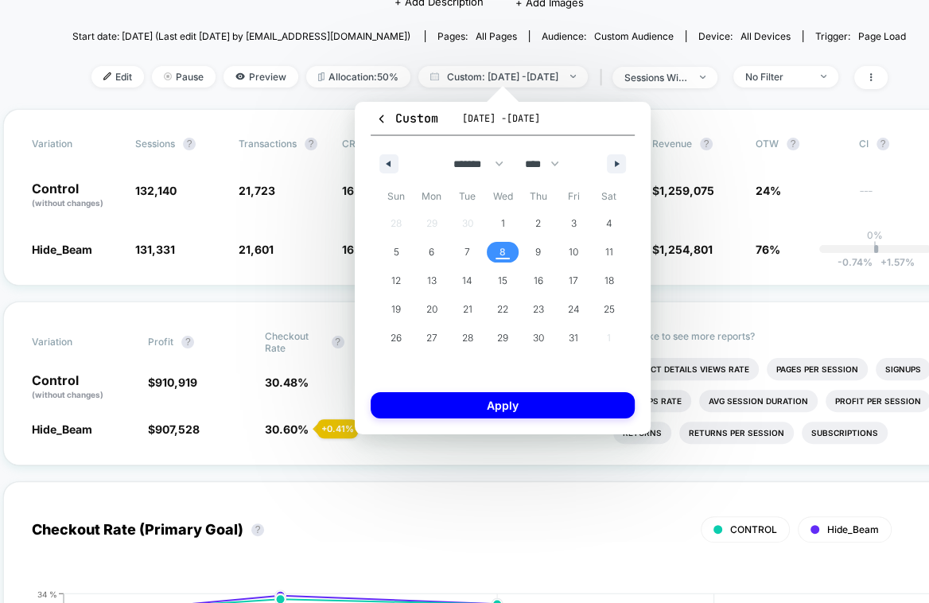
click at [502, 249] on span "8" at bounding box center [502, 252] width 6 height 29
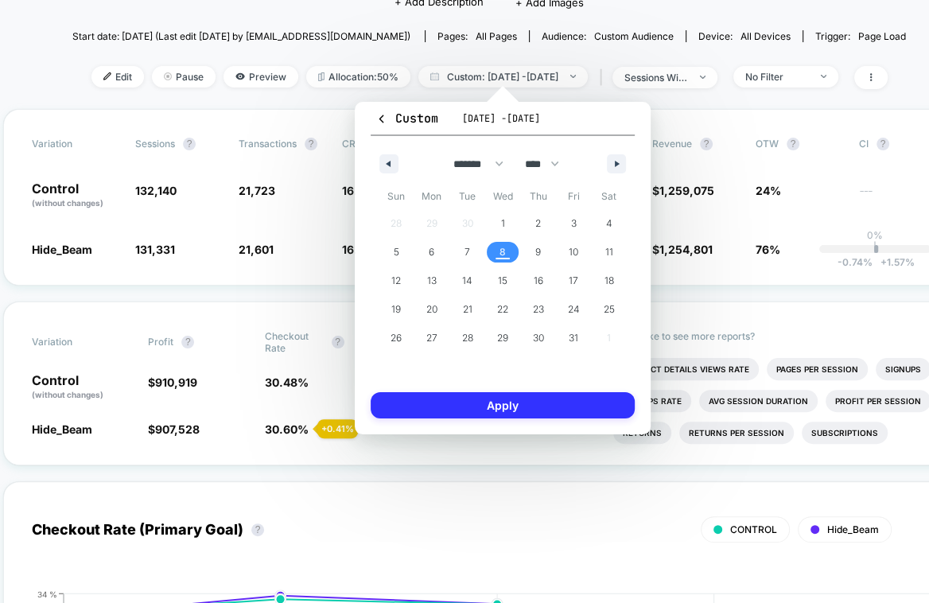
click at [505, 395] on button "Apply" at bounding box center [502, 405] width 264 height 26
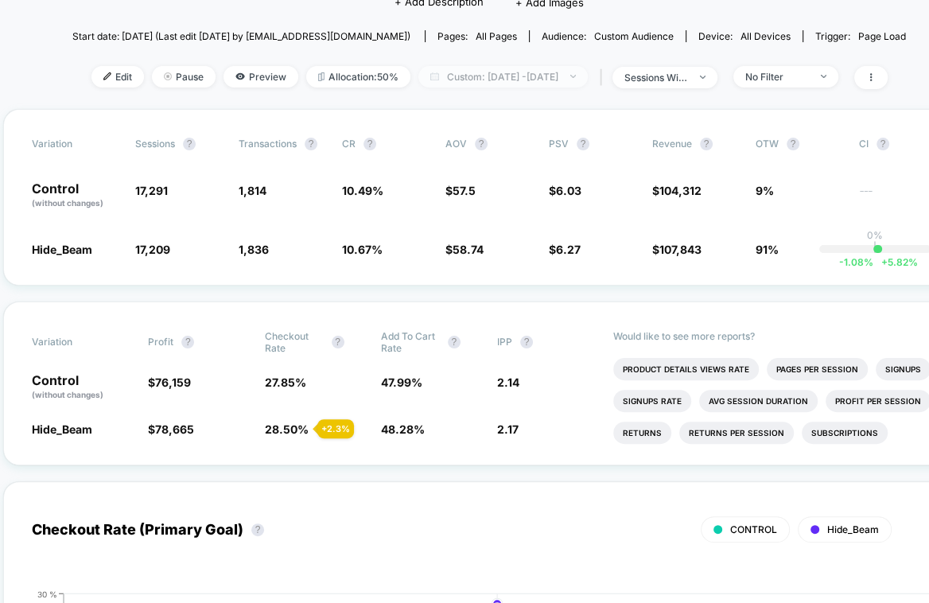
click at [533, 66] on span "Custom: [DATE] - [DATE]" at bounding box center [502, 76] width 169 height 21
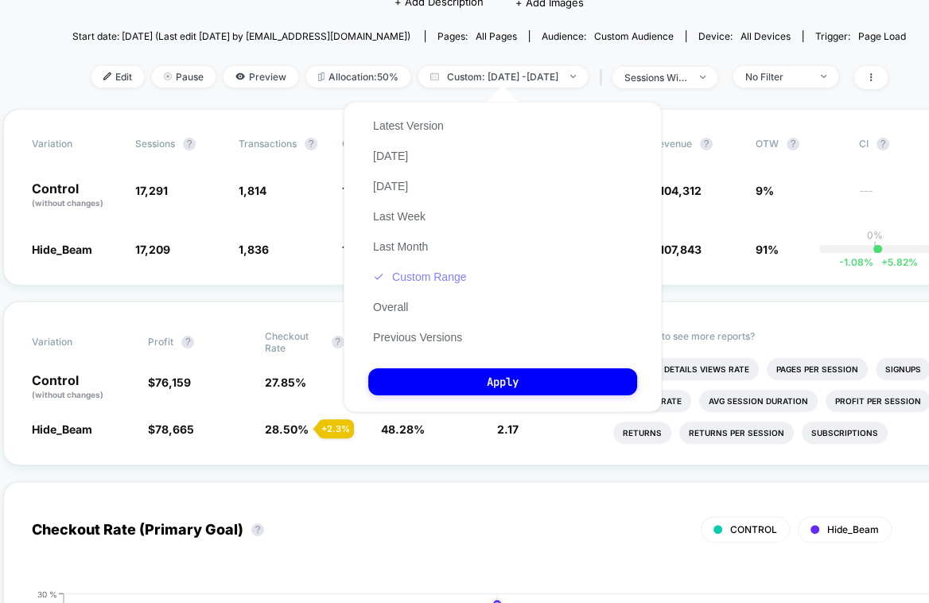
click at [413, 273] on button "Custom Range" at bounding box center [419, 277] width 103 height 14
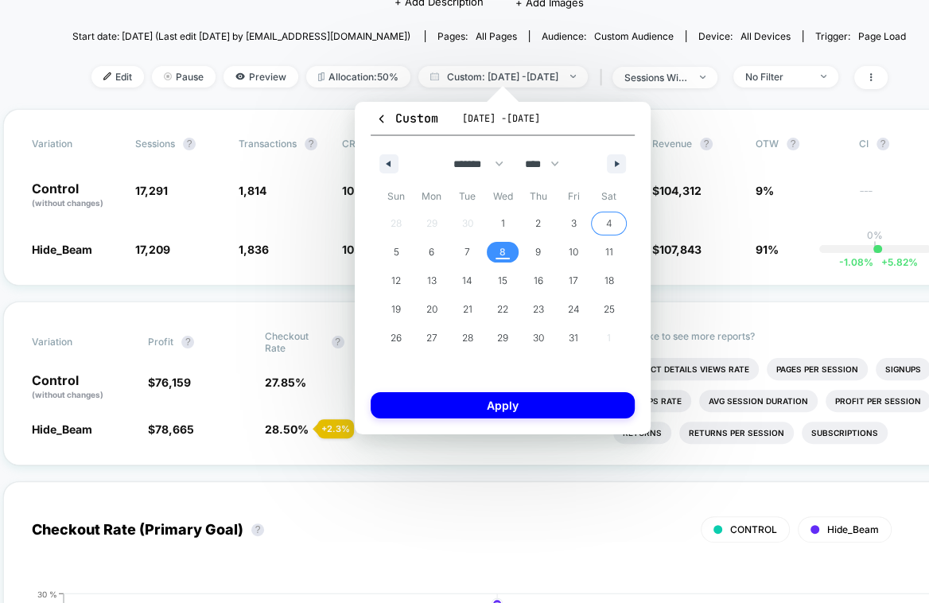
click at [596, 214] on span "4" at bounding box center [609, 223] width 36 height 21
click at [467, 243] on span "7" at bounding box center [467, 252] width 6 height 29
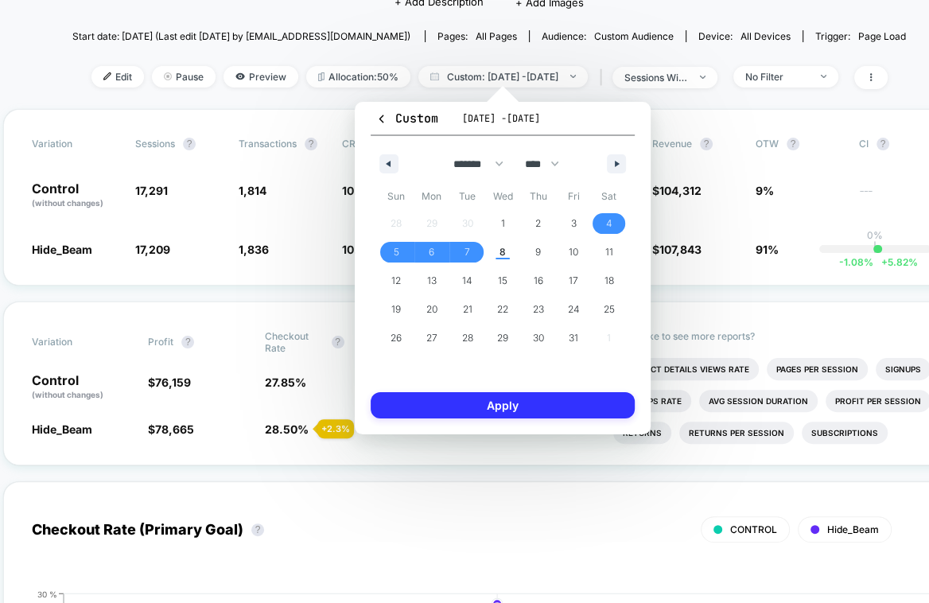
click at [506, 405] on button "Apply" at bounding box center [502, 405] width 264 height 26
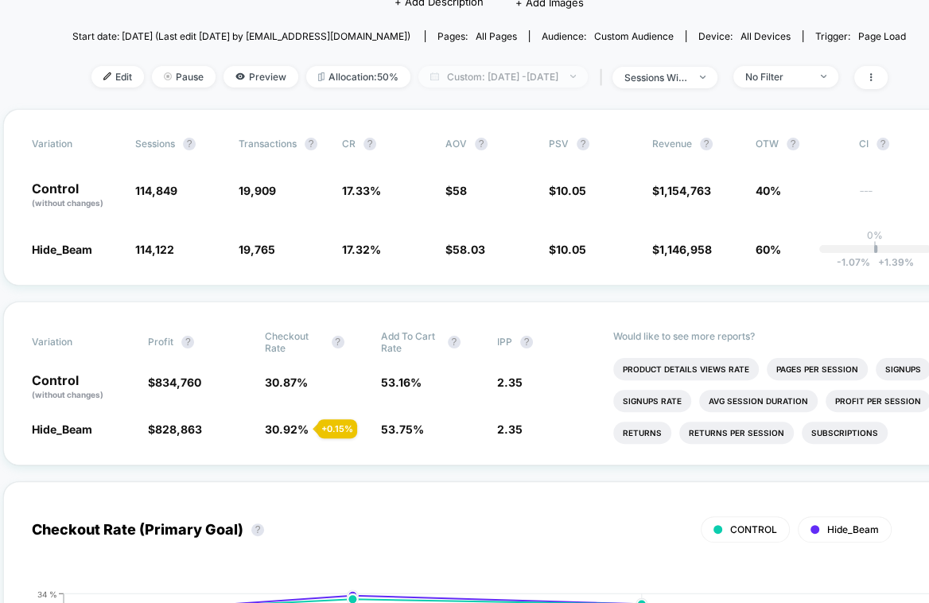
click at [563, 83] on span "Custom: [DATE] - [DATE]" at bounding box center [502, 76] width 169 height 21
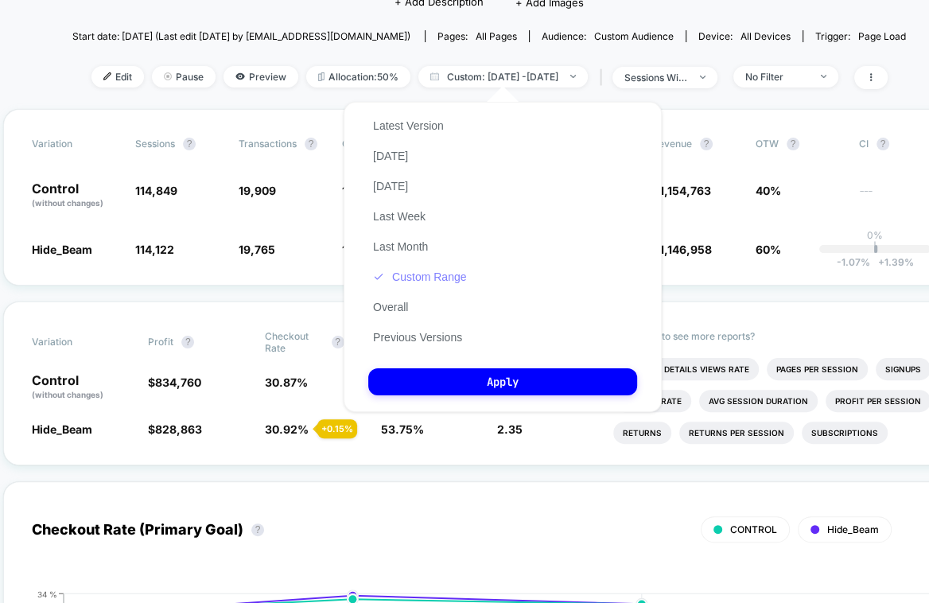
click at [437, 277] on button "Custom Range" at bounding box center [419, 277] width 103 height 14
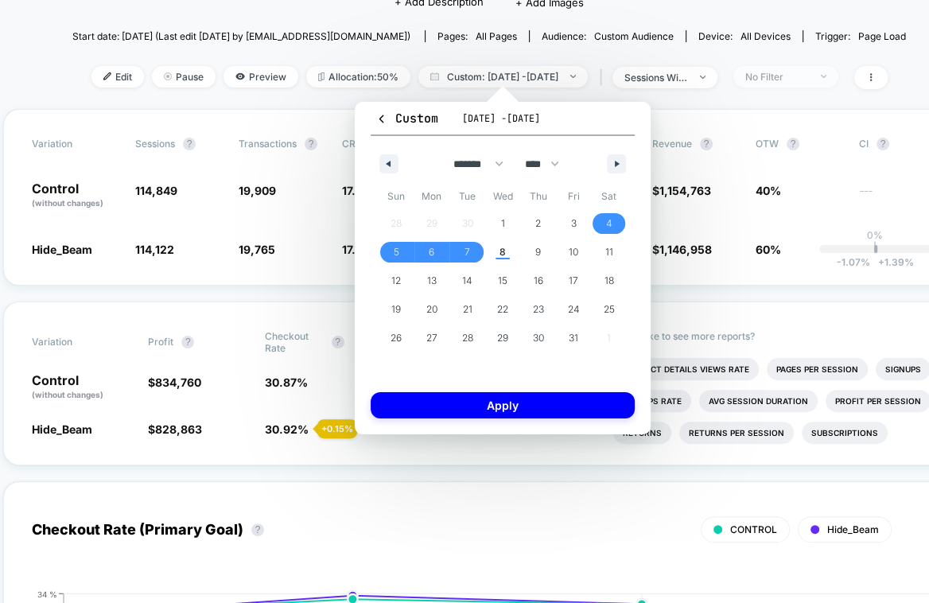
click at [779, 80] on div "No Filter" at bounding box center [777, 77] width 64 height 12
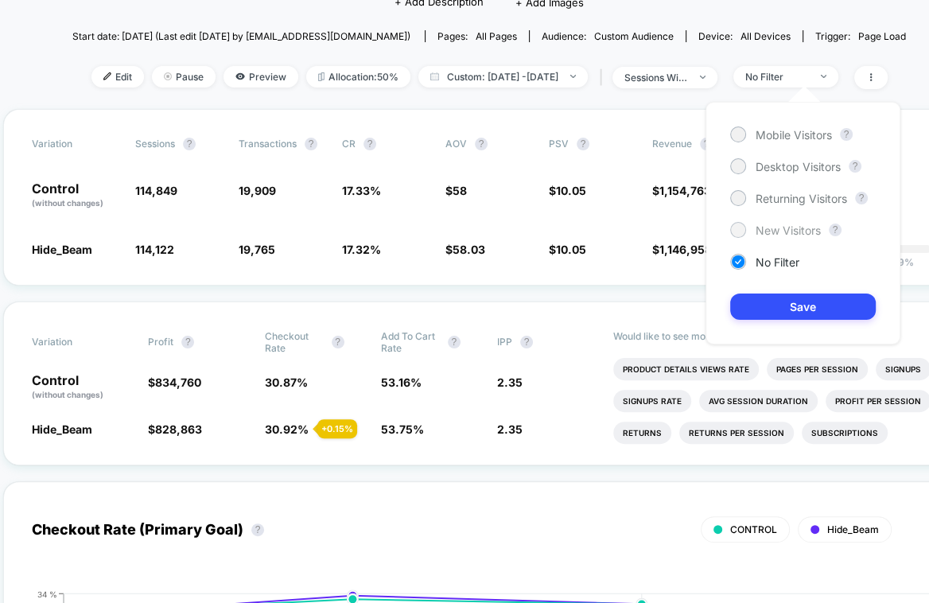
click at [770, 231] on span "New Visitors" at bounding box center [787, 230] width 65 height 14
click at [779, 289] on div "Mobile Visitors ? Desktop Visitors ? Returning Visitors ? New Visitors ? No Fil…" at bounding box center [802, 223] width 195 height 242
click at [785, 291] on div "Mobile Visitors ? Desktop Visitors ? Returning Visitors ? New Visitors ? No Fil…" at bounding box center [802, 223] width 195 height 242
click at [793, 310] on button "Save" at bounding box center [802, 306] width 145 height 26
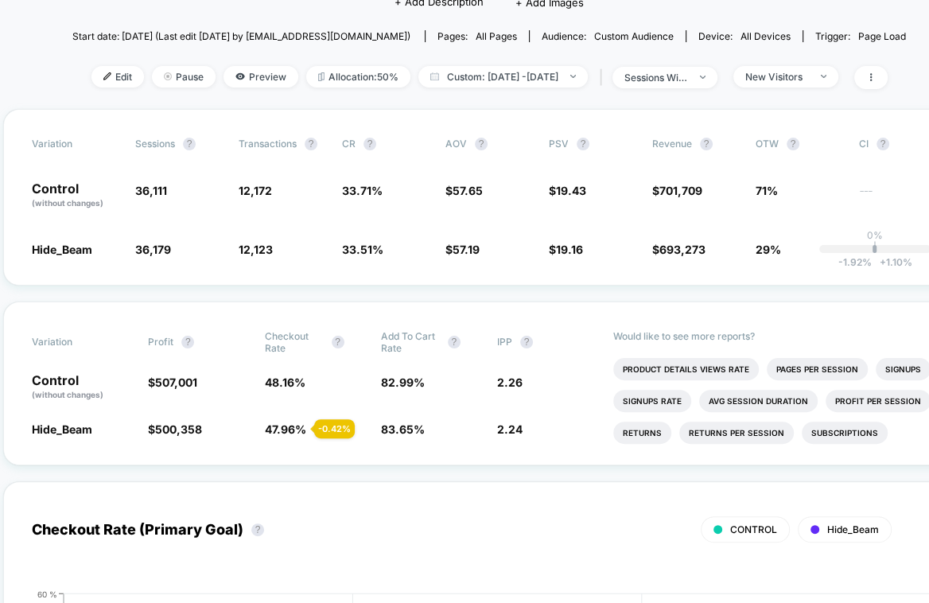
click at [710, 81] on span "sessions with impression" at bounding box center [664, 77] width 105 height 21
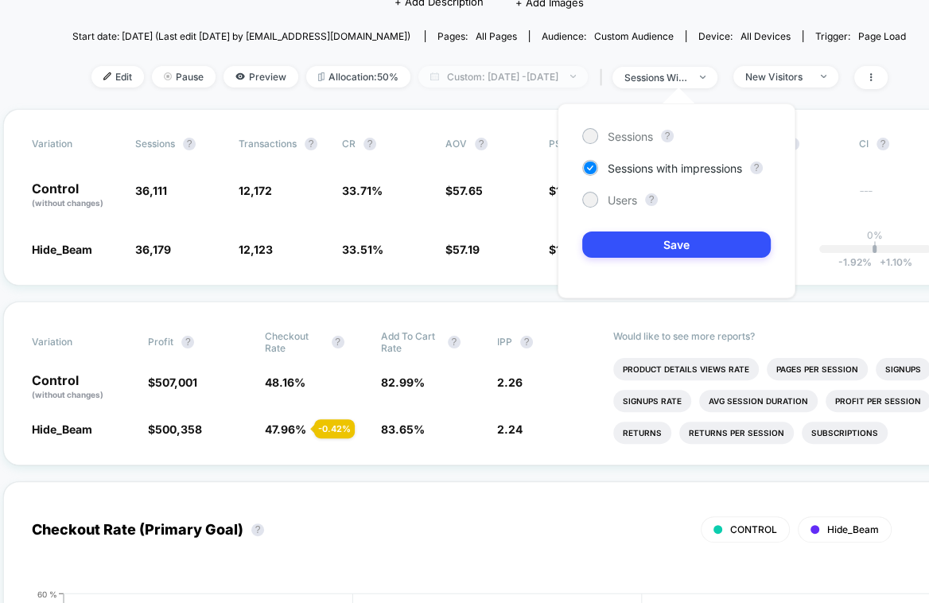
click at [527, 68] on span "Custom: [DATE] - [DATE]" at bounding box center [502, 76] width 169 height 21
select select "*"
select select "****"
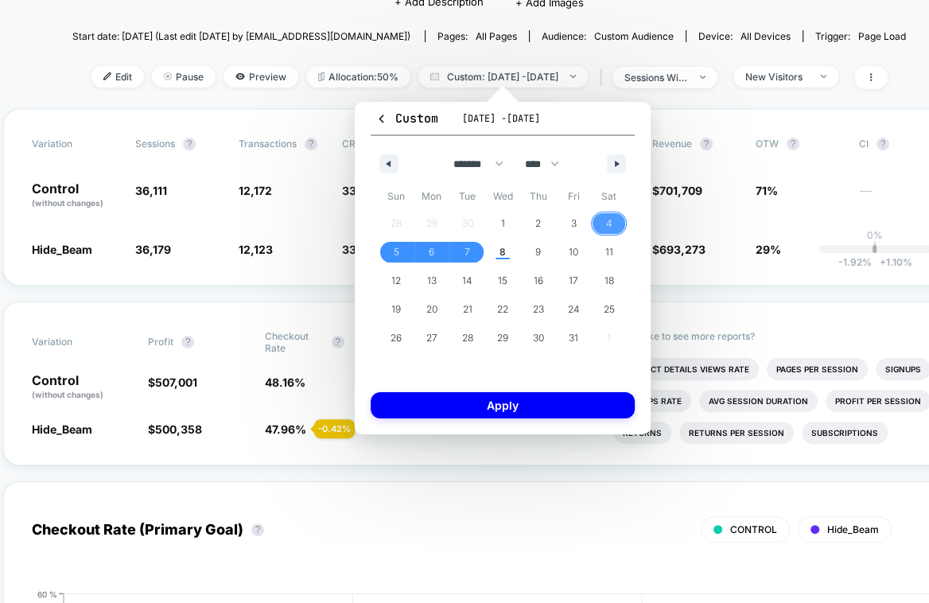
click at [604, 219] on span "4" at bounding box center [609, 223] width 36 height 21
click at [505, 257] on span "8" at bounding box center [502, 252] width 6 height 29
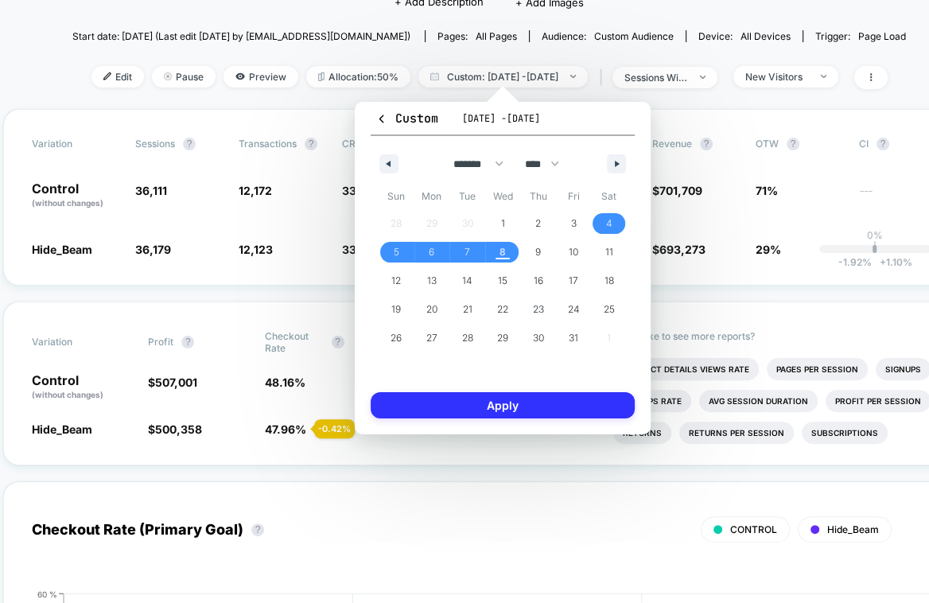
click at [496, 407] on button "Apply" at bounding box center [502, 405] width 264 height 26
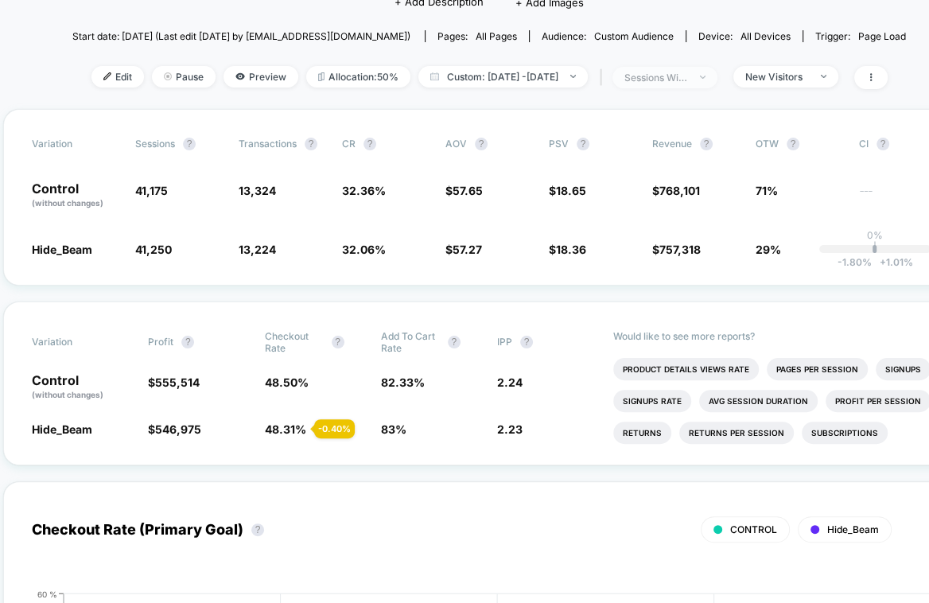
click at [716, 80] on span "sessions with impression" at bounding box center [664, 77] width 105 height 21
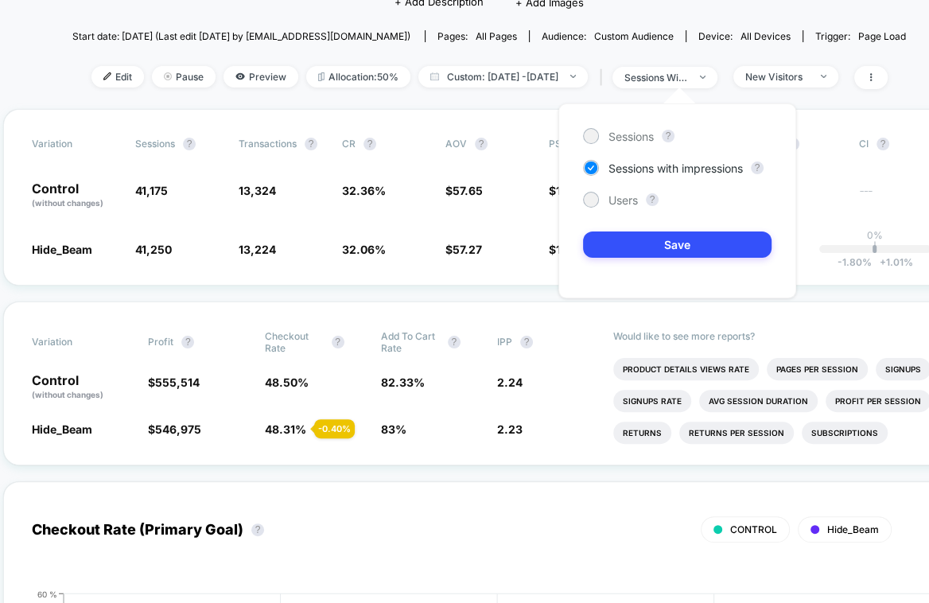
click at [646, 206] on div "Users ?" at bounding box center [677, 200] width 188 height 16
click at [629, 206] on div "Users" at bounding box center [610, 200] width 55 height 16
click at [654, 257] on div "Sessions ? Sessions with impressions ? Users ? Save" at bounding box center [677, 200] width 238 height 195
click at [621, 258] on div "Sessions ? Sessions with impressions ? Users ? Save" at bounding box center [677, 200] width 238 height 195
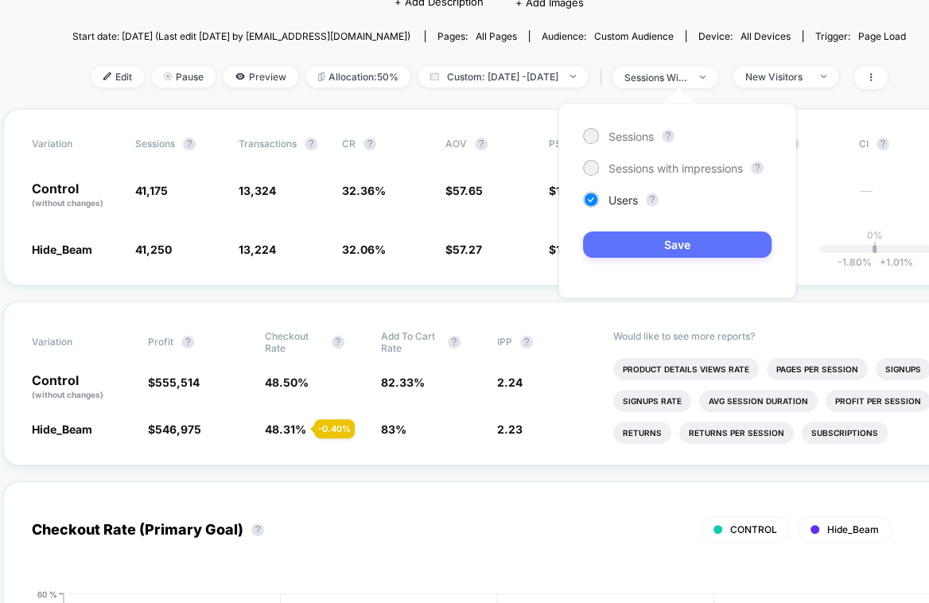
click at [625, 242] on button "Save" at bounding box center [677, 244] width 188 height 26
